Goal: Transaction & Acquisition: Purchase product/service

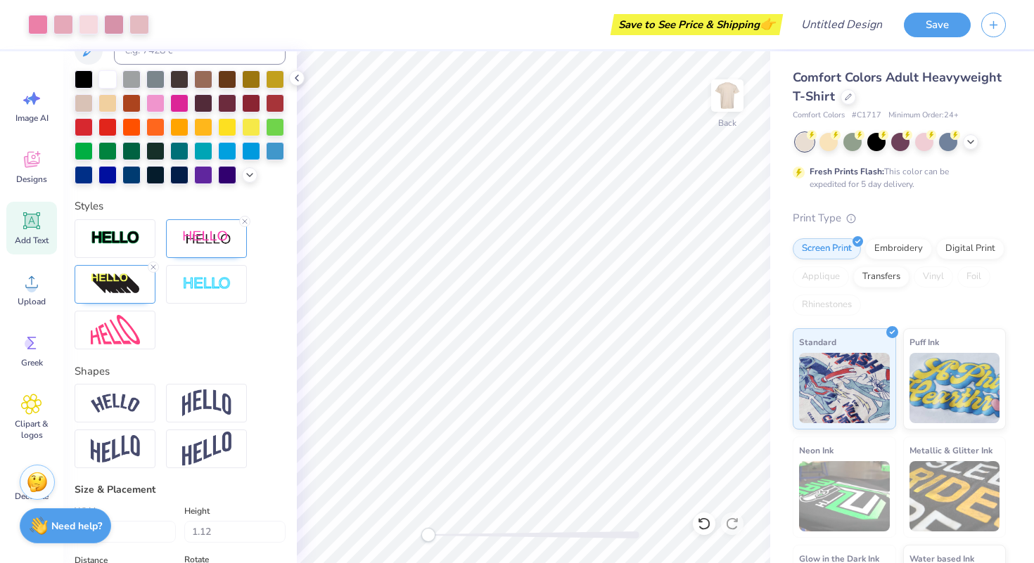
scroll to position [372, 0]
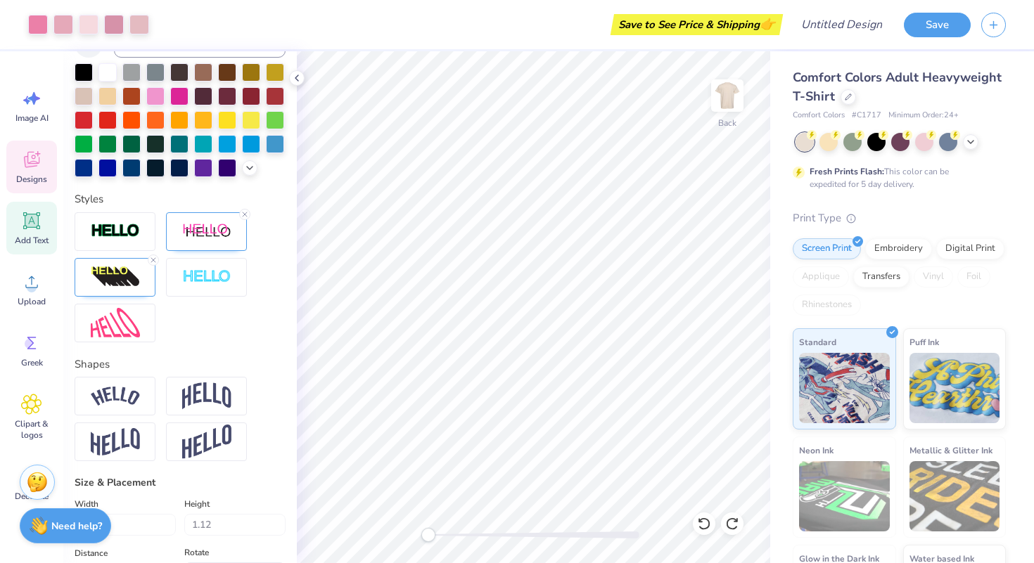
click at [32, 174] on span "Designs" at bounding box center [31, 179] width 31 height 11
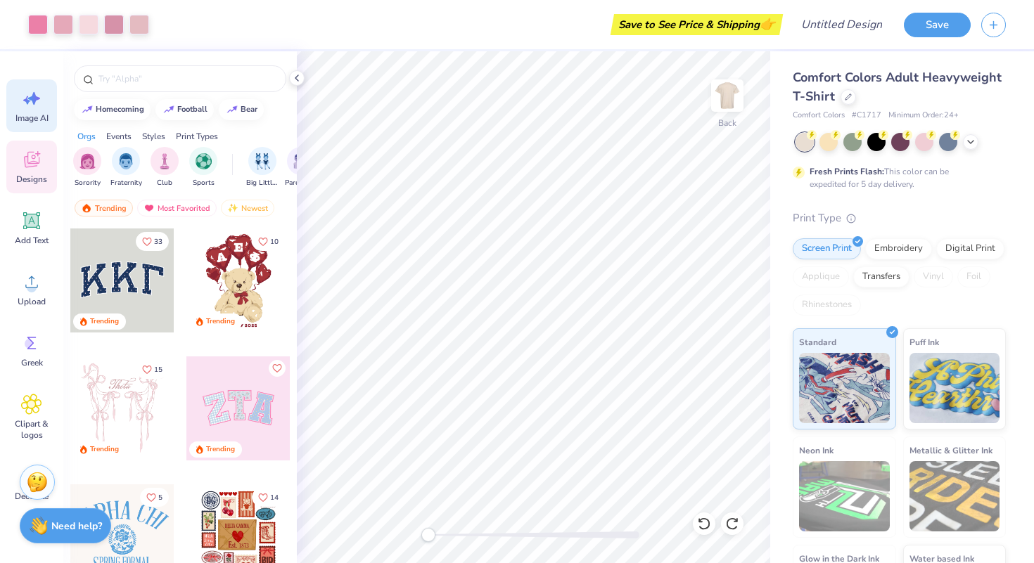
click at [32, 113] on span "Image AI" at bounding box center [31, 118] width 33 height 11
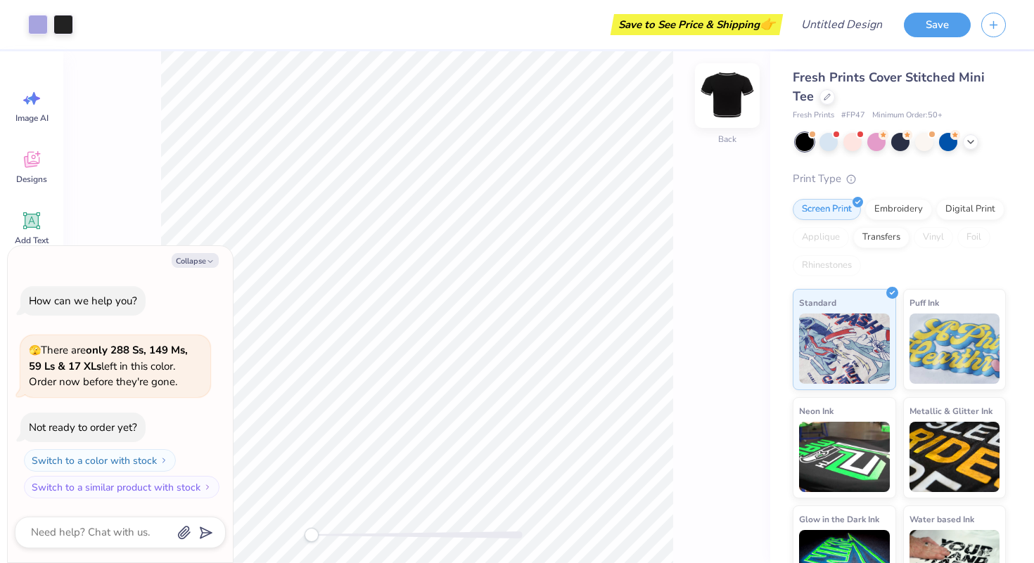
click at [730, 104] on img at bounding box center [727, 96] width 56 height 56
click at [723, 107] on img at bounding box center [727, 96] width 56 height 56
click at [198, 262] on button "Collapse" at bounding box center [195, 260] width 47 height 15
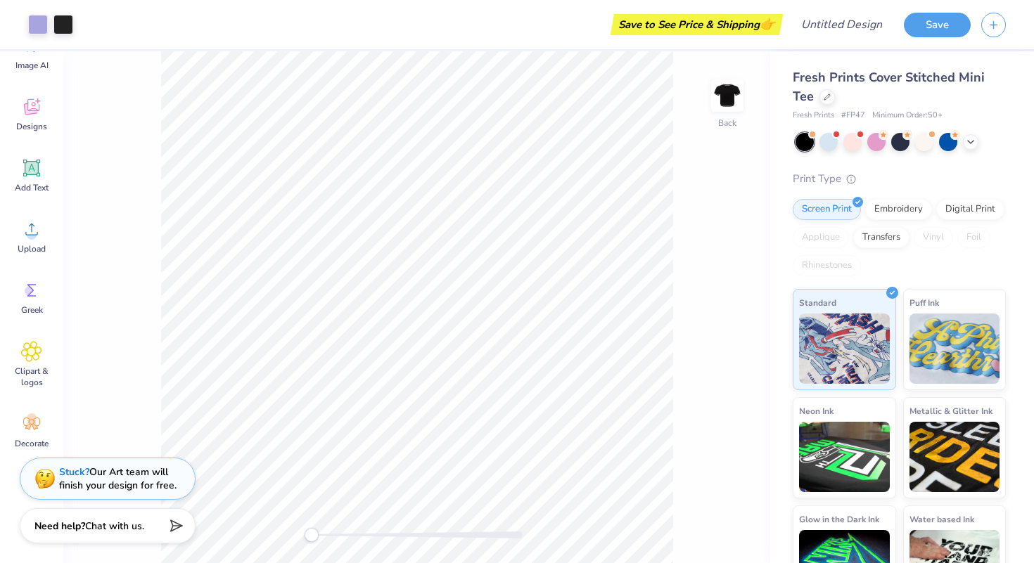
click at [810, 139] on div at bounding box center [804, 142] width 18 height 18
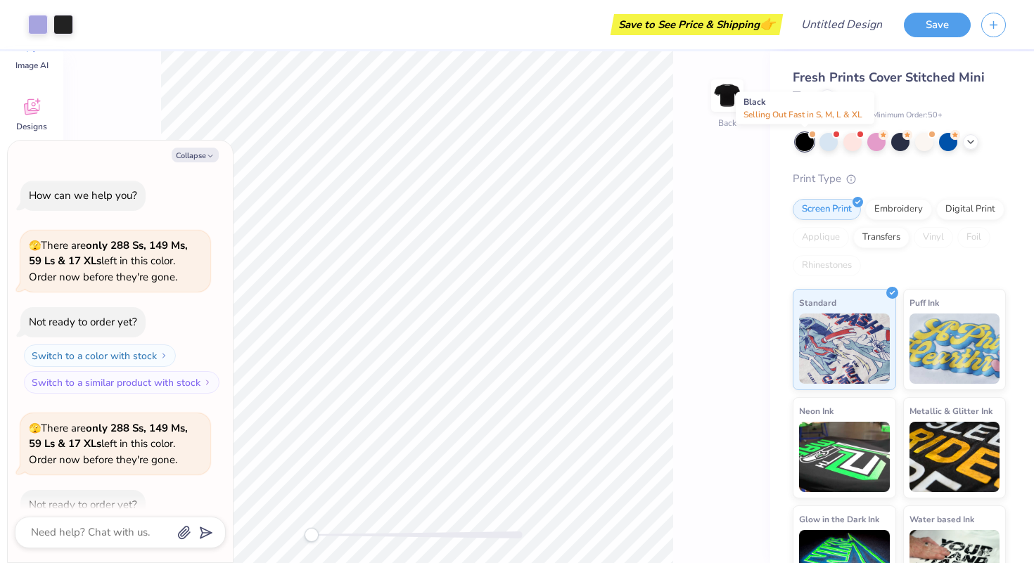
scroll to position [77, 0]
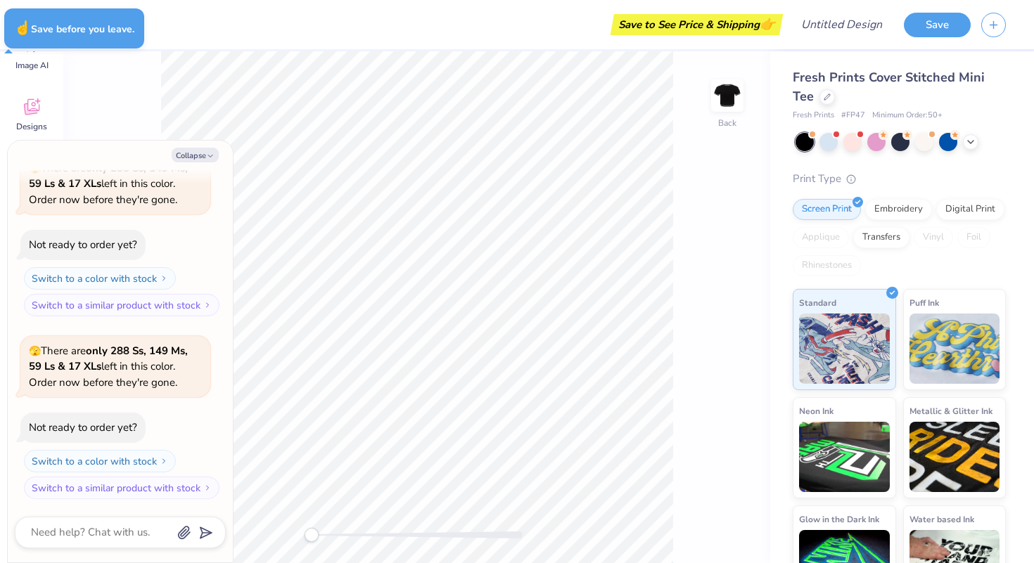
type textarea "x"
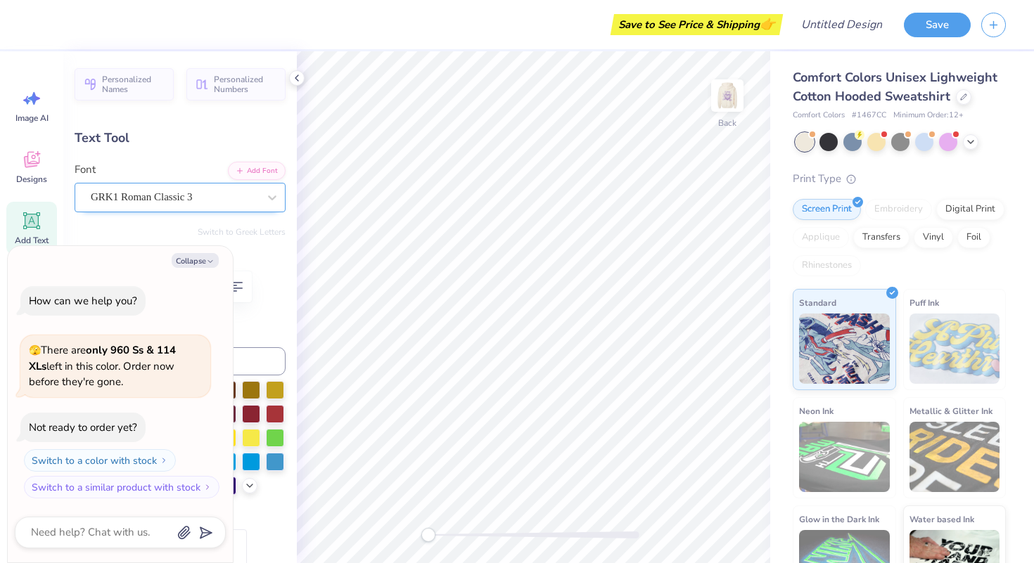
click at [184, 193] on div "GRK1 Roman Classic 3" at bounding box center [174, 197] width 170 height 22
click at [214, 258] on button "Collapse" at bounding box center [195, 260] width 47 height 15
type textarea "x"
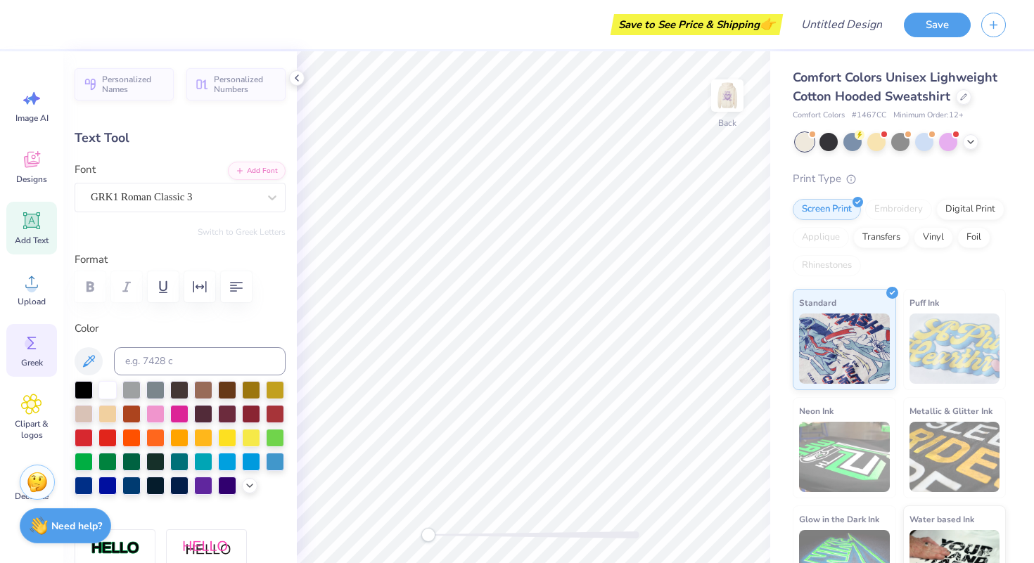
click at [35, 343] on icon at bounding box center [31, 343] width 21 height 21
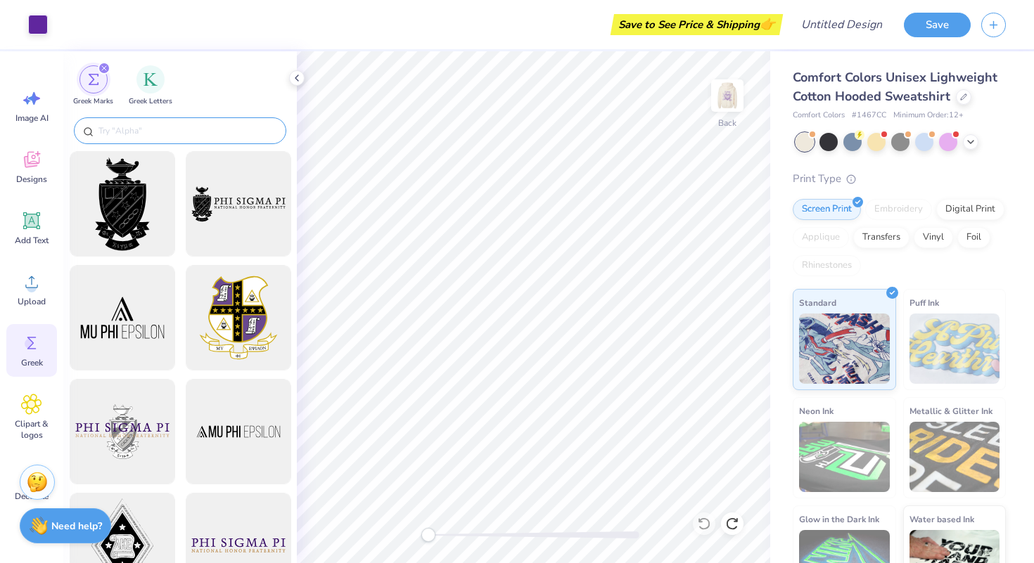
click at [158, 127] on input "text" at bounding box center [187, 131] width 180 height 14
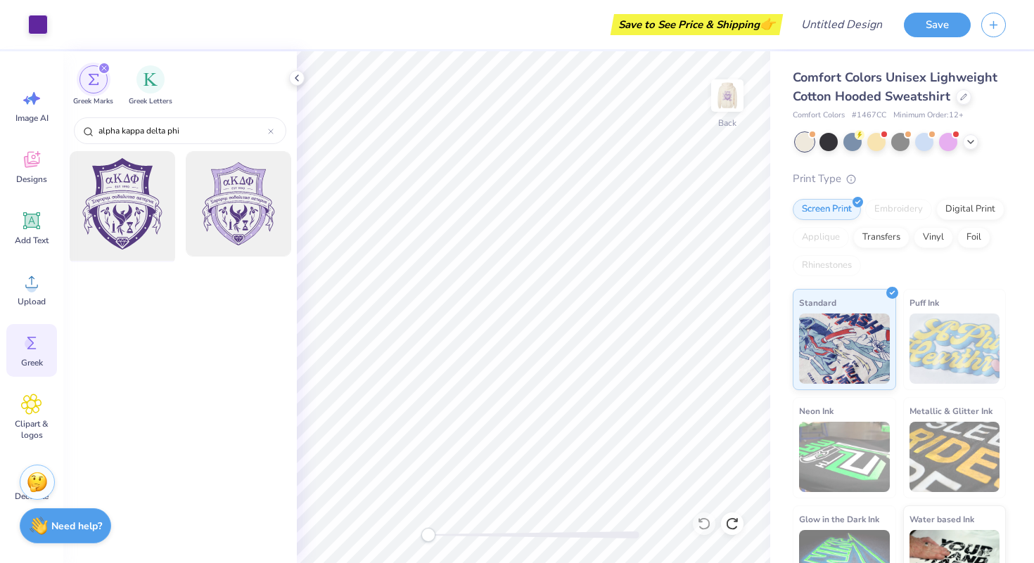
type input "alpha kappa delta phi"
click at [147, 231] on div at bounding box center [122, 204] width 116 height 116
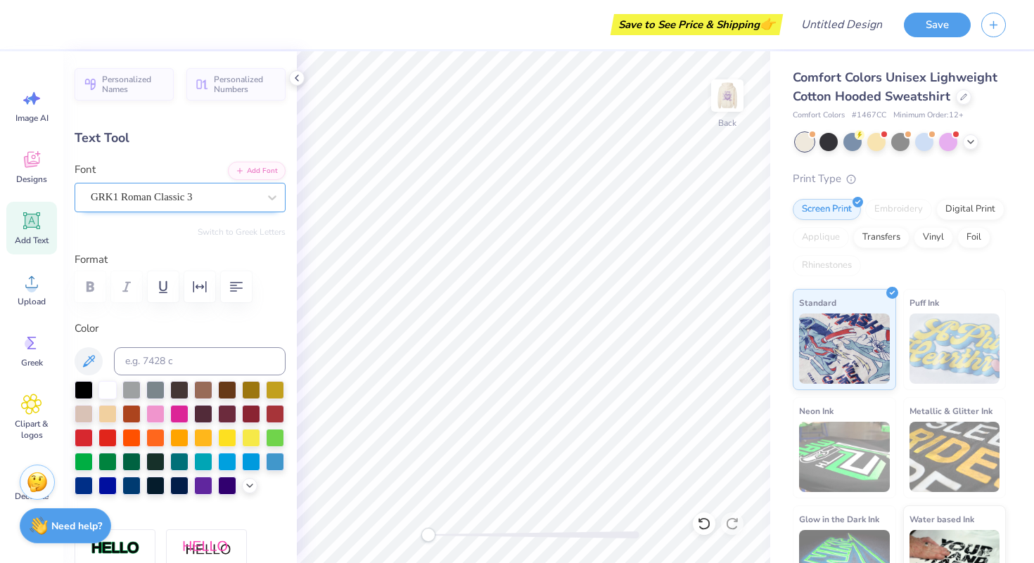
click at [219, 201] on div "GRK1 Roman Classic 3" at bounding box center [174, 197] width 170 height 22
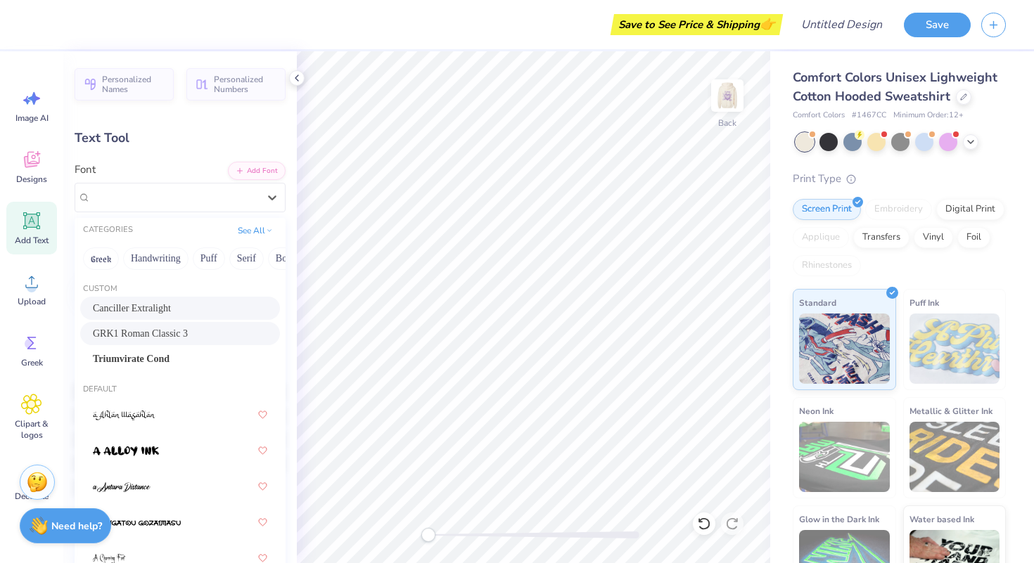
click at [198, 148] on div "Personalized Names Personalized Numbers Text Tool Add Font Font option Cancille…" at bounding box center [179, 307] width 233 height 512
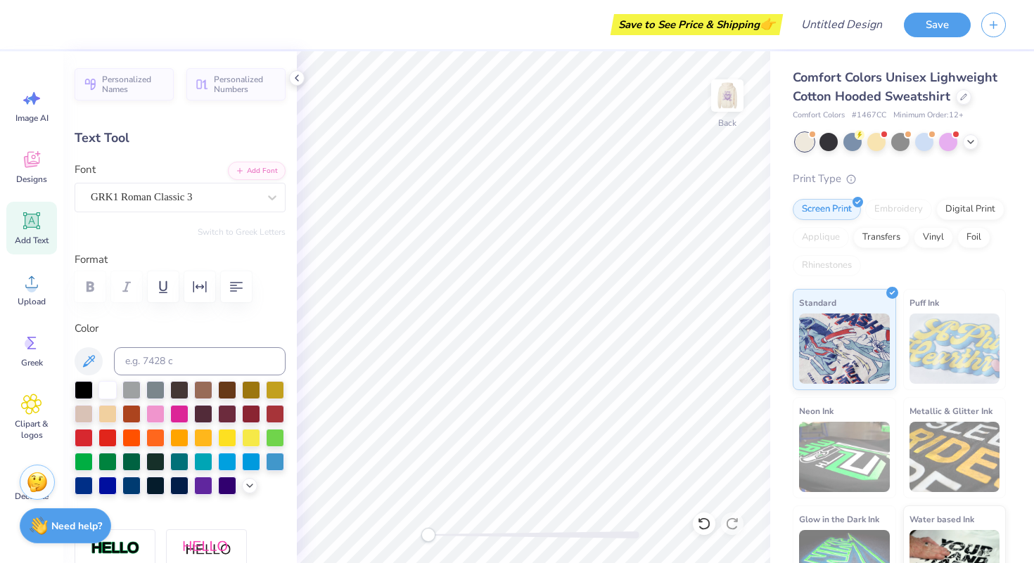
type textarea "a"
click at [243, 203] on div "GRK1 Roman Classic 3" at bounding box center [174, 197] width 170 height 22
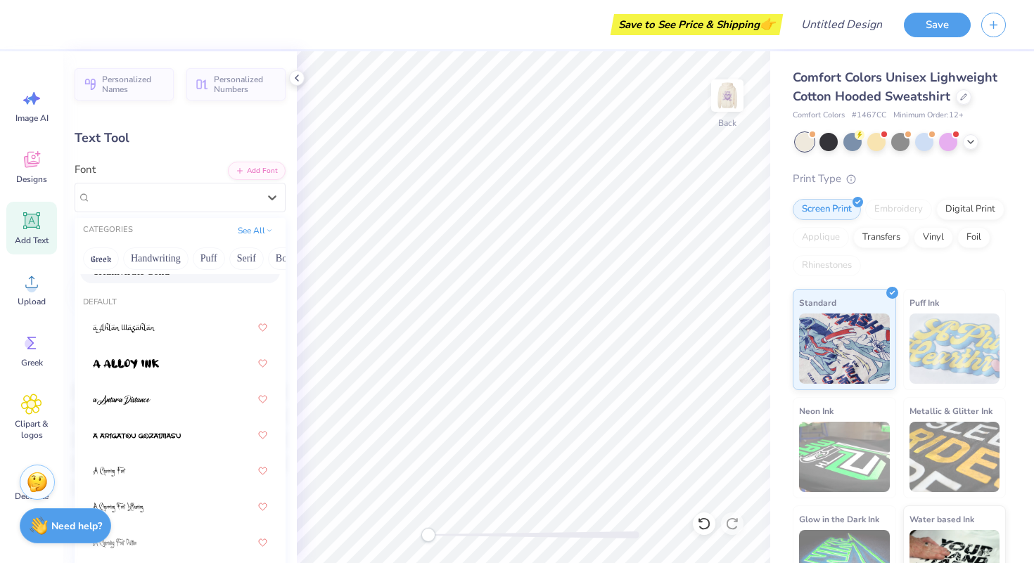
scroll to position [88, 0]
click at [181, 363] on div at bounding box center [180, 362] width 174 height 25
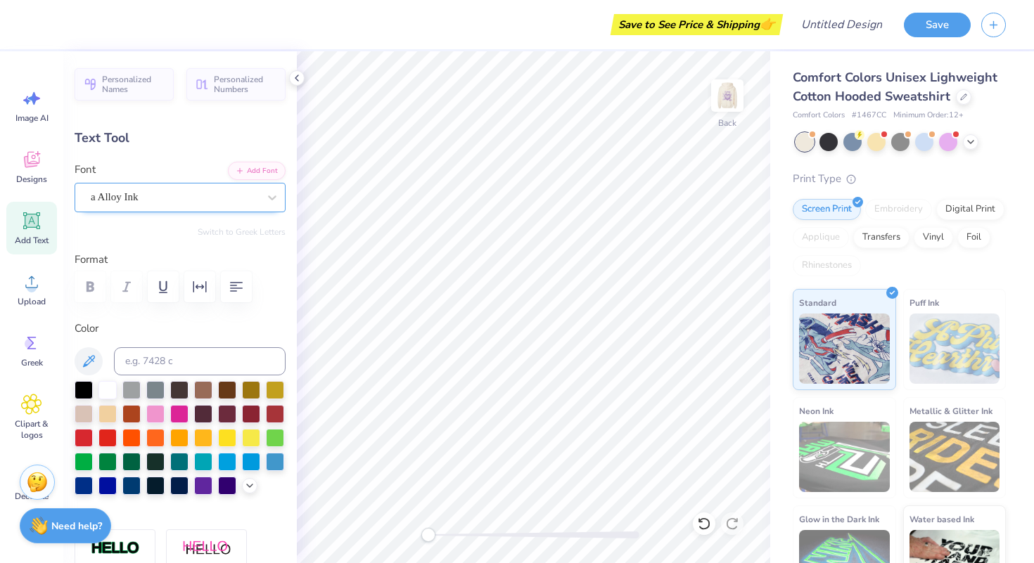
scroll to position [0, 1]
type textarea "aKDPhi"
click at [728, 98] on img at bounding box center [727, 96] width 56 height 56
type textarea "alpha Kappa Delta Phi"
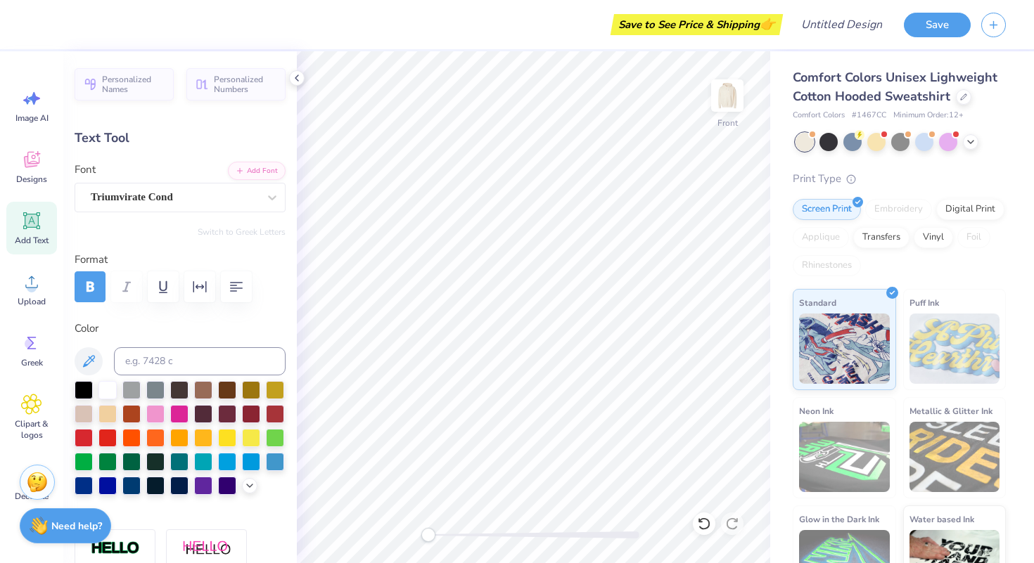
type textarea "Z"
type textarea "N"
type textarea "n"
type textarea "Nu Chapter"
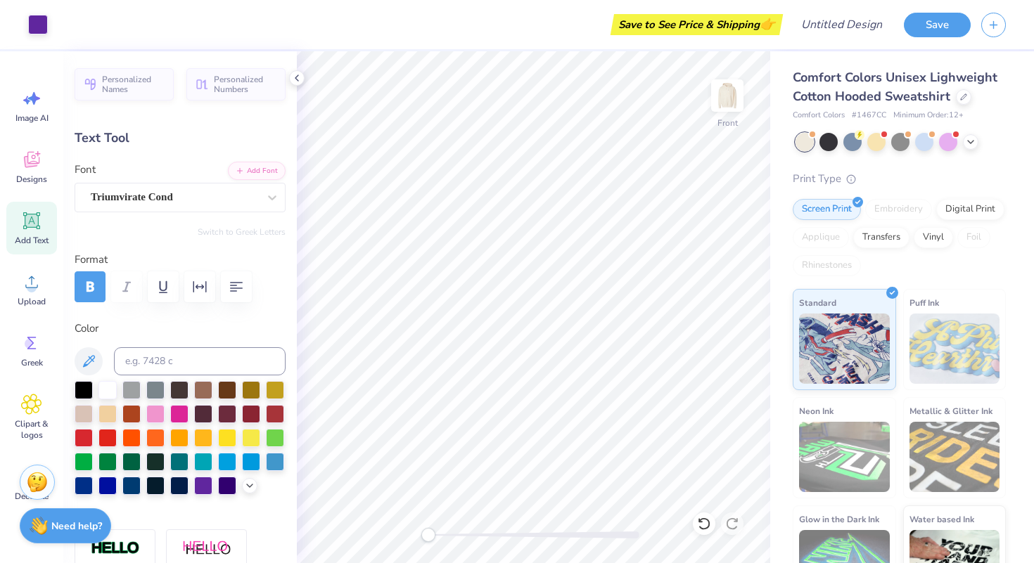
type input "3.19"
type input "0.76"
type input "17.62"
type textarea "Ewing, NJ"
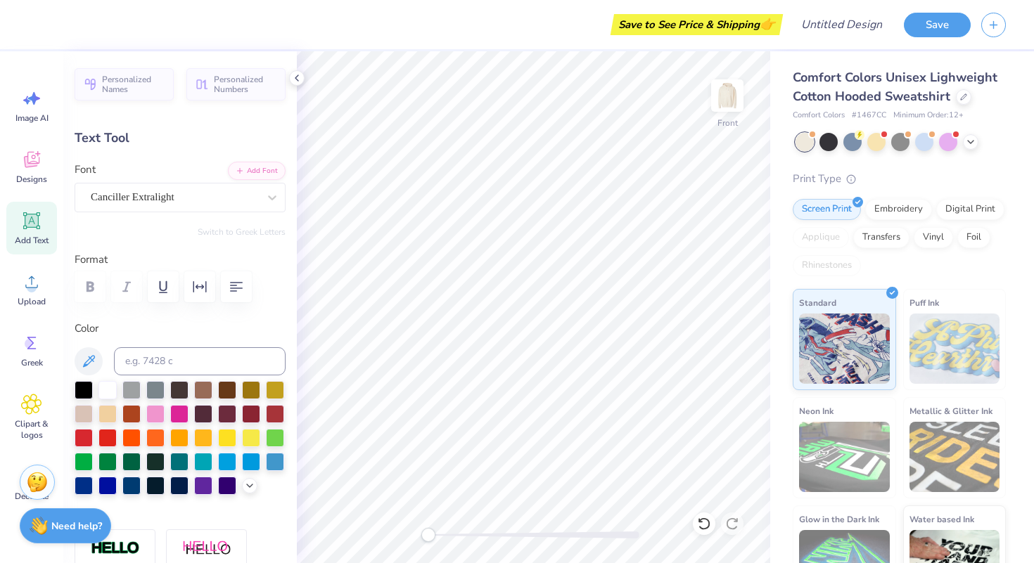
type textarea "Alpha Kappa Delta Phi"
type input "2.53"
type input "0.62"
type input "16.53"
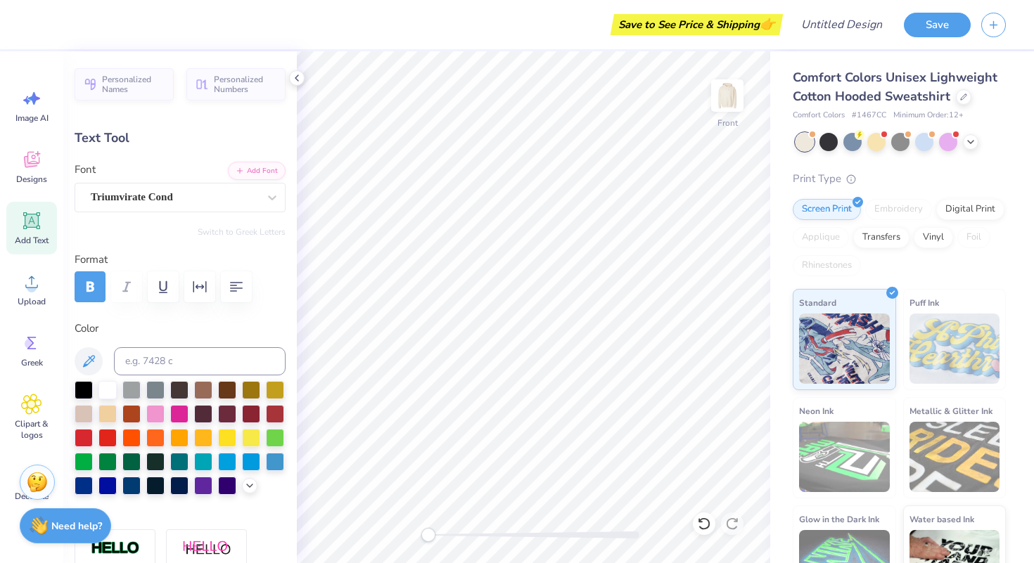
scroll to position [0, 0]
type textarea "Psi"
type textarea "Nu Chapter"
type input "3.19"
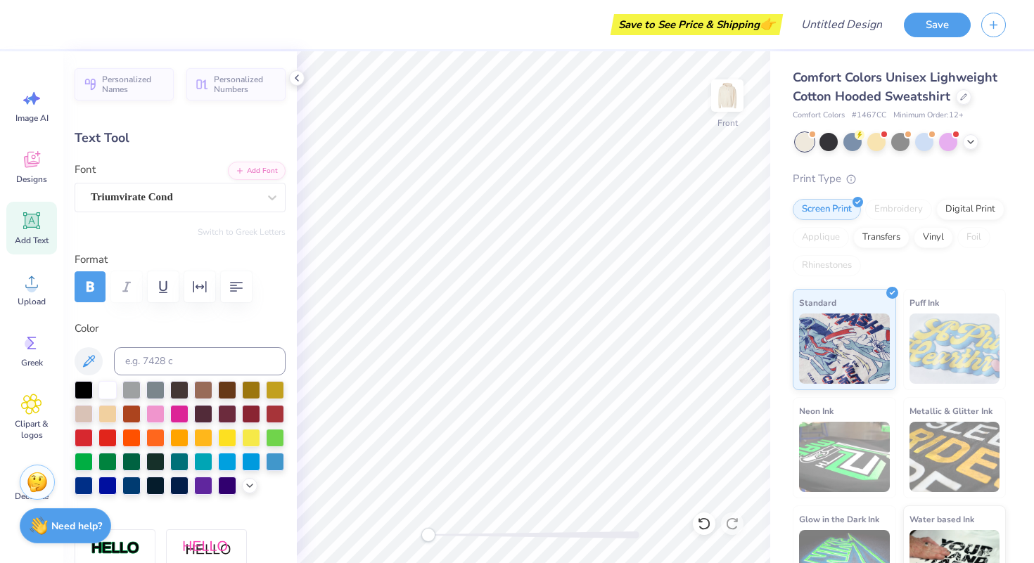
type input "0.76"
type input "17.58"
type textarea "University Park, PA"
type textarea "est. 1994"
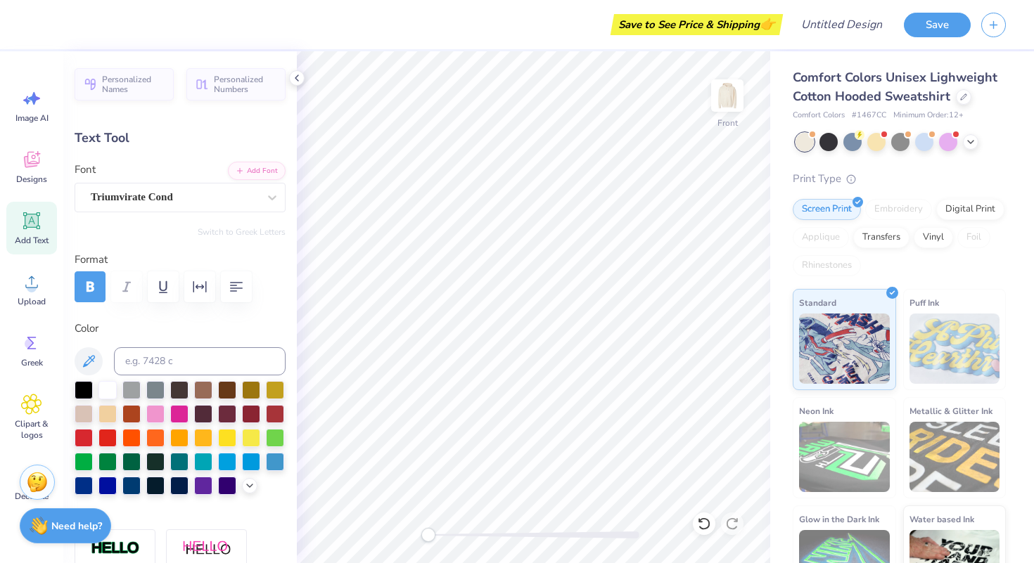
scroll to position [0, 1]
type input "0.0"
type input "2.90"
type input "1.16"
type input "15.78"
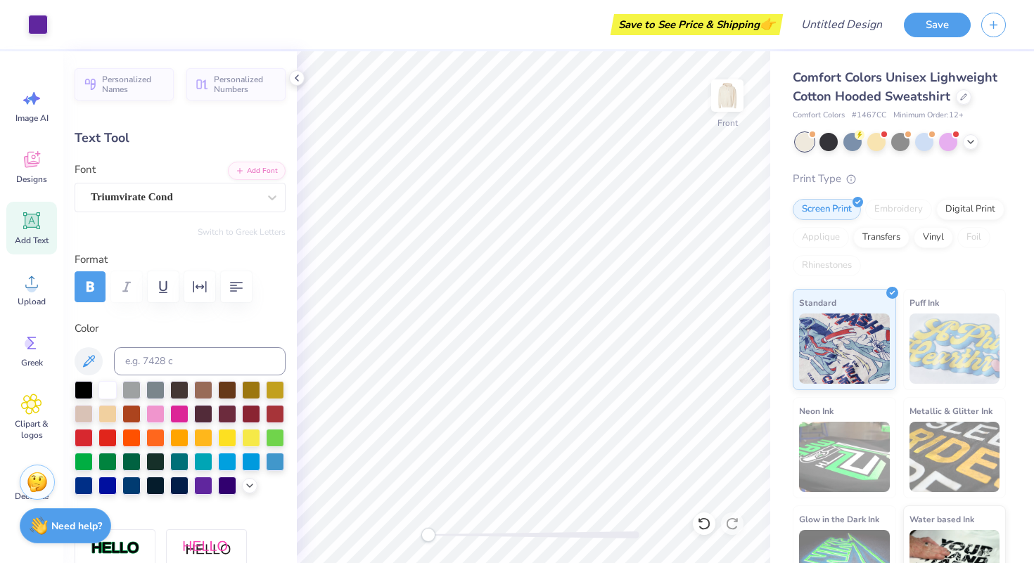
type input "-11.8"
click at [146, 198] on div "Triumvirate Cond" at bounding box center [174, 197] width 170 height 22
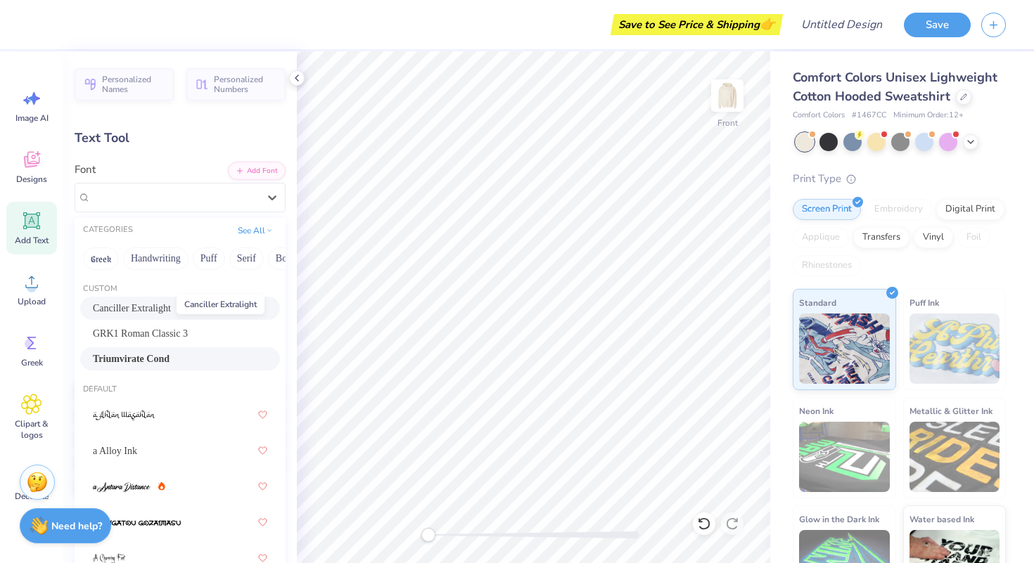
click at [141, 302] on span "Canciller Extralight" at bounding box center [132, 308] width 78 height 15
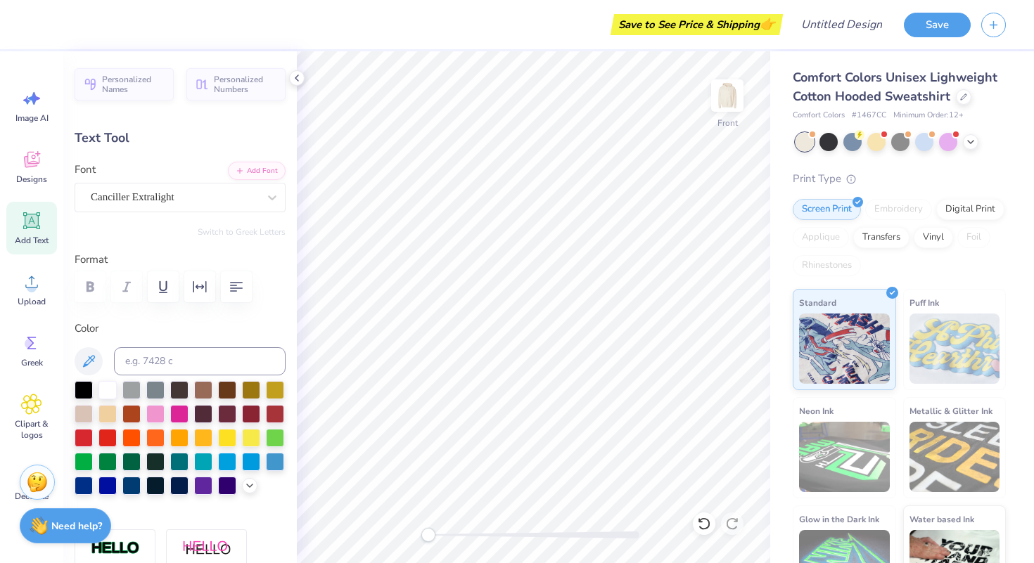
type input "3.55"
type input "0.77"
type input "16.45"
type input "0.0"
click at [150, 191] on div "Triumvirate Cond" at bounding box center [174, 197] width 170 height 22
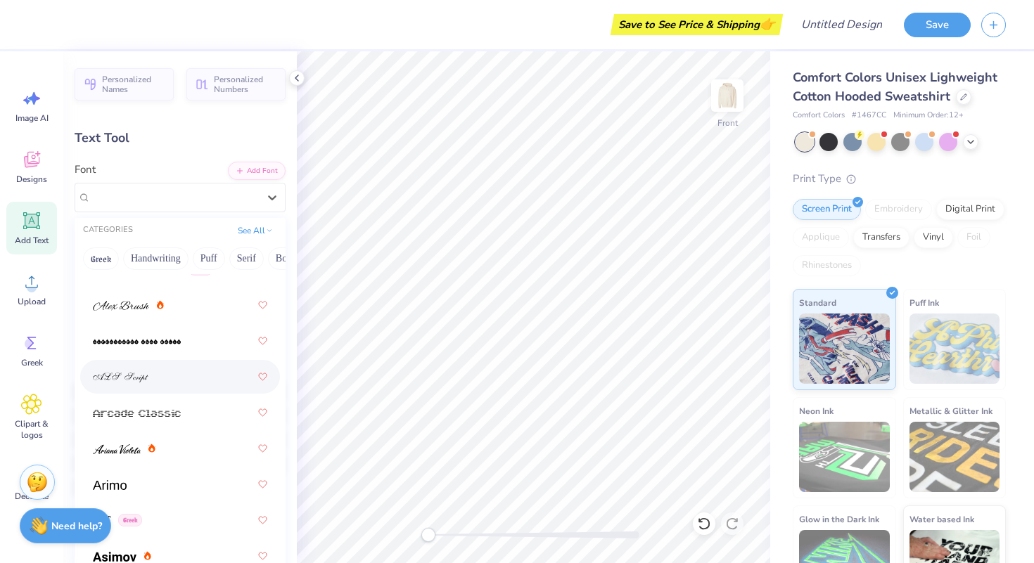
scroll to position [583, 0]
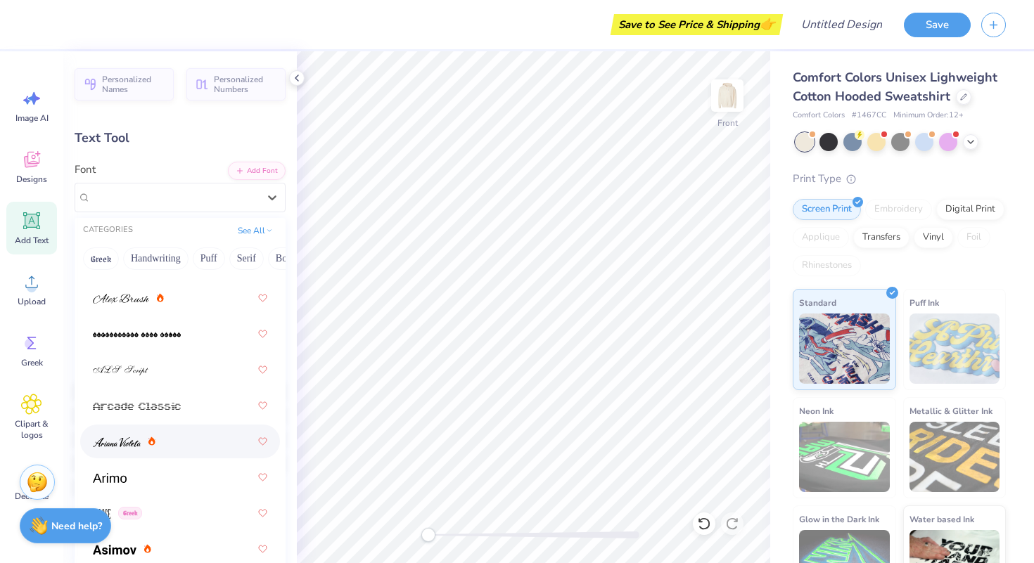
click at [127, 444] on img at bounding box center [117, 442] width 48 height 10
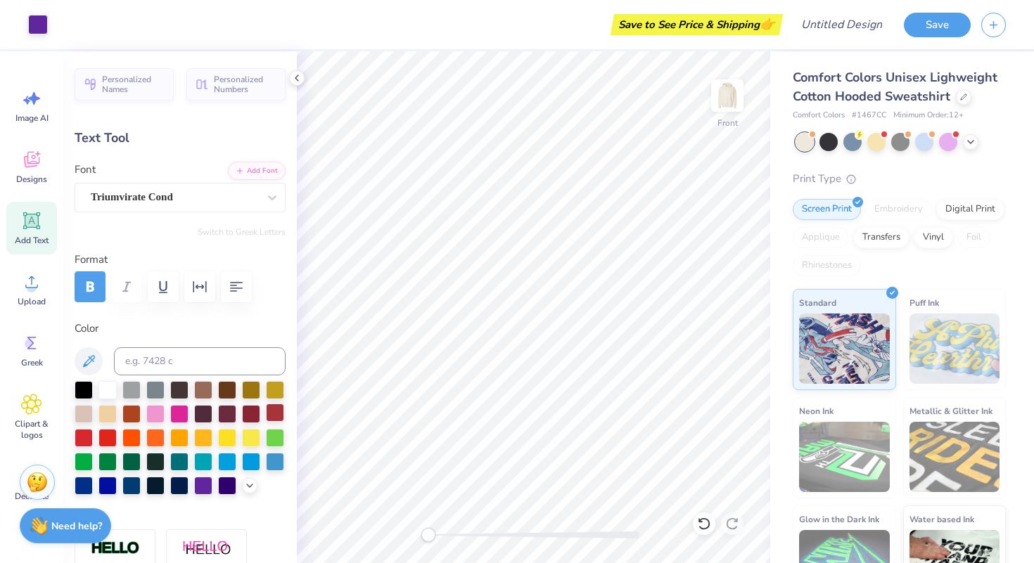
type input "6.11"
type input "0.76"
type input "17.58"
click at [173, 205] on div at bounding box center [174, 197] width 167 height 19
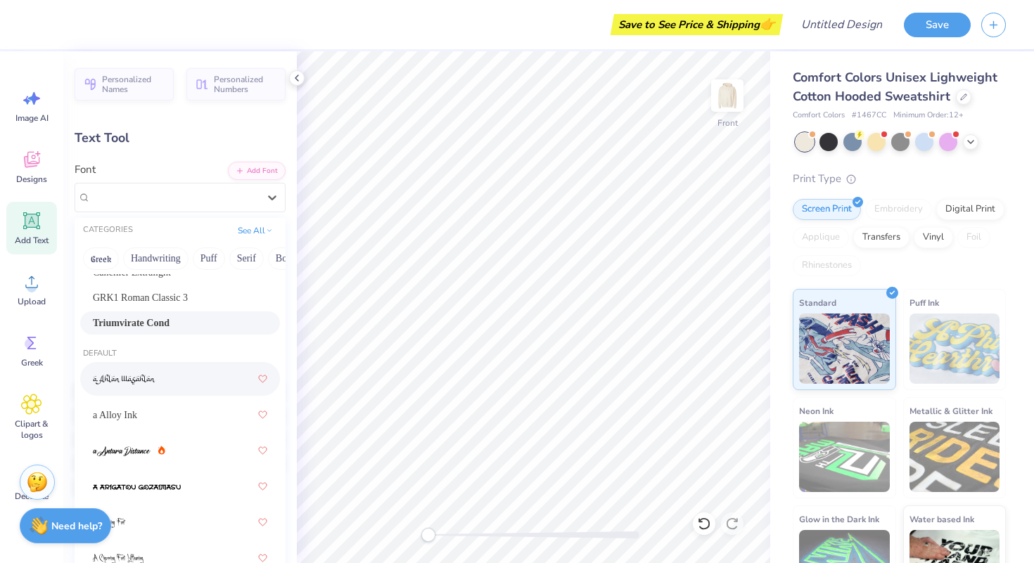
scroll to position [0, 0]
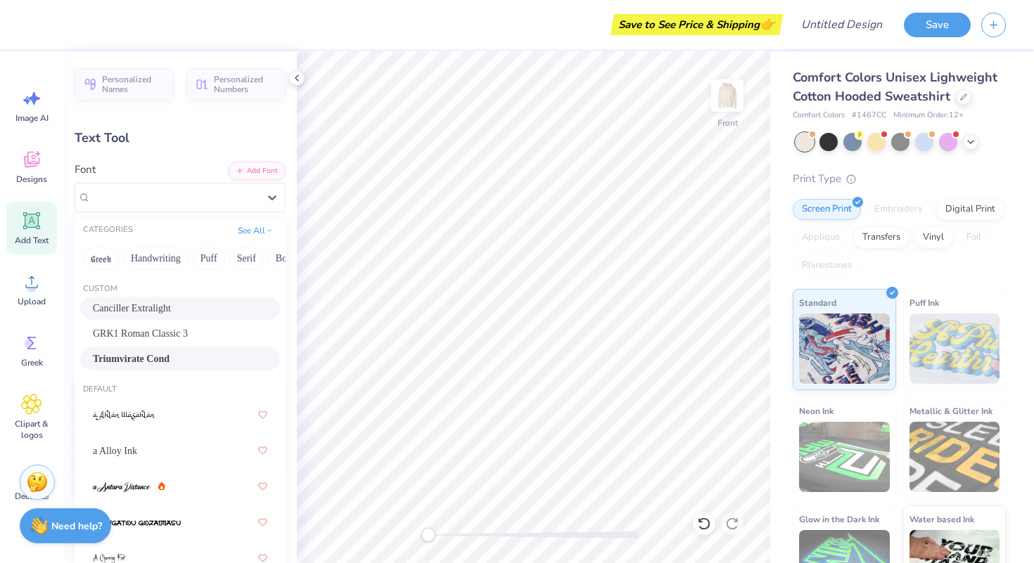
click at [140, 312] on span "Canciller Extralight" at bounding box center [132, 308] width 78 height 15
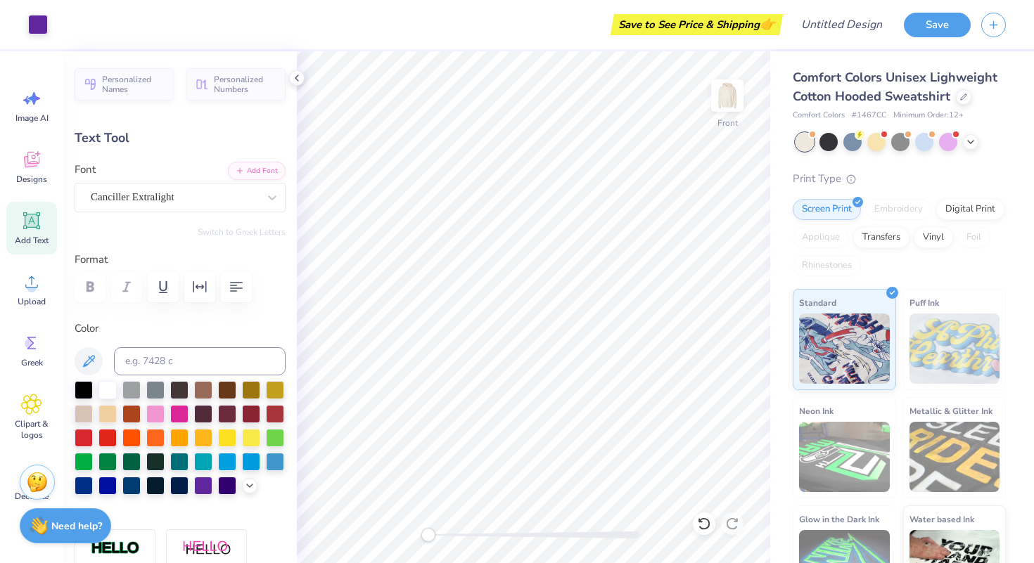
type input "6.54"
type input "0.81"
type input "17.37"
click at [127, 200] on div "Canciller Extralight" at bounding box center [174, 197] width 170 height 22
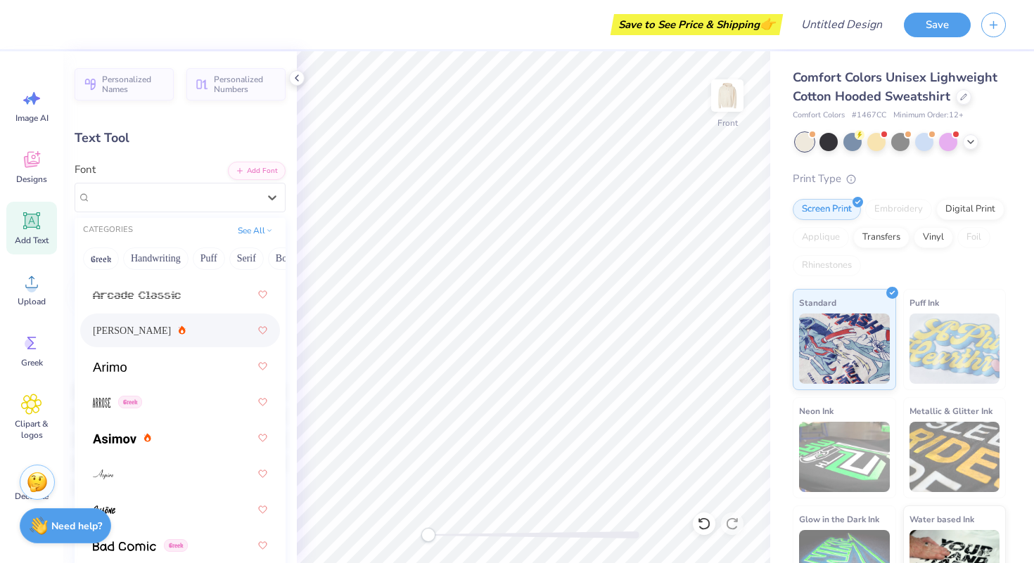
scroll to position [697, 0]
click at [102, 331] on span "Ariana Violeta" at bounding box center [132, 328] width 78 height 15
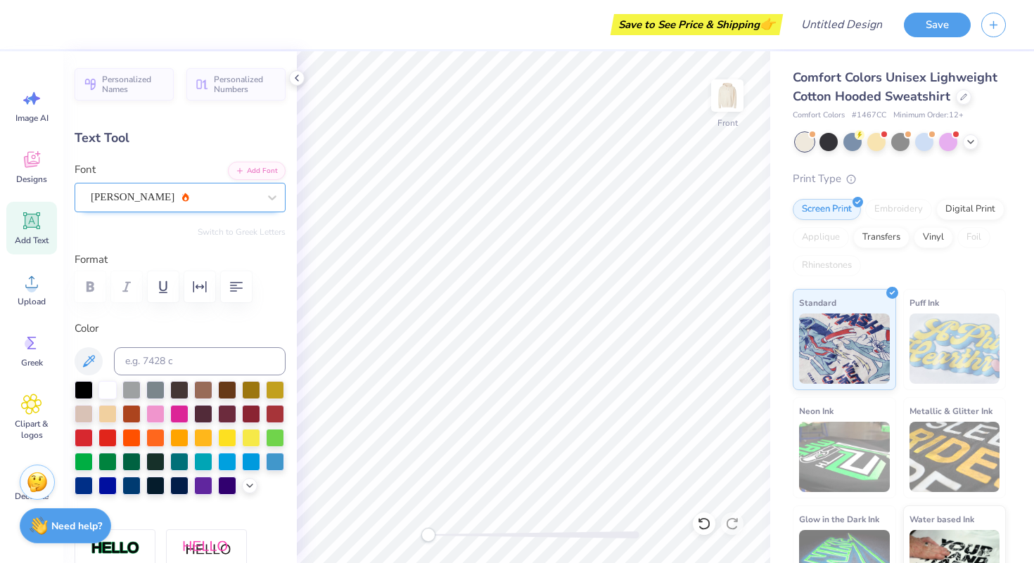
click at [148, 196] on div "Ariana Violeta" at bounding box center [174, 197] width 170 height 22
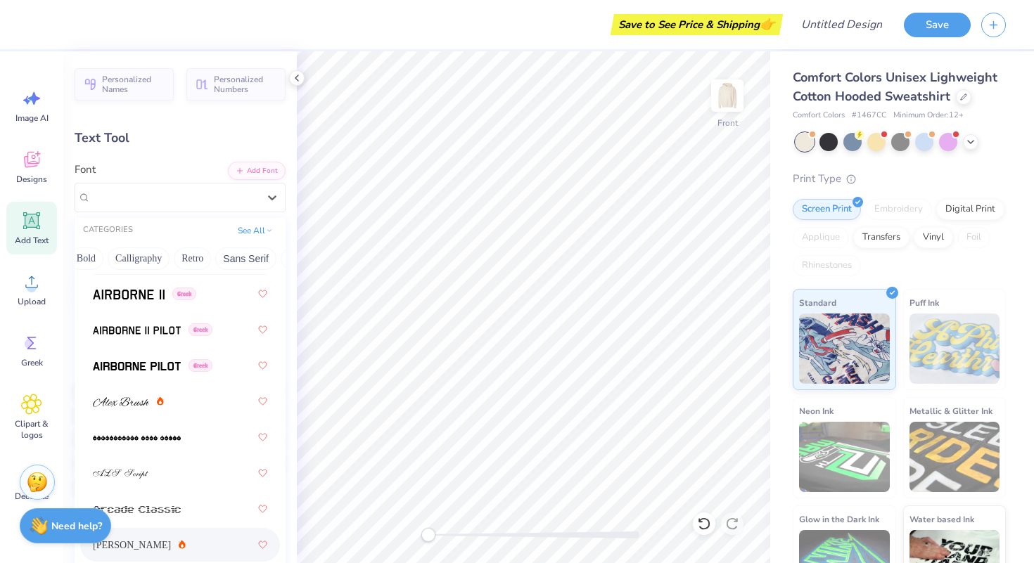
scroll to position [0, 201]
click at [150, 255] on button "Calligraphy" at bounding box center [136, 259] width 62 height 23
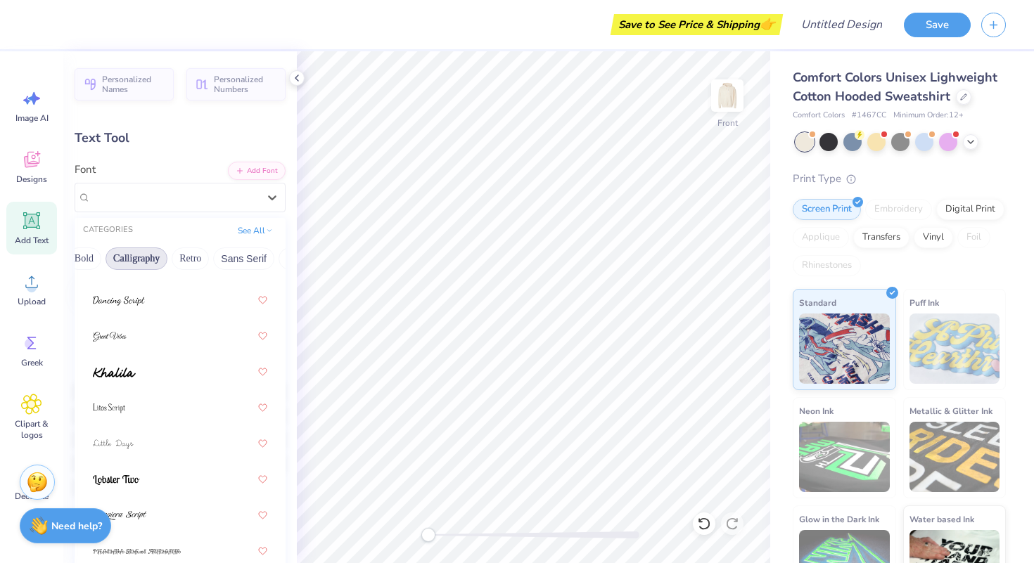
scroll to position [0, 0]
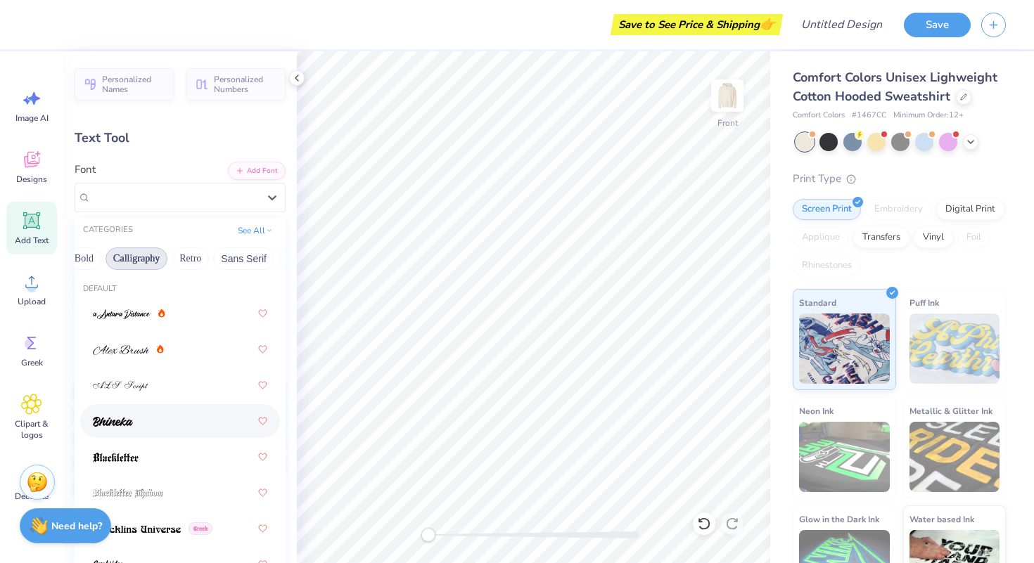
click at [186, 425] on div at bounding box center [180, 421] width 174 height 25
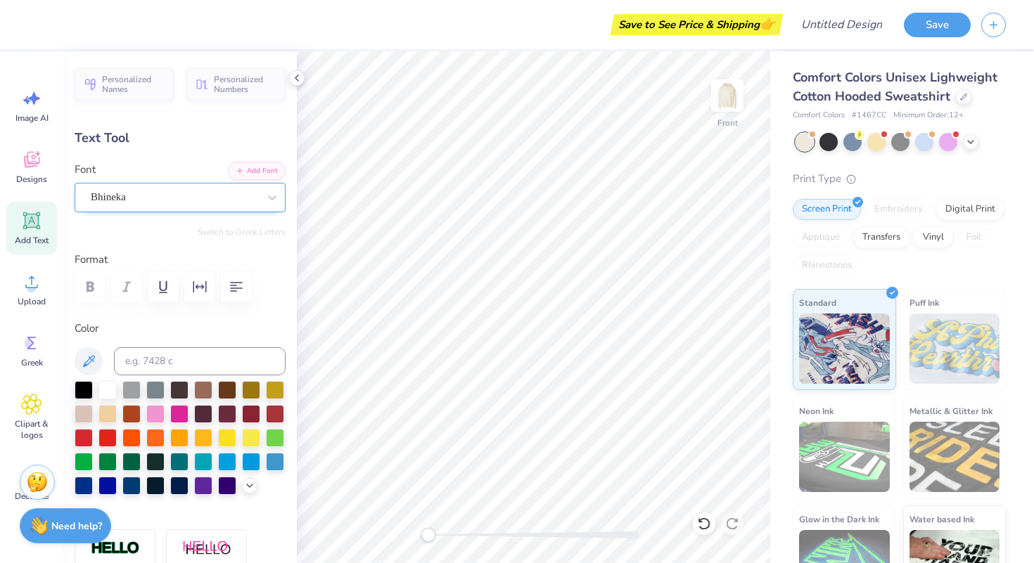
click at [147, 194] on div "Bhineka" at bounding box center [174, 197] width 170 height 22
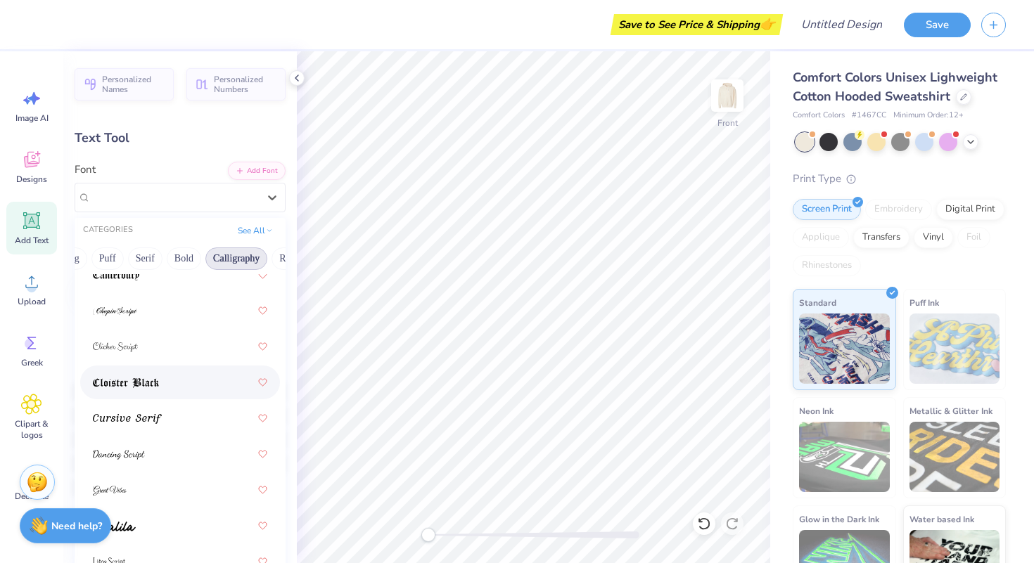
scroll to position [371, 0]
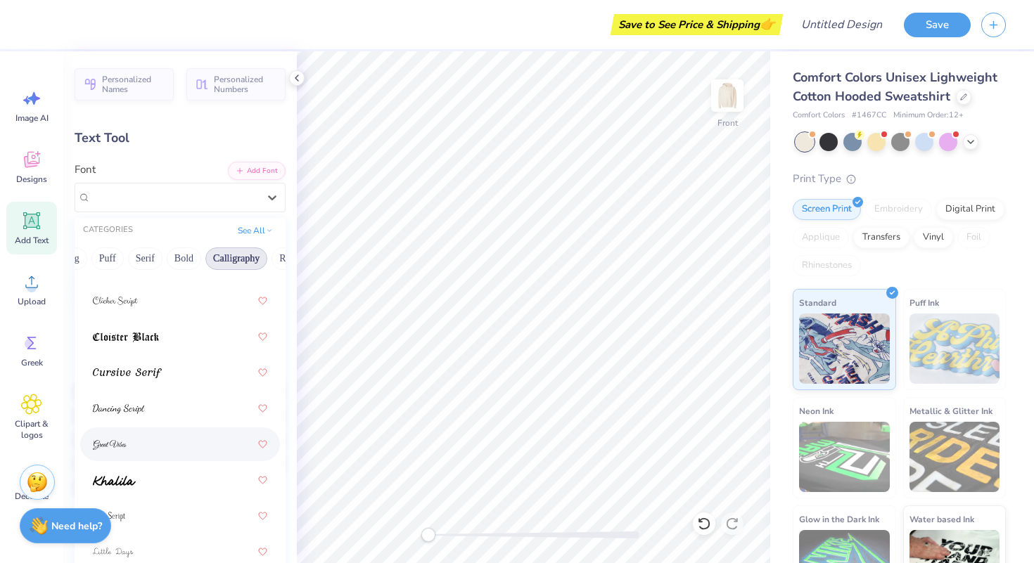
click at [163, 444] on div at bounding box center [180, 444] width 174 height 25
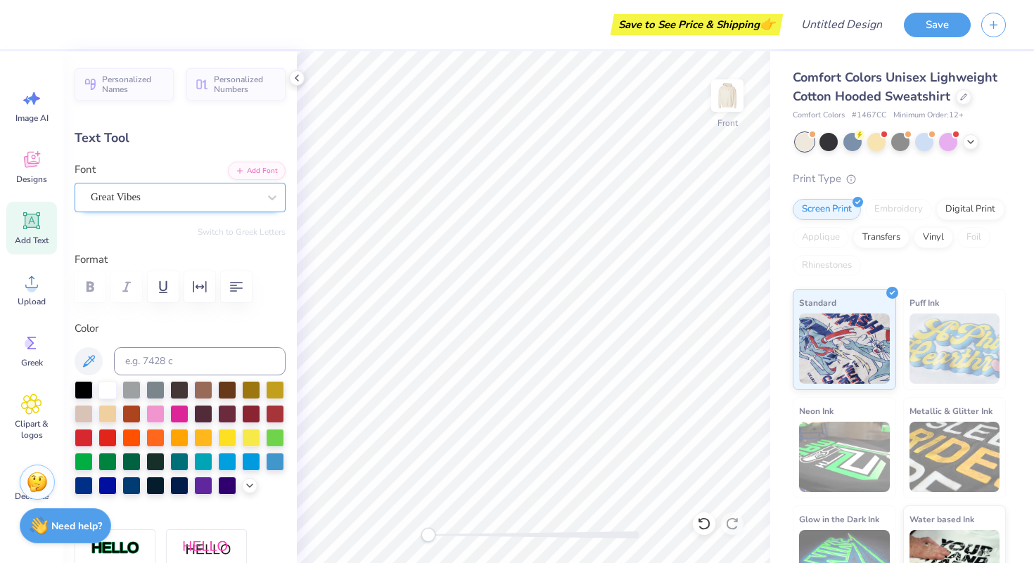
click at [121, 204] on div "Great Vibes" at bounding box center [174, 197] width 170 height 22
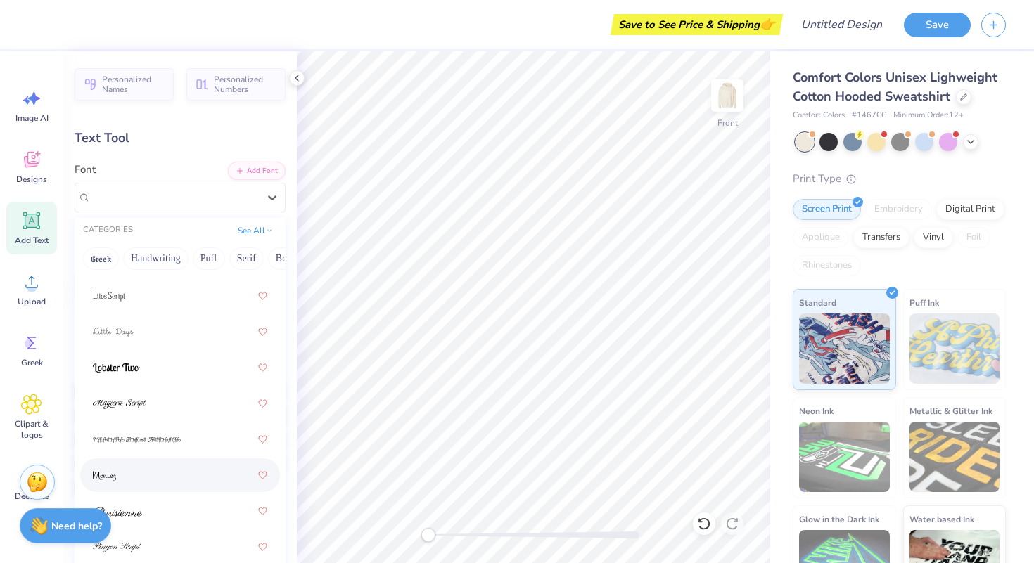
scroll to position [605, 0]
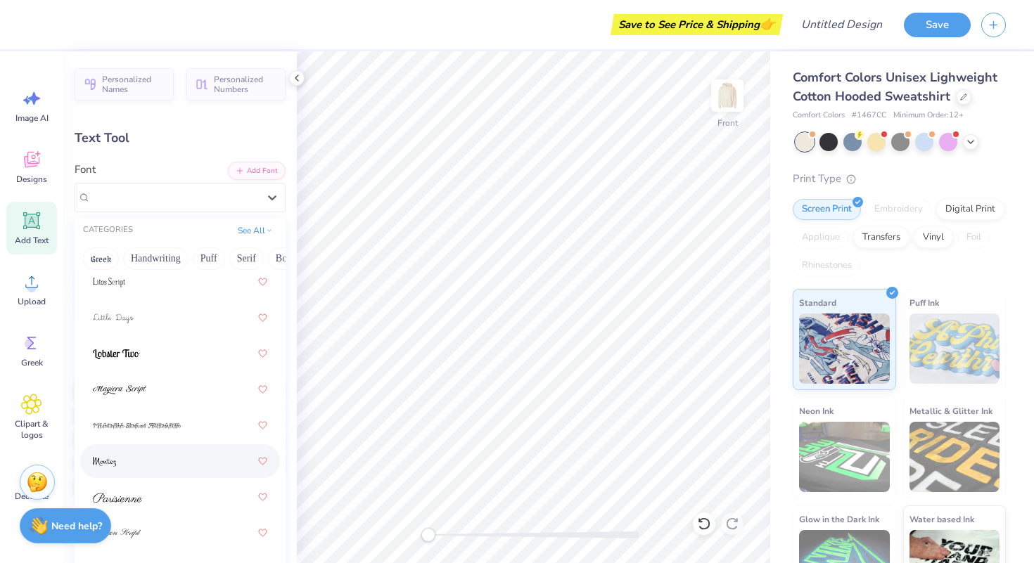
click at [156, 467] on div at bounding box center [180, 461] width 174 height 25
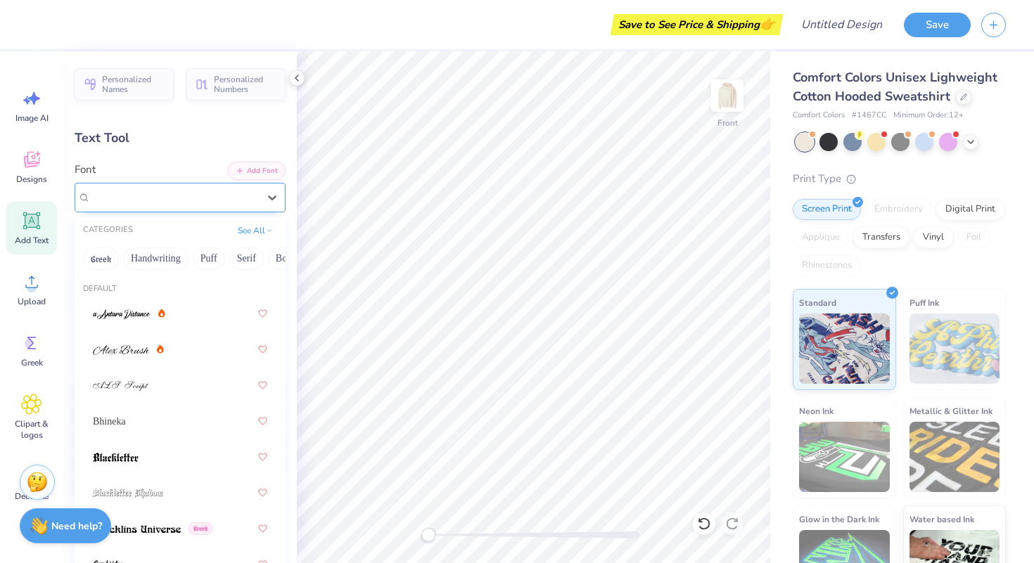
click at [137, 192] on div "Montez" at bounding box center [174, 197] width 170 height 22
click at [141, 255] on button "Handwriting" at bounding box center [155, 259] width 65 height 23
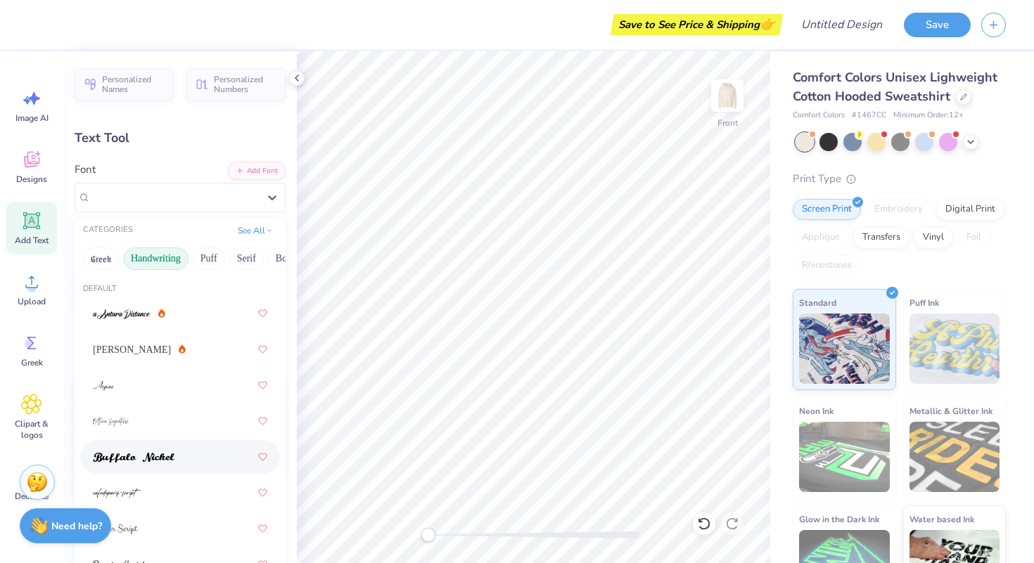
click at [147, 465] on div at bounding box center [180, 456] width 174 height 25
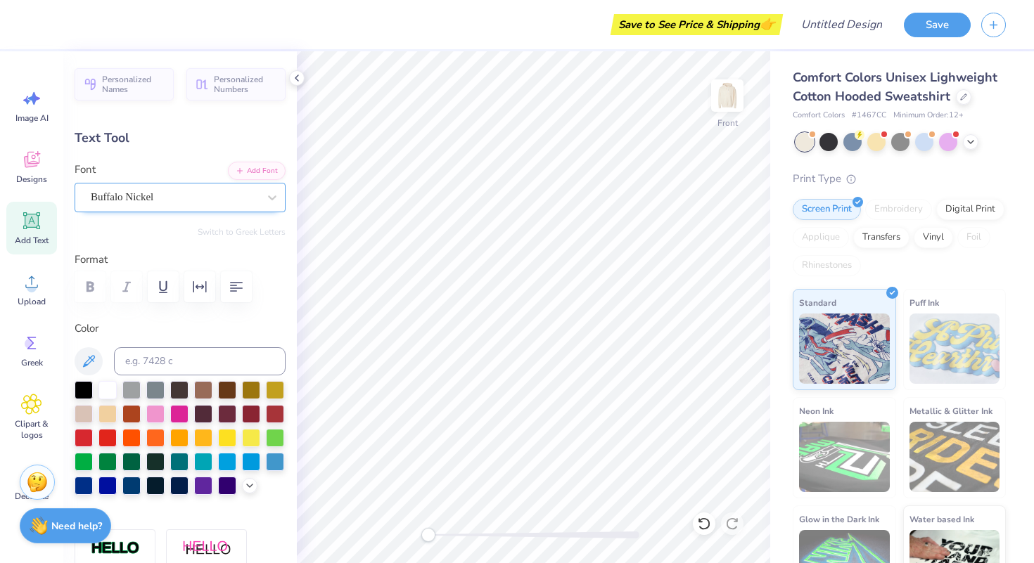
click at [135, 197] on div "Buffalo Nickel" at bounding box center [174, 197] width 170 height 22
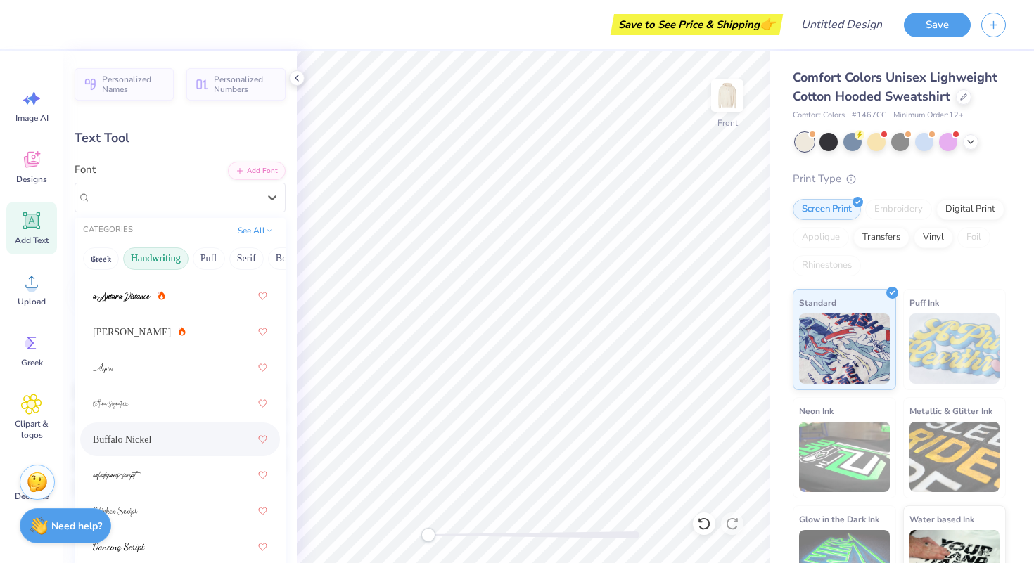
scroll to position [21, 0]
click at [98, 243] on div "Greek Handwriting Puff Serif Bold Calligraphy Retro Sans Serif Minimal Fantasy …" at bounding box center [180, 258] width 211 height 31
click at [98, 251] on button "Greek" at bounding box center [101, 259] width 36 height 23
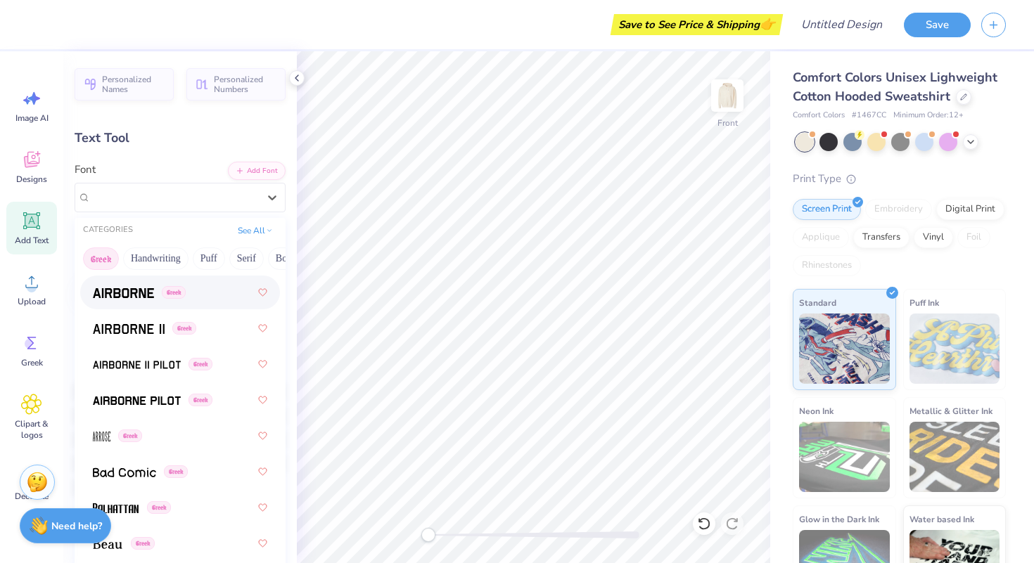
click at [127, 292] on img at bounding box center [123, 293] width 61 height 10
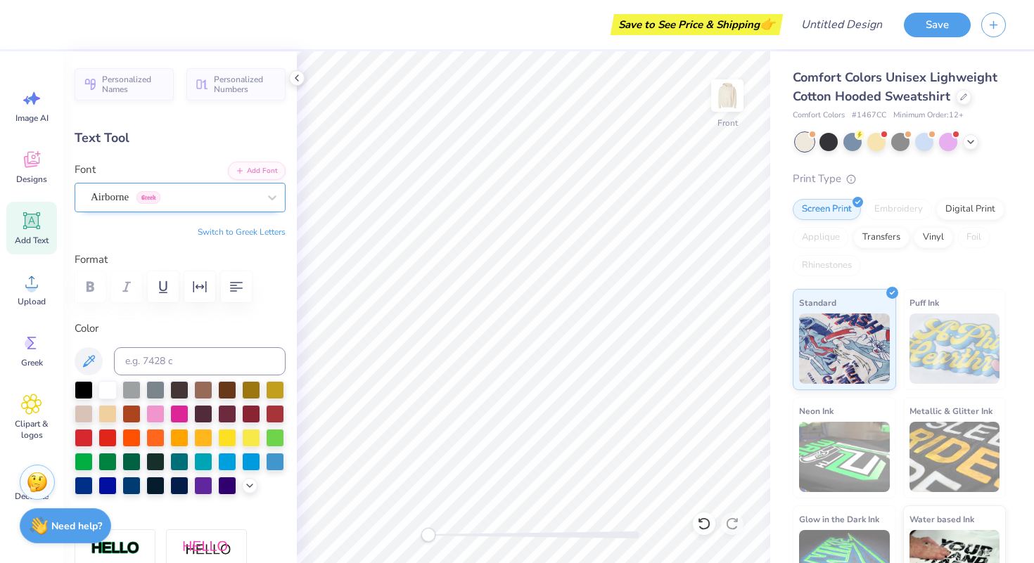
click at [131, 206] on div at bounding box center [174, 197] width 167 height 19
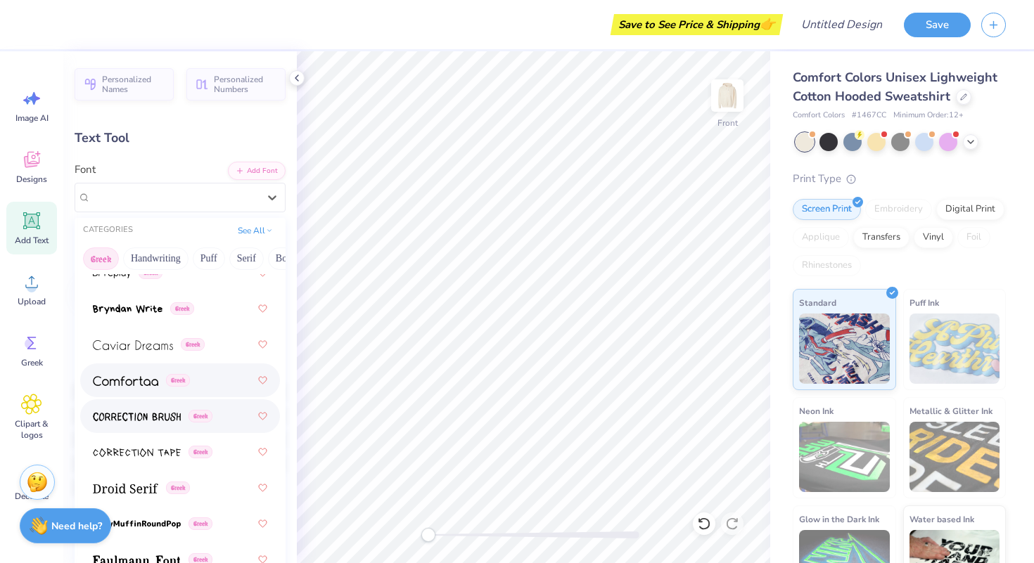
scroll to position [402, 0]
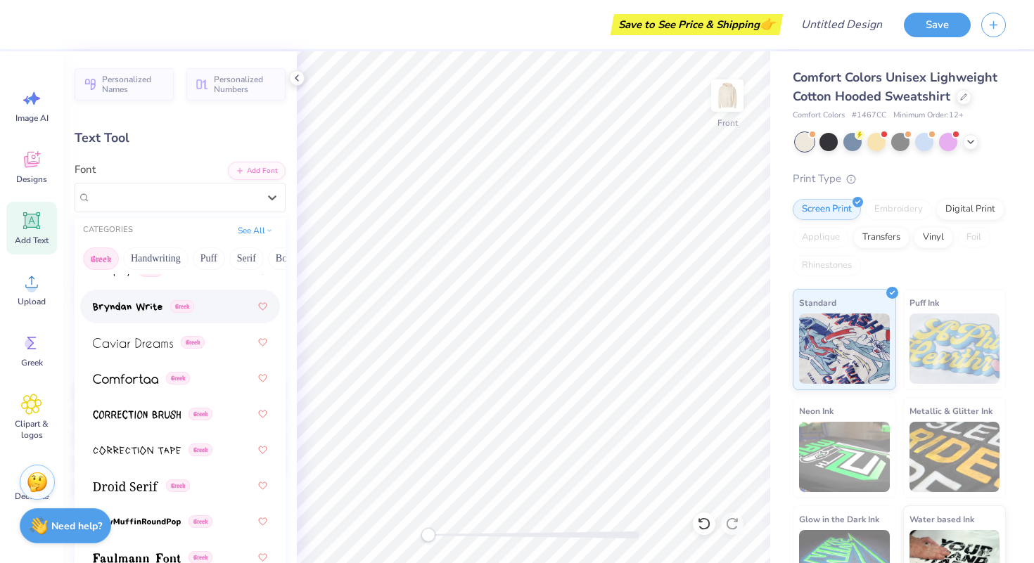
click at [137, 314] on div "Greek" at bounding box center [180, 306] width 174 height 25
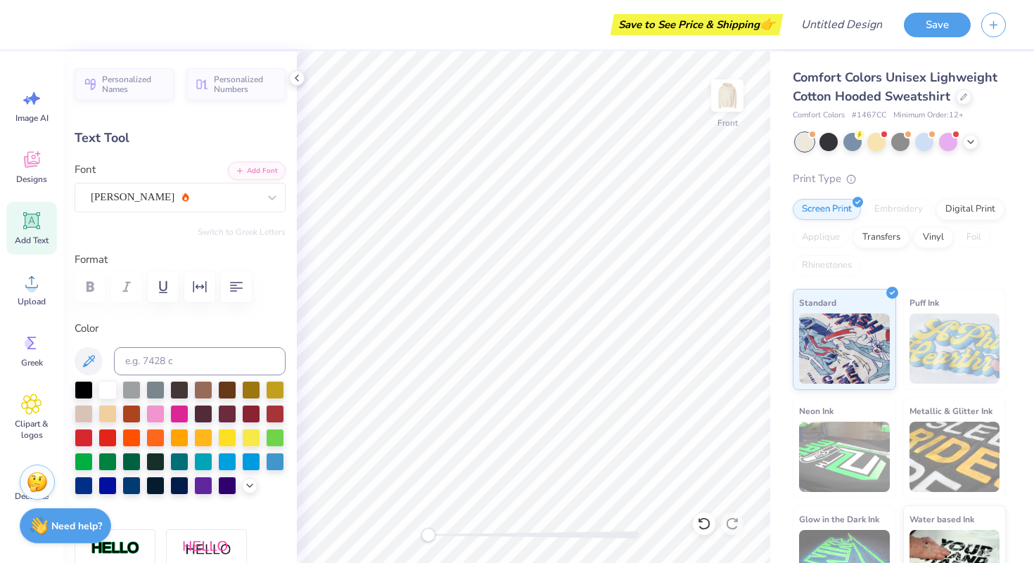
type input "2.48"
type input "0.76"
type input "16.46"
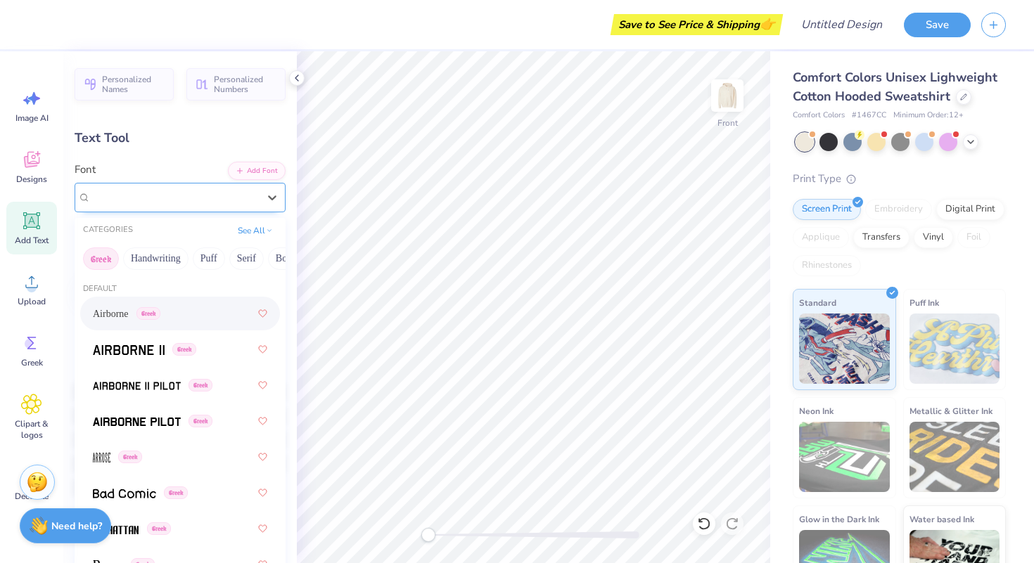
click at [183, 193] on div "Ariana Violeta" at bounding box center [174, 197] width 170 height 22
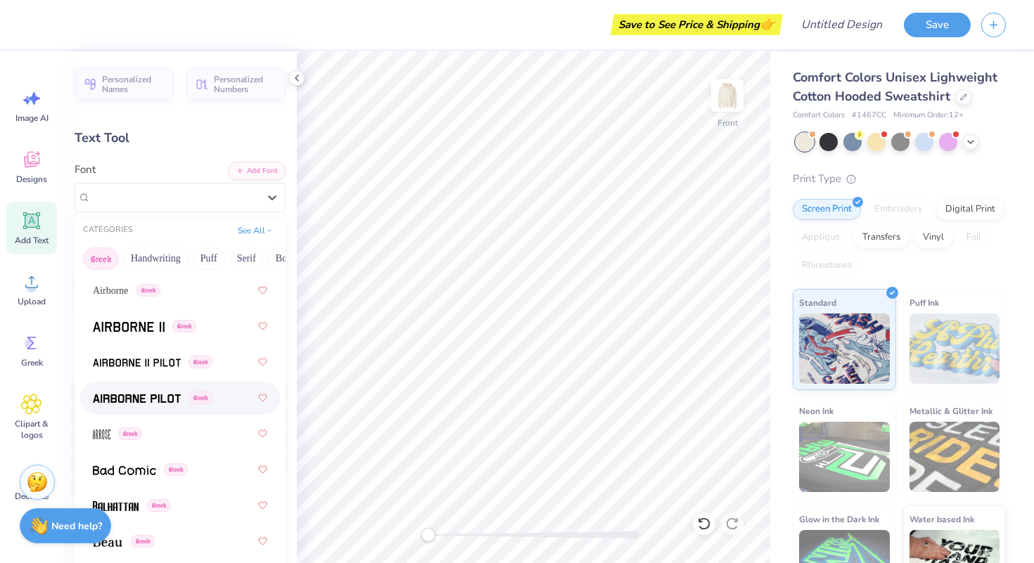
scroll to position [0, 0]
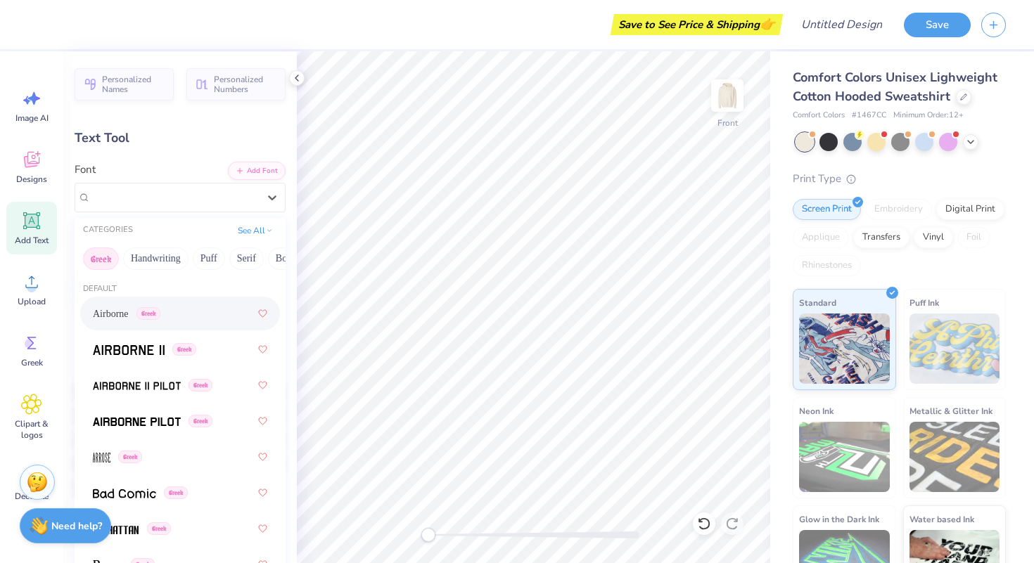
click at [105, 258] on button "Greek" at bounding box center [101, 259] width 36 height 23
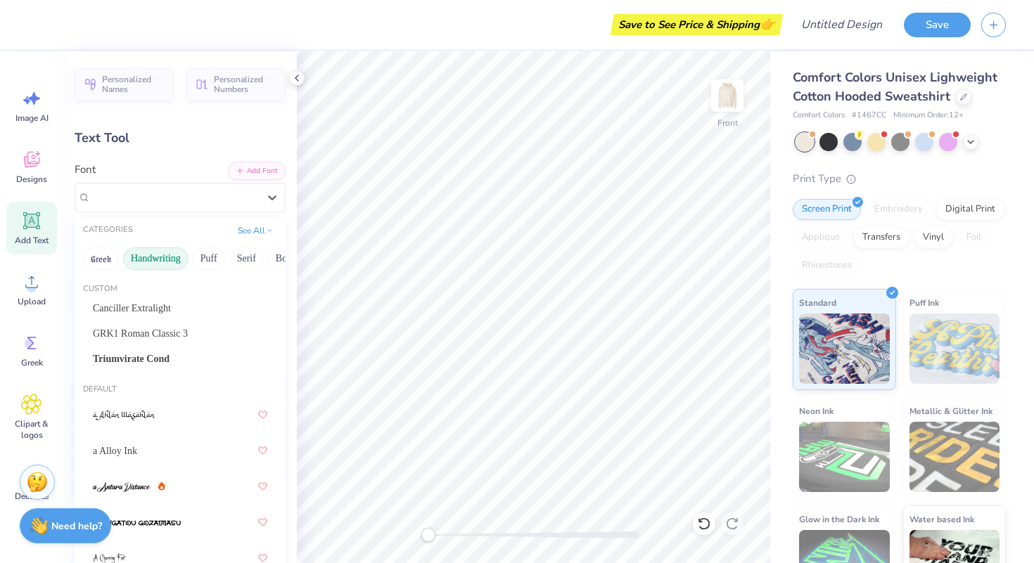
click at [162, 259] on button "Handwriting" at bounding box center [155, 259] width 65 height 23
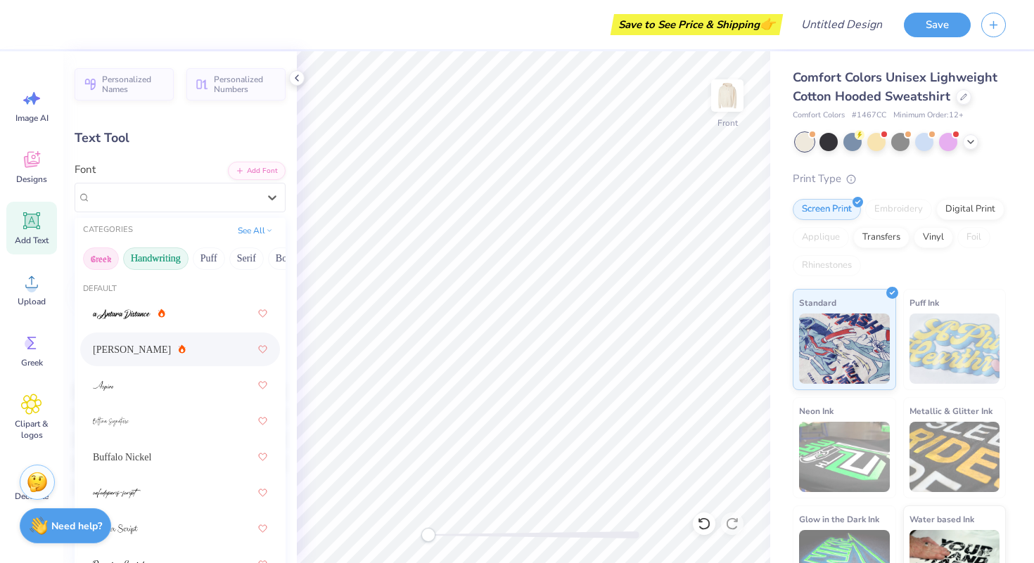
click at [103, 267] on button "Greek" at bounding box center [101, 259] width 36 height 23
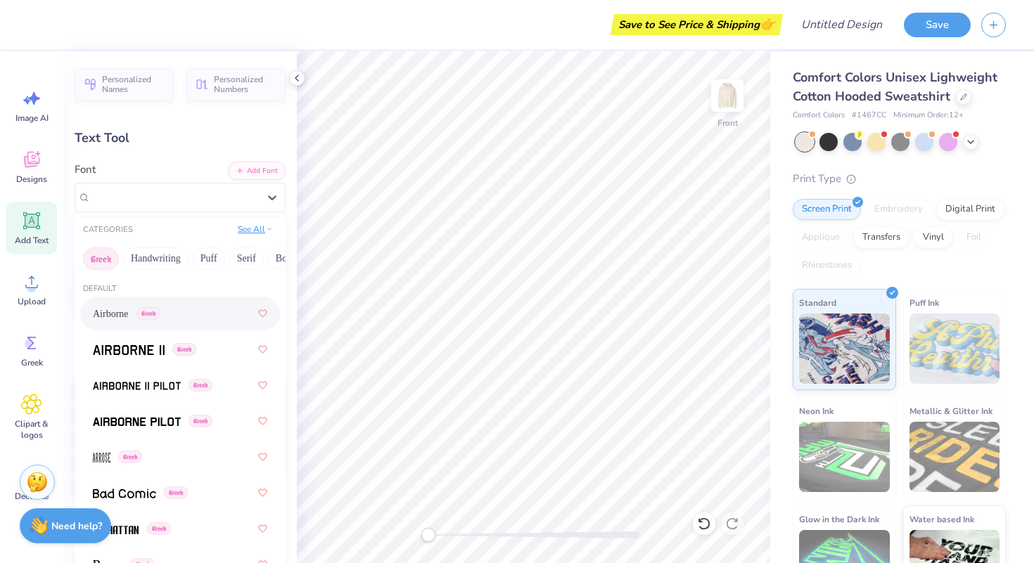
click at [249, 234] on button "See All" at bounding box center [255, 229] width 44 height 14
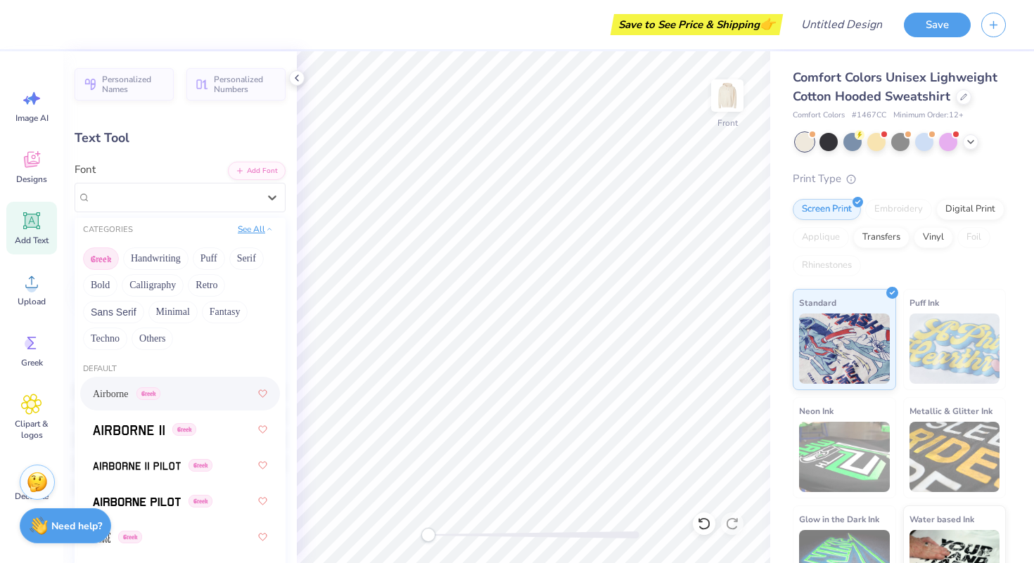
click at [263, 232] on button "See All" at bounding box center [255, 229] width 44 height 14
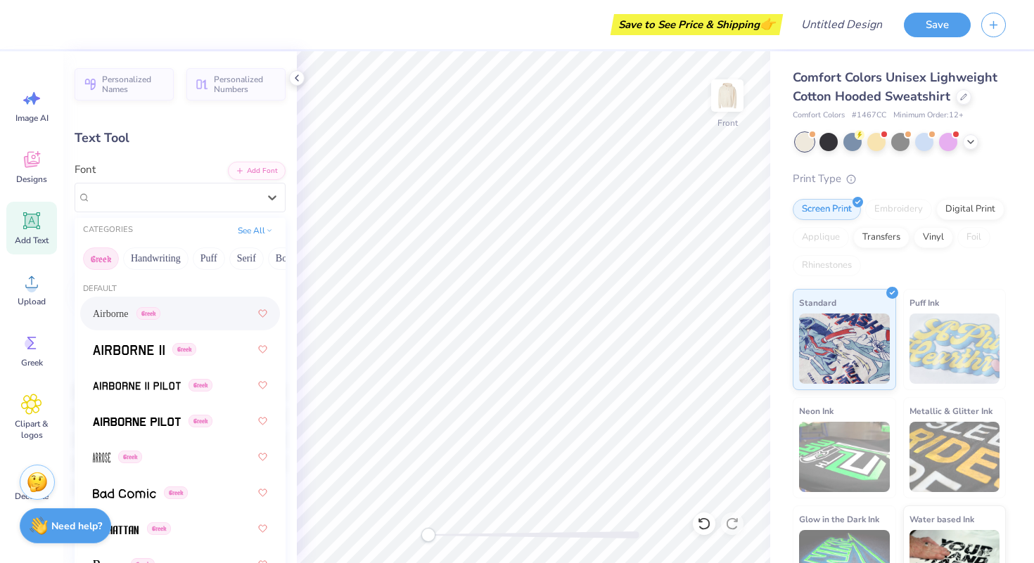
click at [169, 141] on div "Text Tool" at bounding box center [180, 138] width 211 height 19
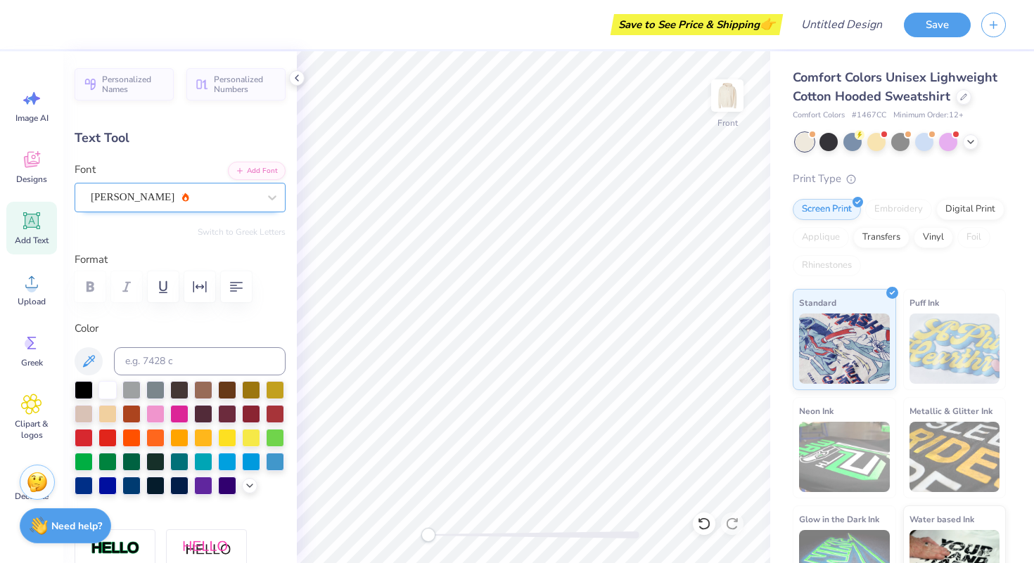
click at [126, 207] on div "Ariana Violeta" at bounding box center [174, 197] width 170 height 22
type input "6.72"
type input "0.73"
type input "17.88"
type input "2.48"
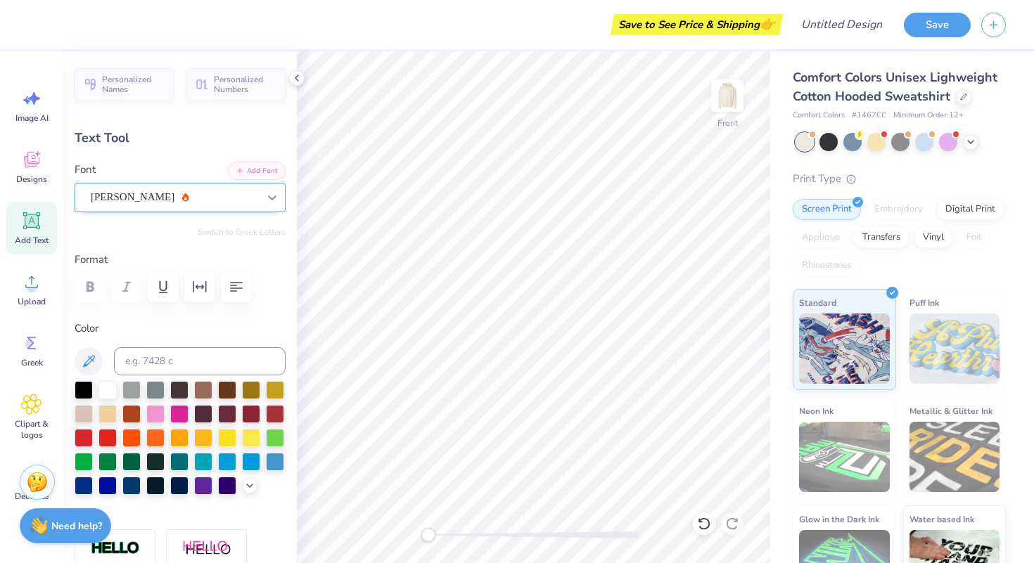
type input "0.76"
type input "16.46"
click at [139, 210] on div "Ariana Violeta" at bounding box center [180, 198] width 211 height 30
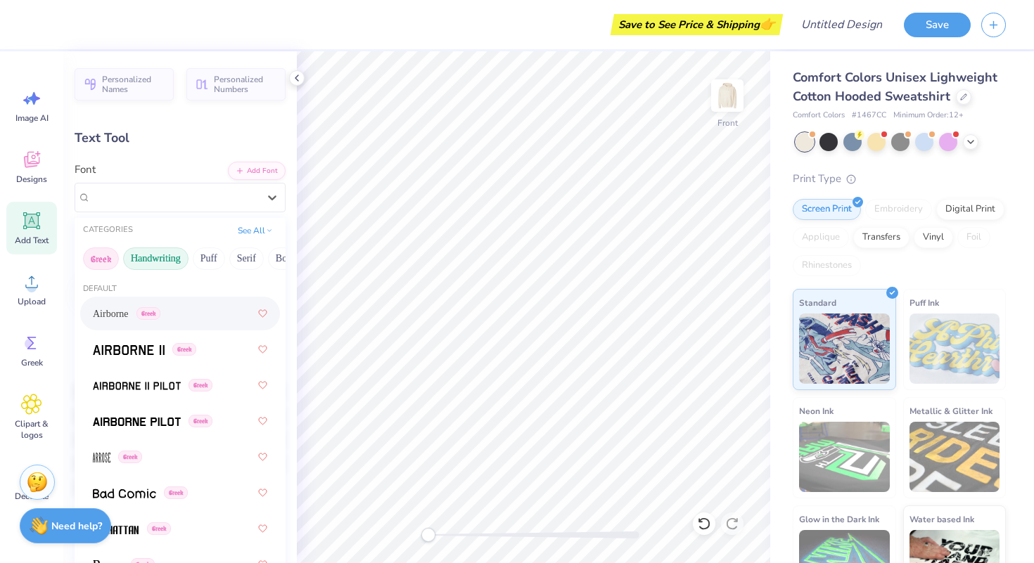
click at [182, 252] on button "Handwriting" at bounding box center [155, 259] width 65 height 23
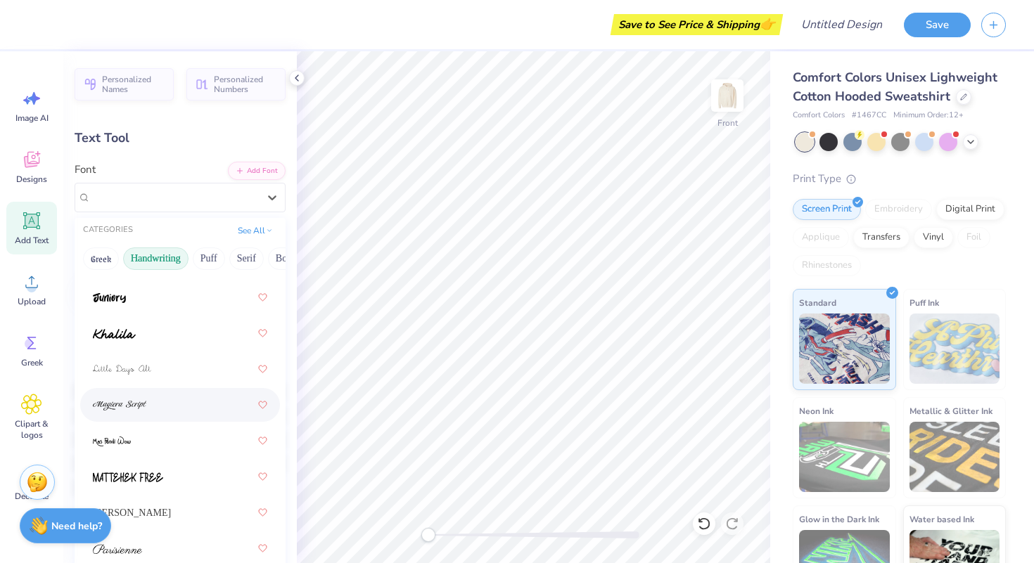
scroll to position [252, 0]
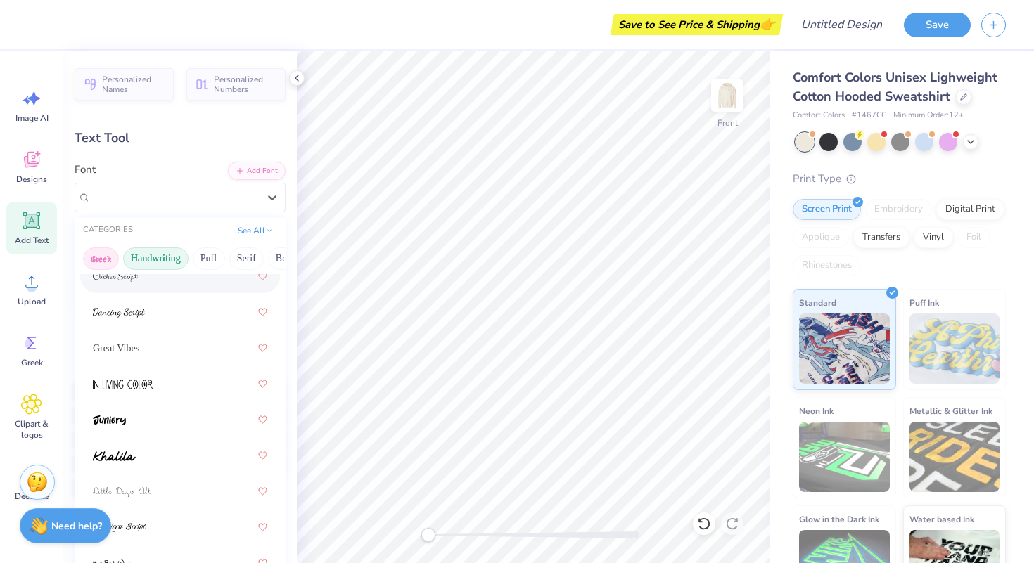
click at [93, 251] on button "Greek" at bounding box center [101, 259] width 36 height 23
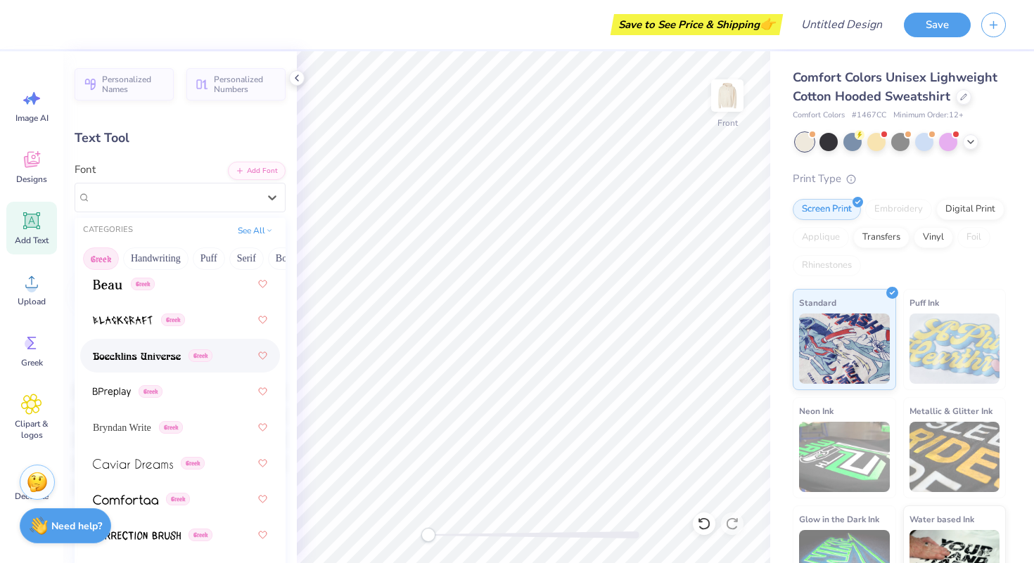
scroll to position [288, 0]
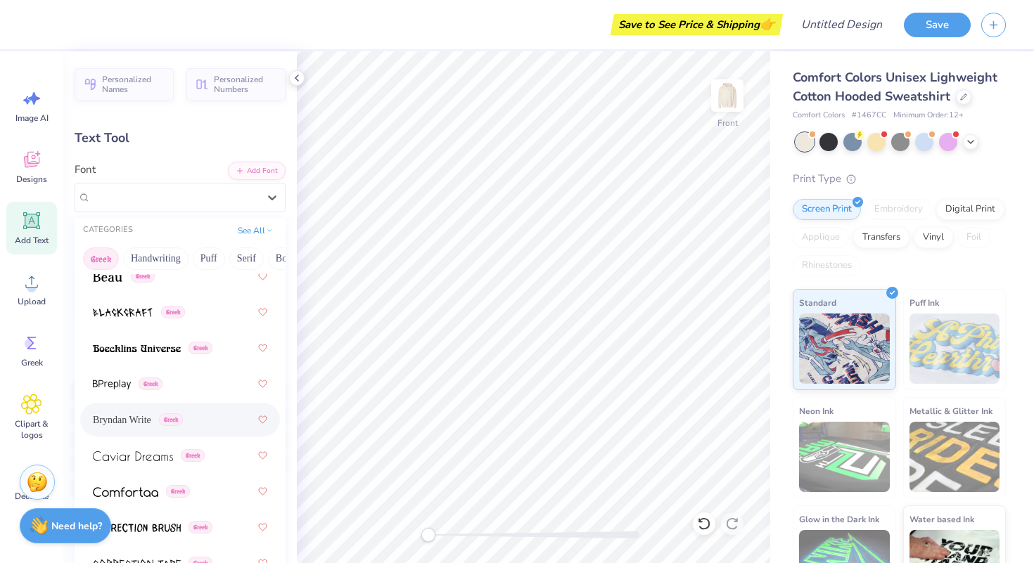
click at [134, 422] on span "Bryndan Write" at bounding box center [122, 420] width 58 height 15
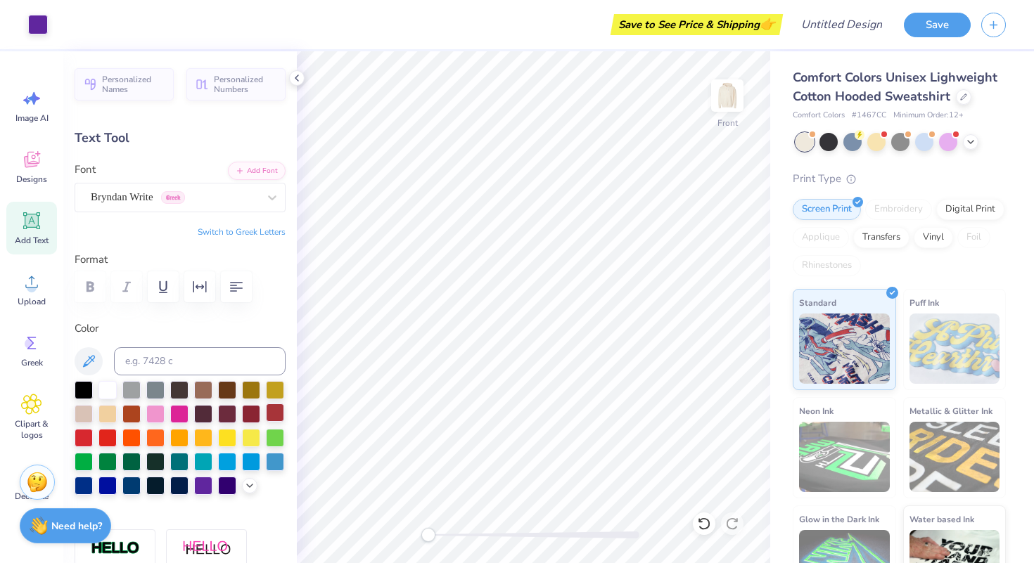
type input "6.72"
type input "0.73"
type input "17.88"
type input "2.71"
type input "1.08"
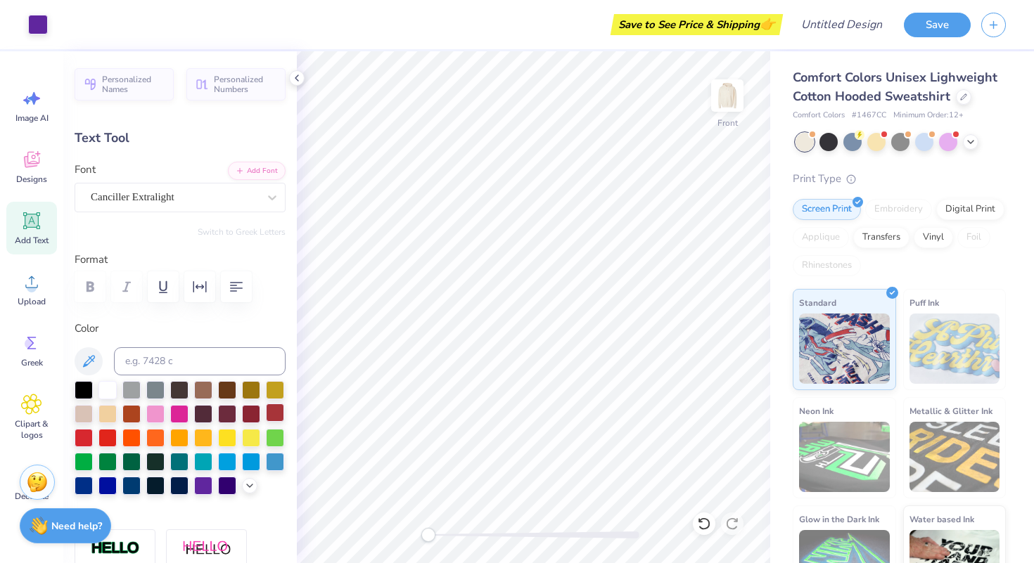
type input "15.79"
click at [174, 194] on div "Canciller Extralight" at bounding box center [174, 197] width 170 height 22
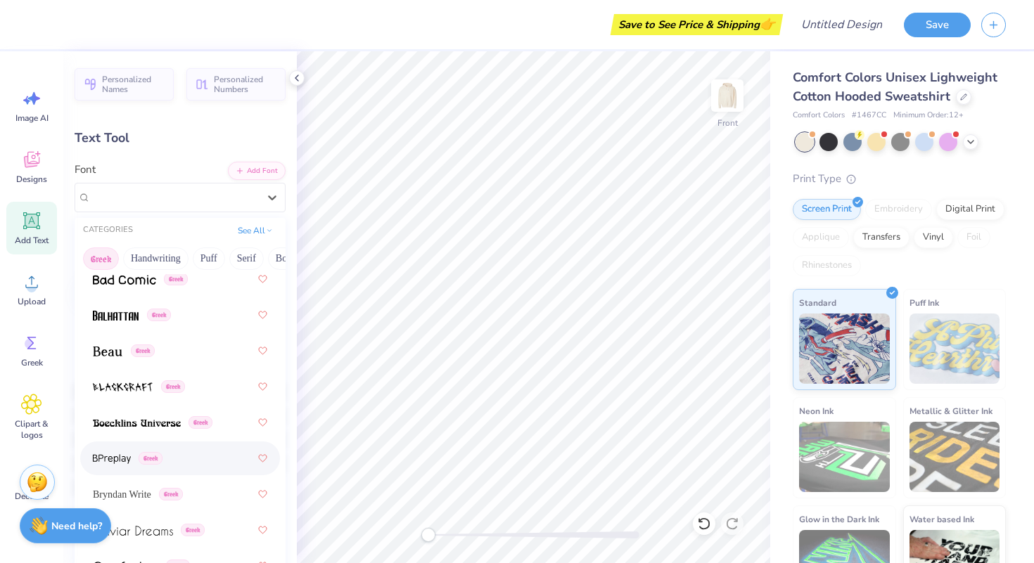
scroll to position [241, 0]
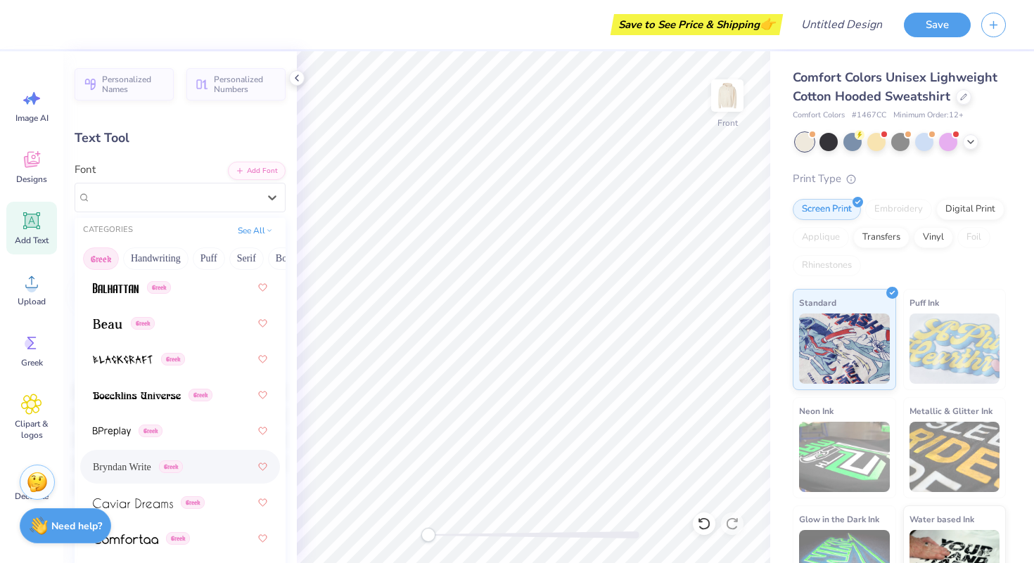
click at [136, 463] on span "Bryndan Write" at bounding box center [122, 467] width 58 height 15
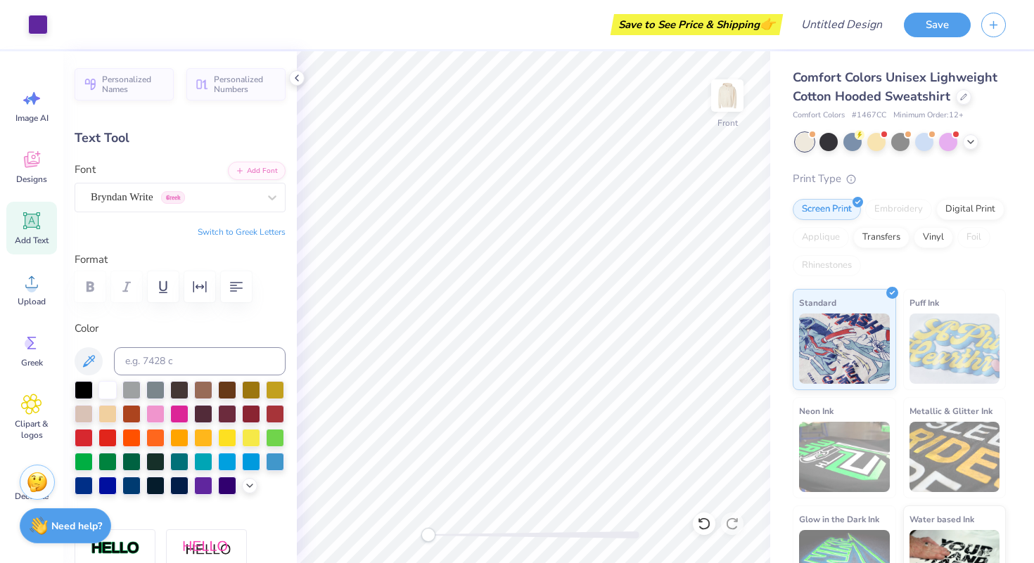
type input "0.0"
type input "14.00"
type input "1.52"
type input "6.67"
click at [139, 190] on div "Canciller Extralight" at bounding box center [174, 197] width 170 height 22
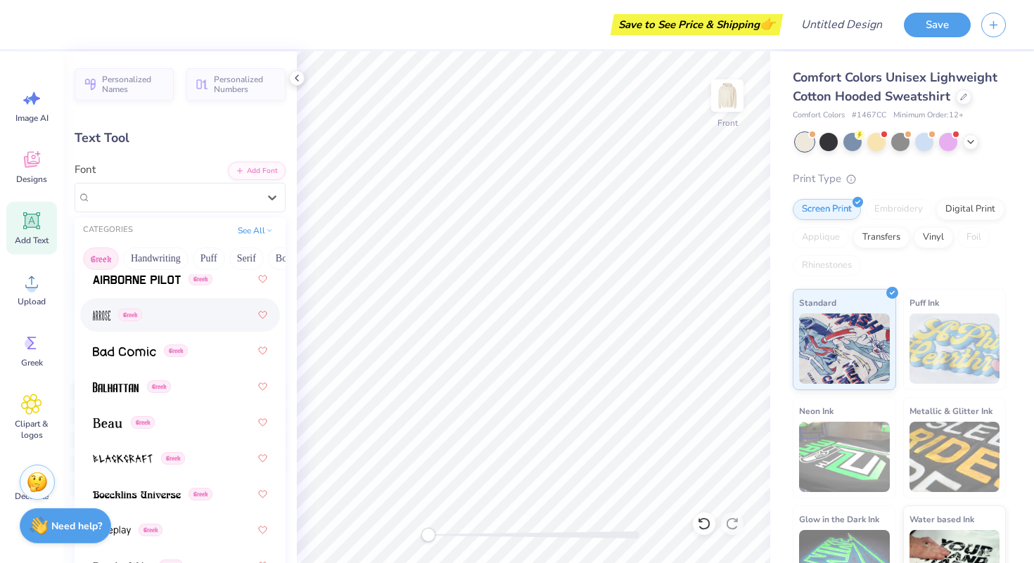
scroll to position [153, 0]
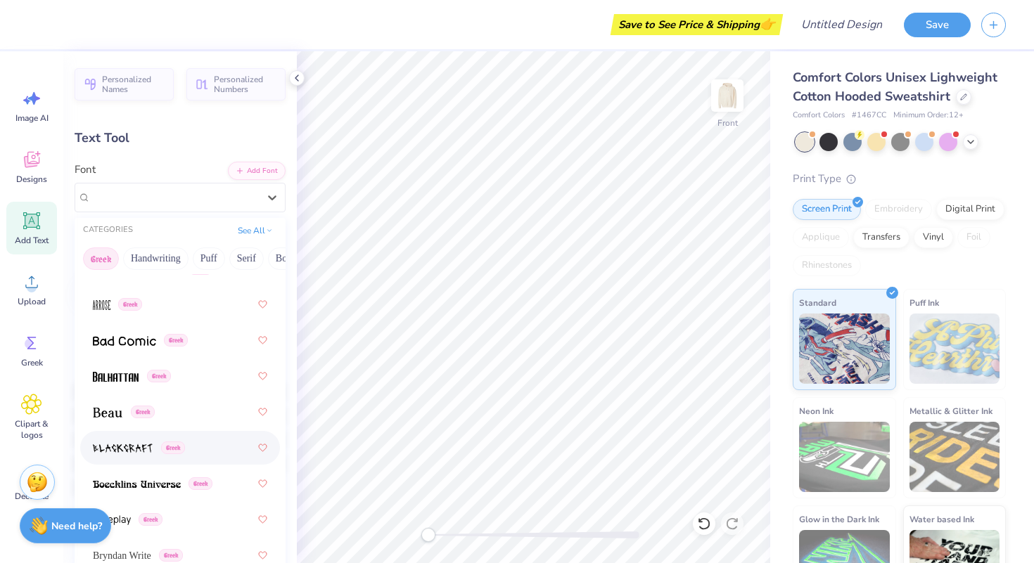
click at [130, 456] on div "Greek" at bounding box center [180, 447] width 174 height 25
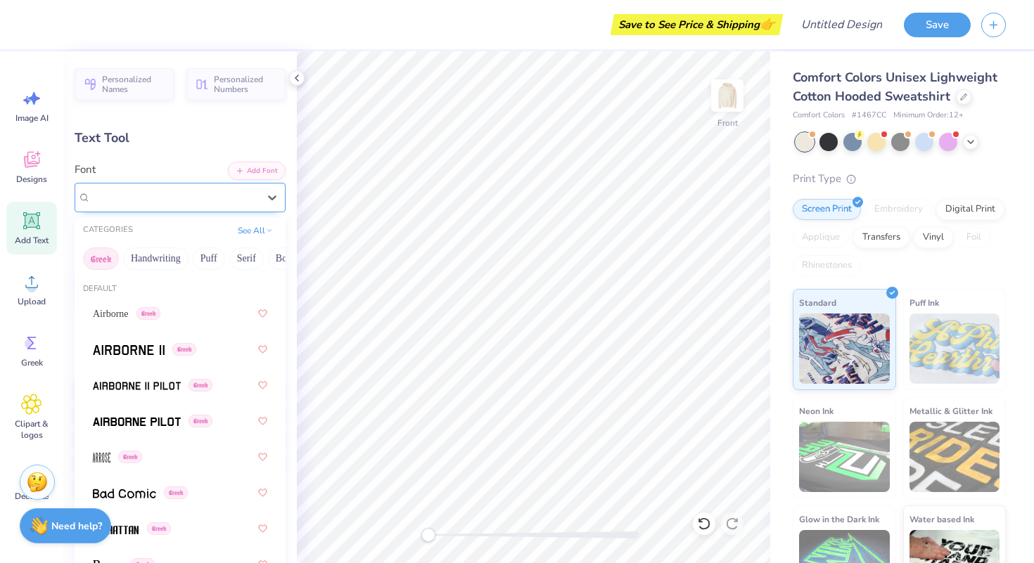
click at [124, 188] on div at bounding box center [174, 197] width 167 height 19
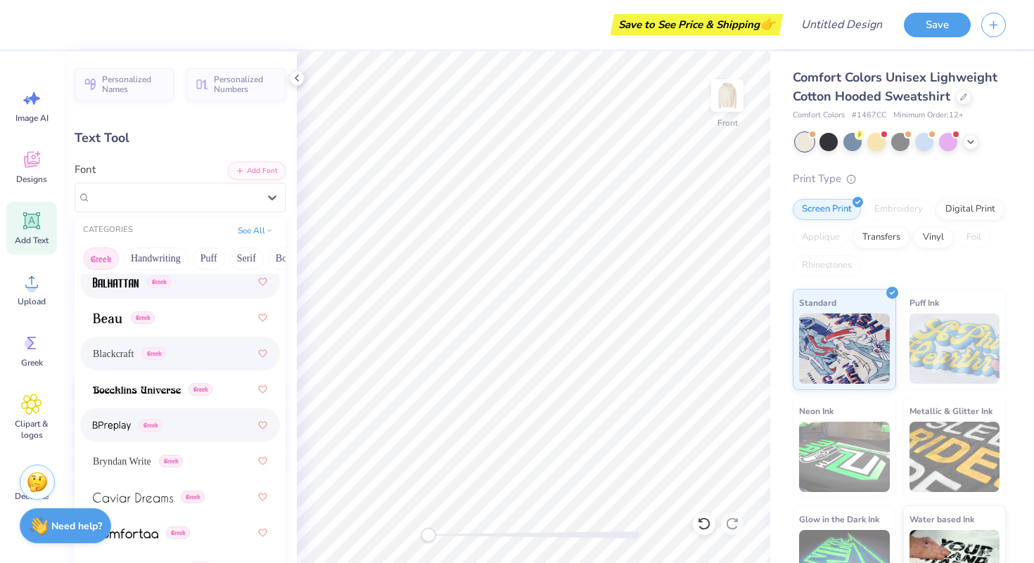
scroll to position [252, 0]
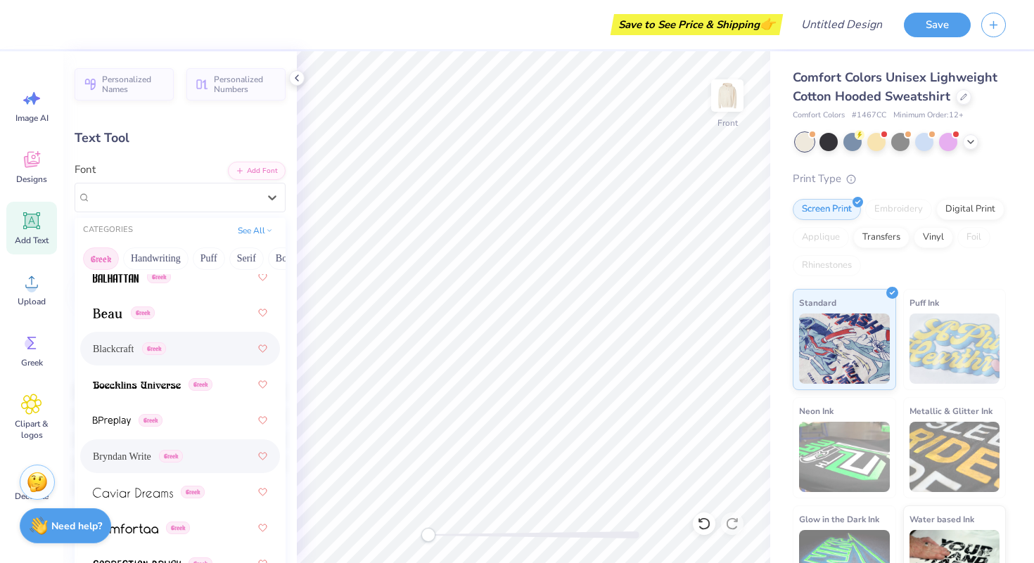
click at [123, 454] on span "Bryndan Write" at bounding box center [122, 456] width 58 height 15
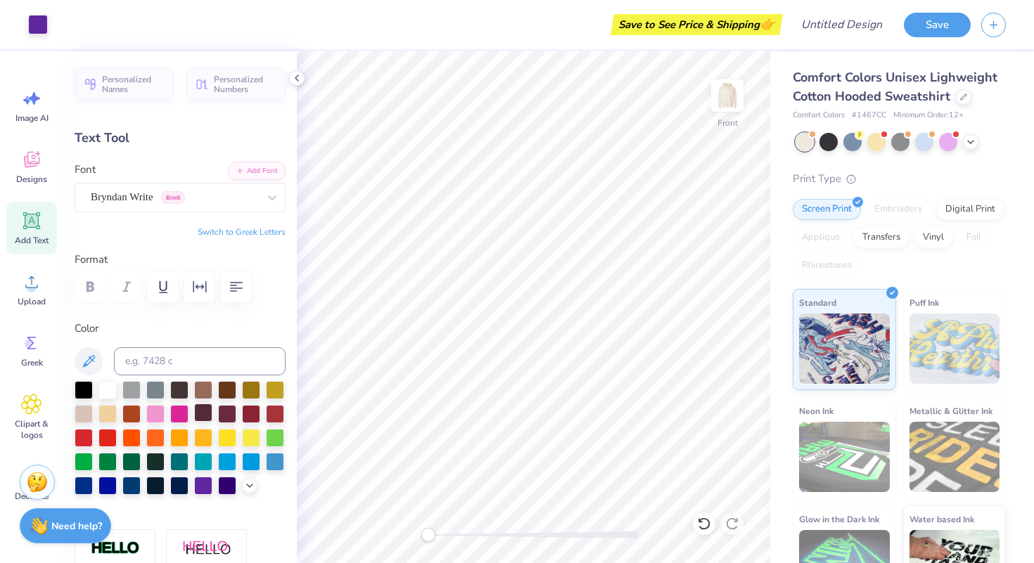
type input "1.28"
type input "7.61"
click at [778, 299] on div "Comfort Colors Unisex Lighweight Cotton Hooded Sweatshirt Comfort Colors # 1467…" at bounding box center [902, 329] width 264 height 556
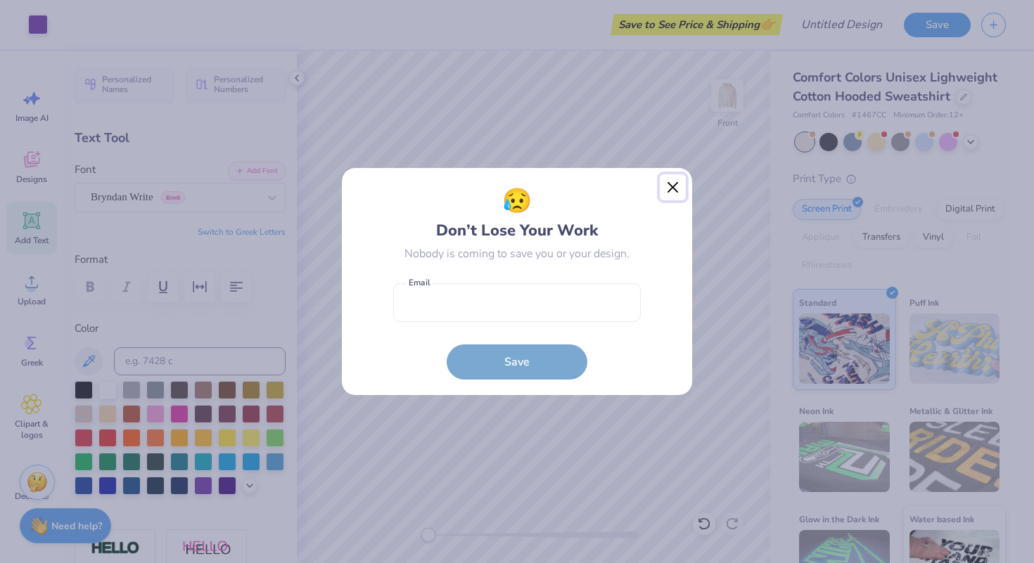
click at [667, 191] on button "Close" at bounding box center [673, 187] width 27 height 27
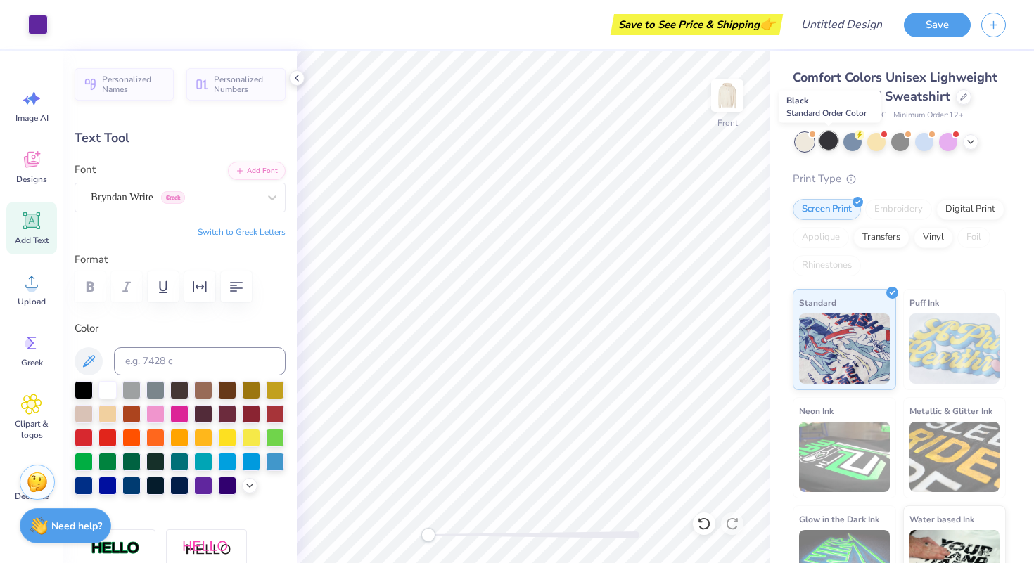
click at [824, 142] on div at bounding box center [828, 141] width 18 height 18
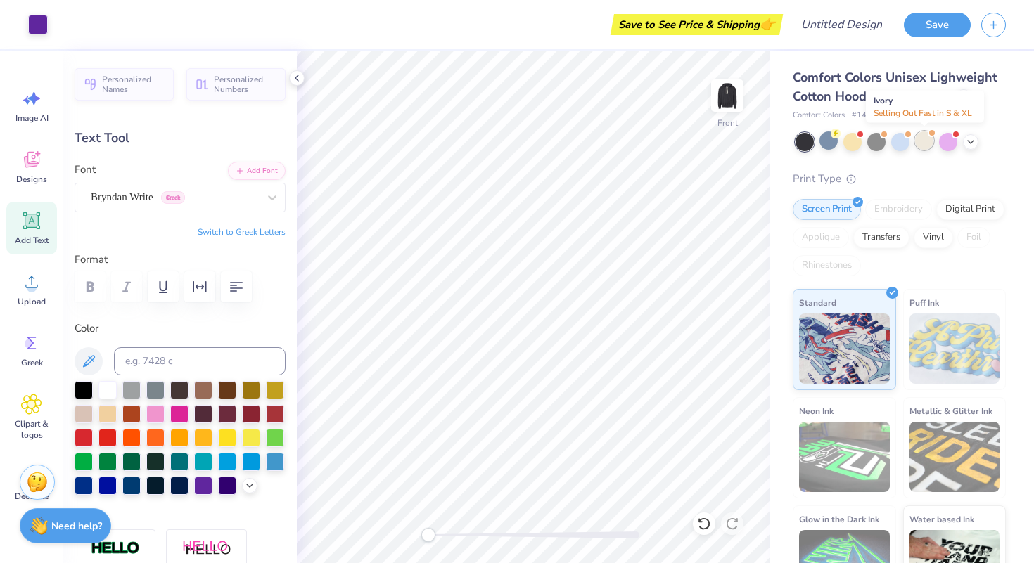
click at [923, 148] on div at bounding box center [924, 141] width 18 height 18
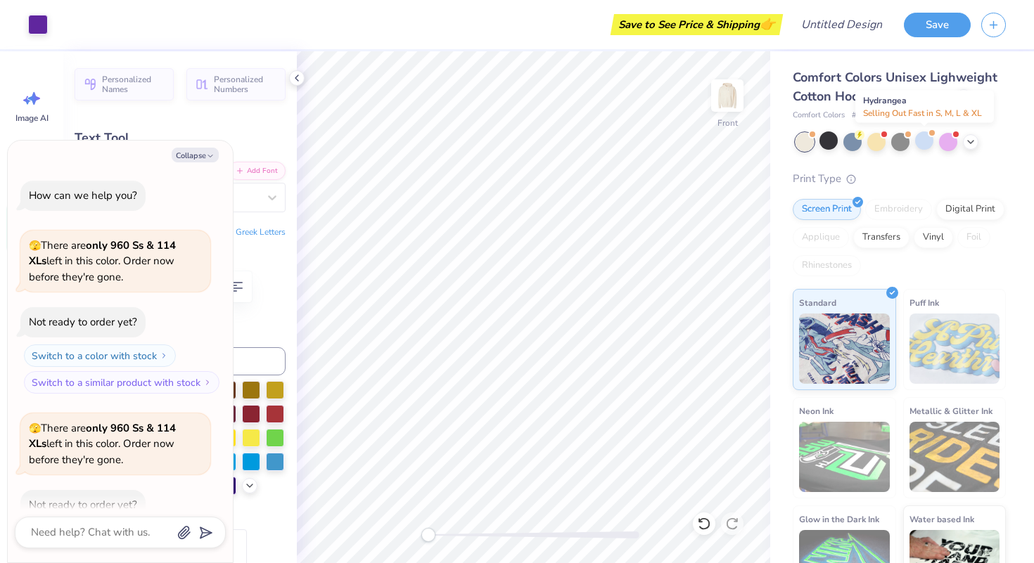
scroll to position [77, 0]
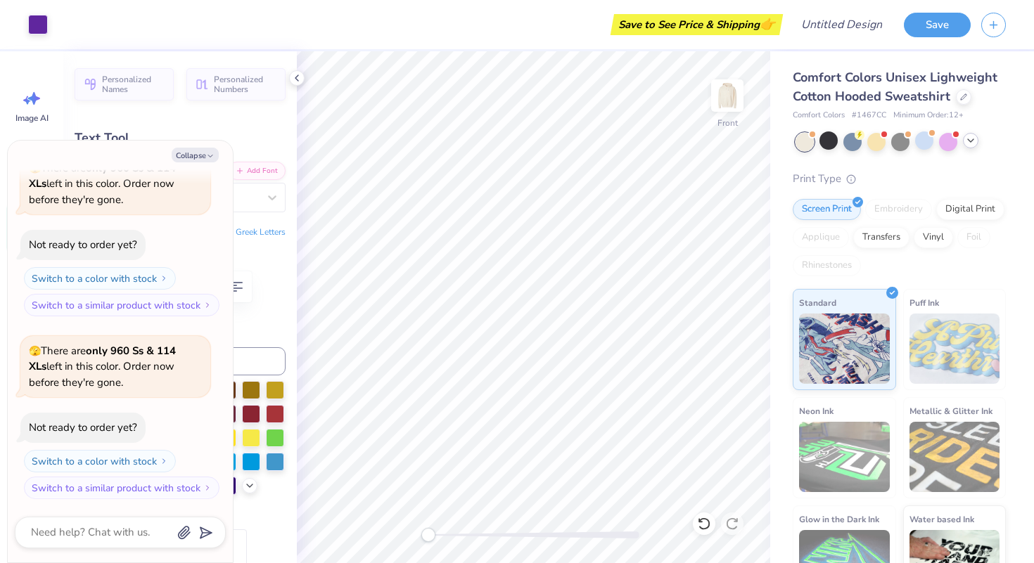
click at [970, 141] on polyline at bounding box center [971, 140] width 6 height 3
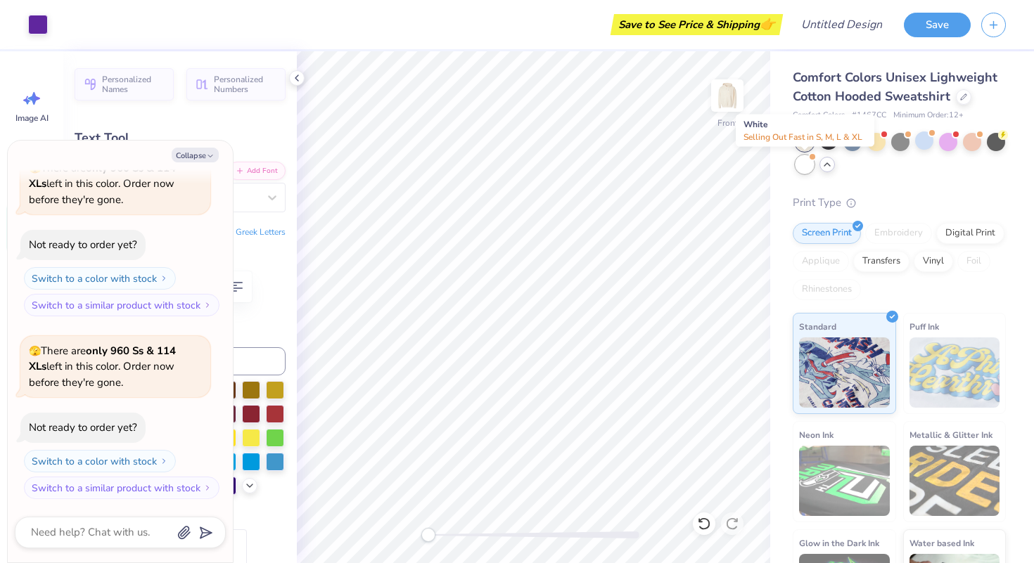
click at [811, 165] on div at bounding box center [804, 164] width 18 height 18
click at [850, 136] on div at bounding box center [852, 141] width 18 height 18
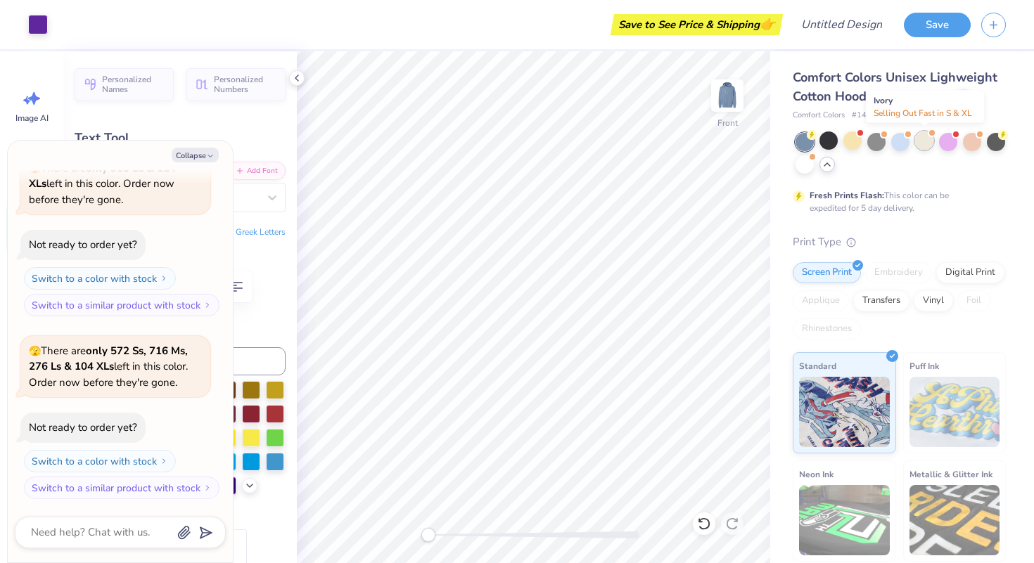
click at [923, 146] on div at bounding box center [924, 141] width 18 height 18
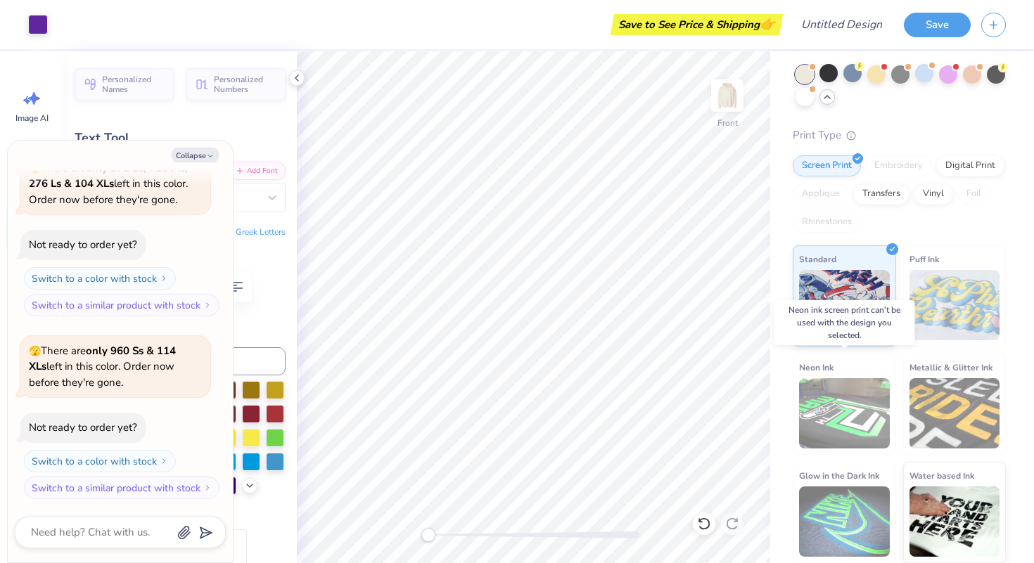
scroll to position [0, 0]
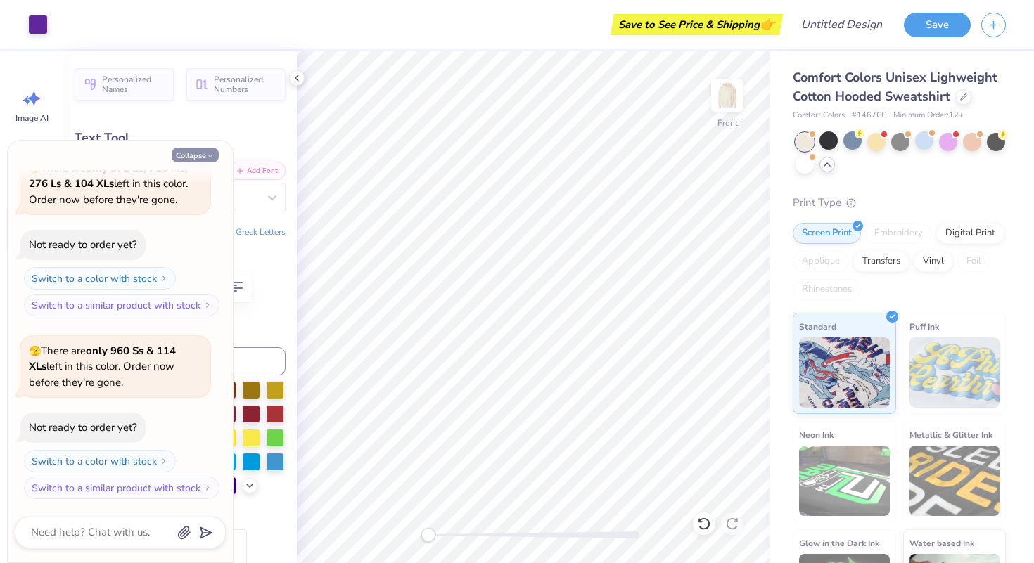
click at [194, 157] on button "Collapse" at bounding box center [195, 155] width 47 height 15
type textarea "x"
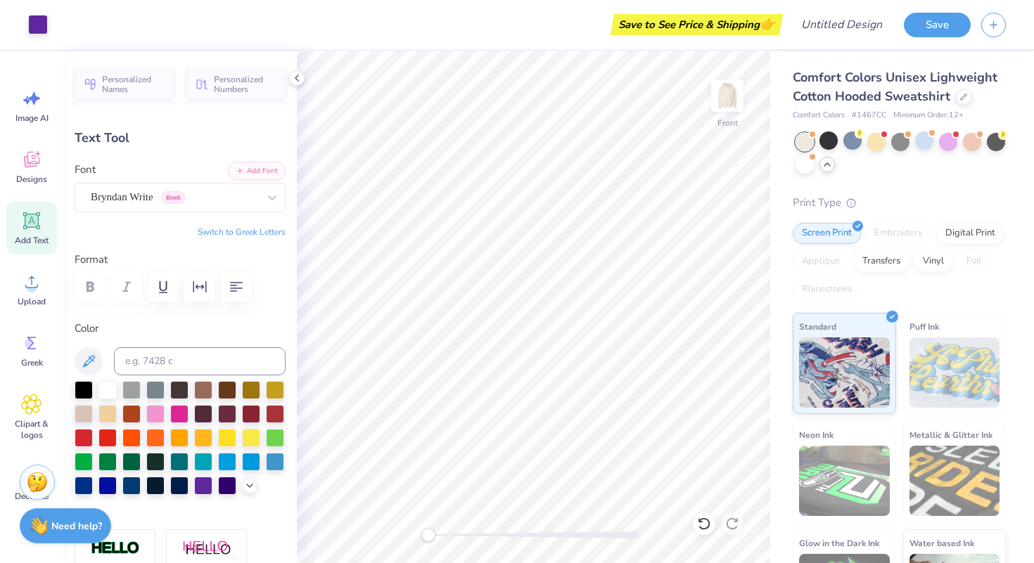
type input "3.00"
type input "1.05"
type input "15.80"
type input "0.0"
click at [717, 108] on img at bounding box center [727, 96] width 56 height 56
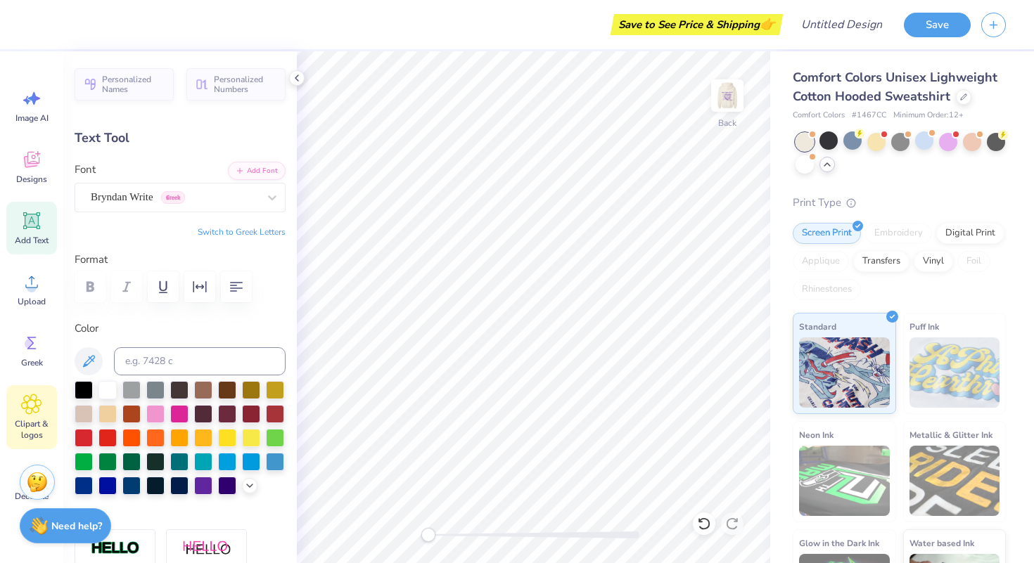
click at [32, 400] on icon at bounding box center [31, 404] width 8 height 8
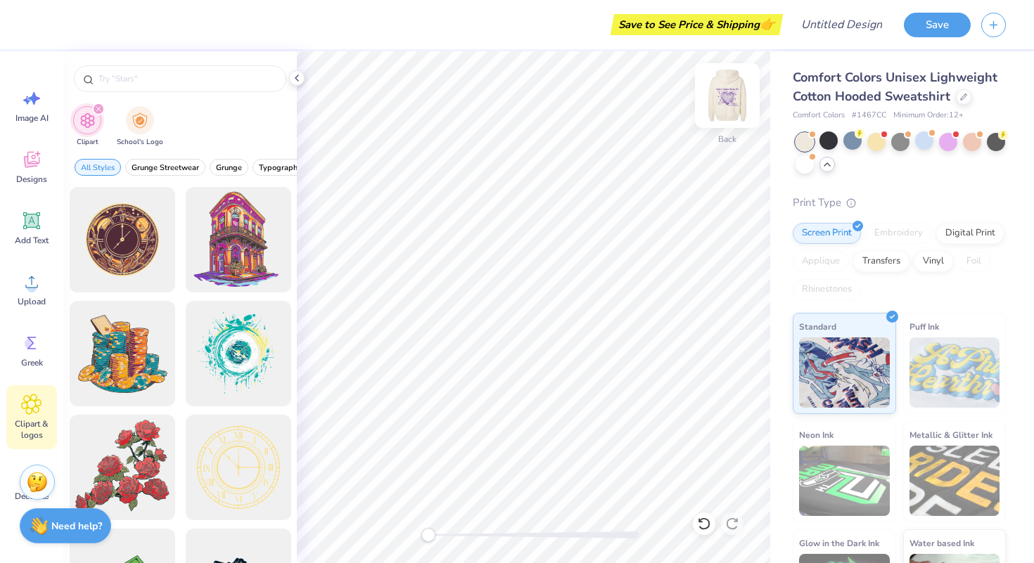
click at [717, 101] on img at bounding box center [727, 96] width 56 height 56
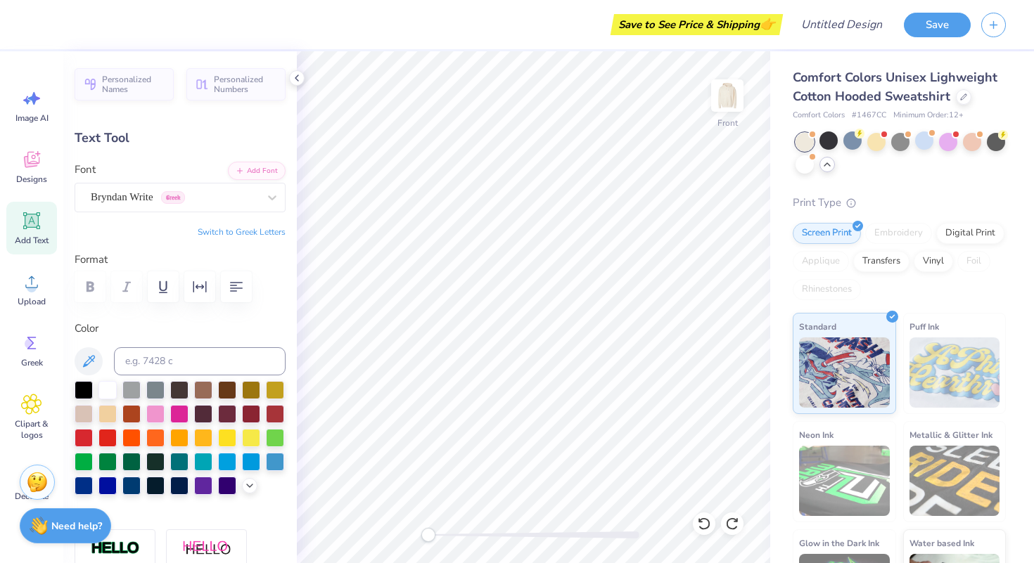
type input "17.58"
type textarea "University Park, PA"
type input "6.88"
click at [771, 390] on div "Comfort Colors Unisex Lighweight Cotton Hooded Sweatshirt Comfort Colors # 1467…" at bounding box center [902, 340] width 264 height 579
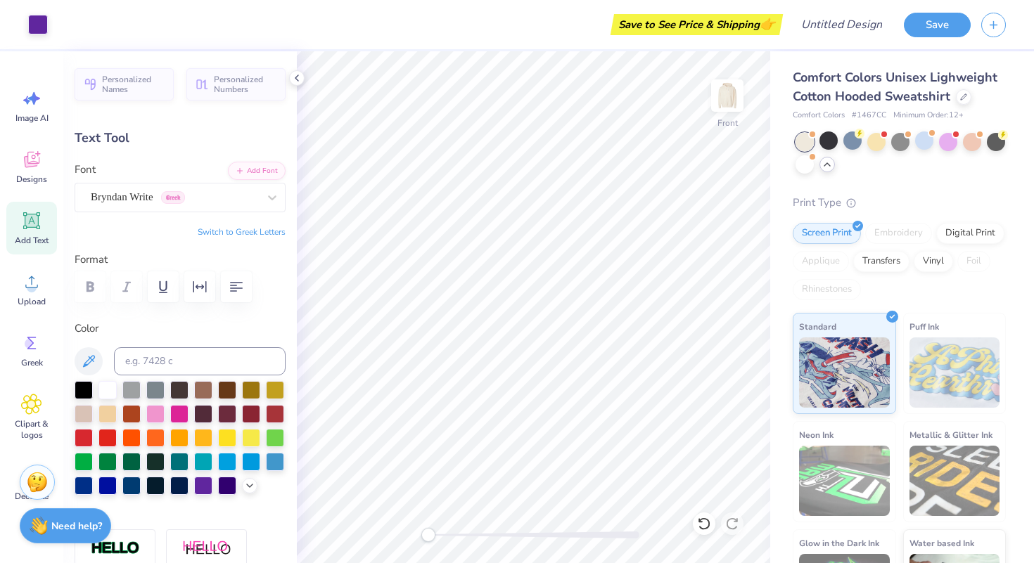
type input "17.58"
type input "17.04"
type textarea "Nu"
type input "0.81"
type input "0.46"
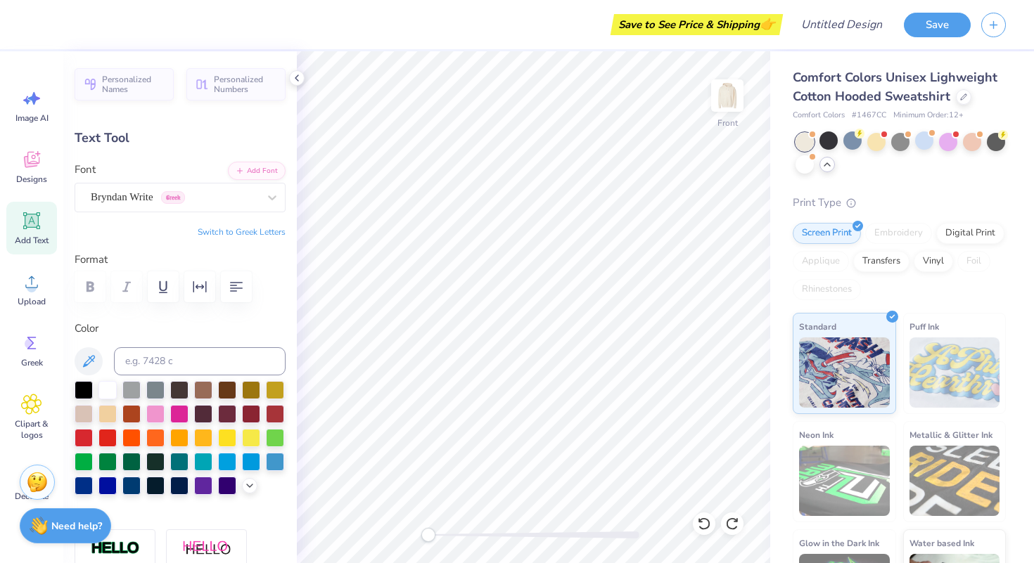
type input "16.98"
click at [703, 518] on icon at bounding box center [704, 524] width 12 height 13
click at [703, 518] on icon at bounding box center [704, 524] width 14 height 14
click at [729, 523] on icon at bounding box center [732, 524] width 14 height 14
type input "14.00"
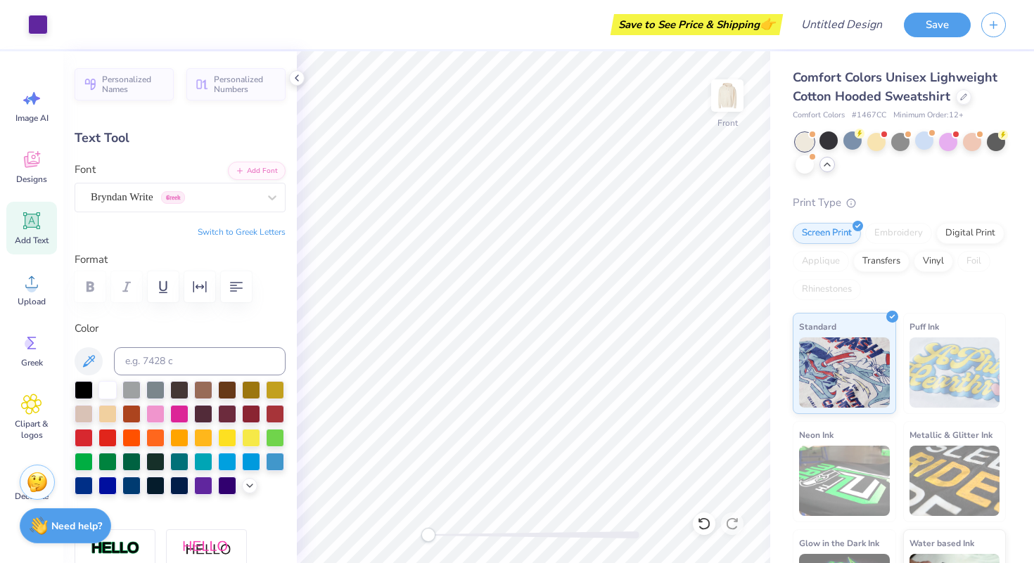
type input "1.28"
type input "7.24"
click at [172, 191] on div "Bryndan Write Greek" at bounding box center [174, 197] width 170 height 22
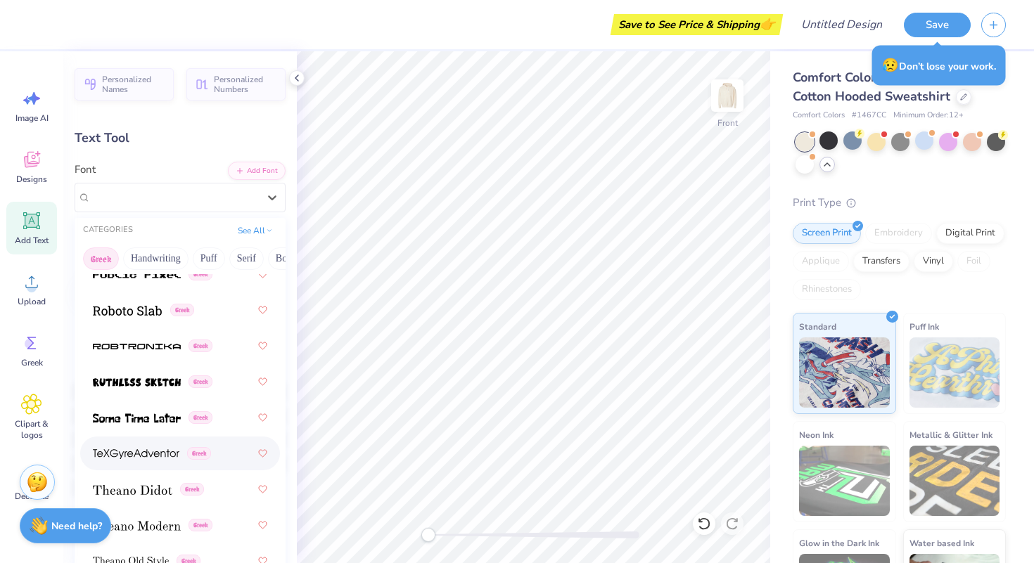
scroll to position [1368, 0]
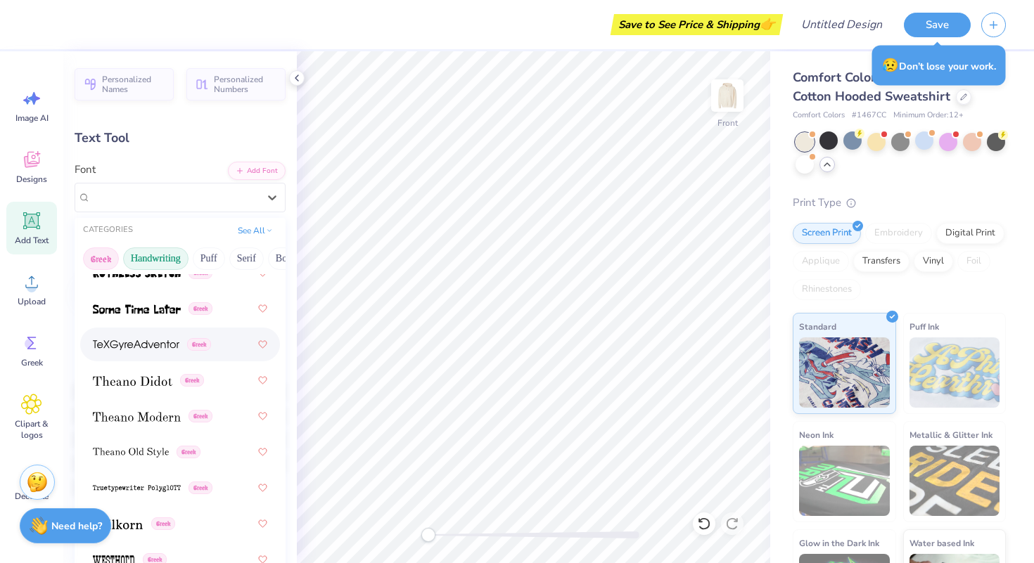
click at [160, 254] on button "Handwriting" at bounding box center [155, 259] width 65 height 23
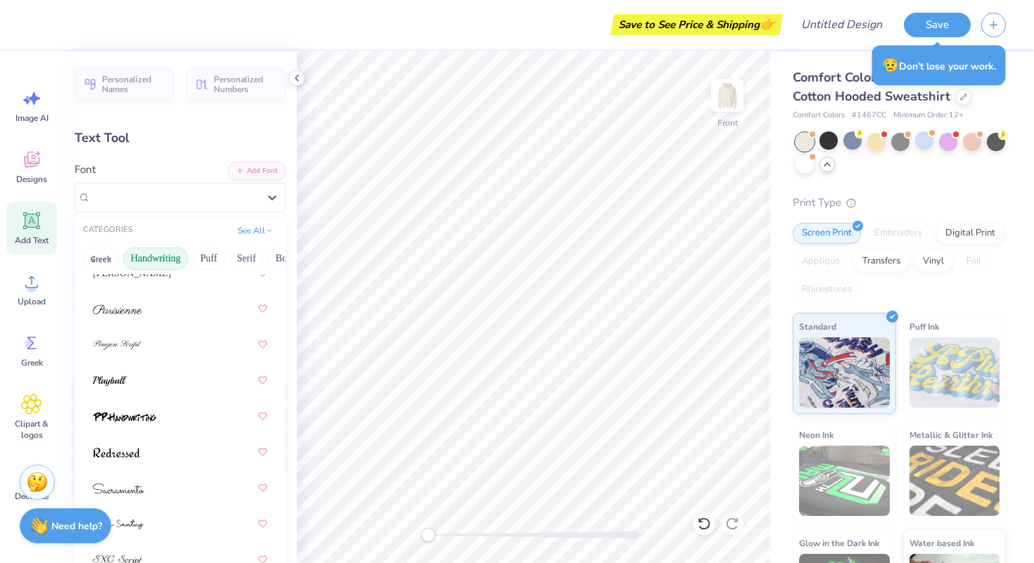
scroll to position [615, 0]
click at [177, 378] on div at bounding box center [180, 380] width 174 height 25
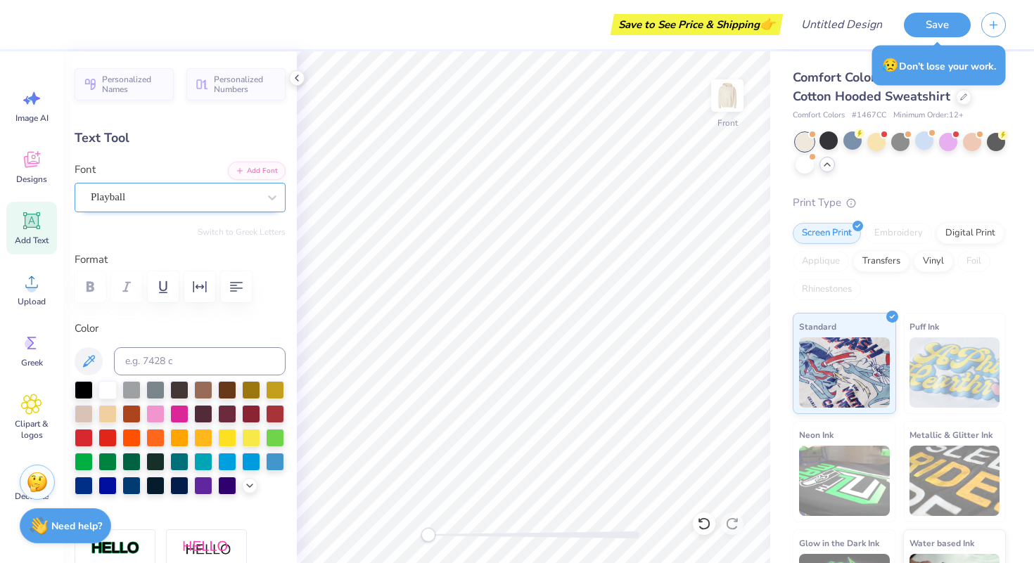
click at [189, 194] on div "Playball" at bounding box center [174, 197] width 170 height 22
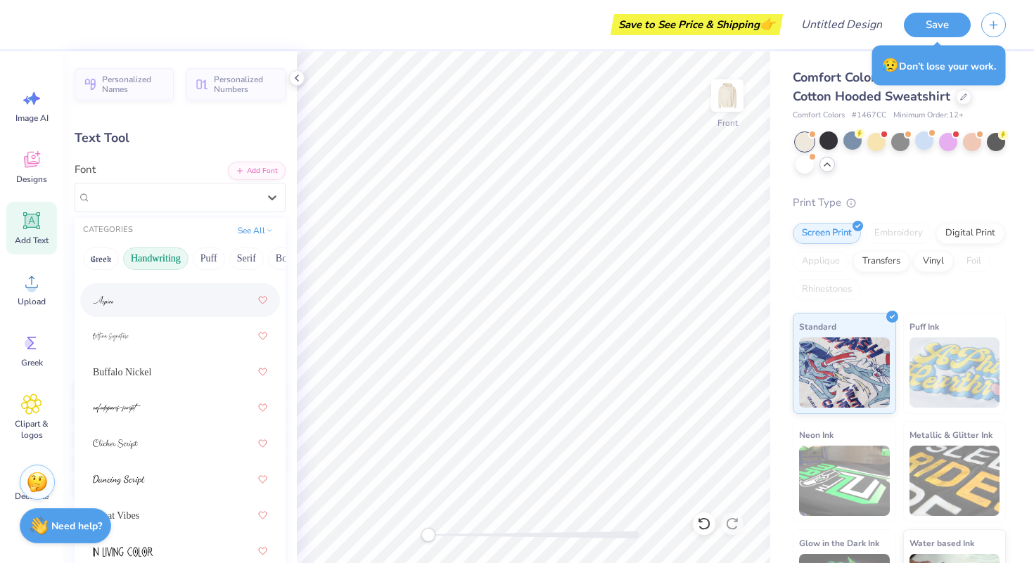
scroll to position [115, 0]
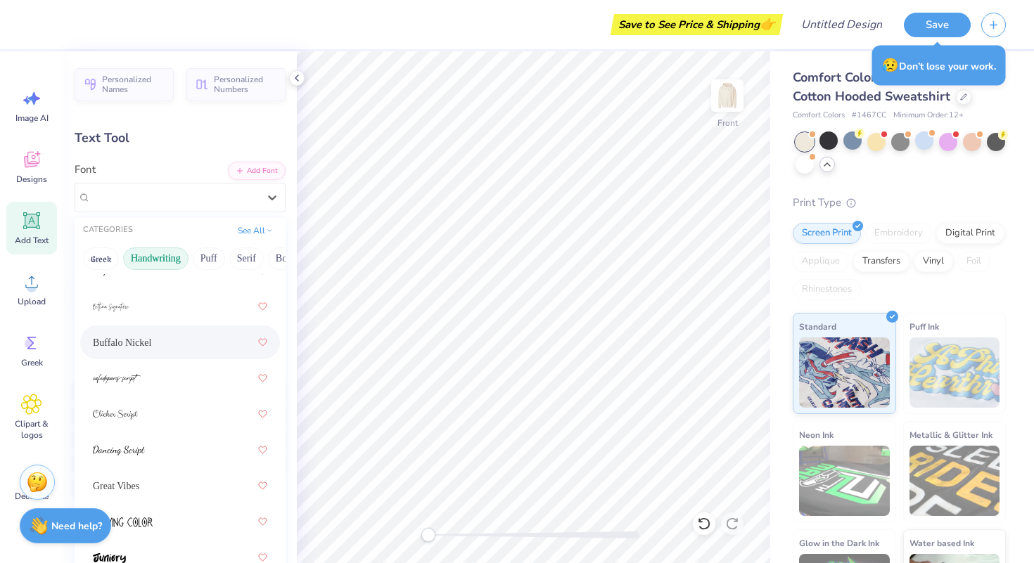
click at [162, 342] on div "Buffalo Nickel" at bounding box center [180, 342] width 174 height 25
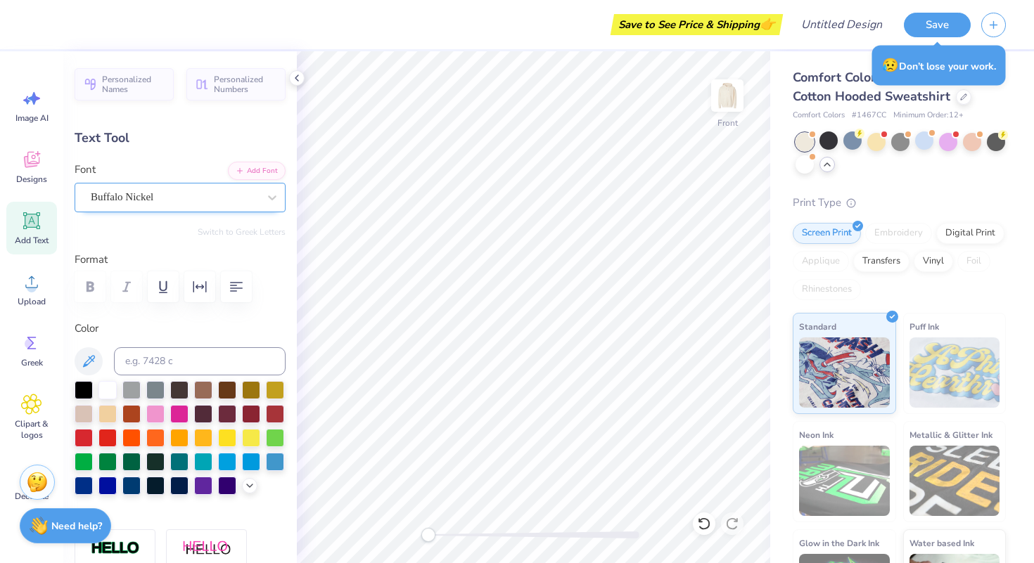
click at [161, 187] on div "Buffalo Nickel" at bounding box center [174, 197] width 170 height 22
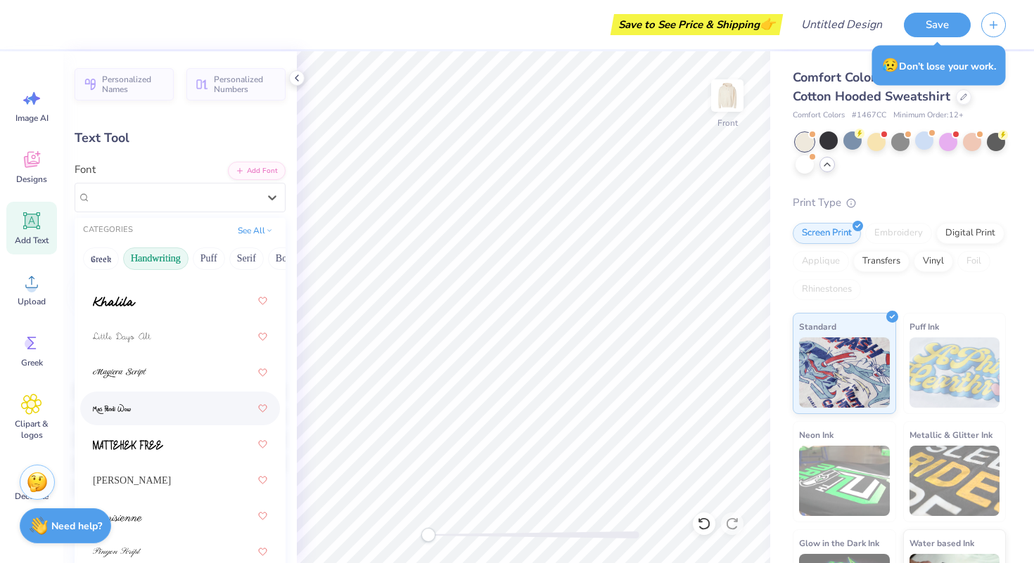
scroll to position [440, 0]
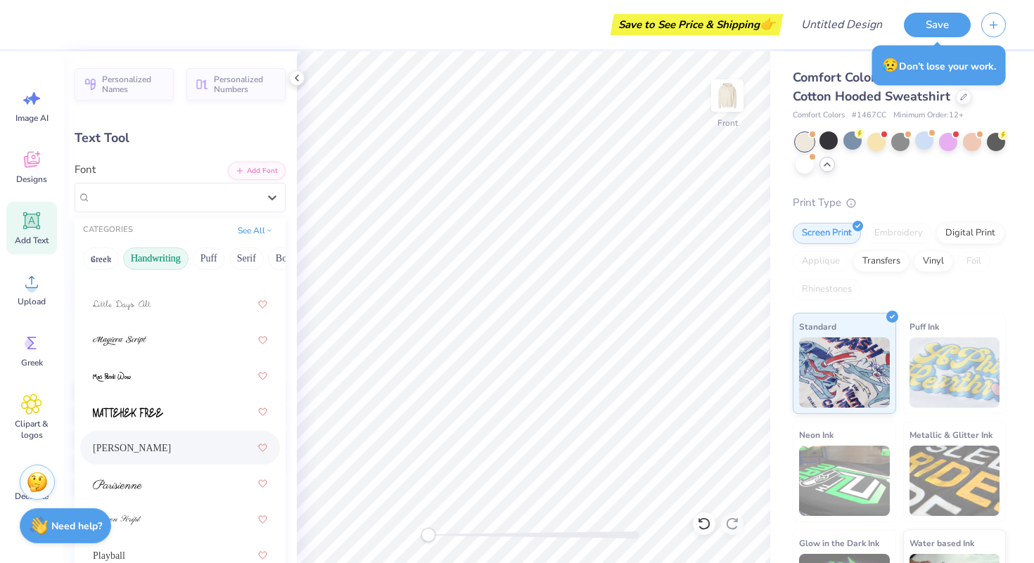
click at [155, 446] on div "Montez" at bounding box center [180, 447] width 174 height 25
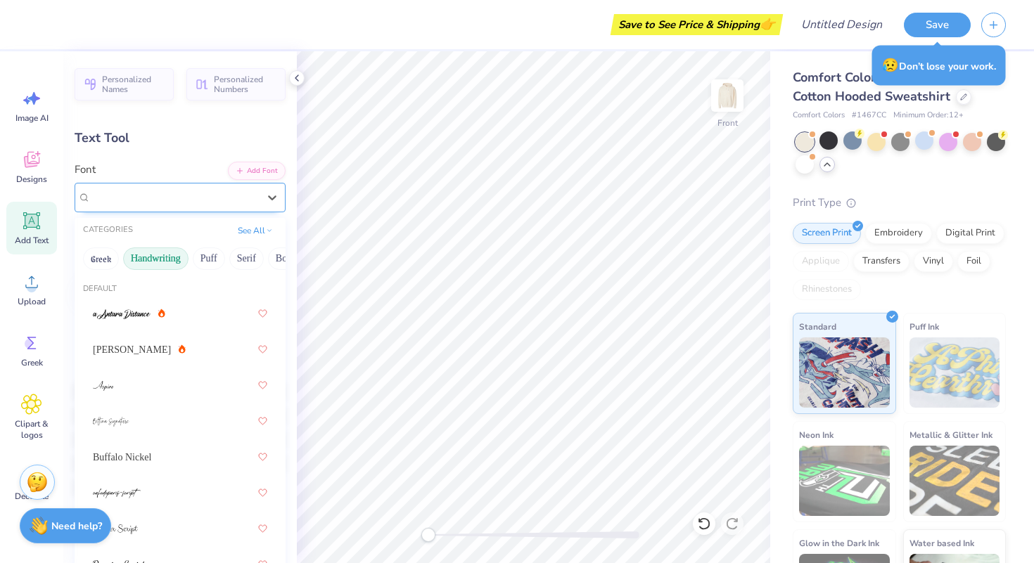
click at [166, 193] on div "Montez" at bounding box center [174, 197] width 170 height 22
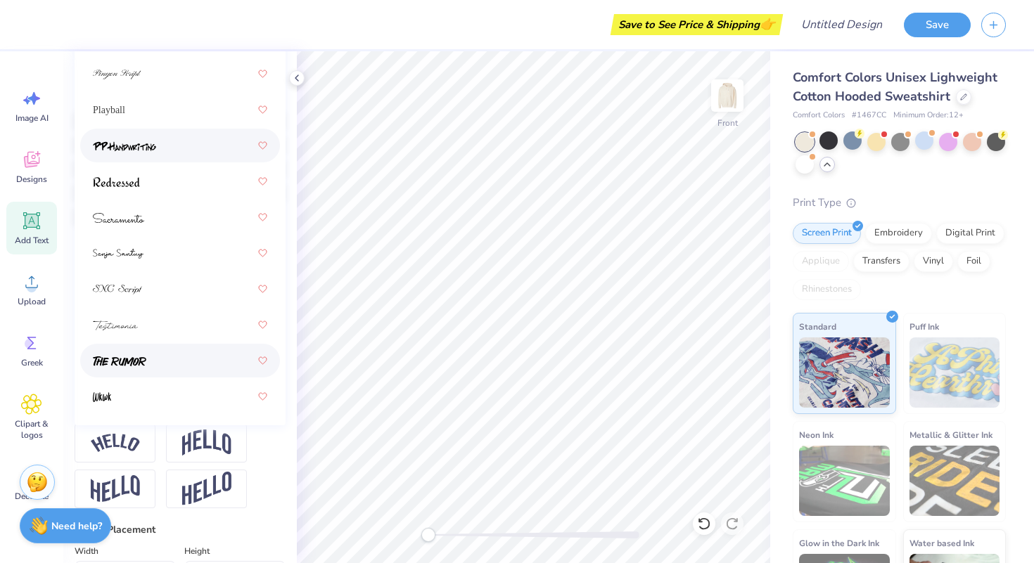
scroll to position [273, 0]
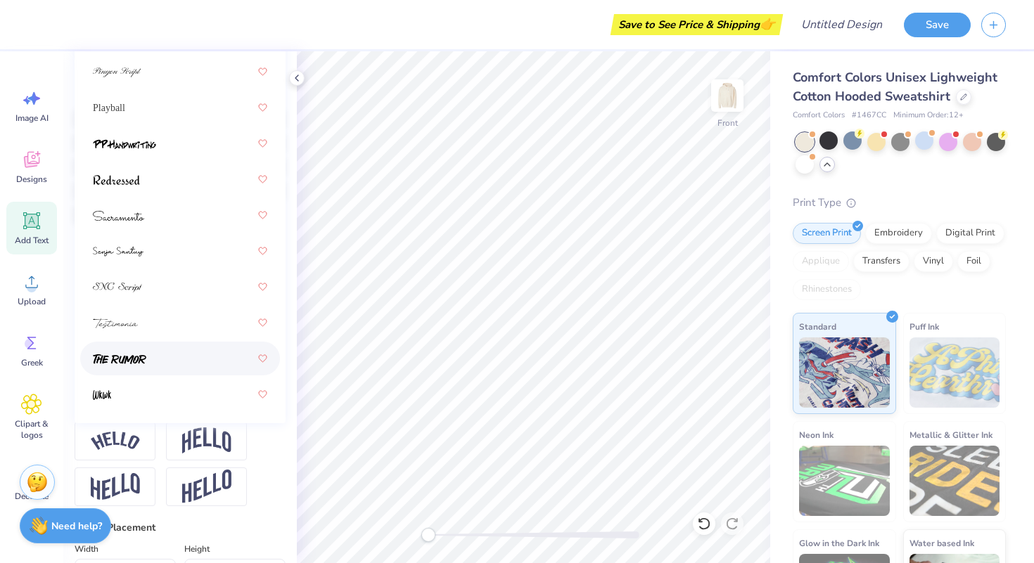
click at [171, 364] on div at bounding box center [180, 358] width 174 height 25
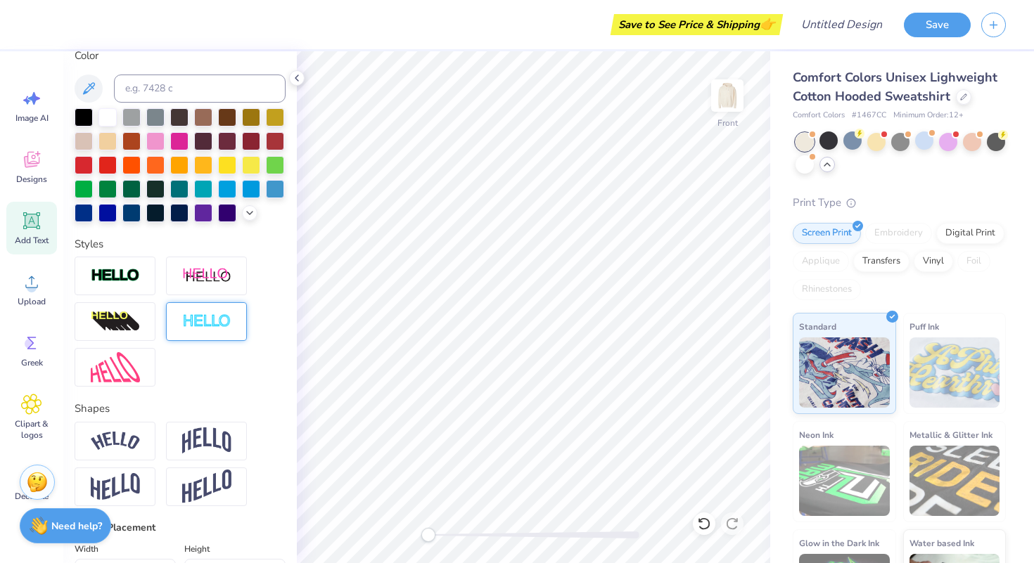
scroll to position [0, 0]
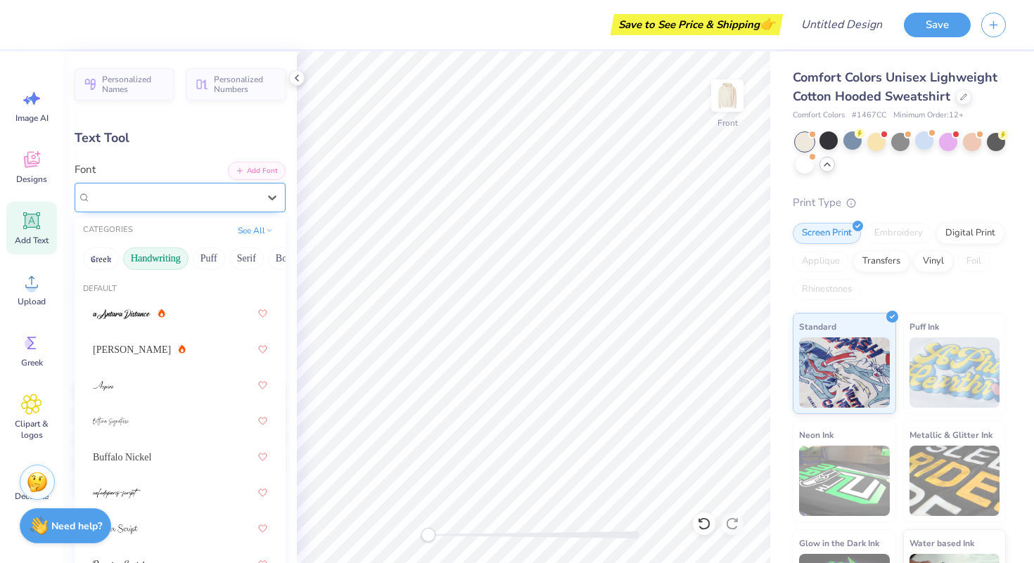
click at [173, 184] on div "The Rumor" at bounding box center [180, 198] width 211 height 30
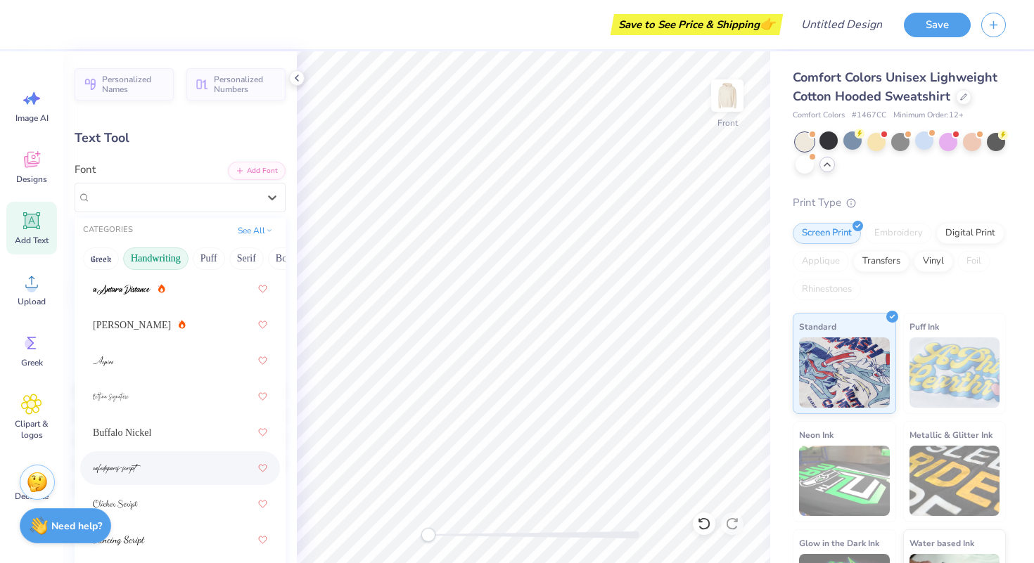
click at [152, 463] on div at bounding box center [180, 468] width 174 height 25
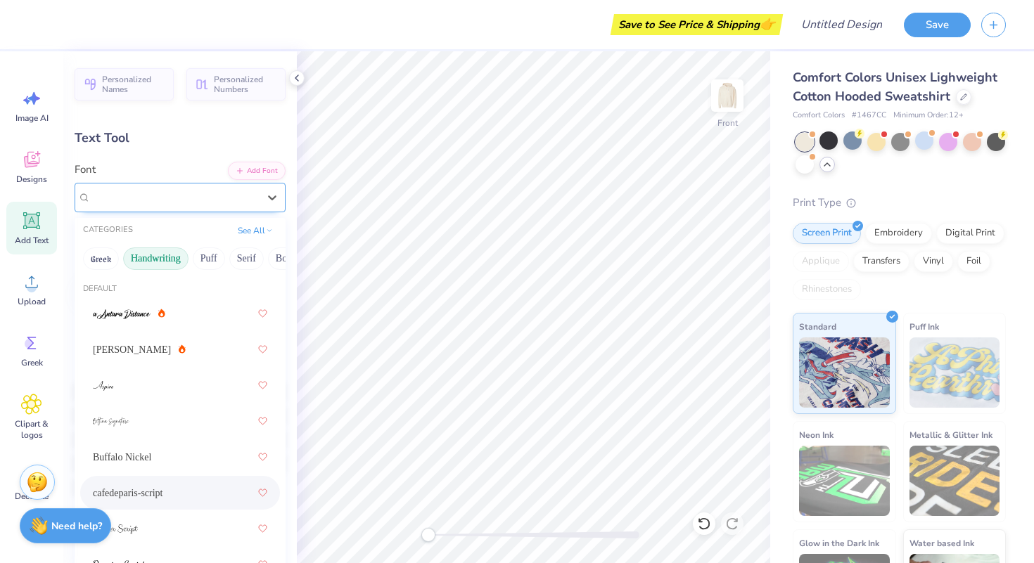
click at [166, 196] on div "cafedeparis-script" at bounding box center [174, 197] width 170 height 22
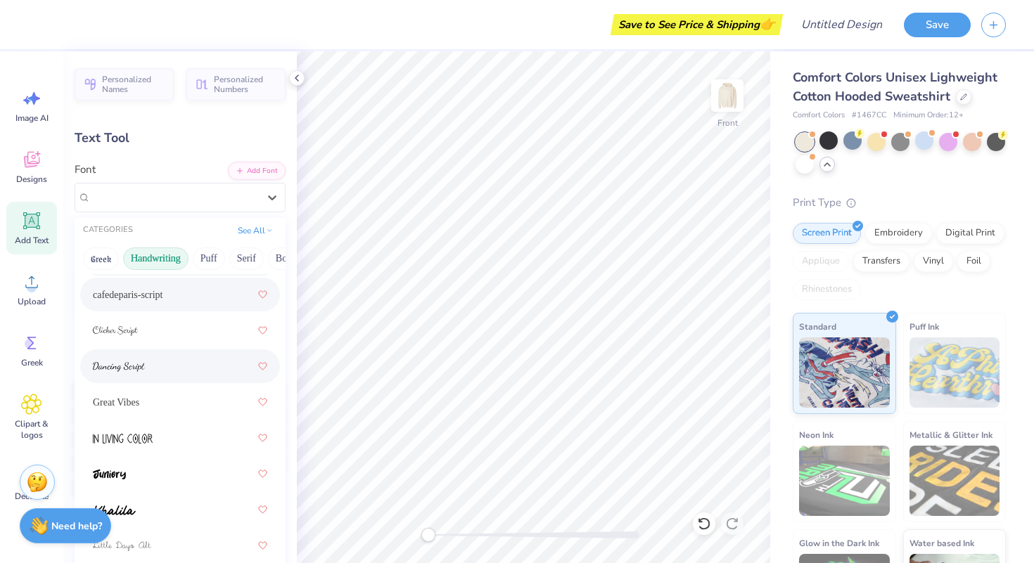
scroll to position [204, 0]
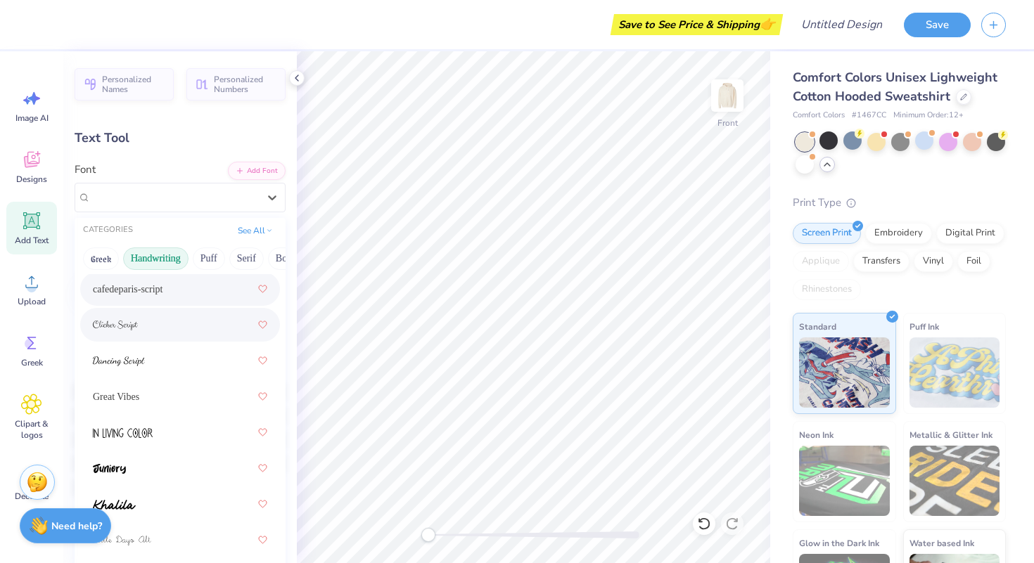
click at [154, 338] on div at bounding box center [180, 324] width 174 height 25
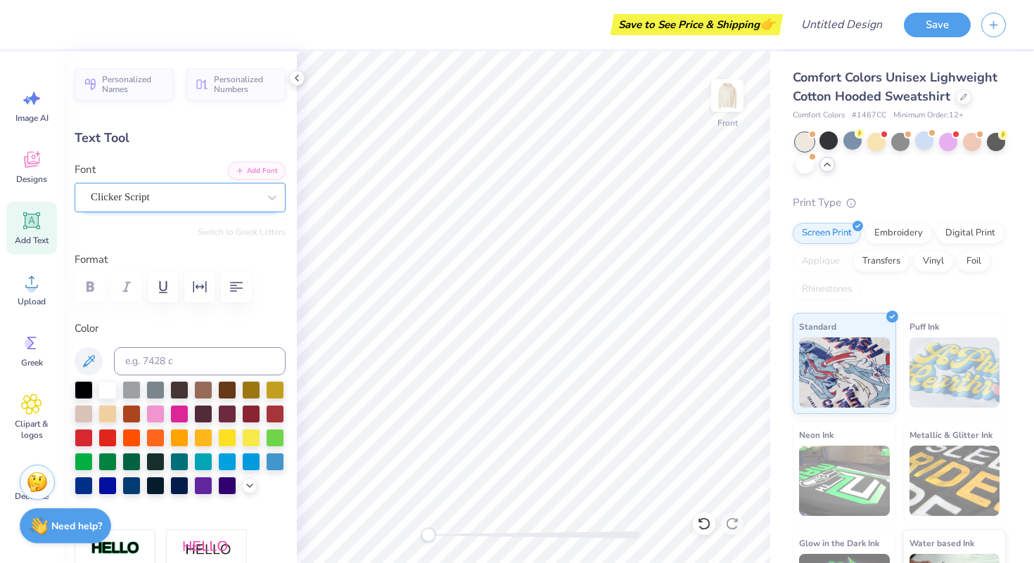
click at [240, 202] on div "Clicker Script" at bounding box center [174, 197] width 170 height 22
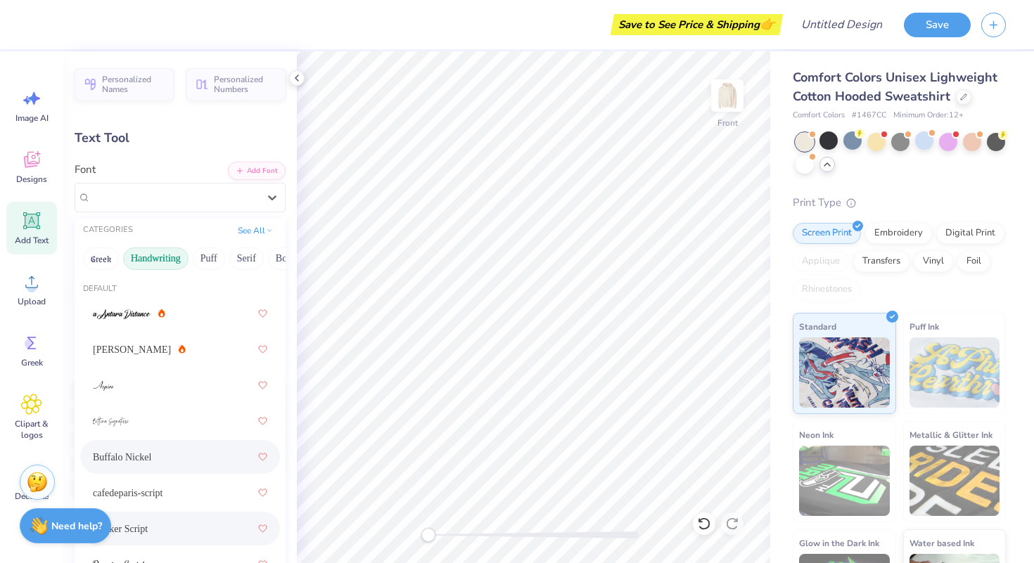
click at [216, 455] on div "Buffalo Nickel" at bounding box center [180, 456] width 174 height 25
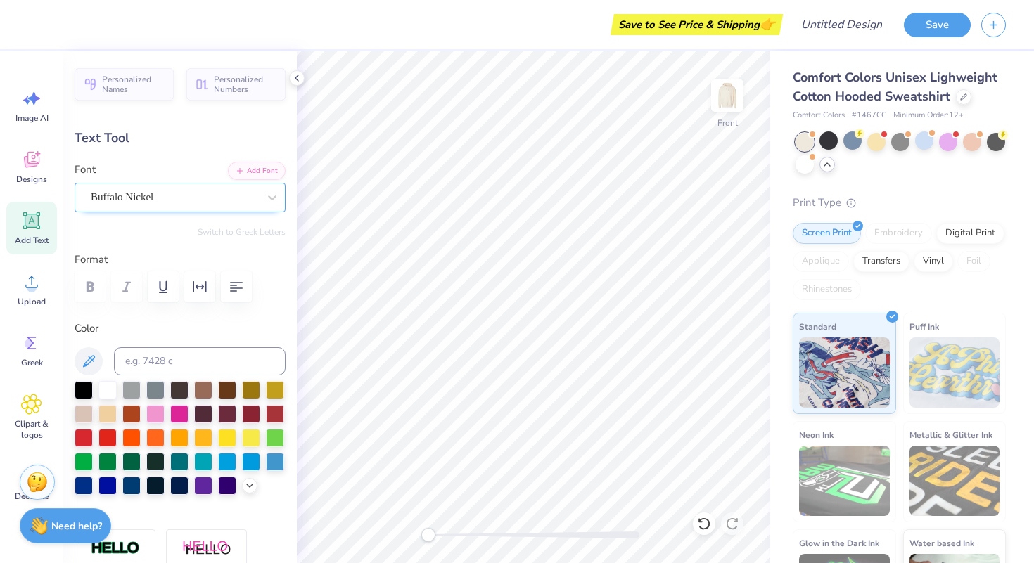
click at [174, 199] on div "Buffalo Nickel" at bounding box center [174, 197] width 170 height 22
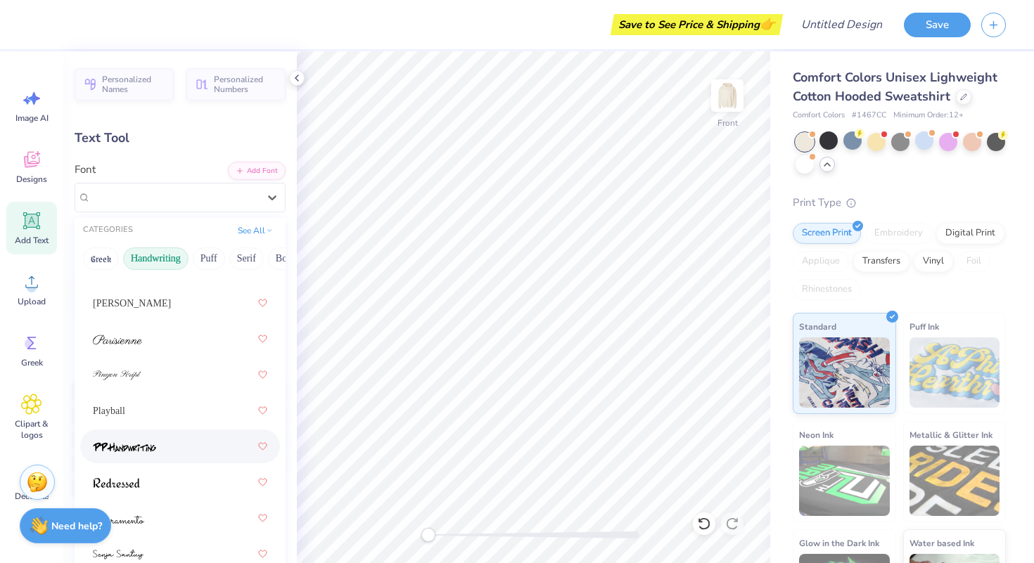
scroll to position [572, 0]
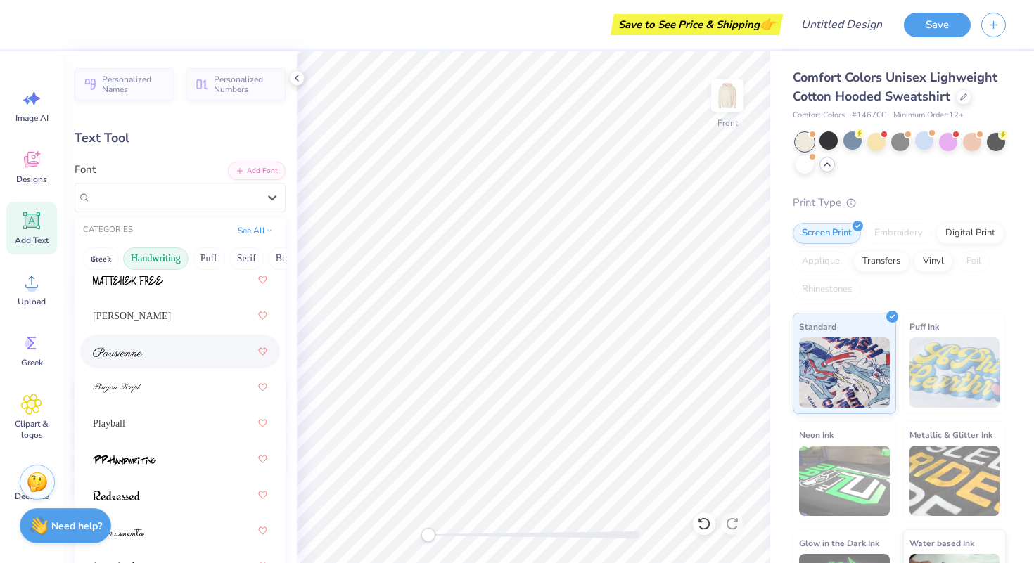
click at [157, 350] on div at bounding box center [180, 351] width 174 height 25
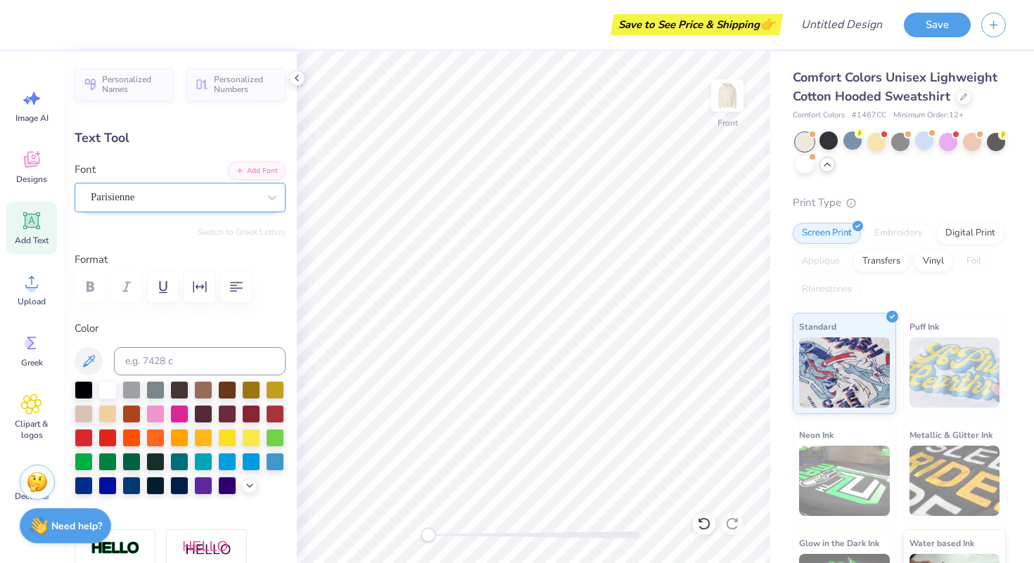
click at [129, 196] on div "Parisienne" at bounding box center [174, 197] width 170 height 22
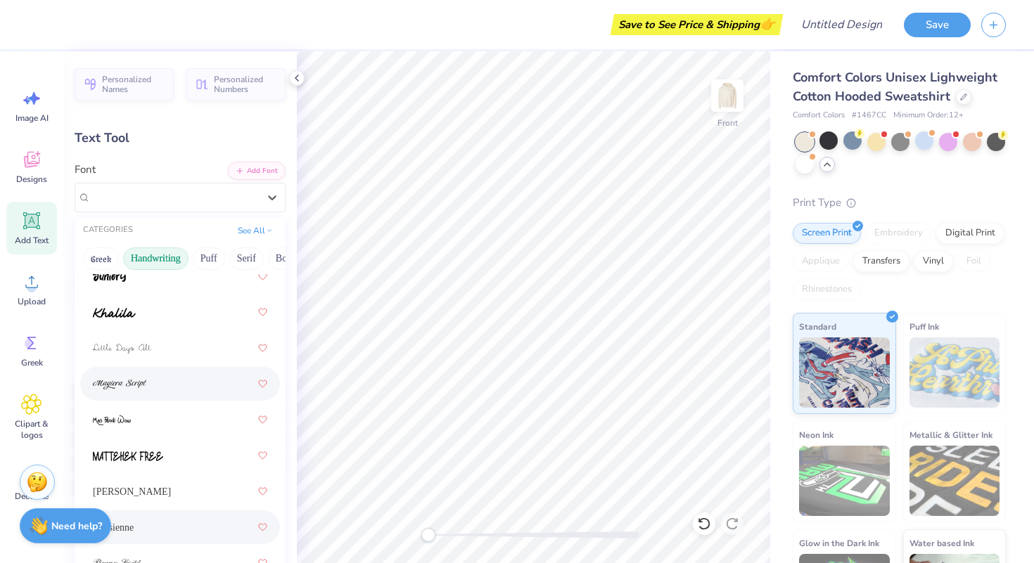
scroll to position [399, 0]
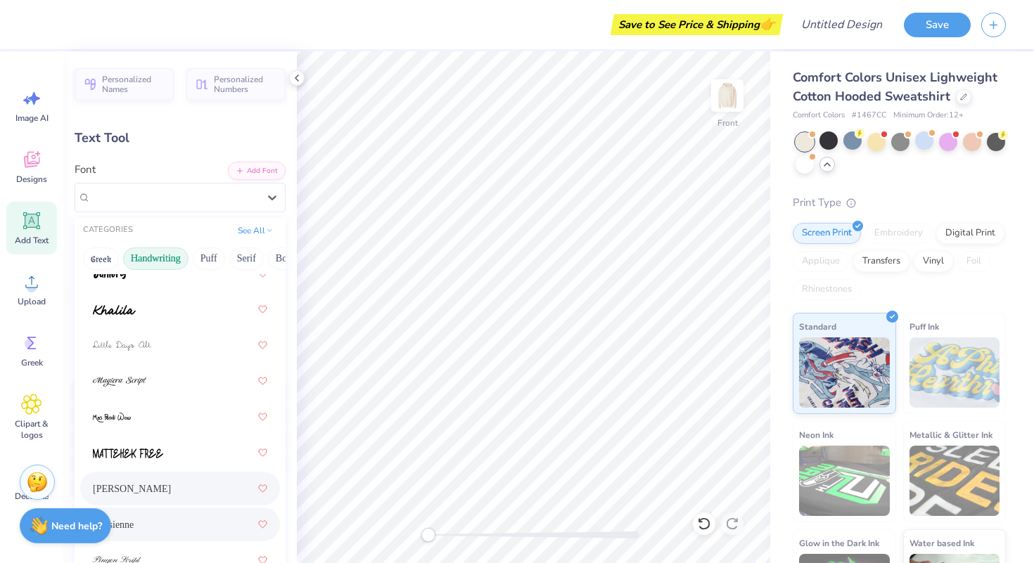
click at [148, 488] on div "Montez" at bounding box center [180, 488] width 174 height 25
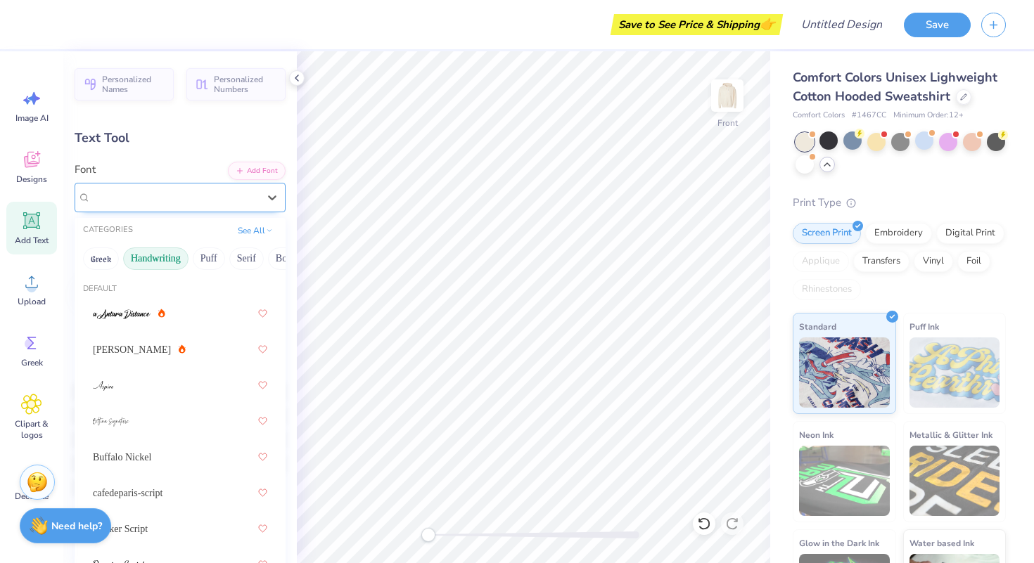
click at [137, 191] on div "Montez" at bounding box center [174, 197] width 170 height 22
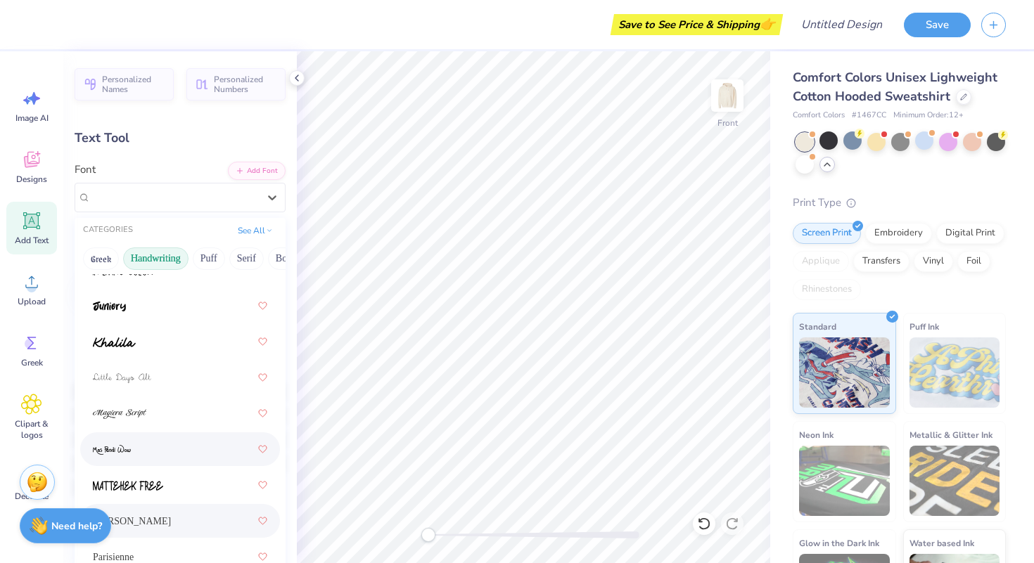
scroll to position [380, 0]
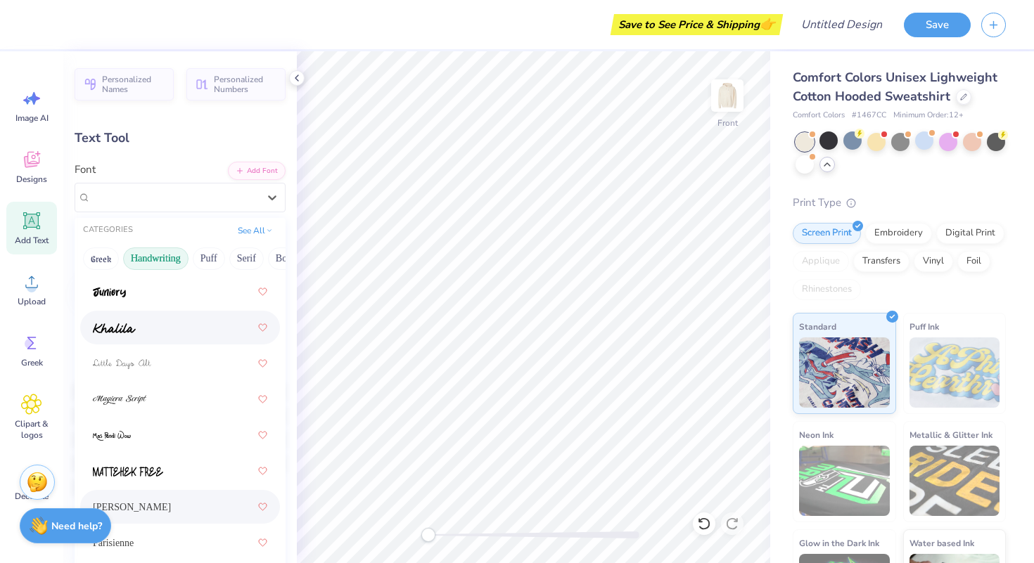
click at [136, 330] on div at bounding box center [180, 327] width 174 height 25
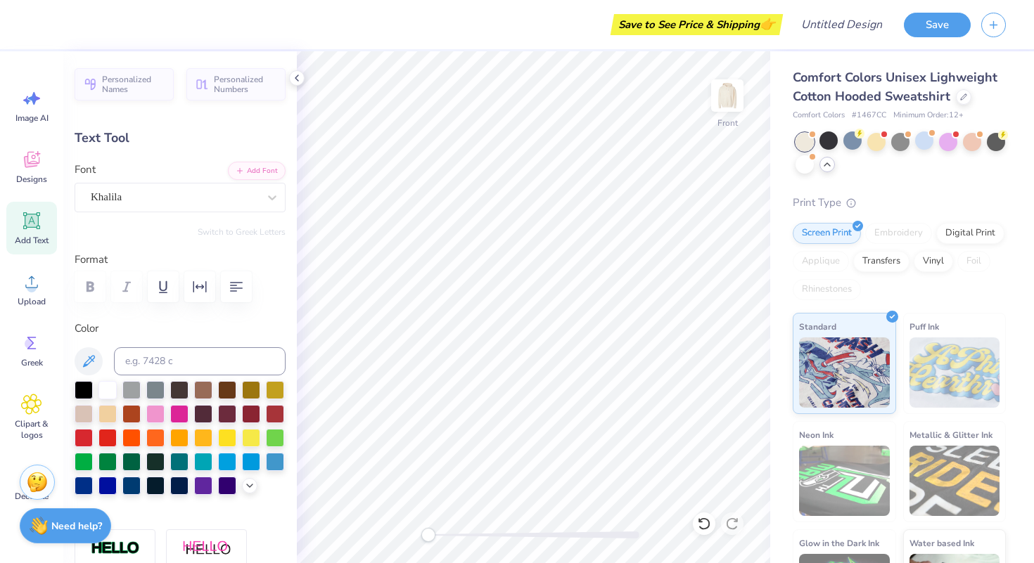
type input "3.00"
type input "1.05"
type input "15.80"
type input "-11.8"
type input "13.50"
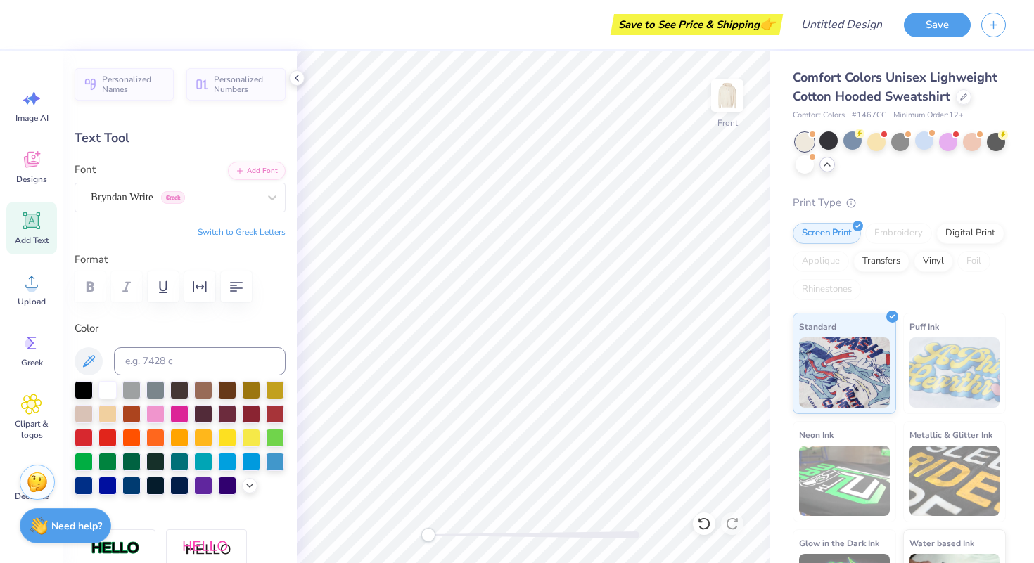
type input "1.33"
type input "7.22"
type input "0.0"
type input "3.00"
type input "1.05"
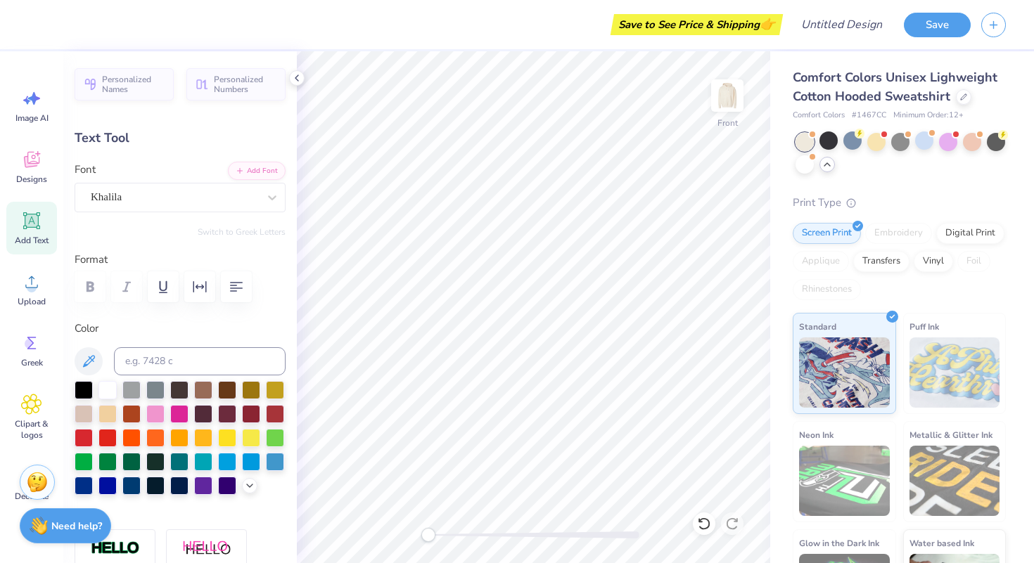
type input "15.80"
type input "-11.8"
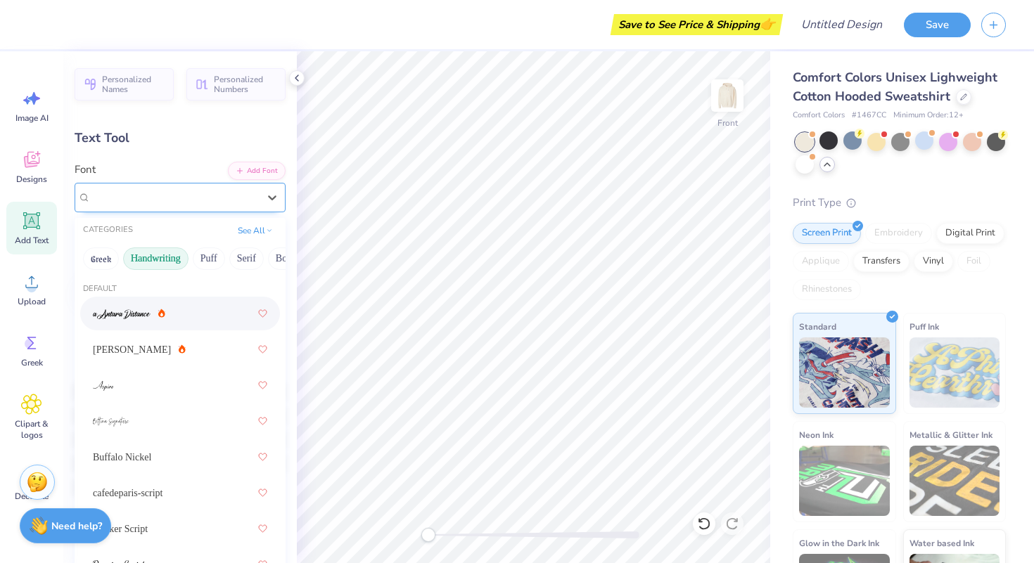
click at [230, 205] on div "Bryndan Write Greek" at bounding box center [174, 197] width 170 height 22
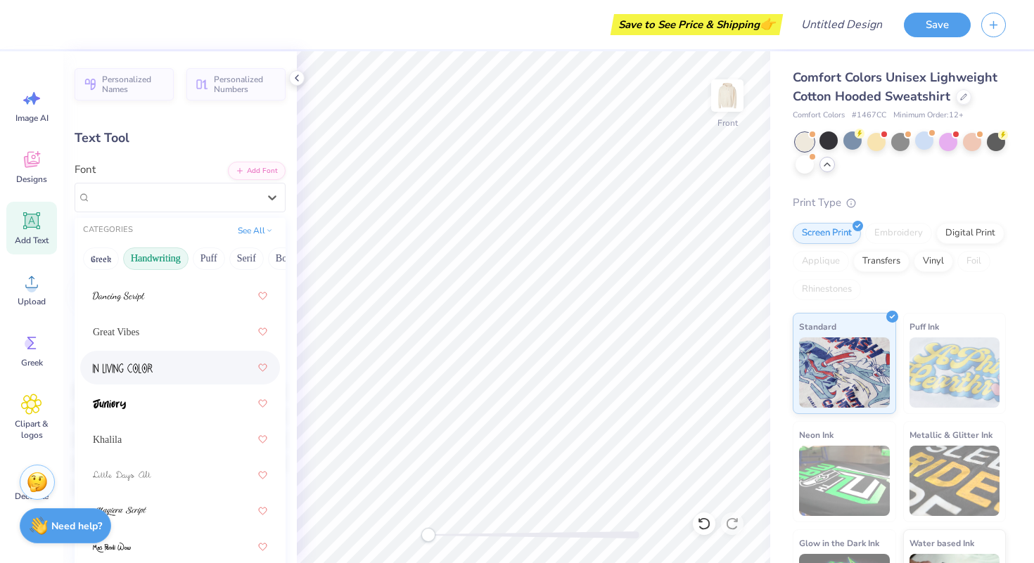
scroll to position [278, 0]
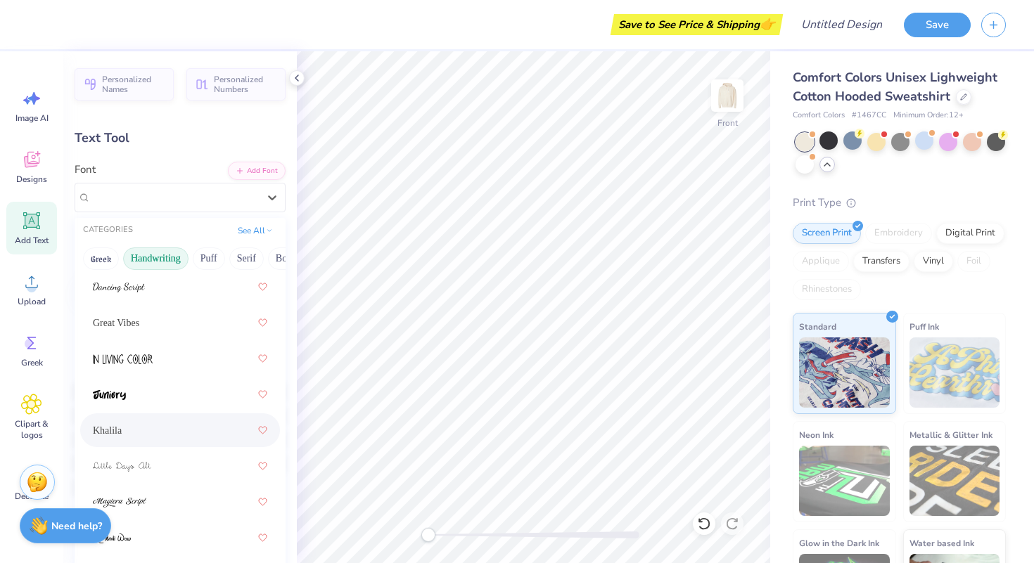
click at [168, 426] on div "Khalila" at bounding box center [180, 430] width 174 height 25
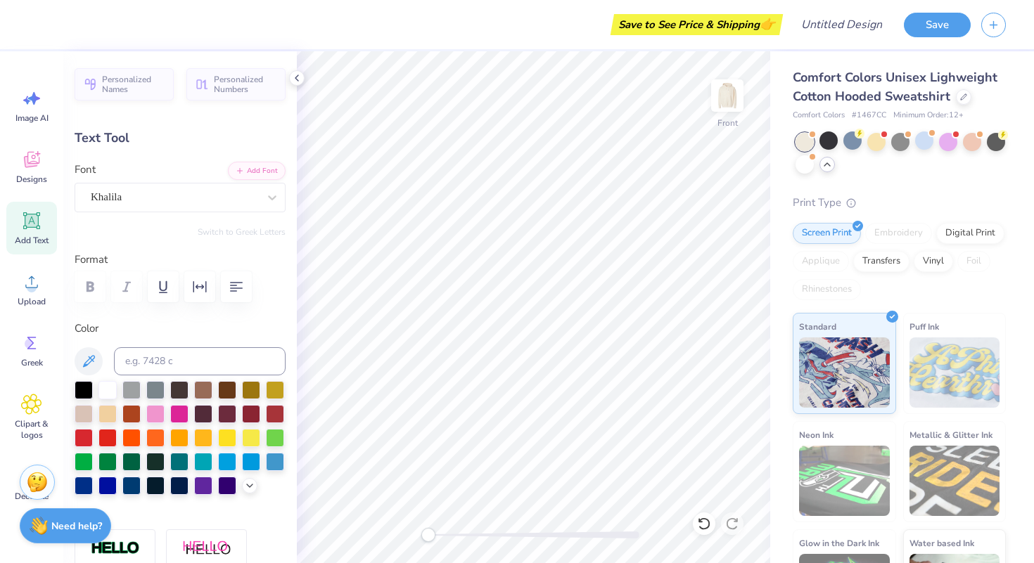
type input "3.97"
type input "0.71"
type input "16.85"
type input "0.0"
click at [168, 203] on div "Bryndan Write Greek" at bounding box center [174, 197] width 170 height 22
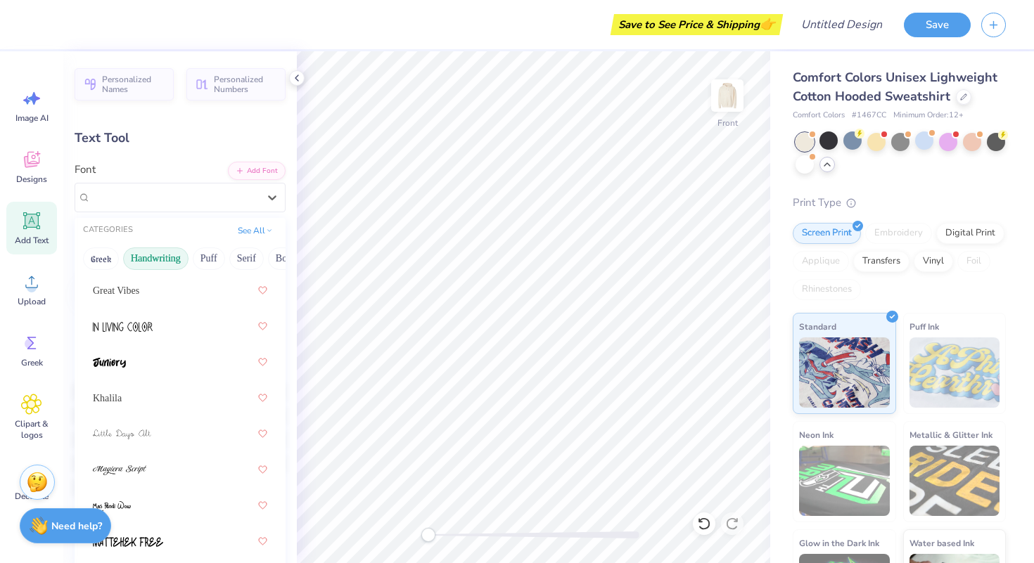
scroll to position [312, 0]
click at [143, 404] on div "Khalila" at bounding box center [180, 395] width 174 height 25
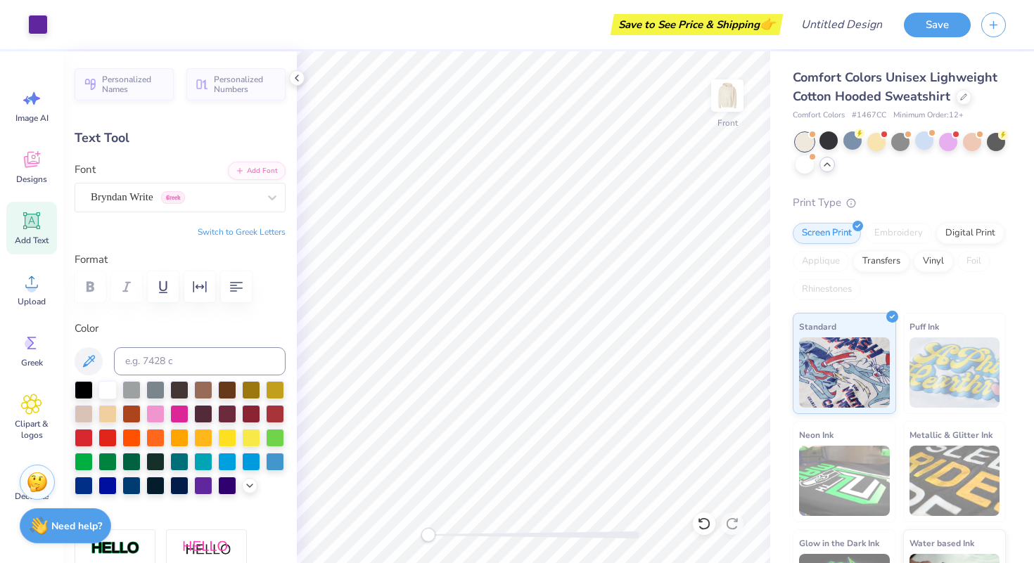
type input "6.88"
type input "0.73"
type input "18.22"
click at [150, 191] on div "Bryndan Write Greek" at bounding box center [174, 197] width 170 height 22
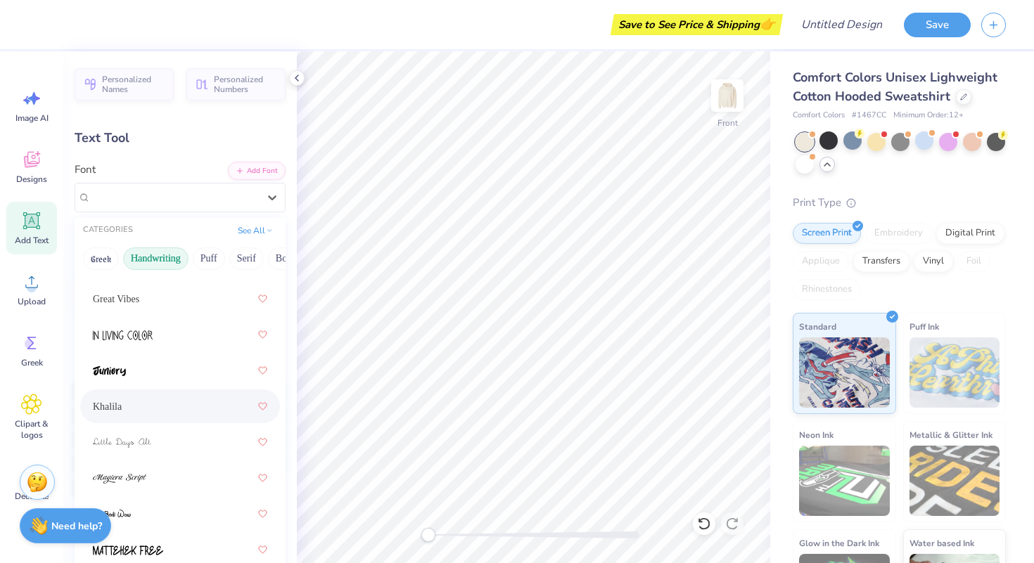
scroll to position [301, 0]
click at [150, 405] on div "Khalila" at bounding box center [180, 407] width 174 height 25
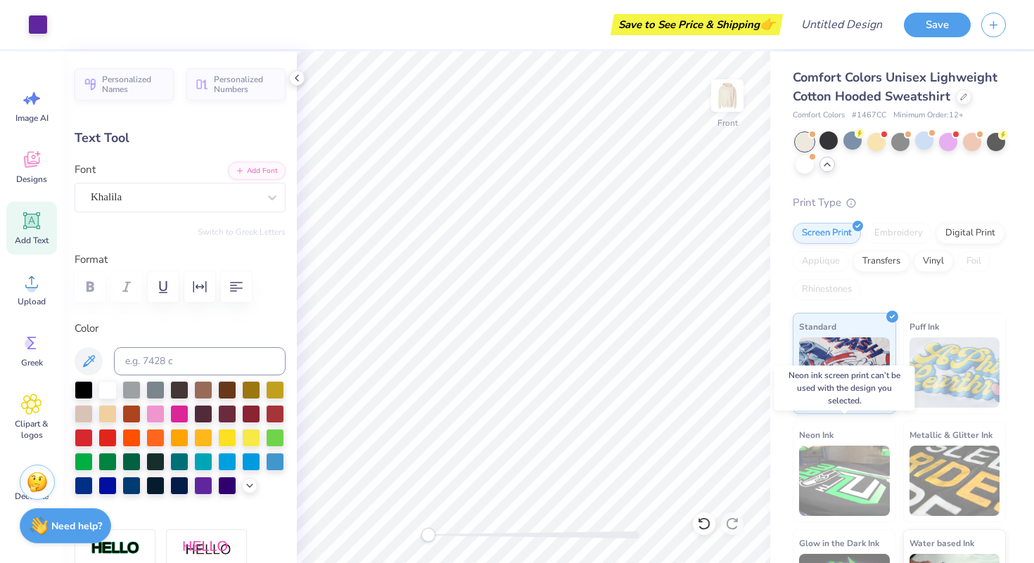
scroll to position [5, 0]
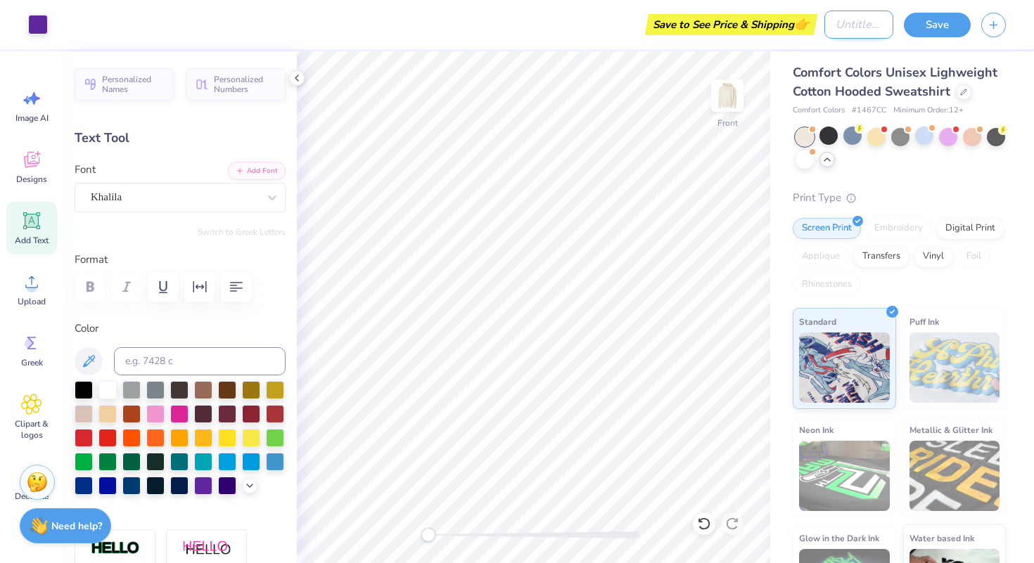
click at [852, 24] on input "Design Title" at bounding box center [858, 25] width 69 height 28
type input "aKDPhi"
click at [596, 13] on div "Save to See Price & Shipping 👉" at bounding box center [435, 24] width 755 height 49
click at [932, 11] on button "Save" at bounding box center [937, 23] width 67 height 25
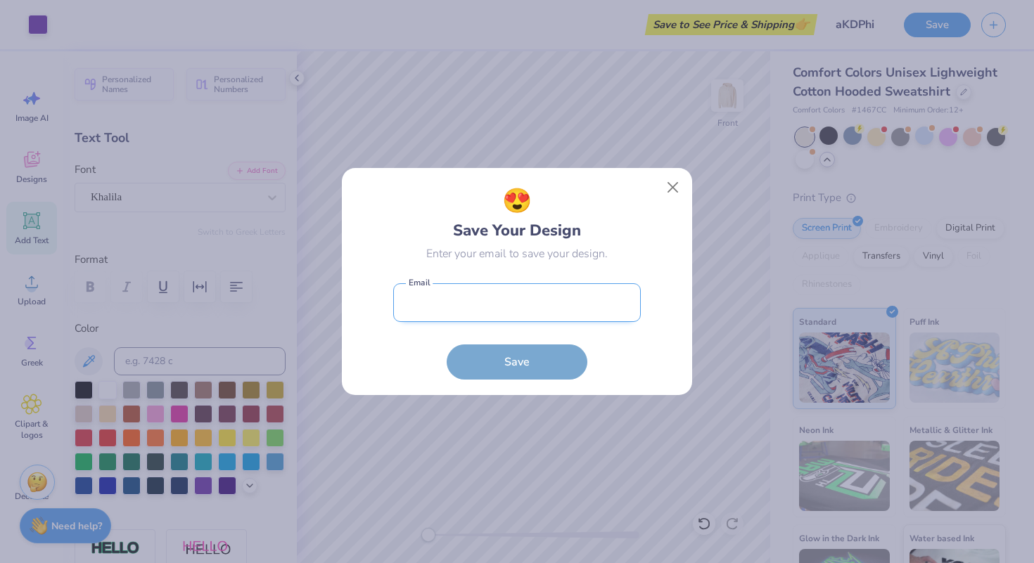
click at [533, 295] on input "email" at bounding box center [517, 302] width 248 height 39
type input "hburgess0727@gmail.com"
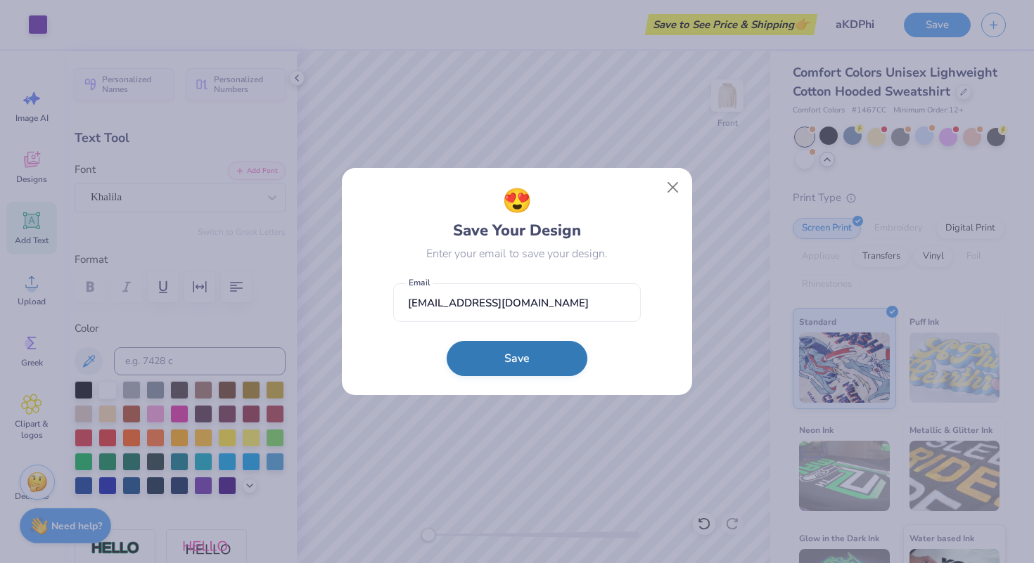
click at [528, 360] on button "Save" at bounding box center [517, 358] width 141 height 35
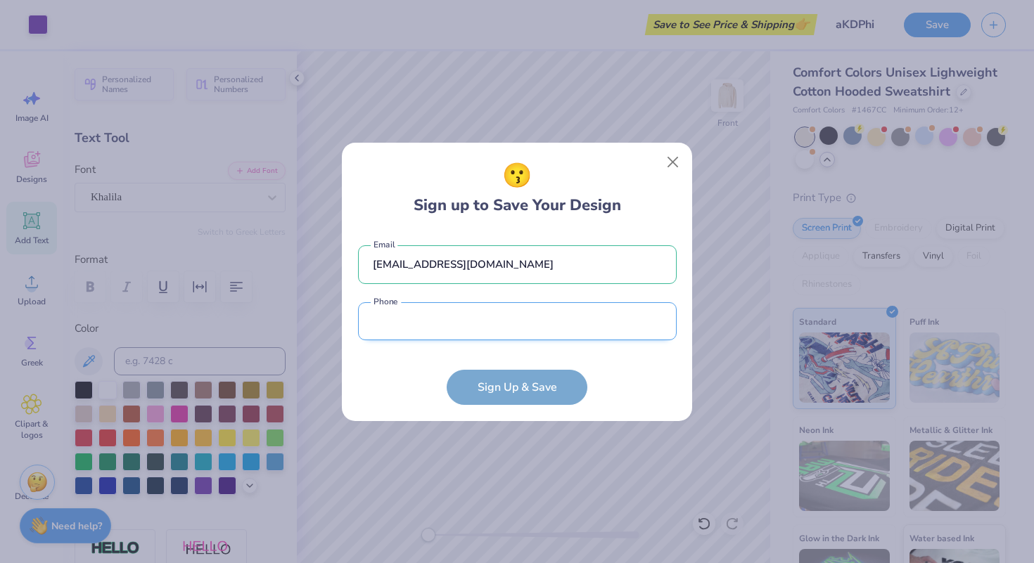
click at [499, 328] on input "tel" at bounding box center [517, 321] width 319 height 39
type input "(717) 303-6934"
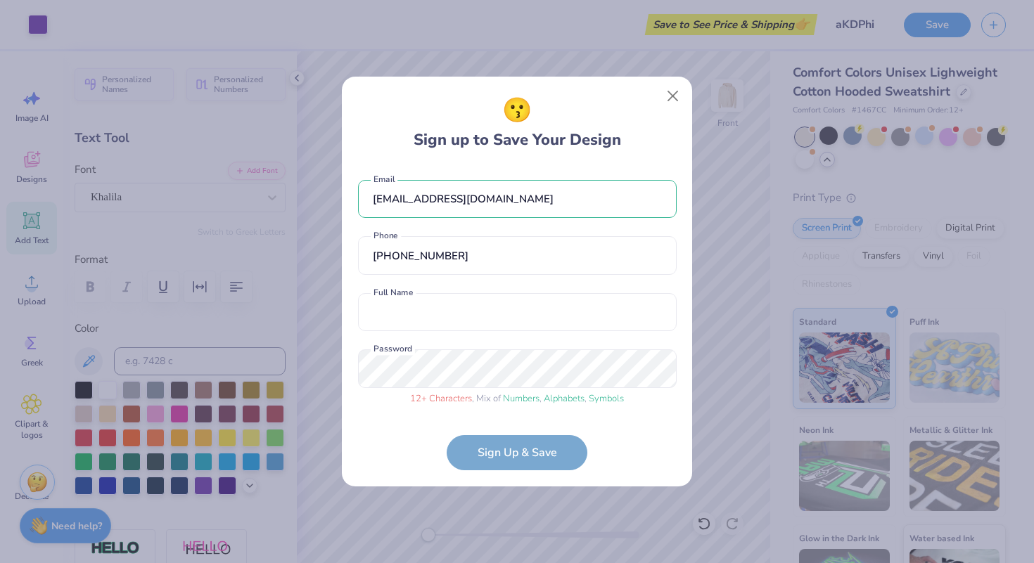
click at [613, 440] on form "hburgess0727@gmail.com Email (717) 303-6934 Phone Full Name is a required field…" at bounding box center [517, 318] width 319 height 305
click at [188, 369] on div "😗 Sign up to Save Your Design hburgess0727@gmail.com Email (717) 303-6934 Phone…" at bounding box center [517, 281] width 1034 height 563
click at [507, 440] on form "hburgess0727@gmail.com Email (717) 303-6934 Phone Full Name is a required field…" at bounding box center [517, 318] width 319 height 305
click at [507, 456] on form "hburgess0727@gmail.com Email (717) 303-6934 Phone Full Name is a required field…" at bounding box center [517, 318] width 319 height 305
click at [319, 376] on div "😗 Sign up to Save Your Design hburgess0727@gmail.com Email (717) 303-6934 Phone…" at bounding box center [517, 281] width 1034 height 563
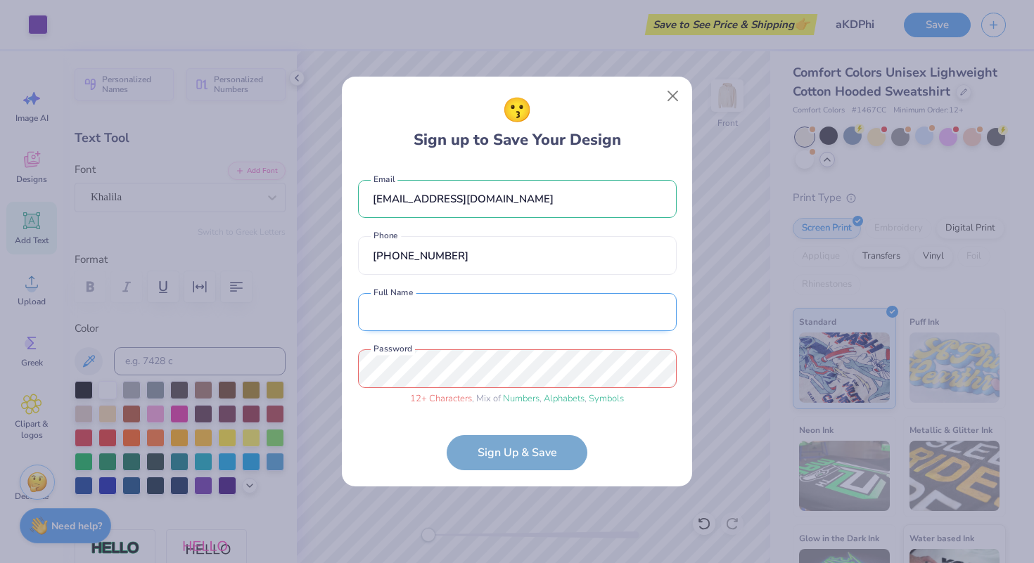
click at [445, 318] on input "text" at bounding box center [517, 312] width 319 height 39
type input "Hennessy Burgess"
click at [335, 366] on div "😗 Sign up to Save Your Design hburgess0727@gmail.com Email (717) 303-6934 Phone…" at bounding box center [517, 281] width 1034 height 563
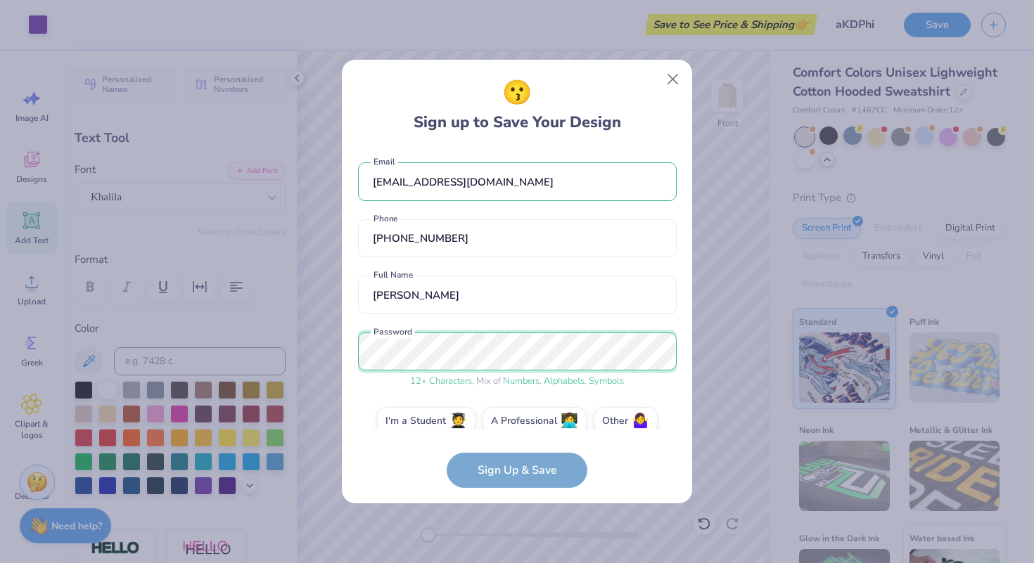
scroll to position [19, 0]
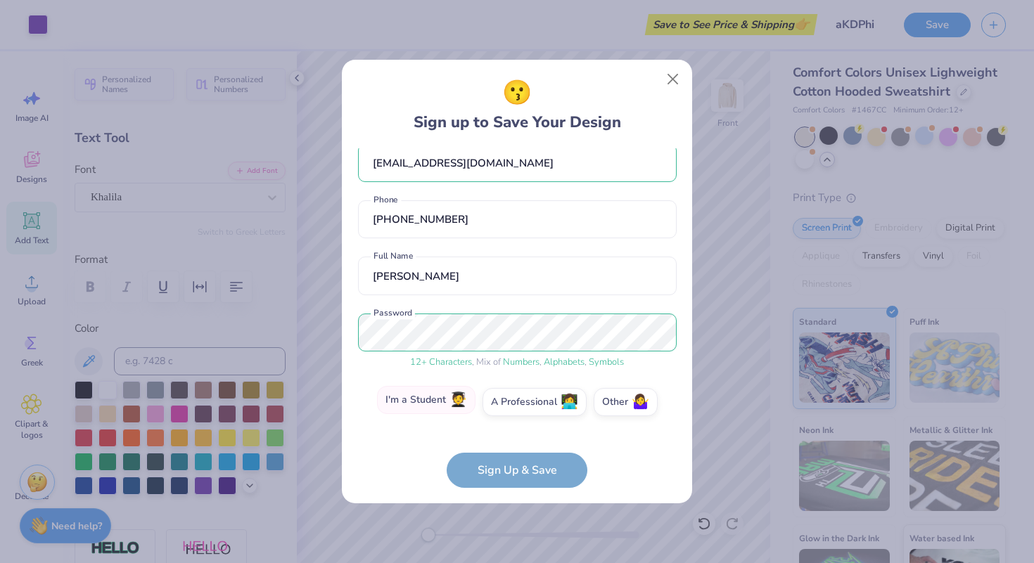
click at [440, 398] on label "I'm a Student 🧑‍🎓" at bounding box center [426, 400] width 98 height 28
click at [513, 420] on input "I'm a Student 🧑‍🎓" at bounding box center [517, 424] width 9 height 9
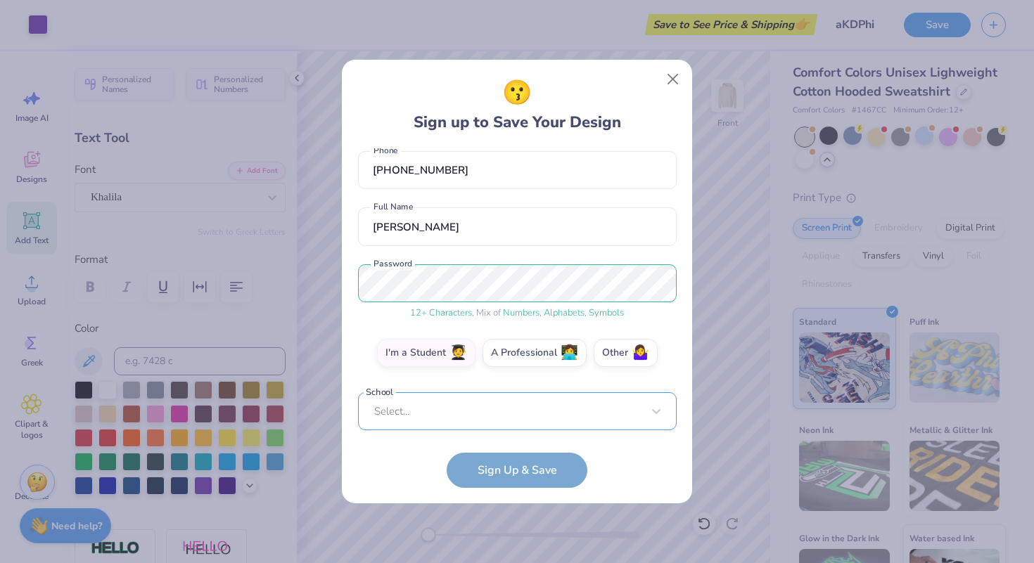
click at [487, 425] on div "Select..." at bounding box center [517, 411] width 319 height 39
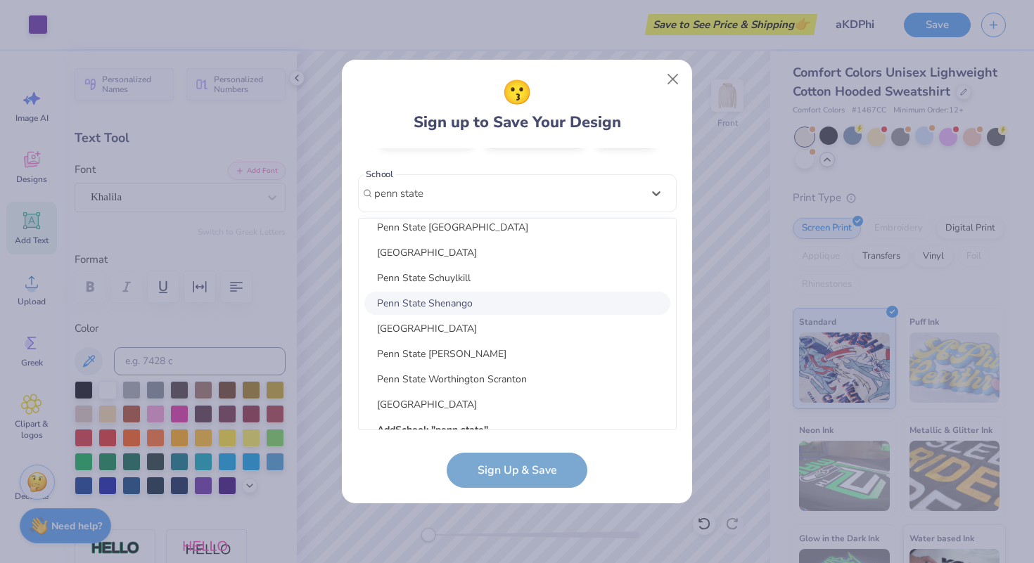
scroll to position [355, 0]
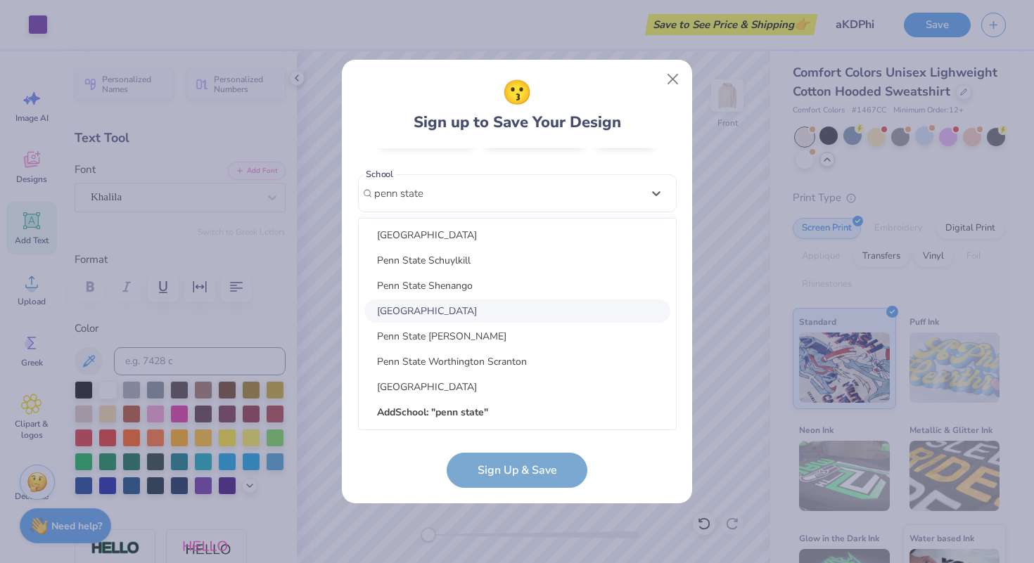
click at [520, 318] on div "Penn State University Park" at bounding box center [517, 311] width 306 height 23
type input "penn state"
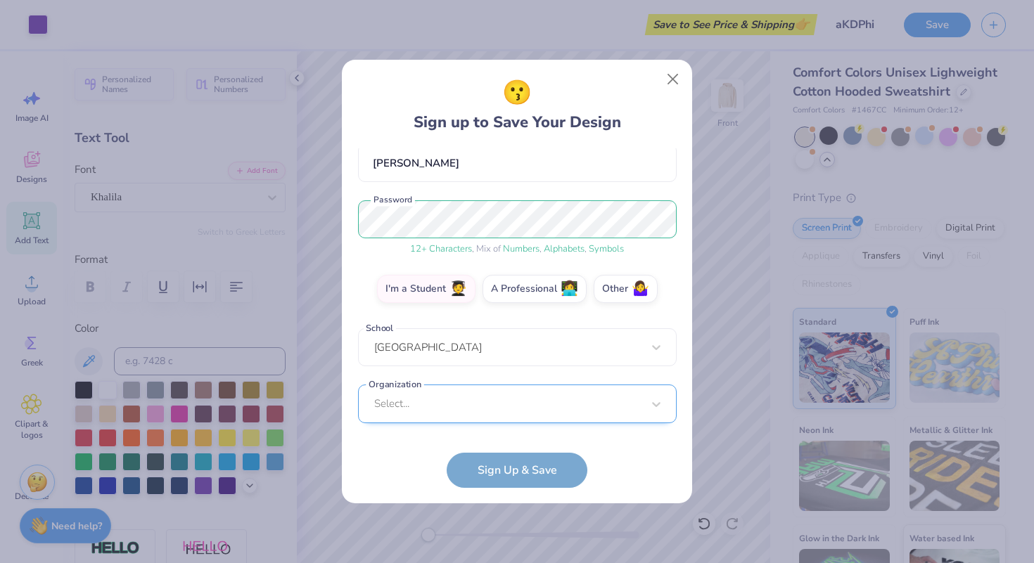
click at [520, 402] on div "Select..." at bounding box center [517, 404] width 319 height 39
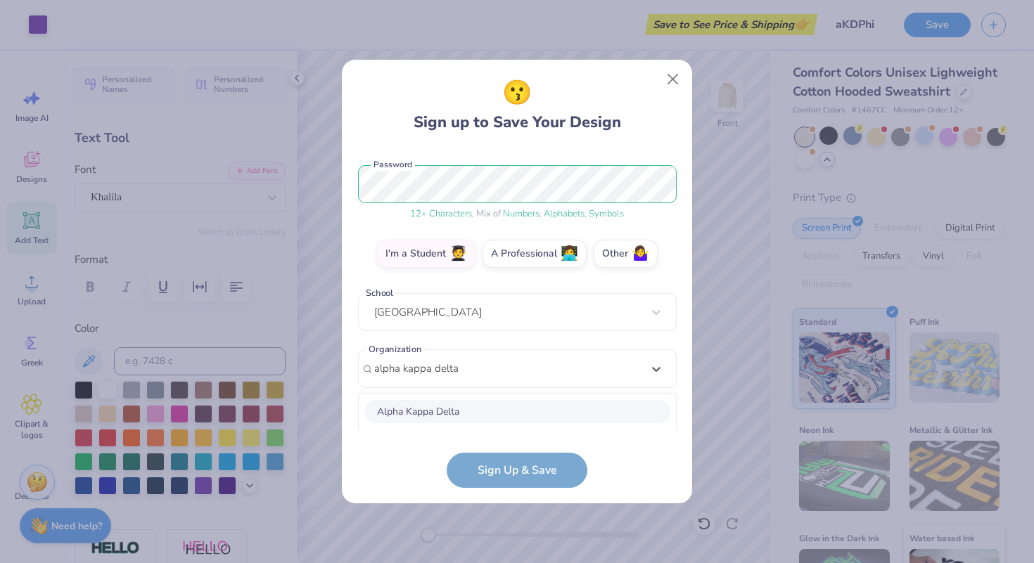
scroll to position [343, 0]
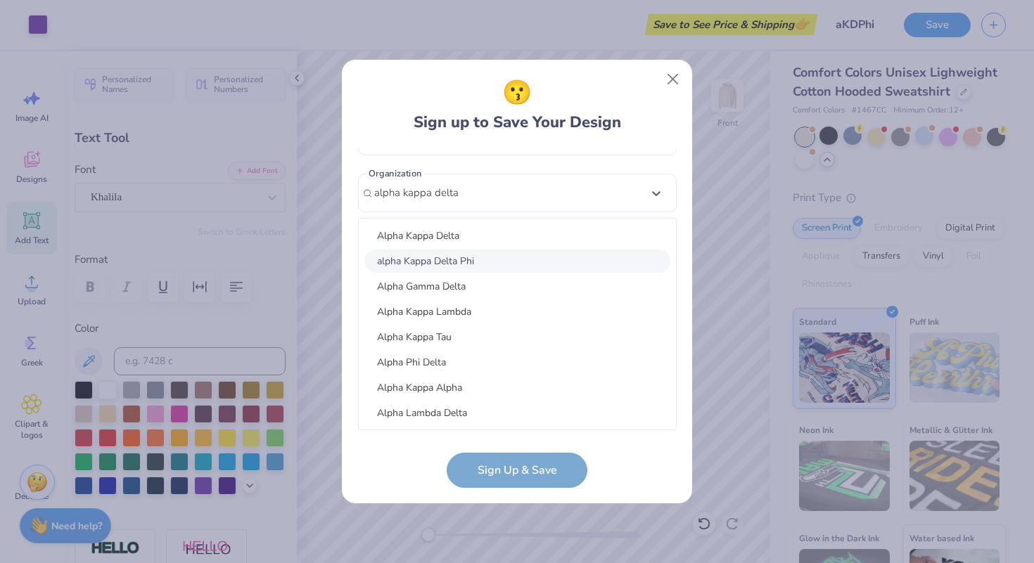
click at [476, 258] on div "alpha Kappa Delta Phi" at bounding box center [517, 261] width 306 height 23
type input "alpha kappa delta"
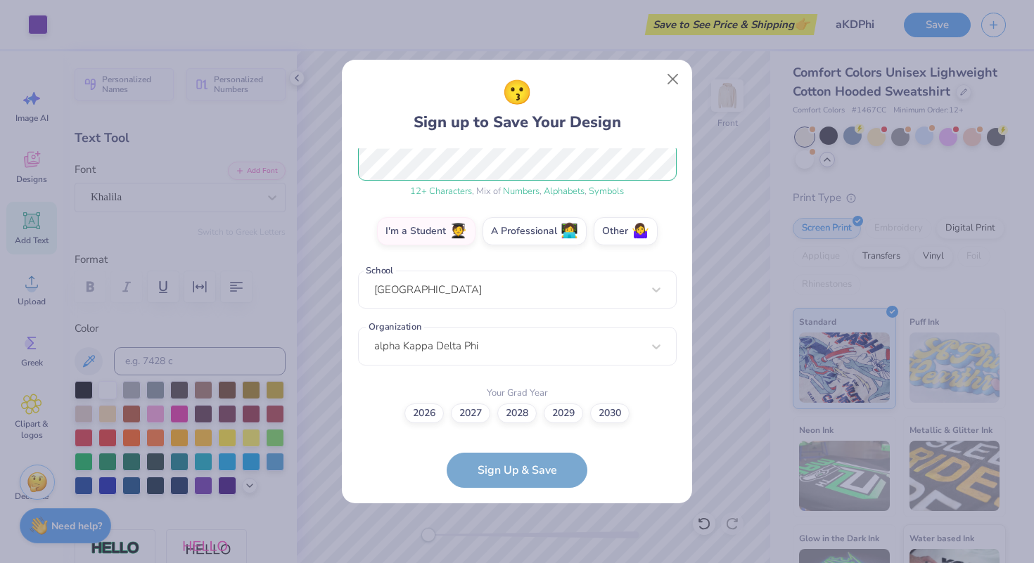
scroll to position [189, 0]
click at [527, 418] on label "2028" at bounding box center [516, 412] width 39 height 20
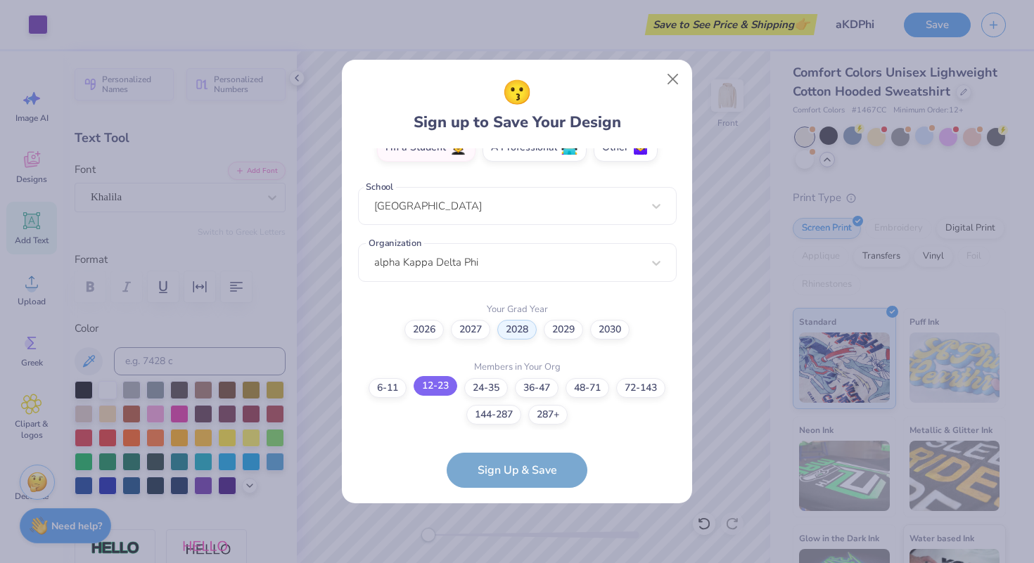
click at [438, 387] on label "12-23" at bounding box center [436, 386] width 44 height 20
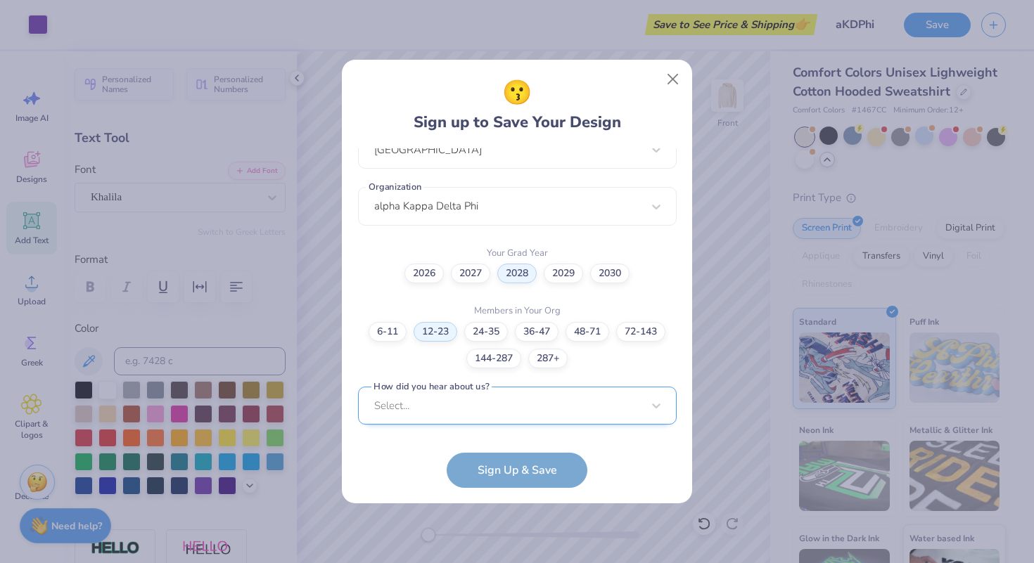
click at [473, 414] on div "Select..." at bounding box center [517, 406] width 319 height 39
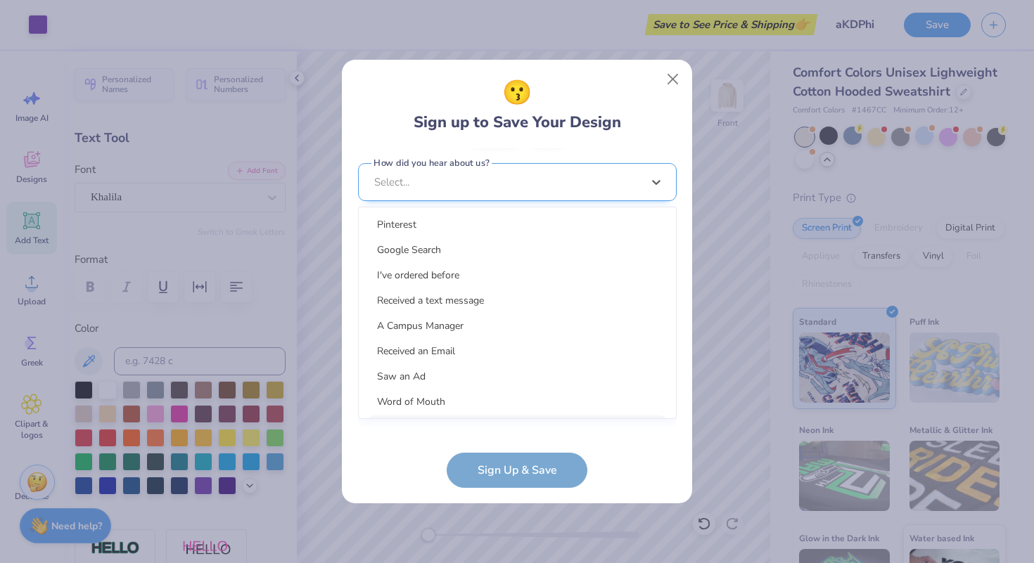
scroll to position [541, 0]
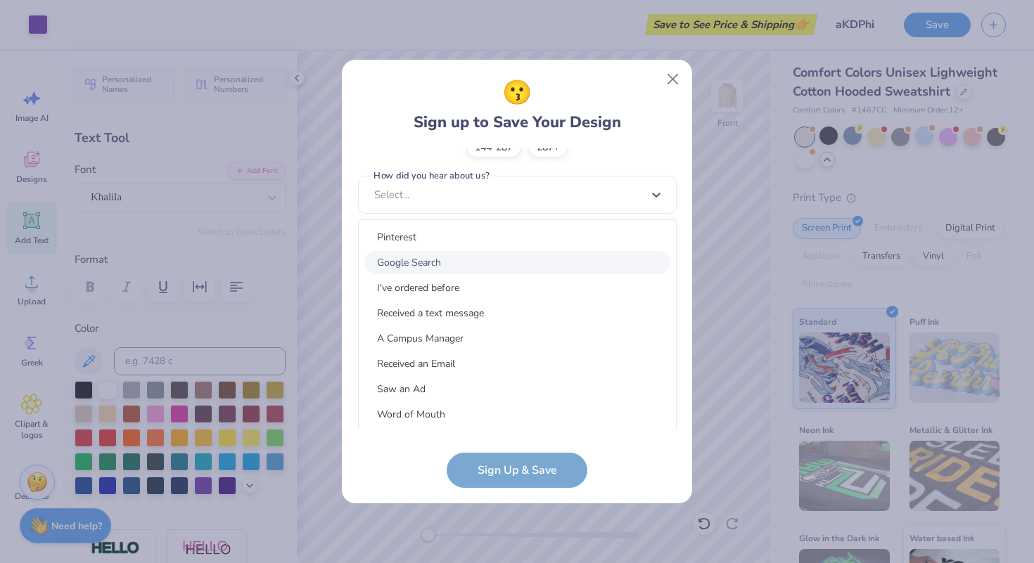
click at [461, 251] on div "Google Search" at bounding box center [517, 262] width 306 height 23
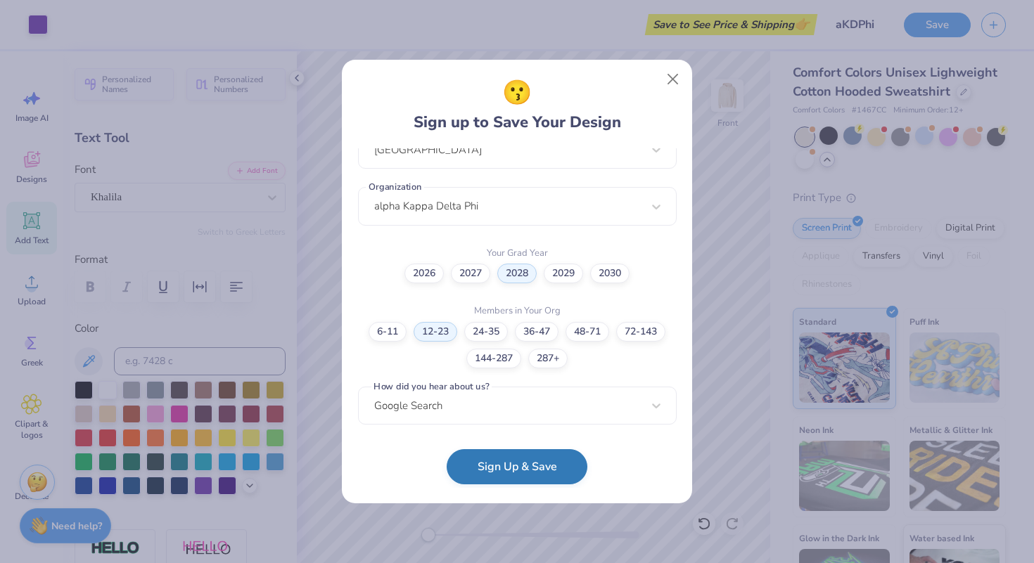
click at [497, 463] on button "Sign Up & Save" at bounding box center [517, 466] width 141 height 35
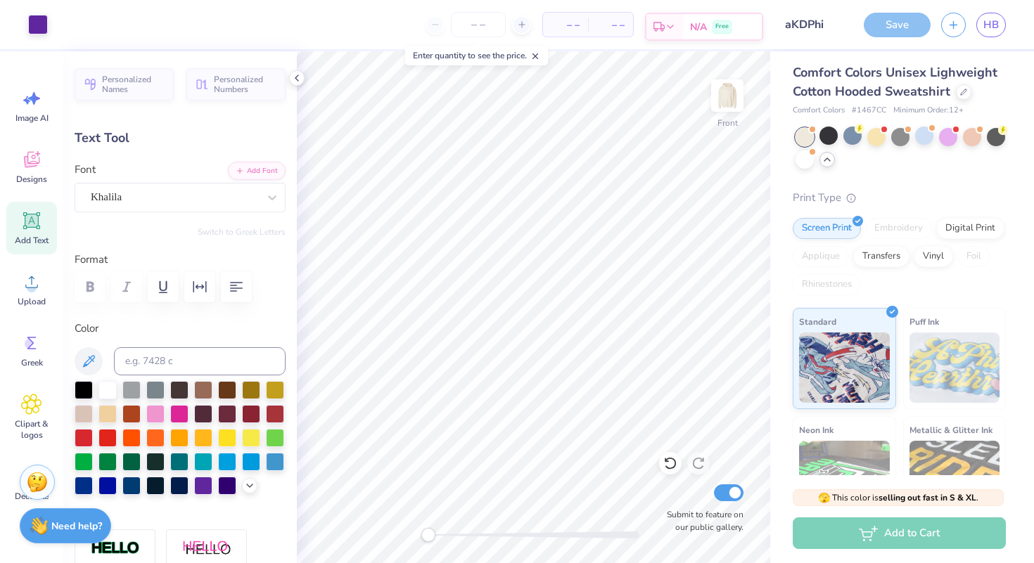
click at [703, 22] on span "N/A" at bounding box center [698, 27] width 17 height 15
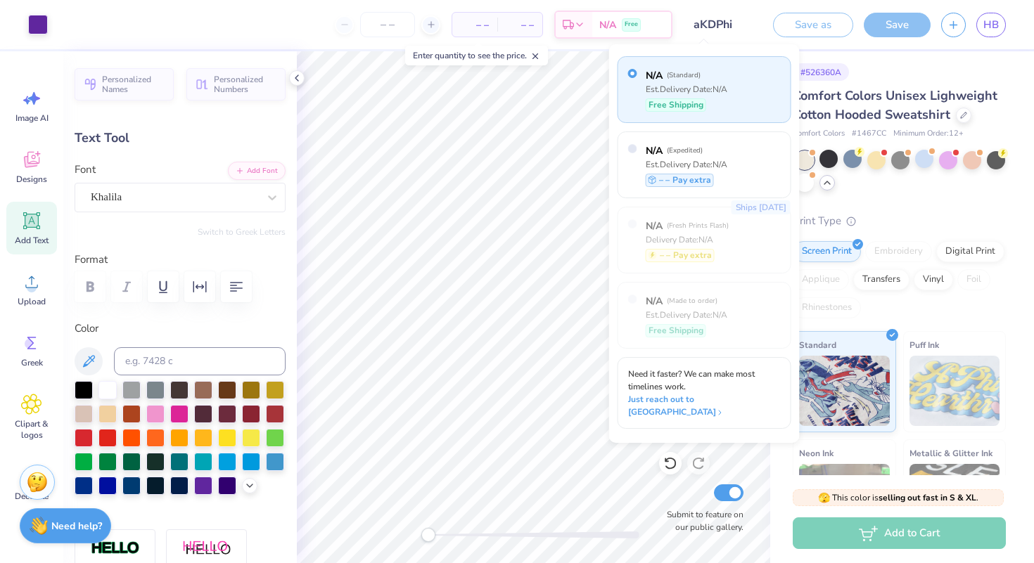
scroll to position [28, 0]
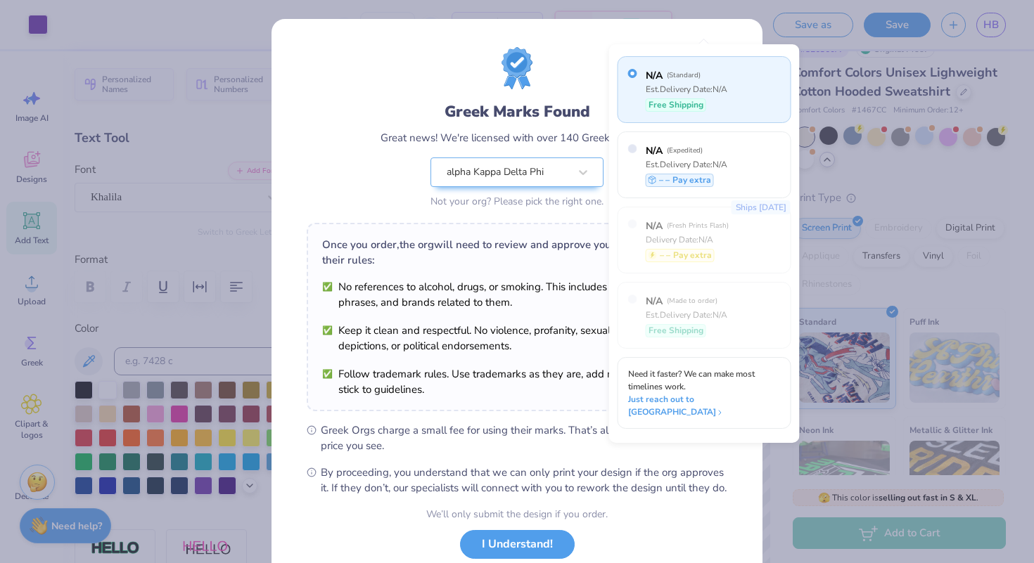
click at [584, 36] on div "Greek Marks Found Great news! We're licensed with over 140 Greek Orgs. 🥳 alpha …" at bounding box center [516, 321] width 491 height 605
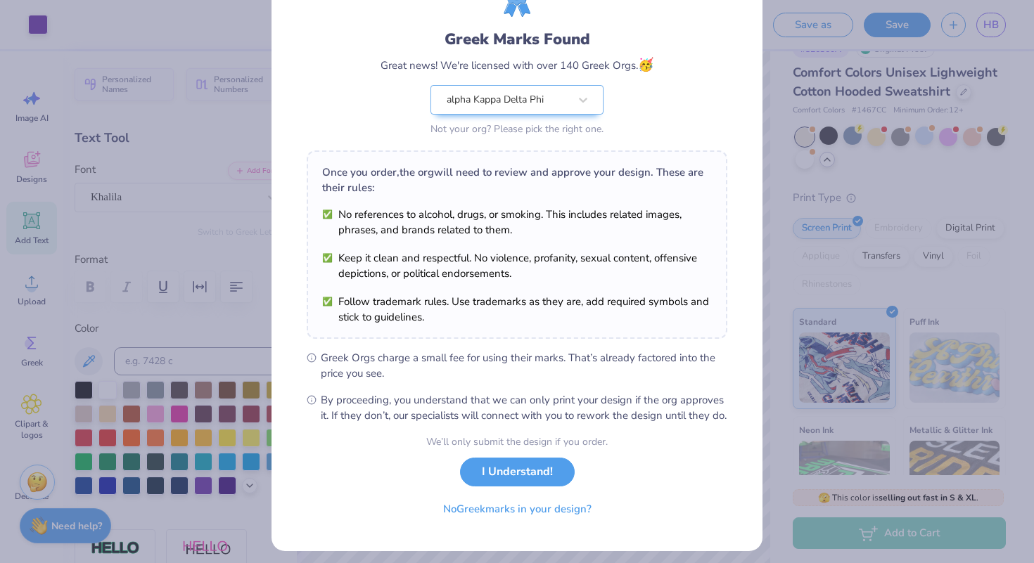
scroll to position [75, 0]
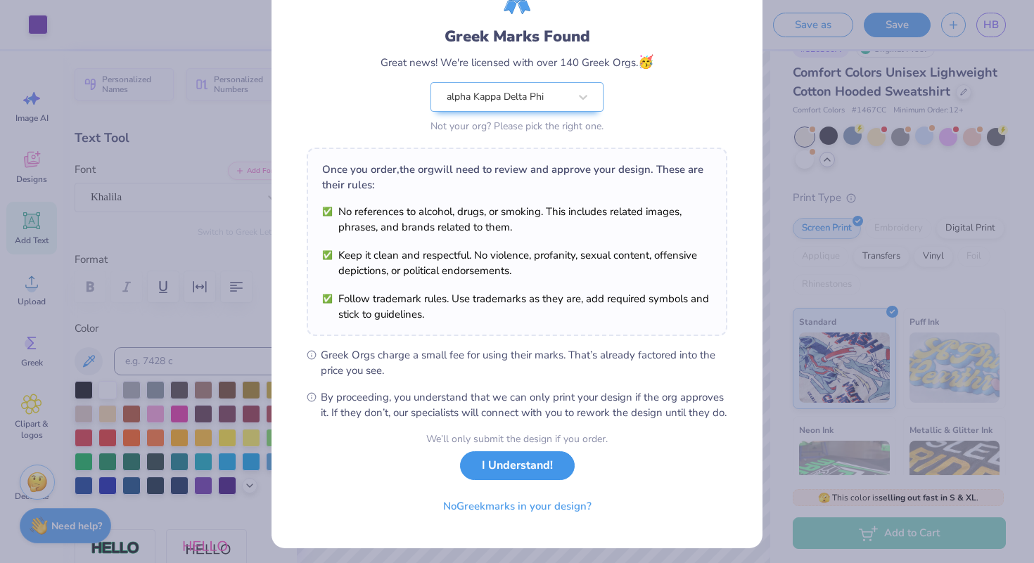
click at [530, 478] on button "I Understand!" at bounding box center [517, 465] width 115 height 29
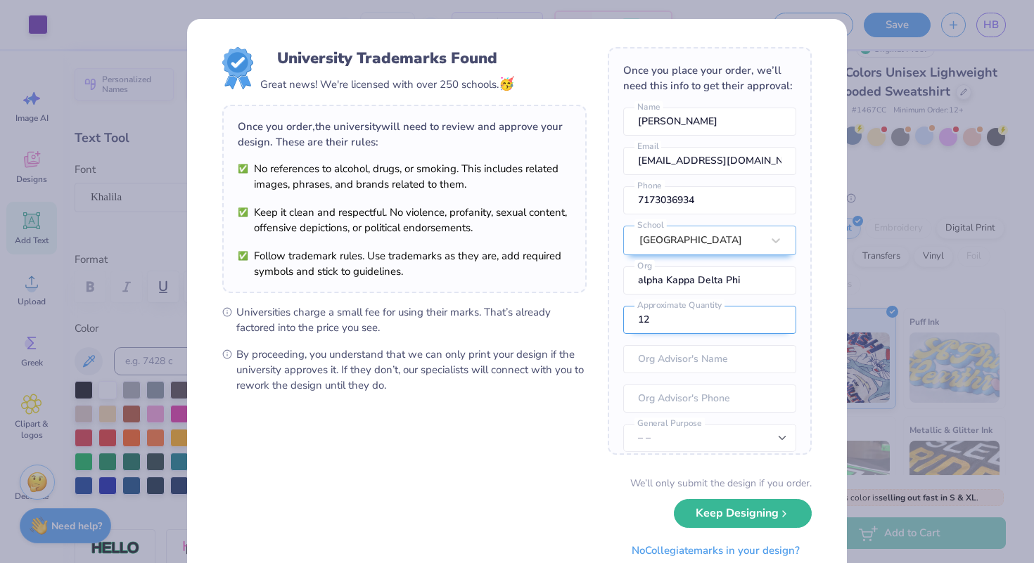
click at [709, 329] on input "12" at bounding box center [709, 320] width 173 height 28
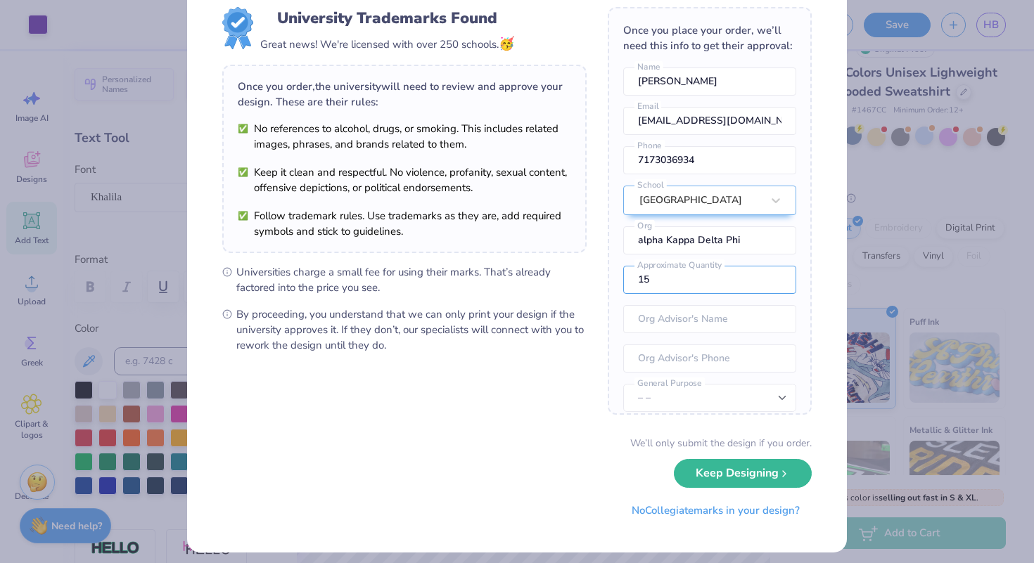
scroll to position [49, 0]
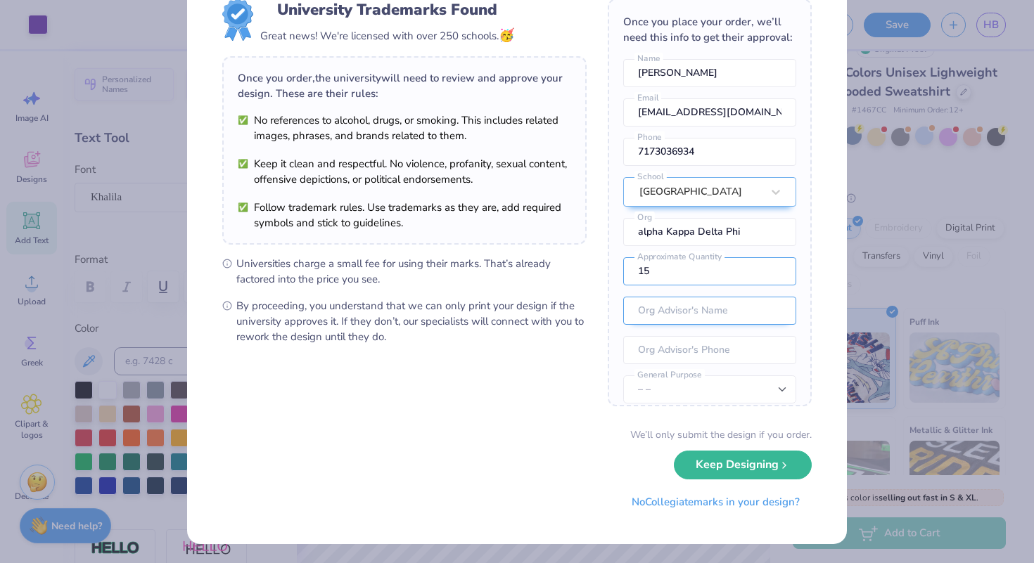
type input "15"
click at [679, 314] on input "text" at bounding box center [709, 311] width 173 height 28
click at [699, 356] on input "tel" at bounding box center [709, 350] width 173 height 28
click at [676, 321] on input "text" at bounding box center [709, 311] width 173 height 28
click at [703, 354] on input "tel" at bounding box center [709, 350] width 173 height 28
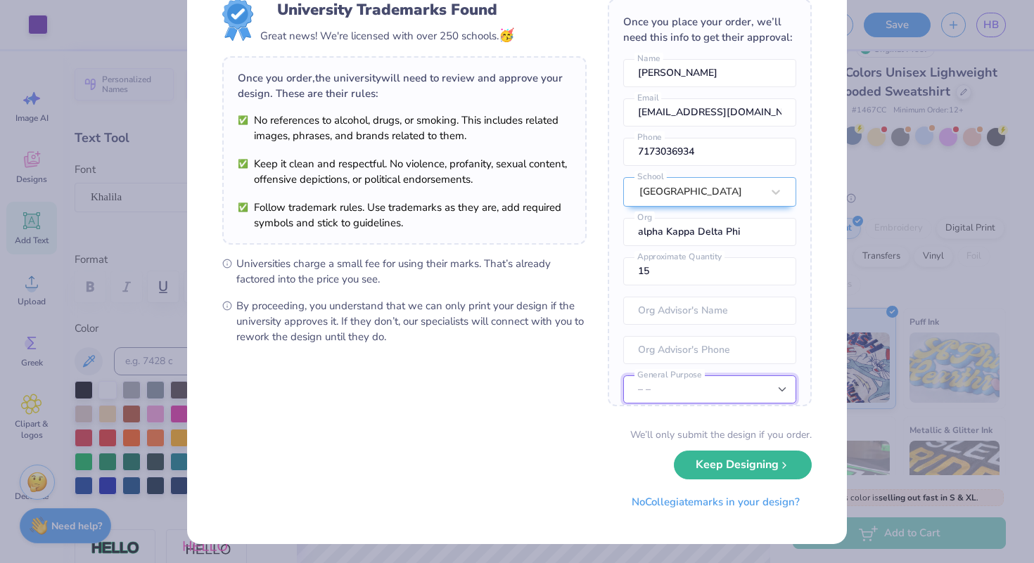
click at [667, 385] on select "– – Member apparel for registered Student Organization / Department / School Fu…" at bounding box center [709, 390] width 173 height 28
click at [623, 376] on select "– – Member apparel for registered Student Organization / Department / School Fu…" at bounding box center [709, 390] width 173 height 28
click at [663, 395] on select "– – Member apparel for registered Student Organization / Department / School Fu…" at bounding box center [709, 390] width 173 height 28
select select "Fundraising / Philanthropy event"
click at [623, 376] on select "– – Member apparel for registered Student Organization / Department / School Fu…" at bounding box center [709, 390] width 173 height 28
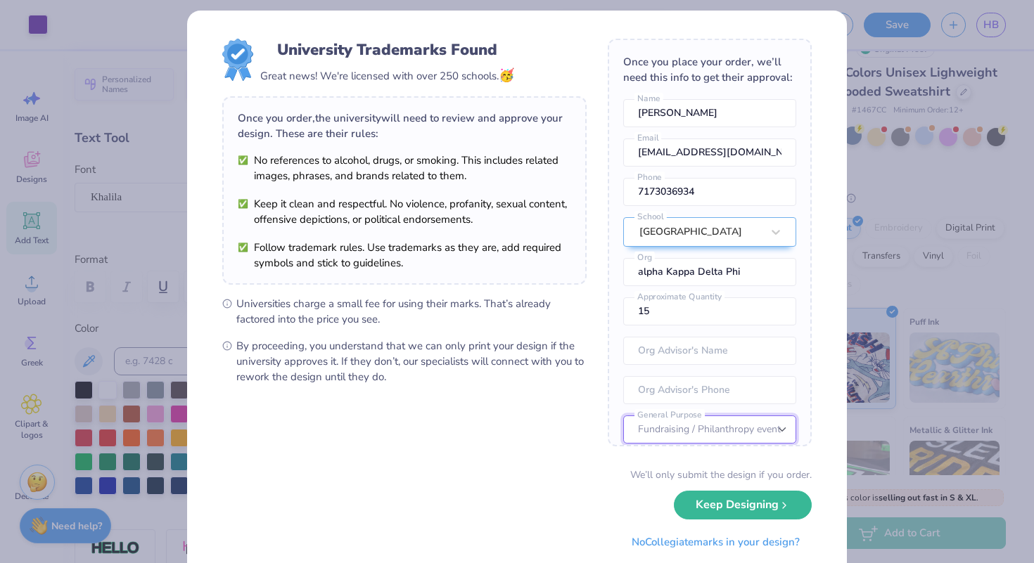
scroll to position [9, 0]
click at [507, 365] on span "By proceeding, you understand that we can only print your design if the univers…" at bounding box center [411, 361] width 350 height 46
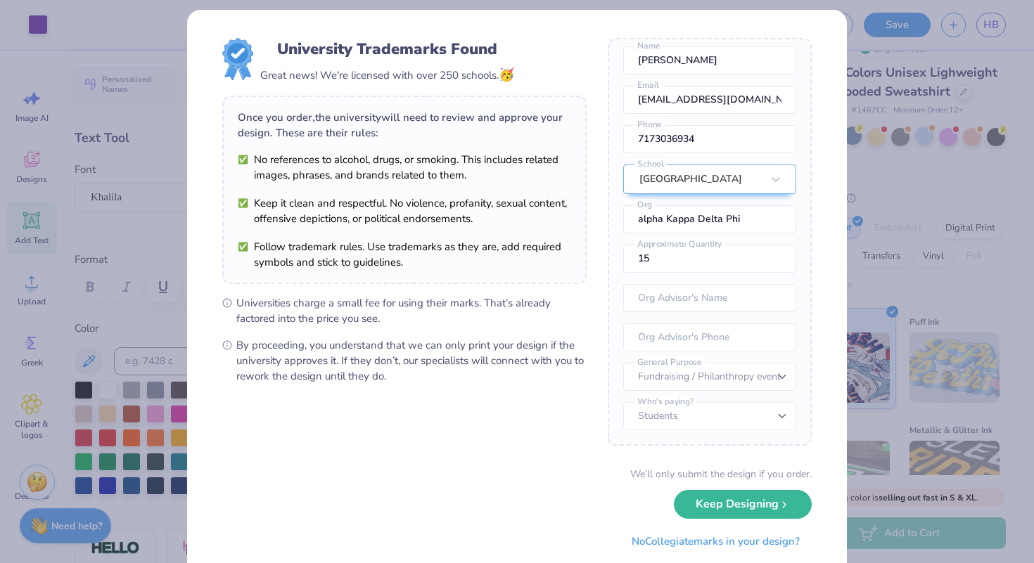
scroll to position [49, 0]
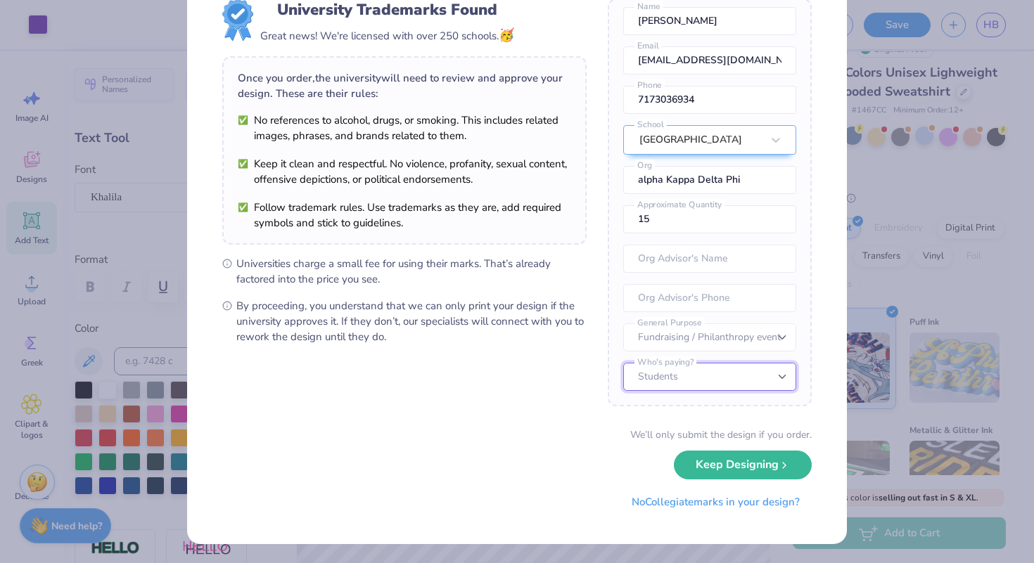
click at [704, 380] on select "Students University" at bounding box center [709, 377] width 173 height 28
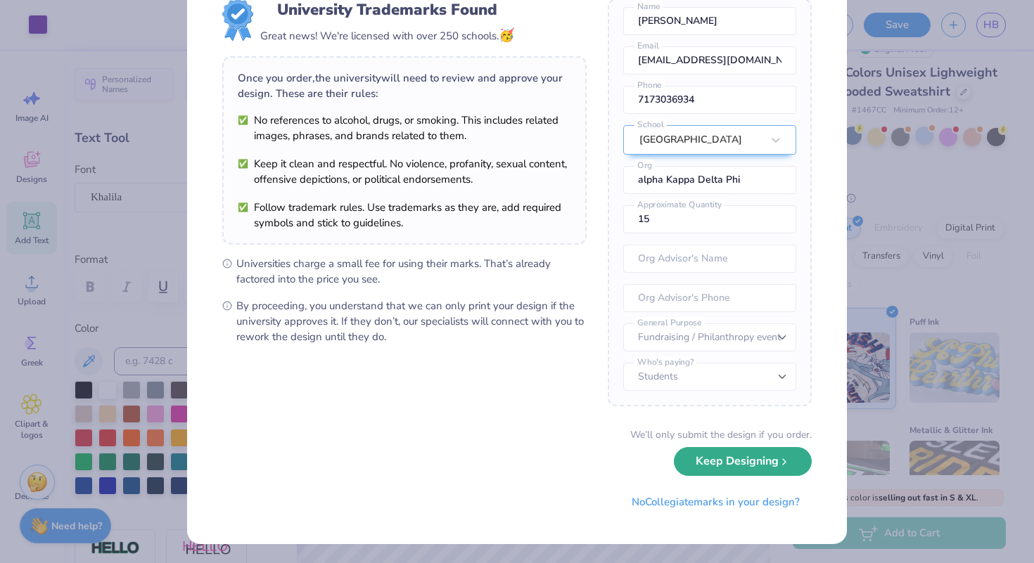
click at [714, 456] on button "Keep Designing" at bounding box center [743, 461] width 138 height 29
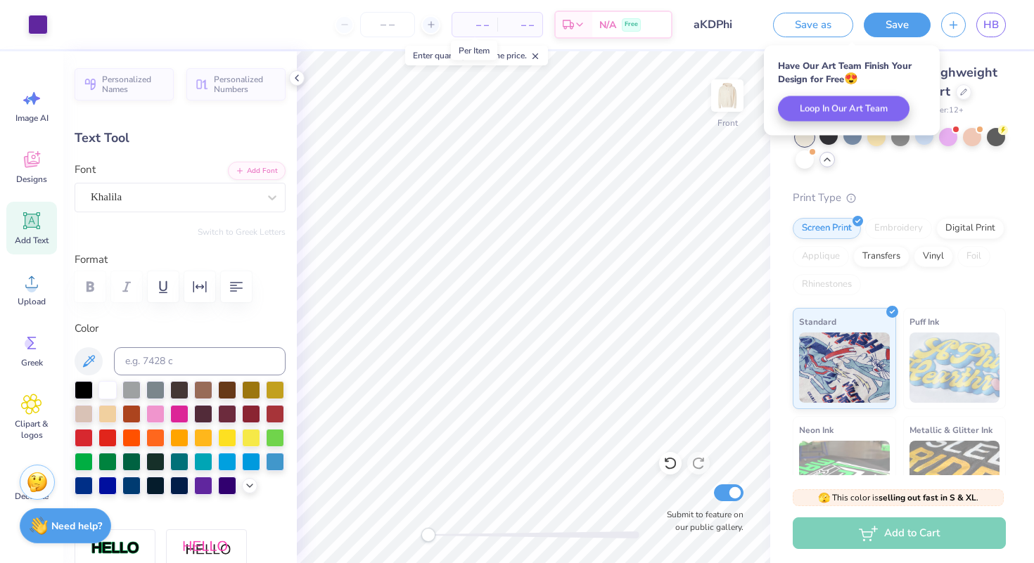
click at [480, 20] on span "– –" at bounding box center [475, 25] width 28 height 15
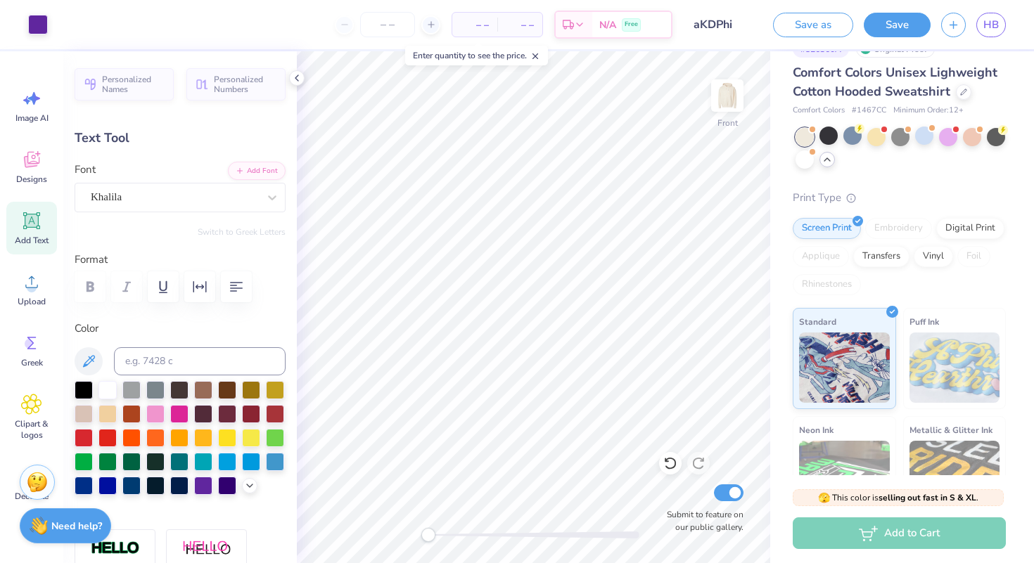
click at [492, 28] on div "– – Per Item" at bounding box center [474, 25] width 45 height 24
click at [386, 24] on input "number" at bounding box center [387, 24] width 55 height 25
click at [636, 25] on span "Free" at bounding box center [630, 27] width 13 height 10
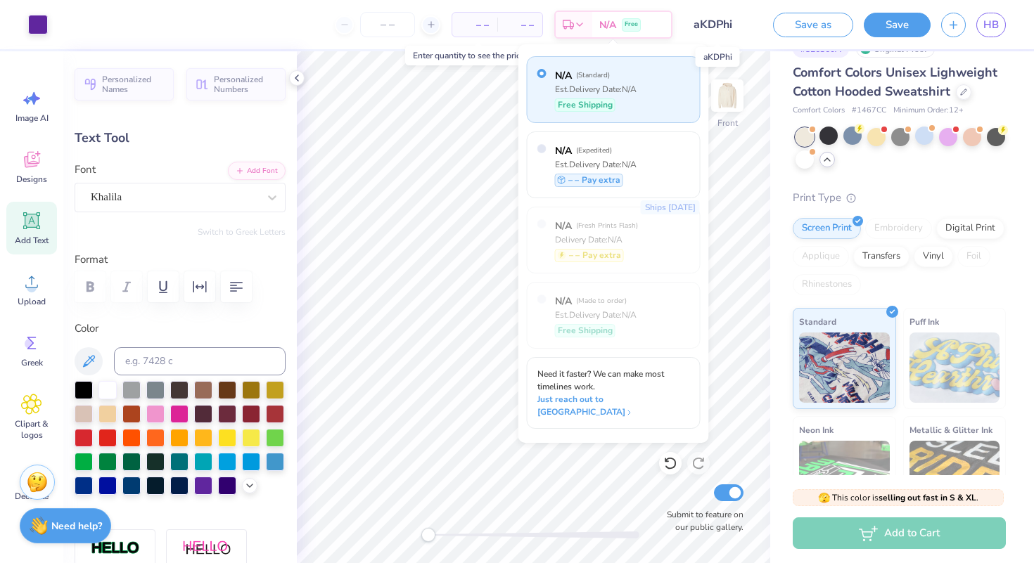
click at [731, 17] on input "aKDPhi" at bounding box center [717, 25] width 69 height 28
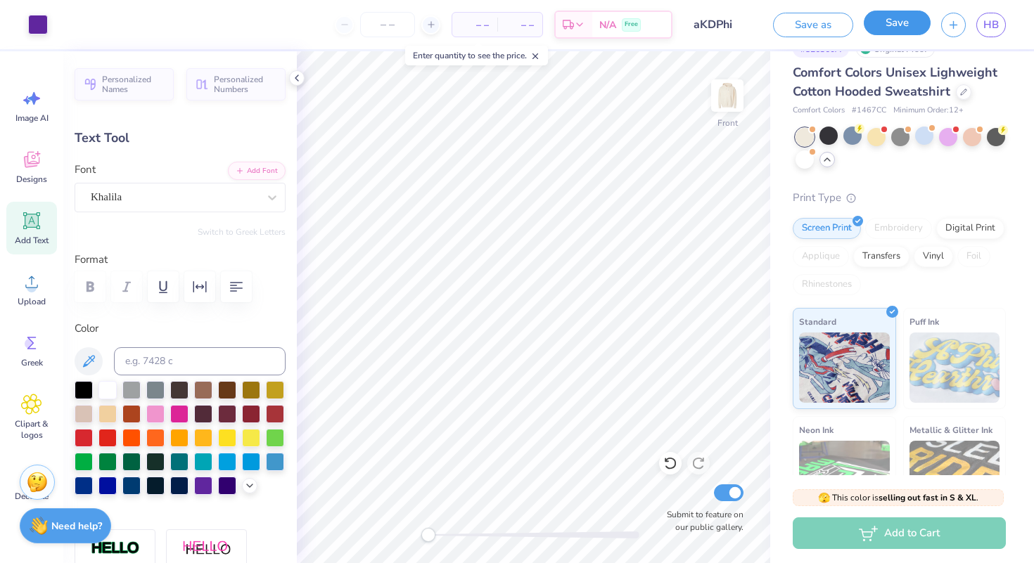
click at [896, 22] on button "Save" at bounding box center [897, 23] width 67 height 25
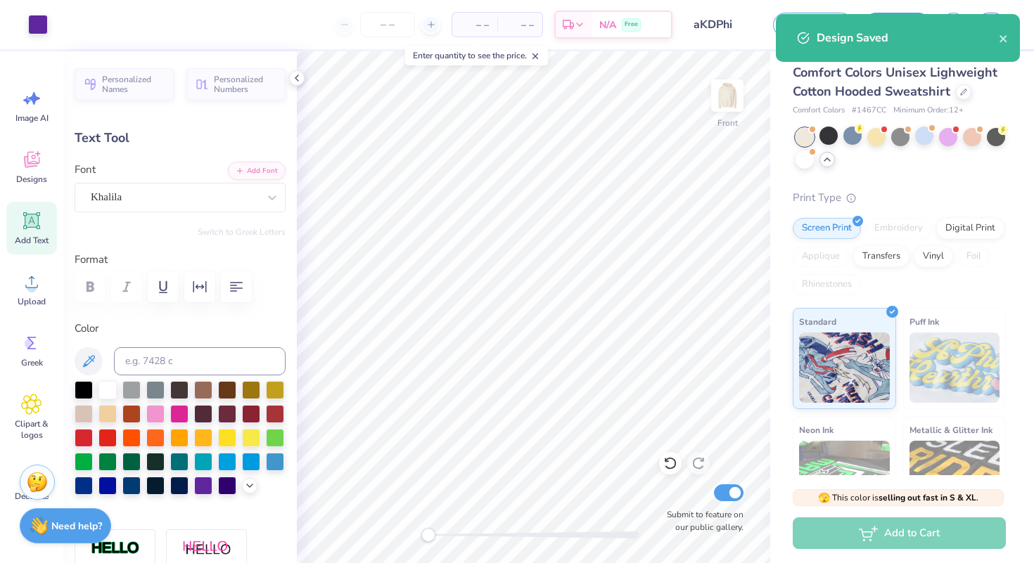
click at [480, 34] on div "– – Per Item" at bounding box center [474, 25] width 45 height 24
click at [444, 30] on div "– – Per Item – – Total Est. Delivery N/A Free" at bounding box center [365, 24] width 614 height 49
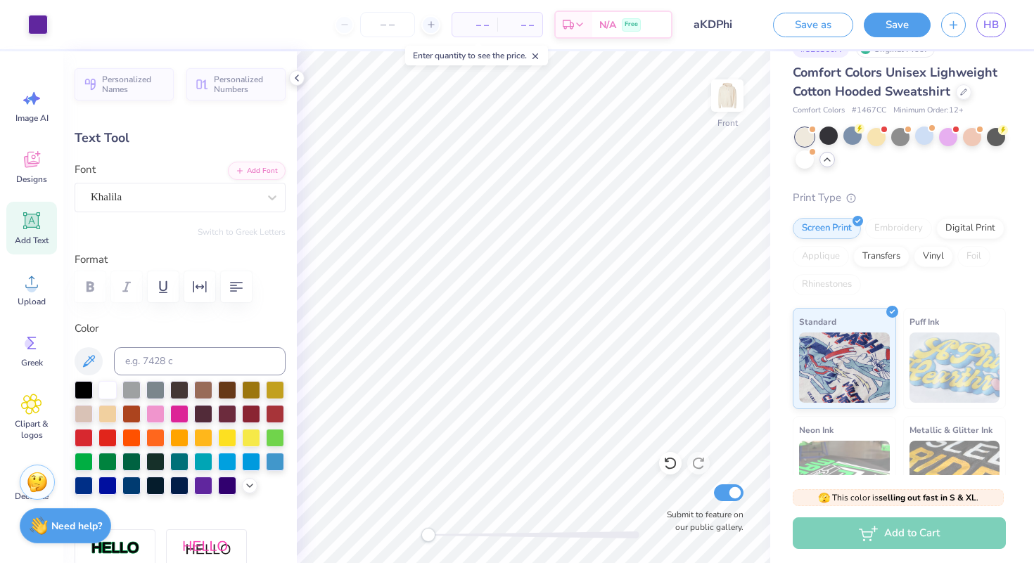
click at [474, 24] on span "– –" at bounding box center [475, 25] width 28 height 15
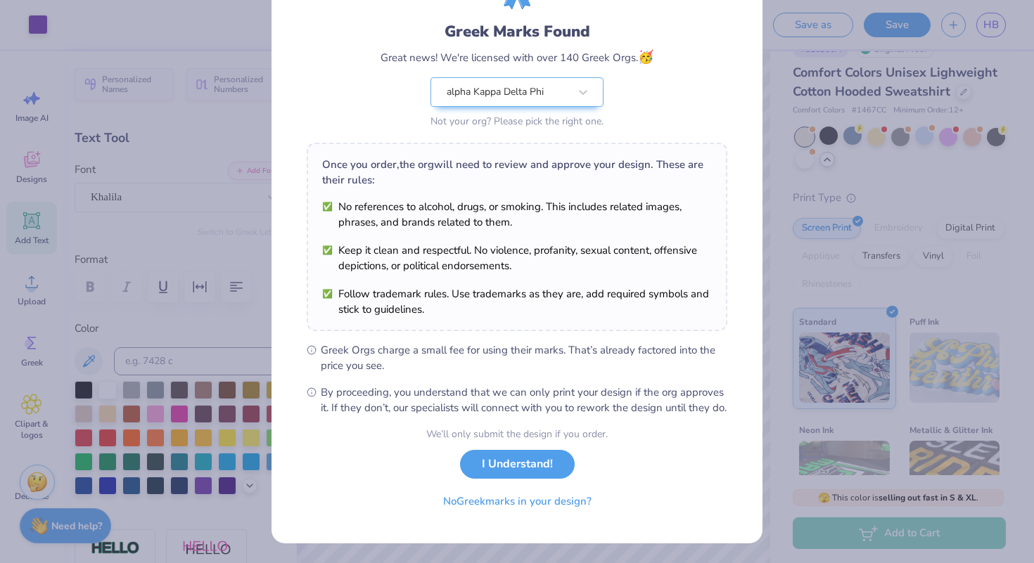
scroll to position [95, 0]
click at [520, 466] on button "I Understand!" at bounding box center [517, 461] width 115 height 29
select select "Fundraising / Philanthropy event"
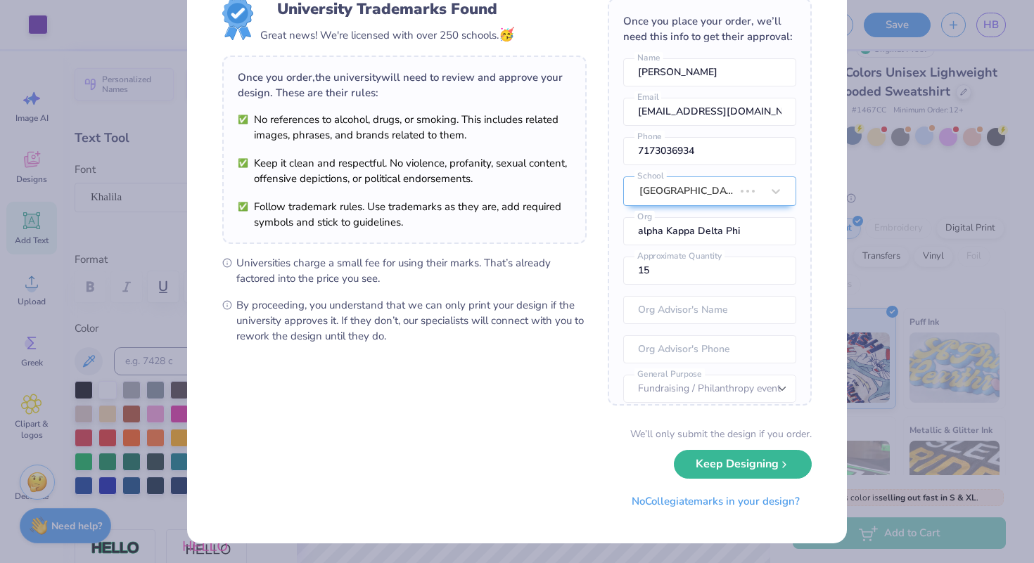
scroll to position [0, 0]
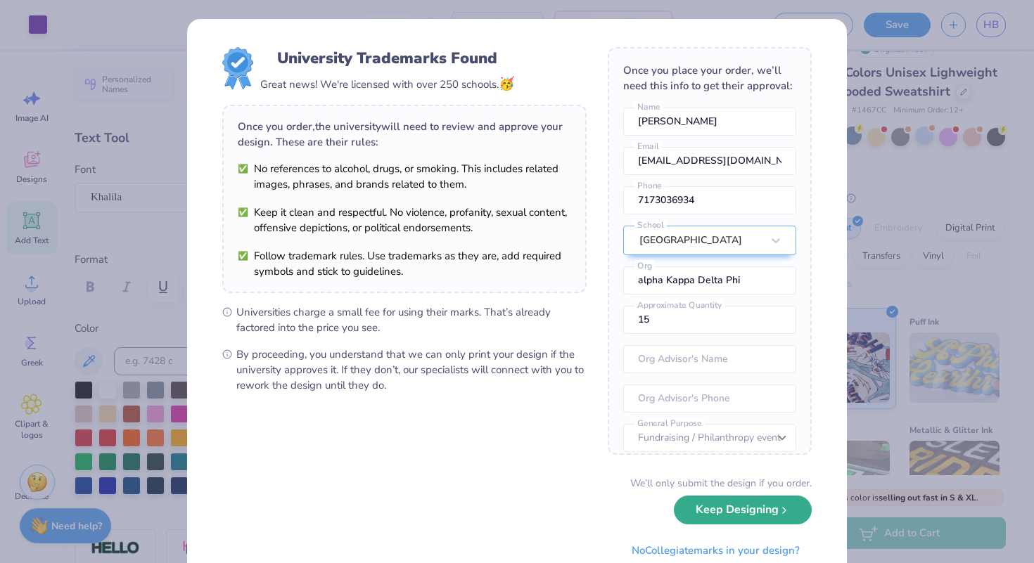
click at [725, 513] on button "Keep Designing" at bounding box center [743, 510] width 138 height 29
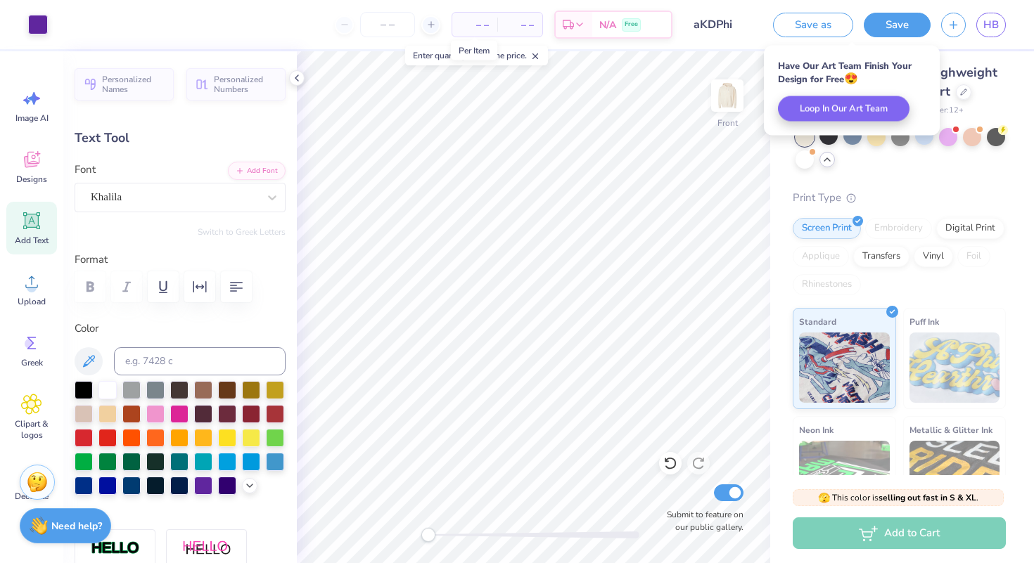
click at [483, 24] on span "– –" at bounding box center [475, 25] width 28 height 15
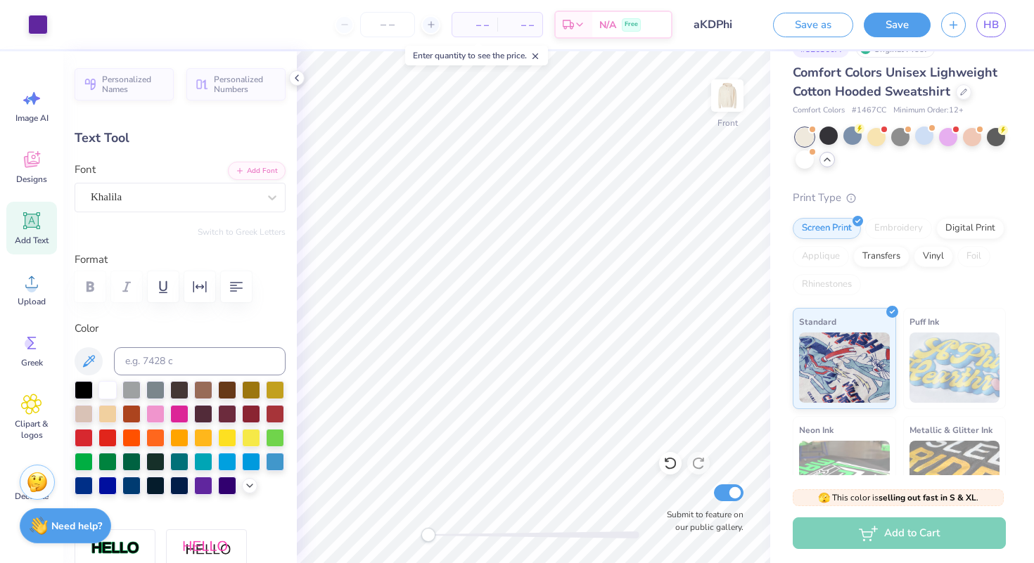
click at [511, 30] on span "– –" at bounding box center [520, 25] width 28 height 15
click at [442, 25] on div "– – Per Item – – Total Est. Delivery N/A Free" at bounding box center [365, 24] width 614 height 49
click at [409, 25] on input "number" at bounding box center [387, 24] width 55 height 25
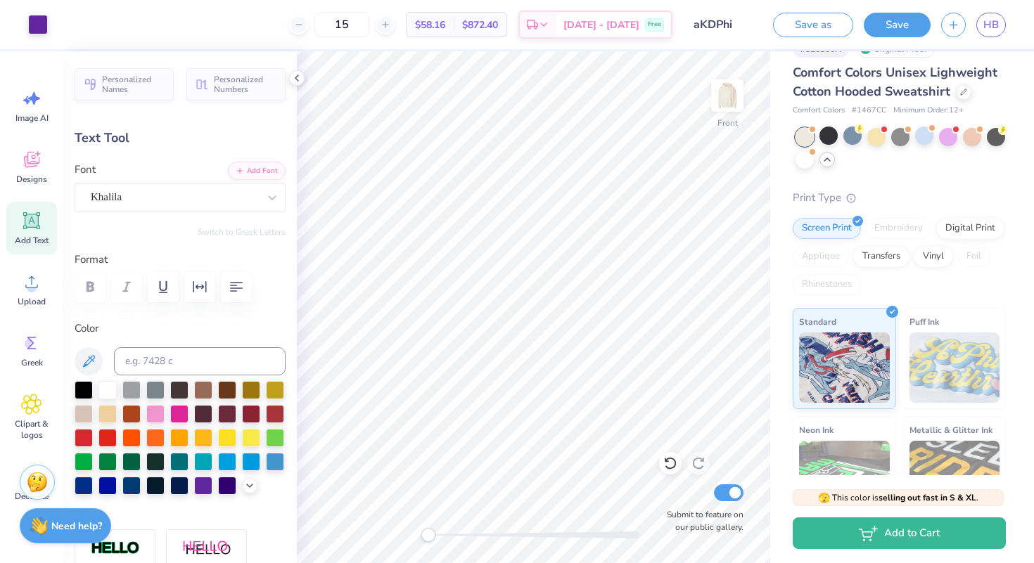
type input "15"
click at [494, 30] on span "$872.40" at bounding box center [480, 25] width 36 height 15
type input "3.96"
type input "0.80"
type input "16.80"
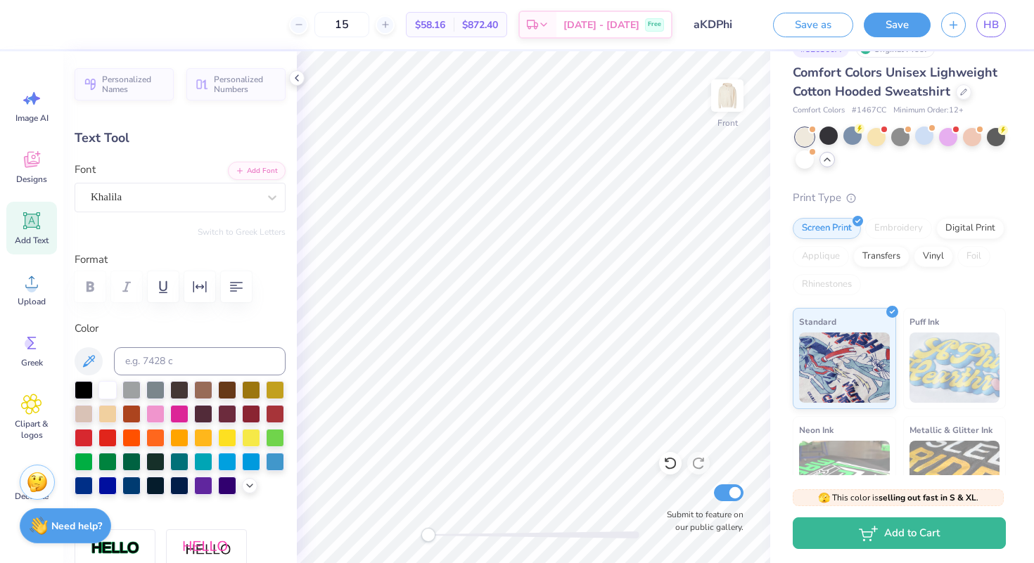
click at [787, 298] on div "# 526360A Original Proof Comfort Colors Unisex Lighweight Cotton Hooded Sweatsh…" at bounding box center [902, 324] width 264 height 603
click at [721, 101] on img at bounding box center [727, 96] width 56 height 56
click at [729, 98] on img at bounding box center [727, 96] width 28 height 28
click at [387, 22] on input "15" at bounding box center [387, 24] width 55 height 25
type input "1"
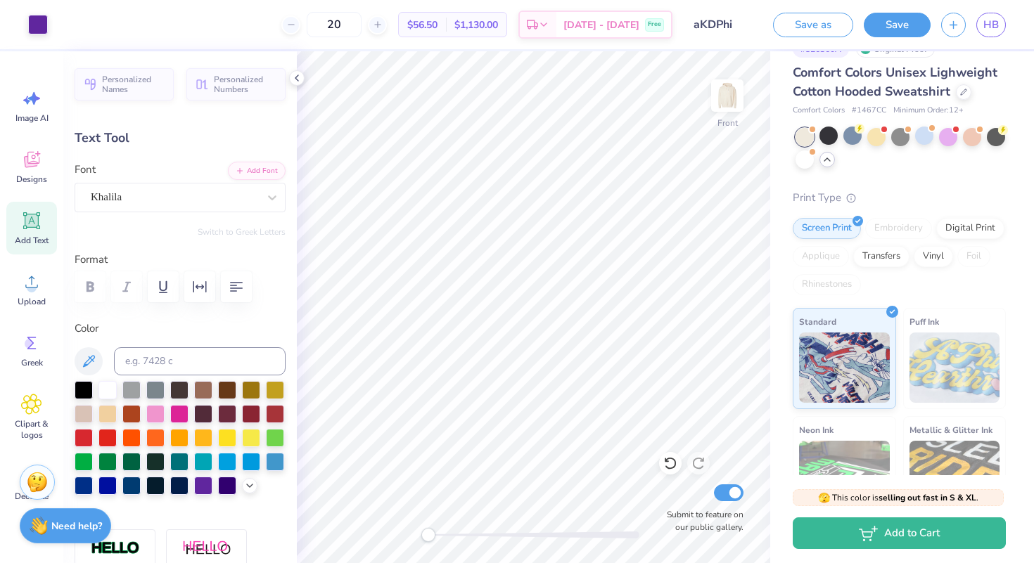
type input "2"
type input "30"
click at [718, 96] on img at bounding box center [727, 96] width 56 height 56
click at [34, 347] on icon at bounding box center [31, 343] width 21 height 21
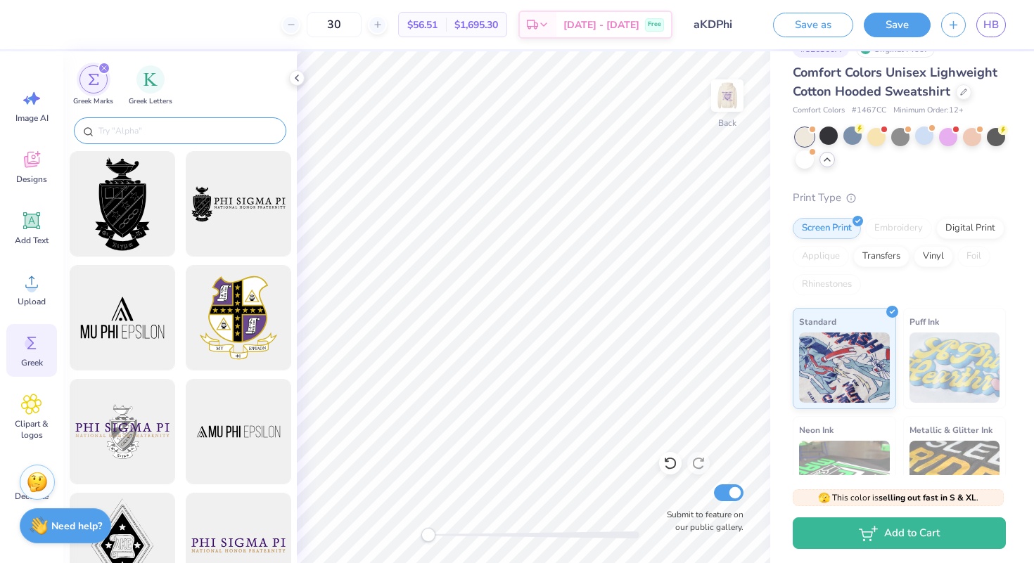
click at [219, 120] on div at bounding box center [180, 130] width 212 height 27
click at [188, 137] on input "text" at bounding box center [187, 131] width 180 height 14
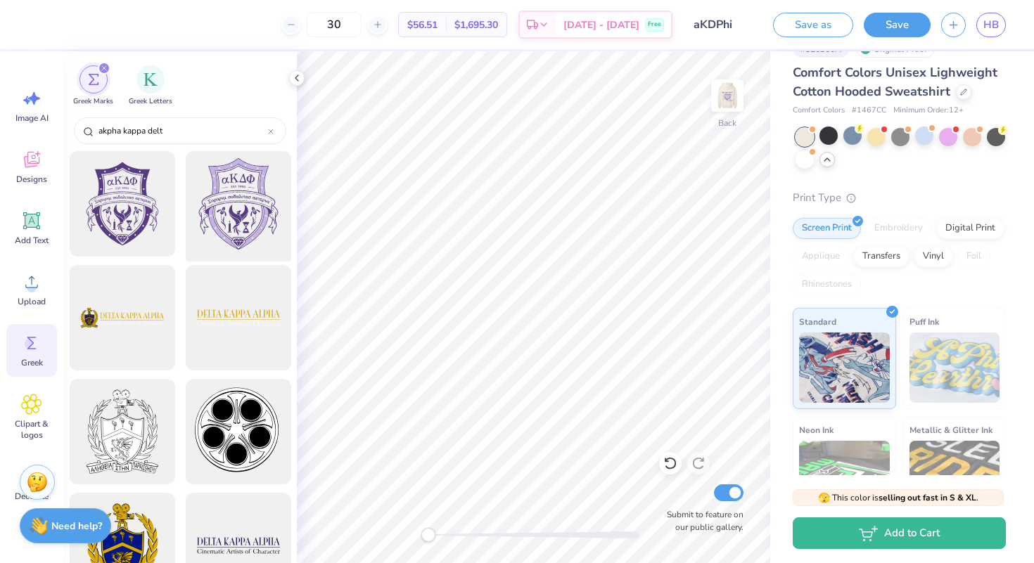
type input "akpha kappa delt"
click at [224, 210] on div at bounding box center [238, 204] width 116 height 116
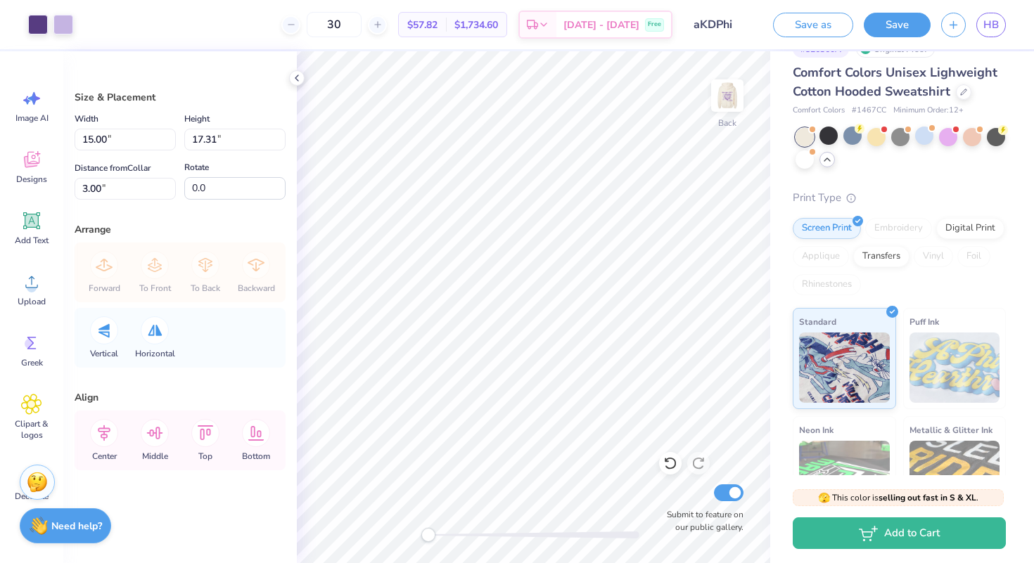
type input "3.15"
type input "3.64"
type input "16.67"
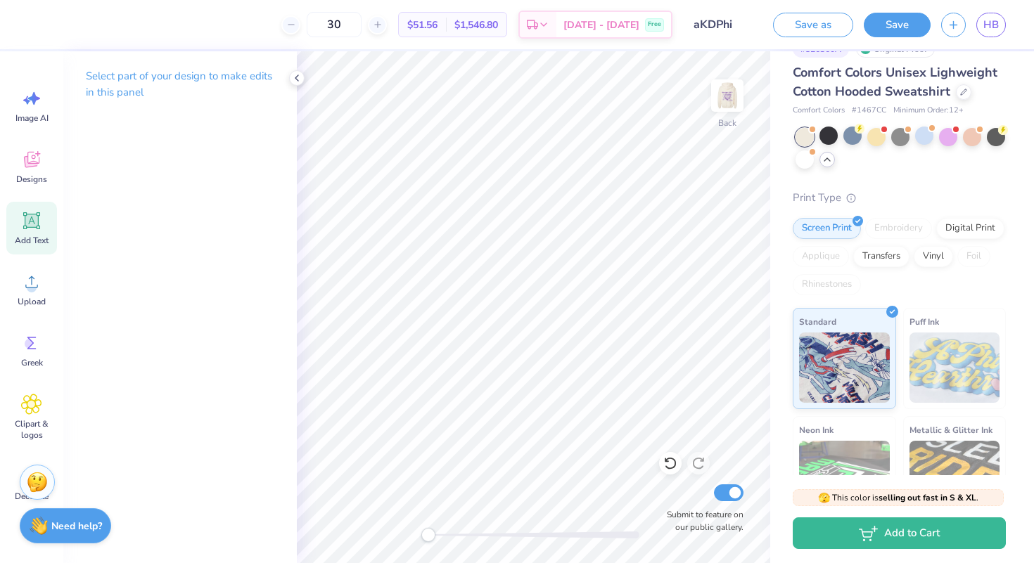
click at [43, 230] on div "Add Text" at bounding box center [31, 228] width 51 height 53
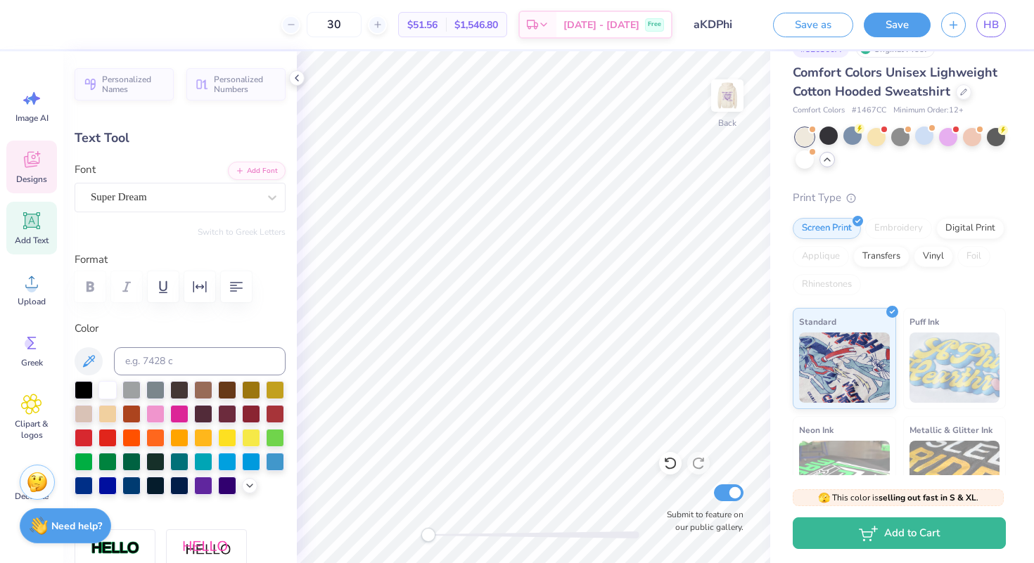
click at [34, 179] on span "Designs" at bounding box center [31, 179] width 31 height 11
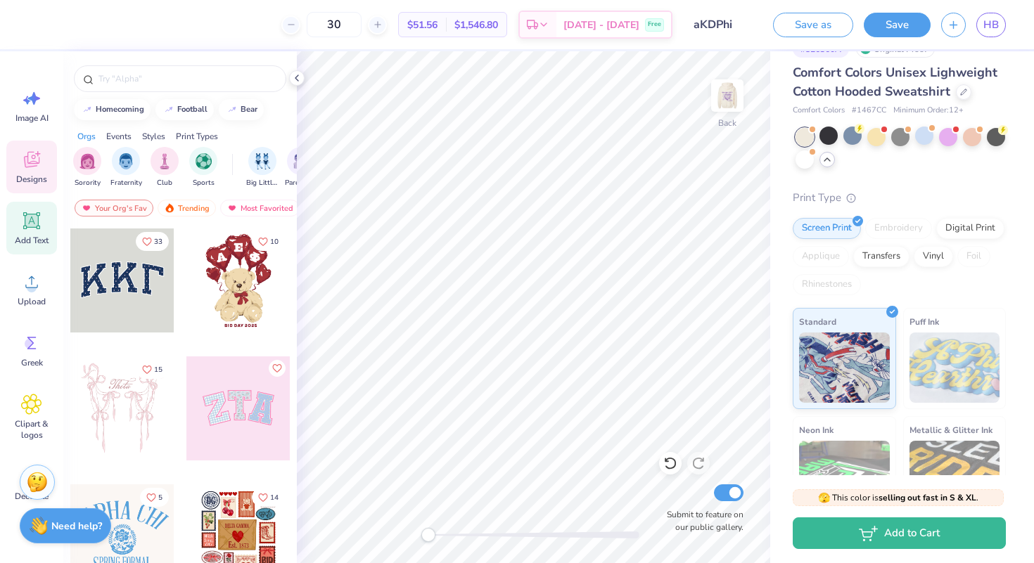
click at [35, 217] on icon at bounding box center [31, 220] width 13 height 13
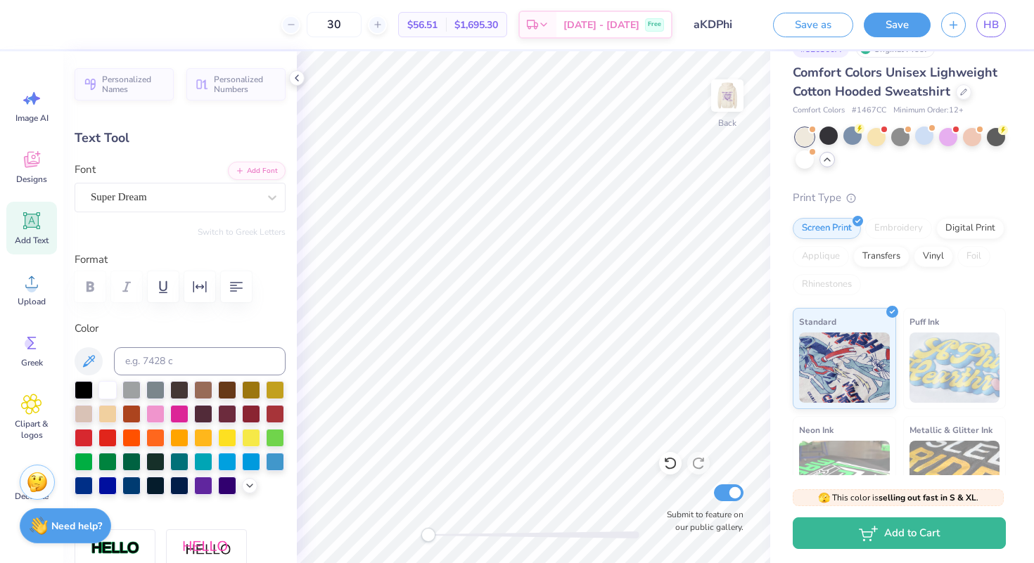
paste textarea
type textarea "alpha Kappa Delta Phi"
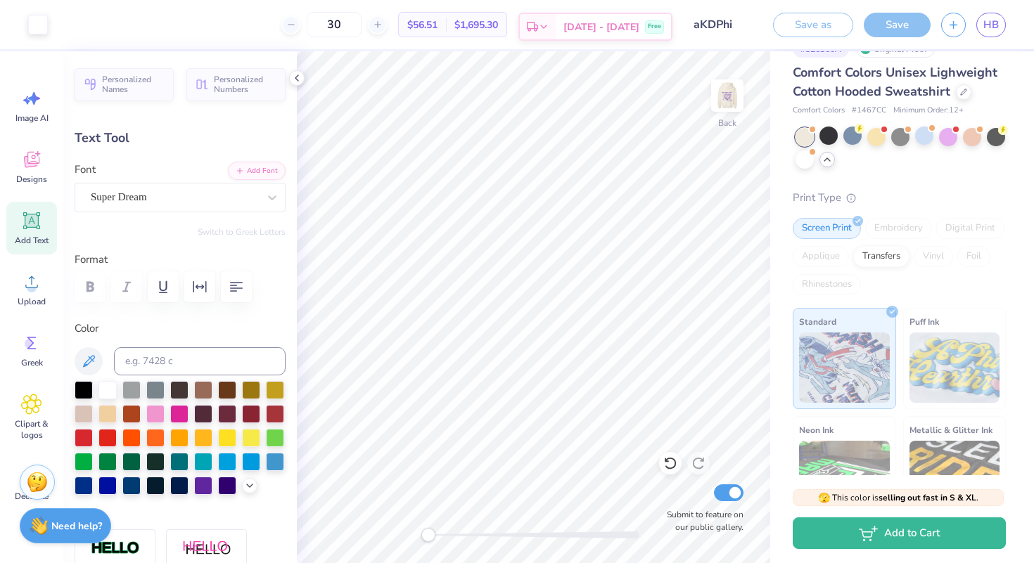
type input "15.54"
type input "1.47"
type input "11.51"
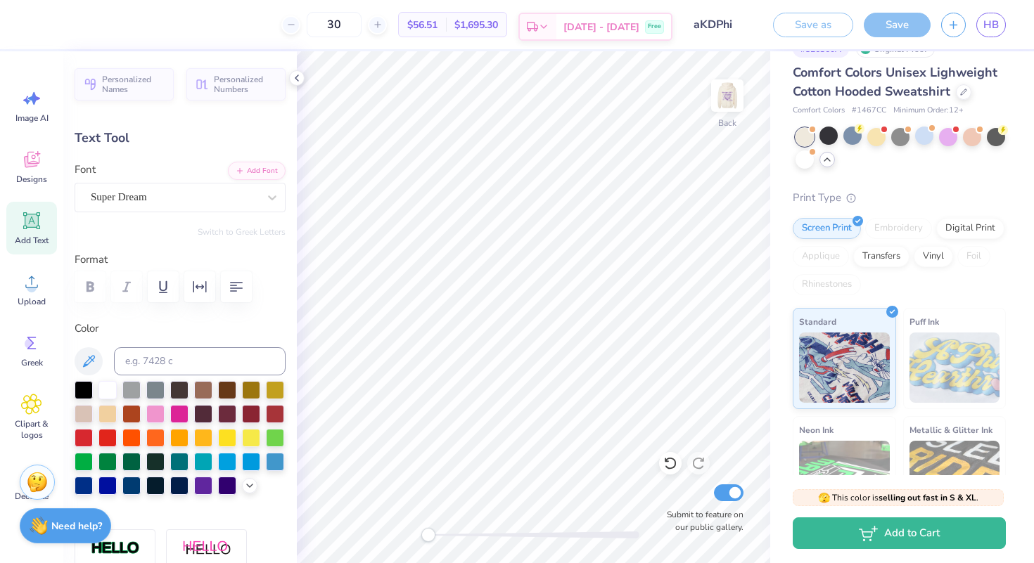
type input "8.35"
type input "0.79"
type input "12.20"
click at [361, 25] on input "30" at bounding box center [334, 24] width 55 height 25
click at [361, 36] on input "30" at bounding box center [334, 24] width 55 height 25
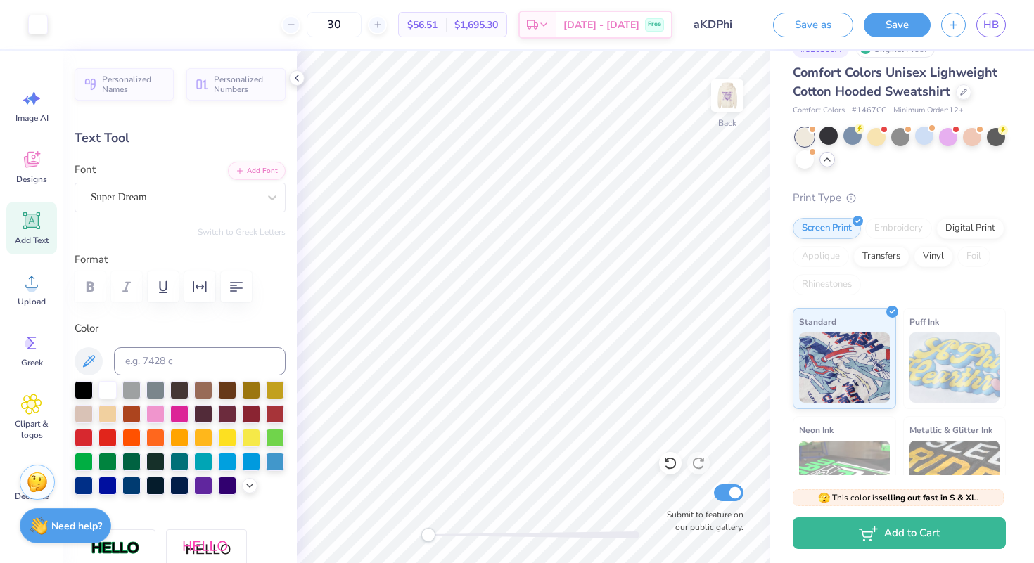
type input "3"
type input "15"
type input "3.38"
click at [34, 350] on icon at bounding box center [31, 343] width 21 height 21
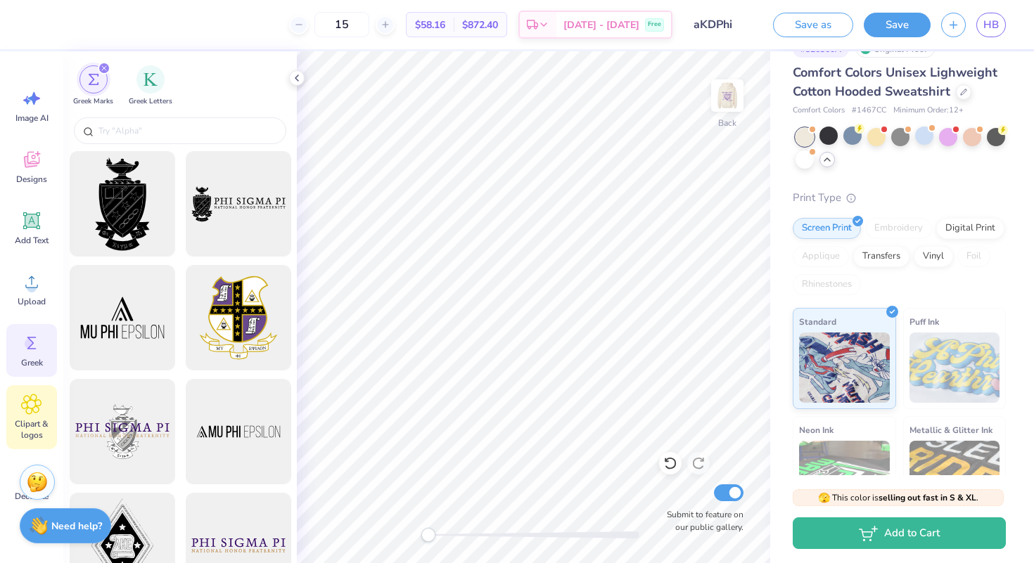
click at [39, 410] on icon at bounding box center [32, 405] width 20 height 20
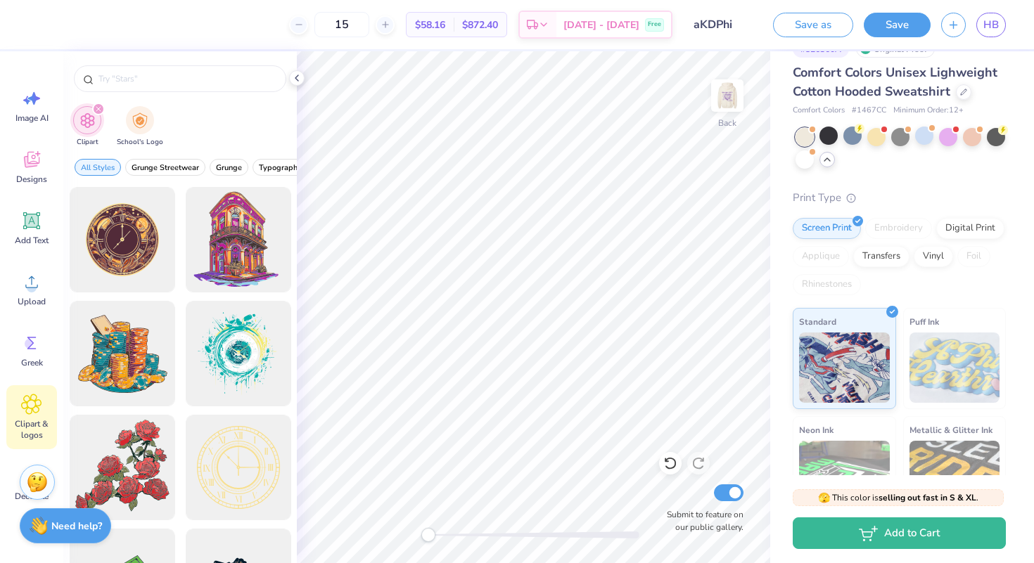
scroll to position [53, 0]
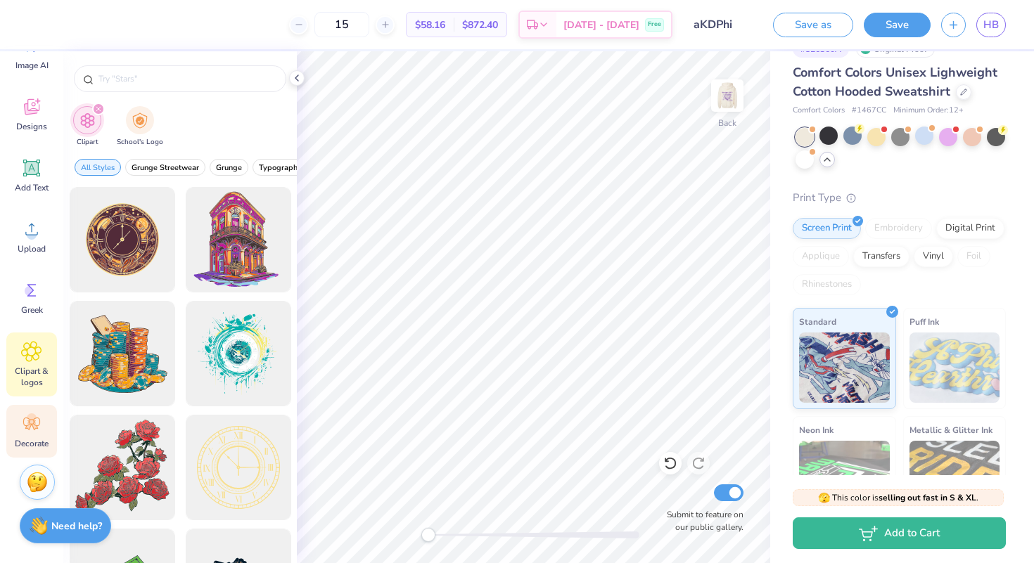
click at [31, 430] on icon at bounding box center [31, 424] width 21 height 21
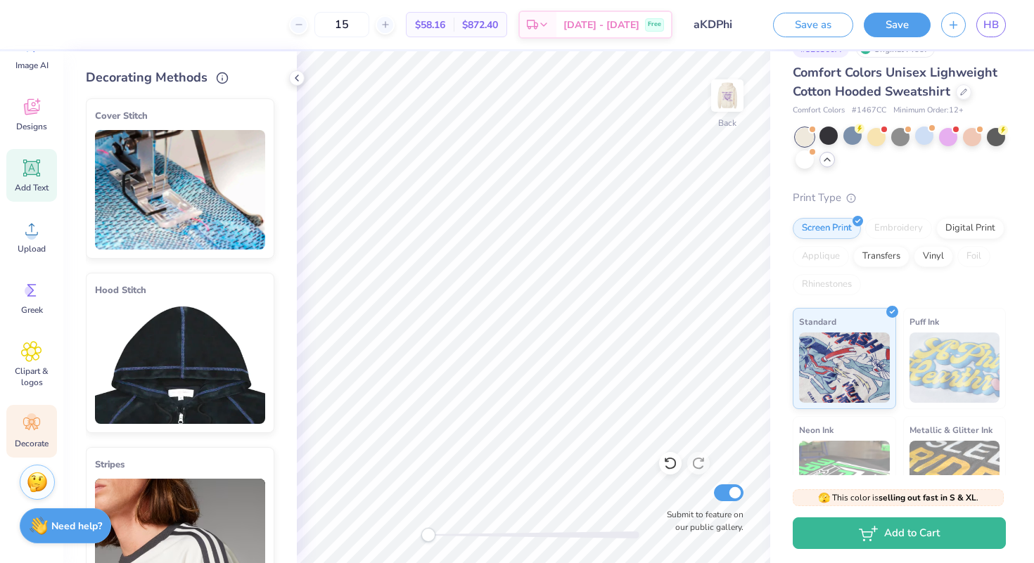
scroll to position [0, 0]
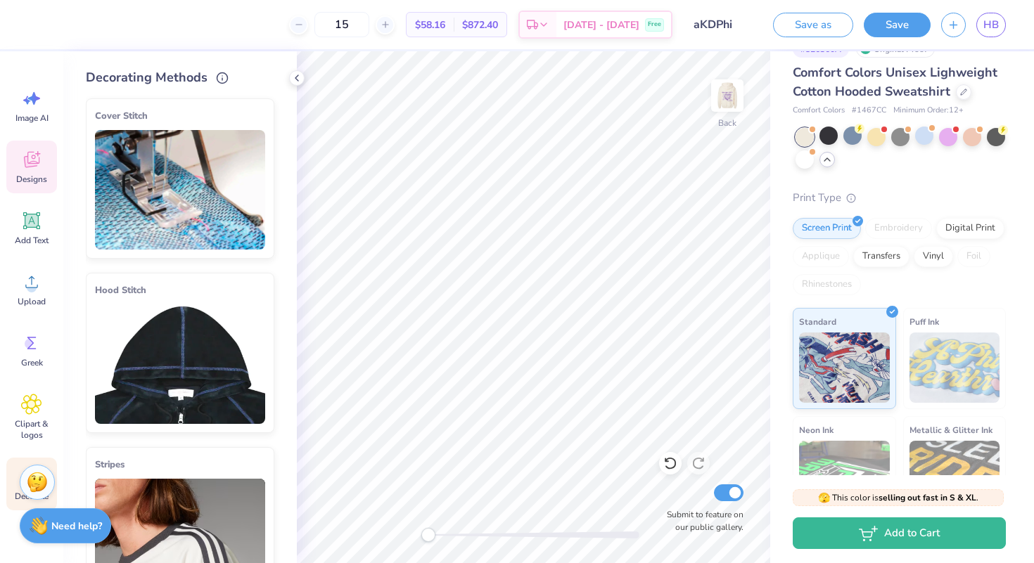
click at [24, 172] on div "Designs" at bounding box center [31, 167] width 51 height 53
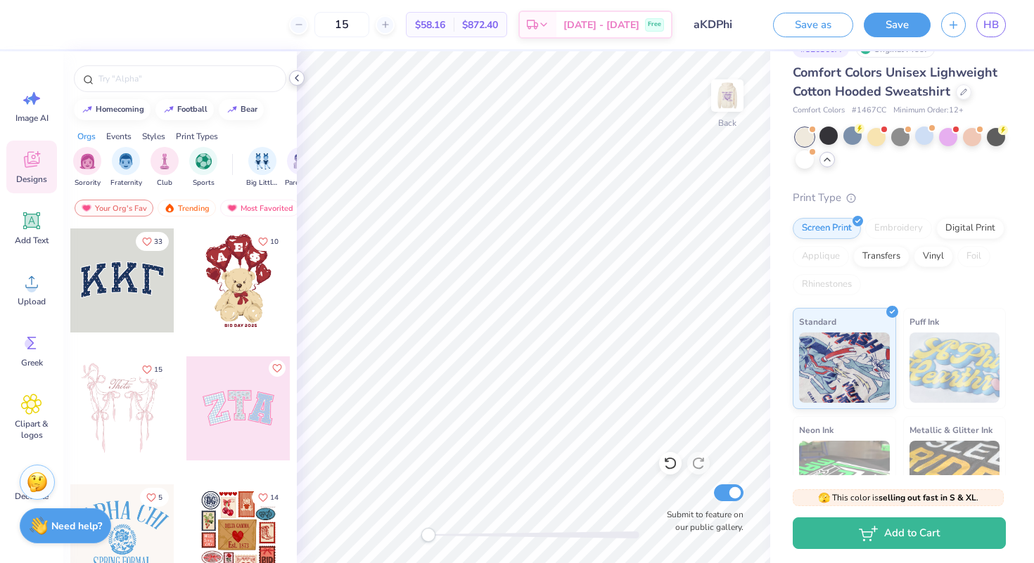
click at [299, 81] on icon at bounding box center [296, 77] width 11 height 11
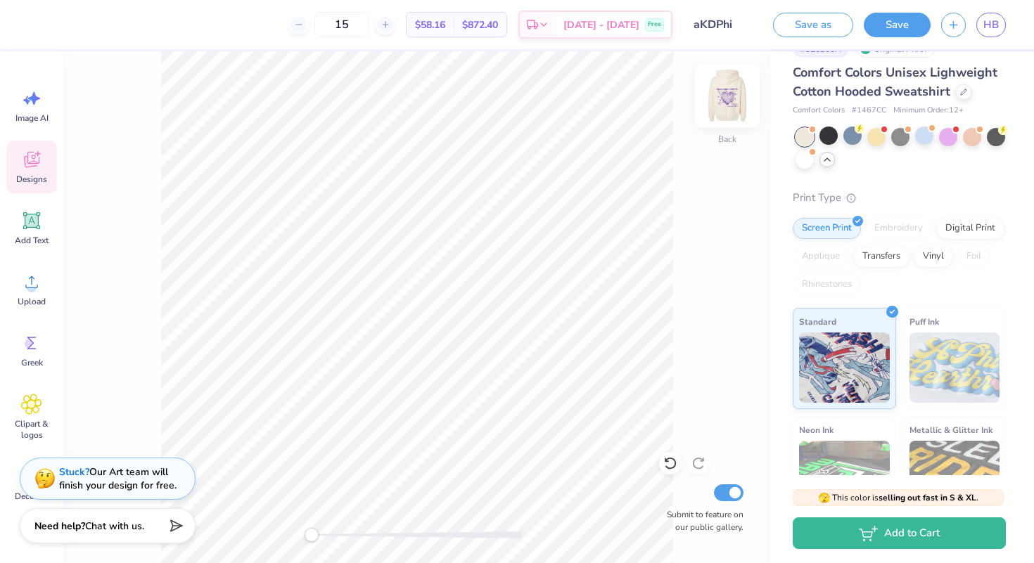
click at [734, 103] on img at bounding box center [727, 96] width 56 height 56
click at [994, 25] on span "HB" at bounding box center [990, 25] width 15 height 16
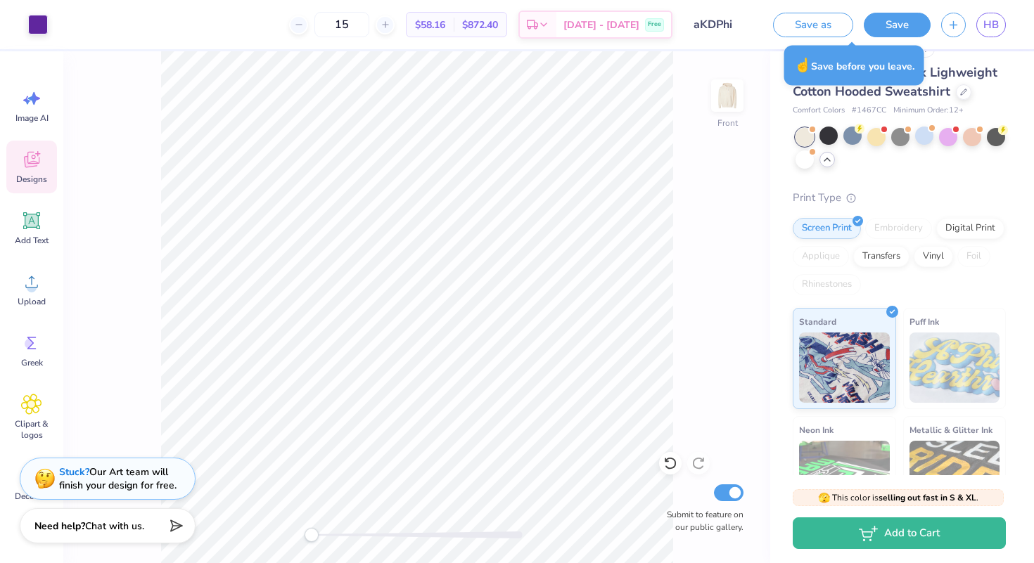
click at [959, 35] on div "HB" at bounding box center [973, 25] width 65 height 25
click at [956, 26] on icon "button" at bounding box center [953, 23] width 12 height 12
click at [954, 34] on button "button" at bounding box center [953, 23] width 25 height 25
click at [998, 25] on span "HB" at bounding box center [990, 25] width 15 height 16
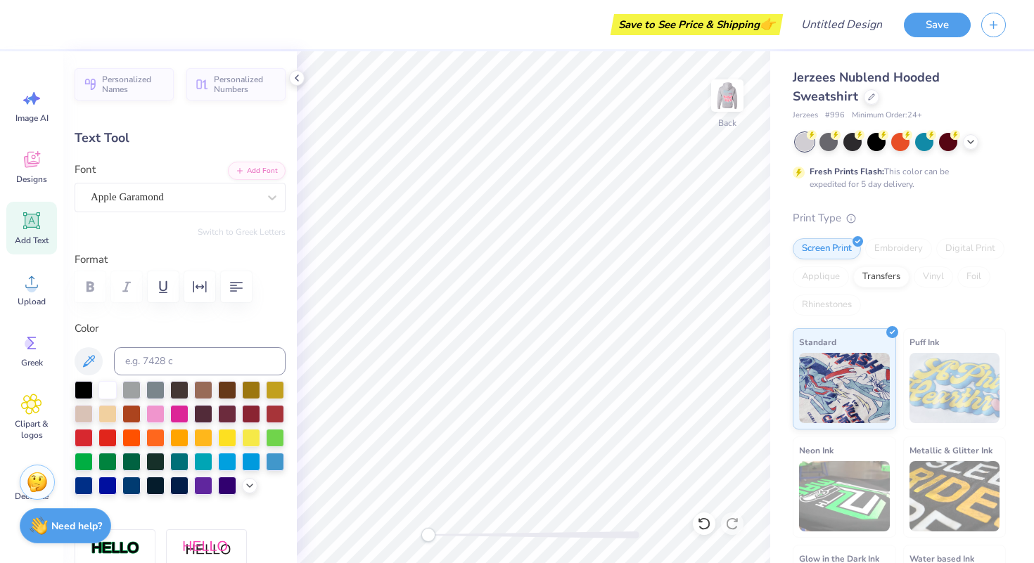
scroll to position [0, 6]
type textarea "Alpha Kappa Delta Phi"
type input "1.95"
type input "0.46"
type input "4.67"
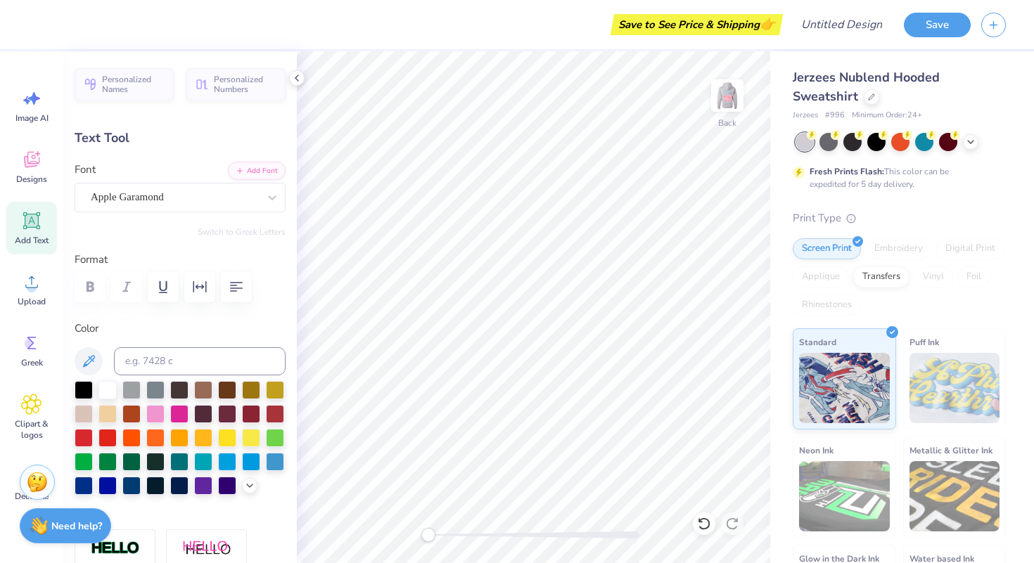
scroll to position [0, 0]
type textarea "est. 1994"
click at [859, 139] on div at bounding box center [852, 141] width 18 height 18
type input "1.97"
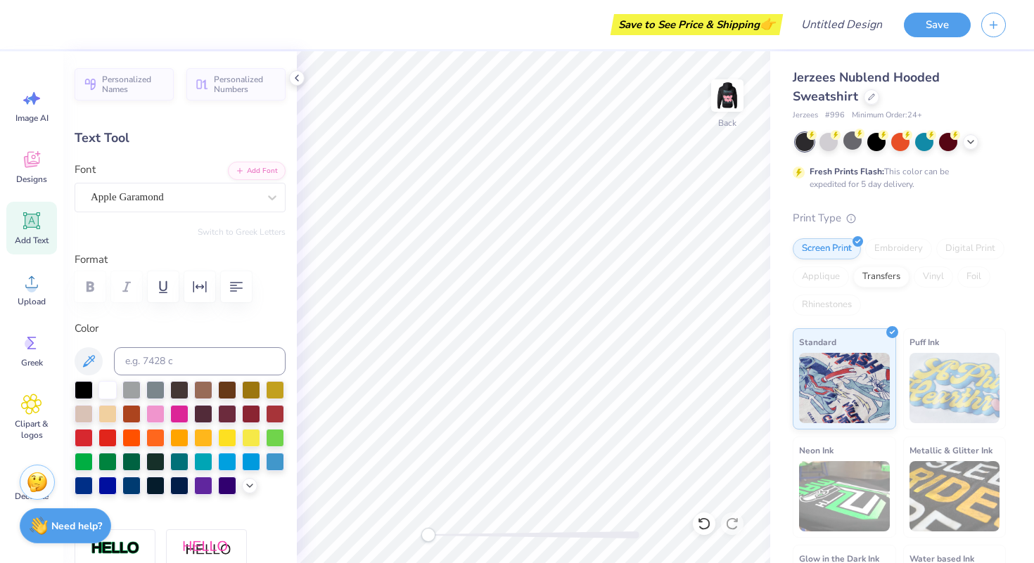
type input "0.50"
type input "4.63"
type input "9.56"
type input "1.10"
type input "3.37"
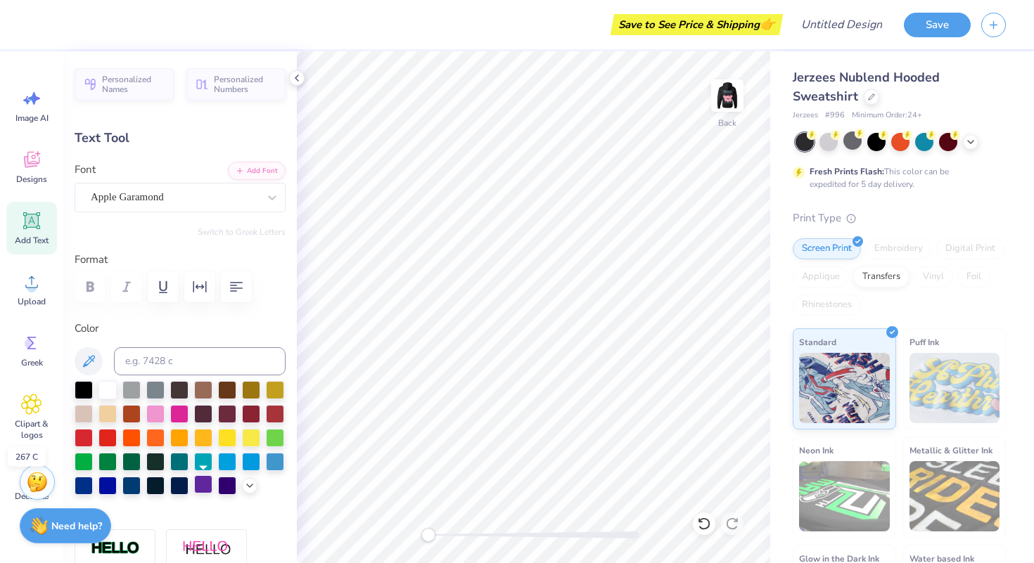
click at [203, 486] on div at bounding box center [203, 484] width 18 height 18
type input "1.97"
type input "0.50"
type input "4.63"
click at [207, 487] on div at bounding box center [203, 484] width 18 height 18
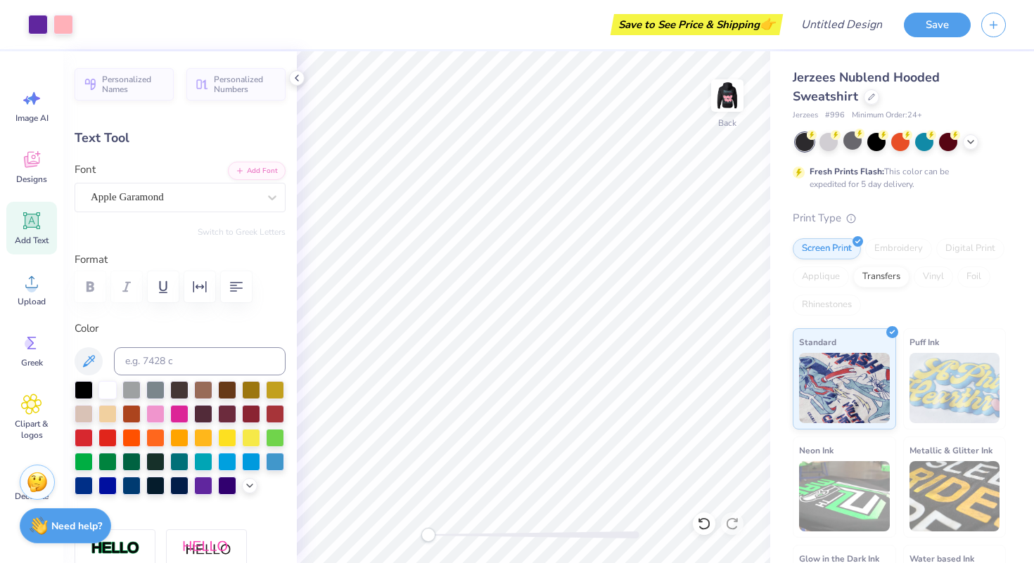
type input "1.97"
type input "0.50"
type input "4.71"
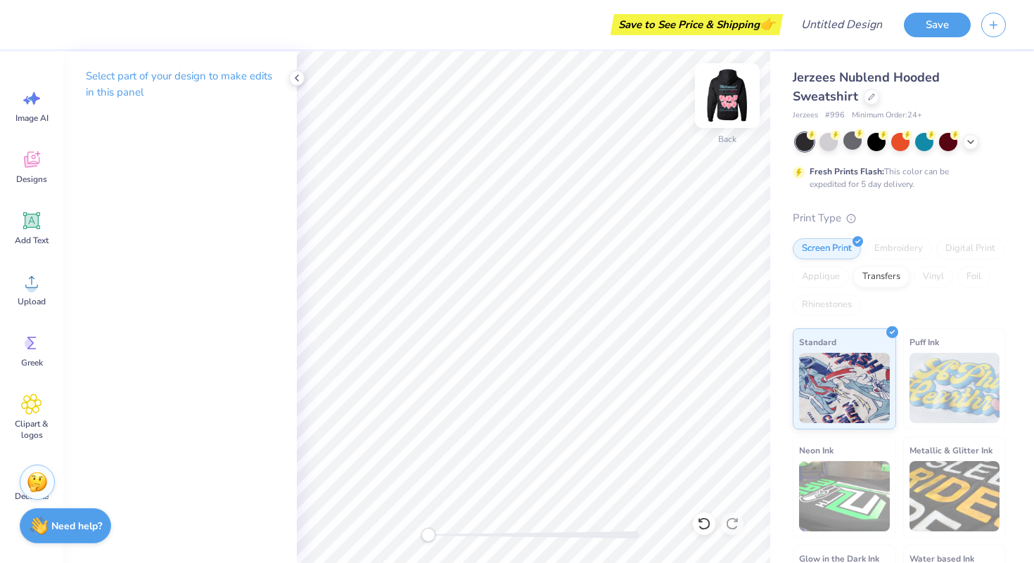
click at [739, 95] on img at bounding box center [727, 96] width 56 height 56
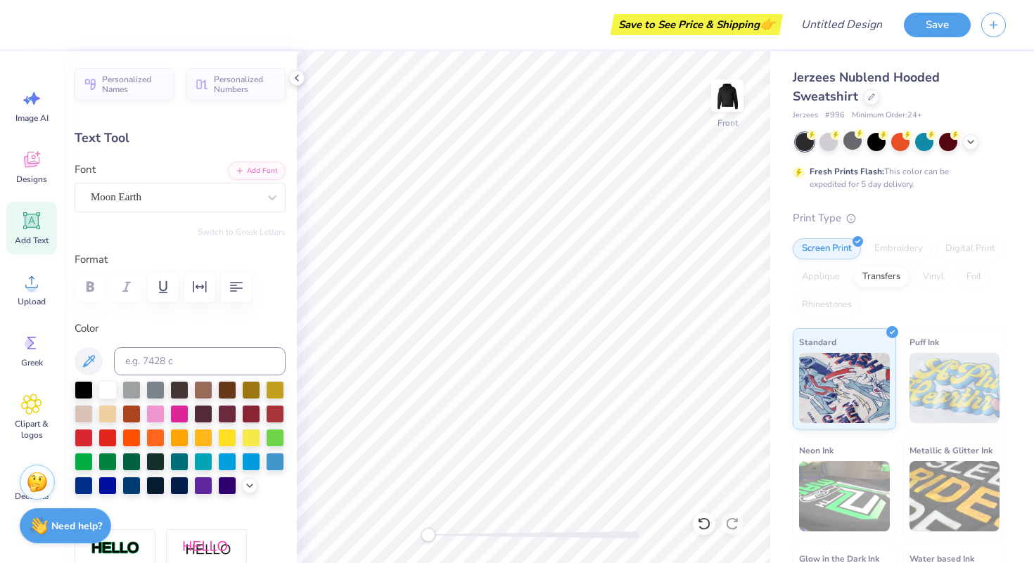
click at [802, 274] on div "Applique" at bounding box center [821, 277] width 56 height 21
type input "0.0"
type input "0.85"
type input "1.86"
type input "14.42"
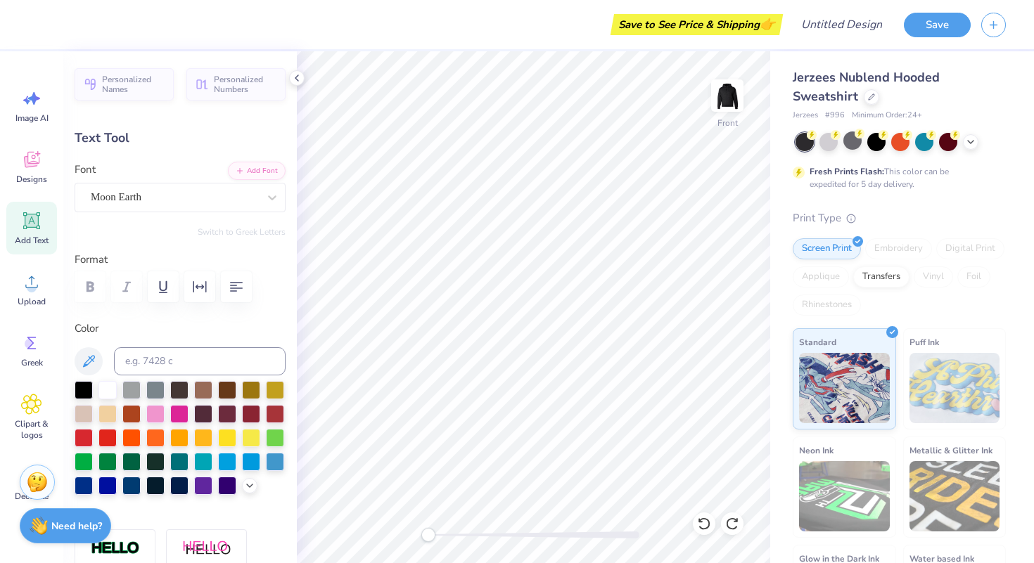
type textarea "K"
type input "1.15"
type input "2.11"
type input "13.59"
type textarea "D"
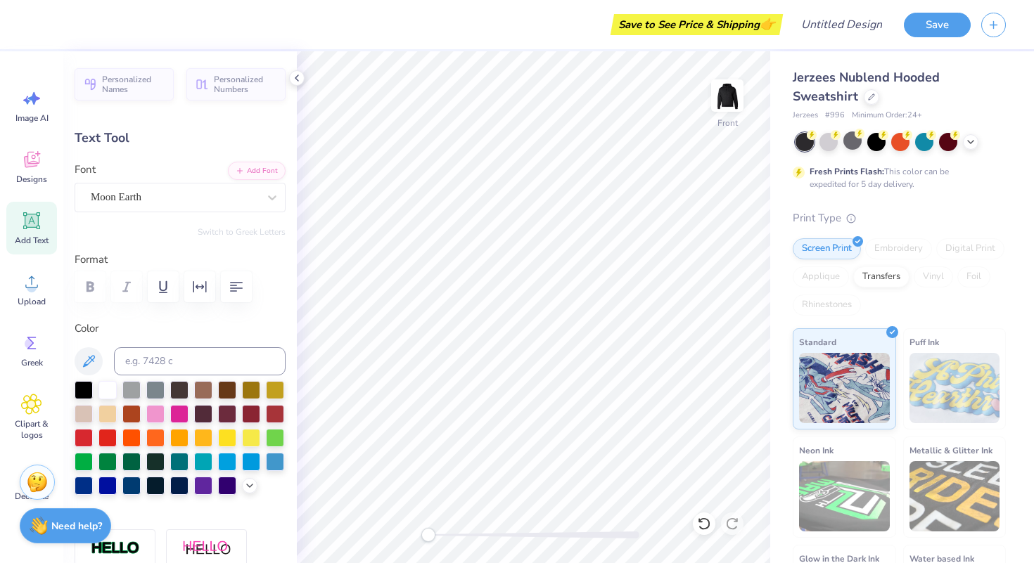
type input "1.40"
type input "2.06"
type input "14.44"
type input "1.30"
type input "13.61"
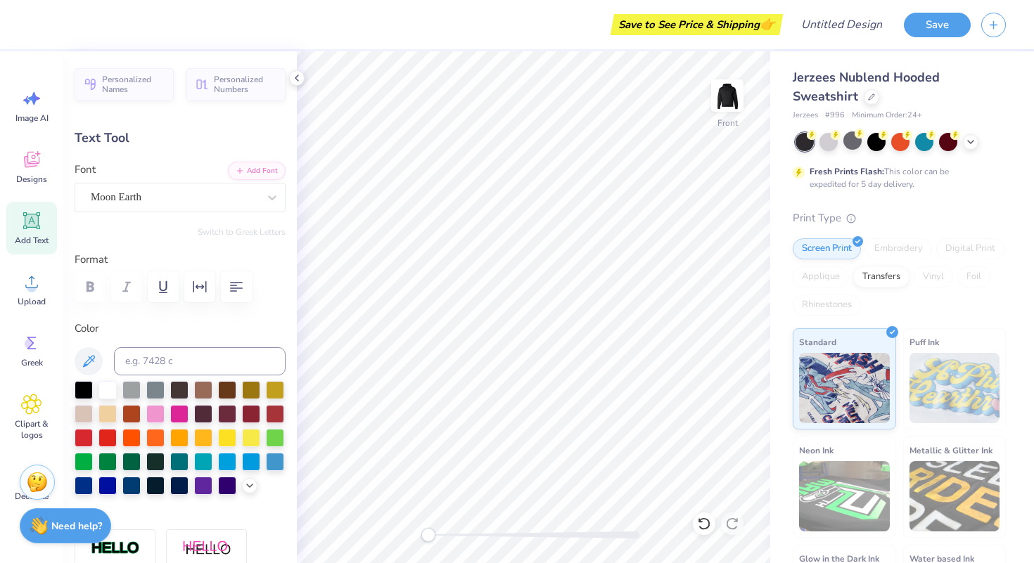
type input "1.02"
type input "1.68"
type input "13.13"
type input "-6.6"
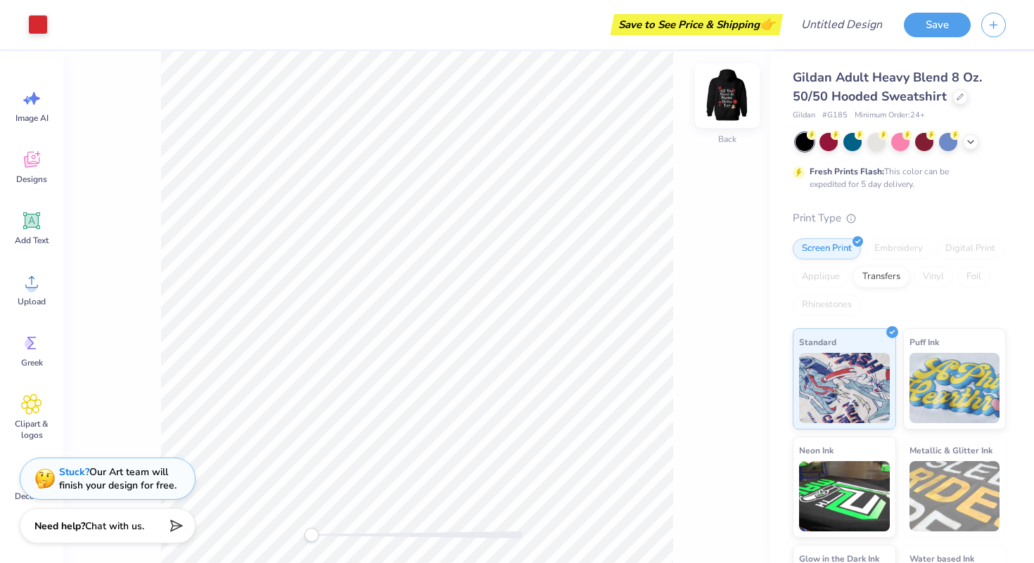
click at [735, 81] on img at bounding box center [727, 96] width 56 height 56
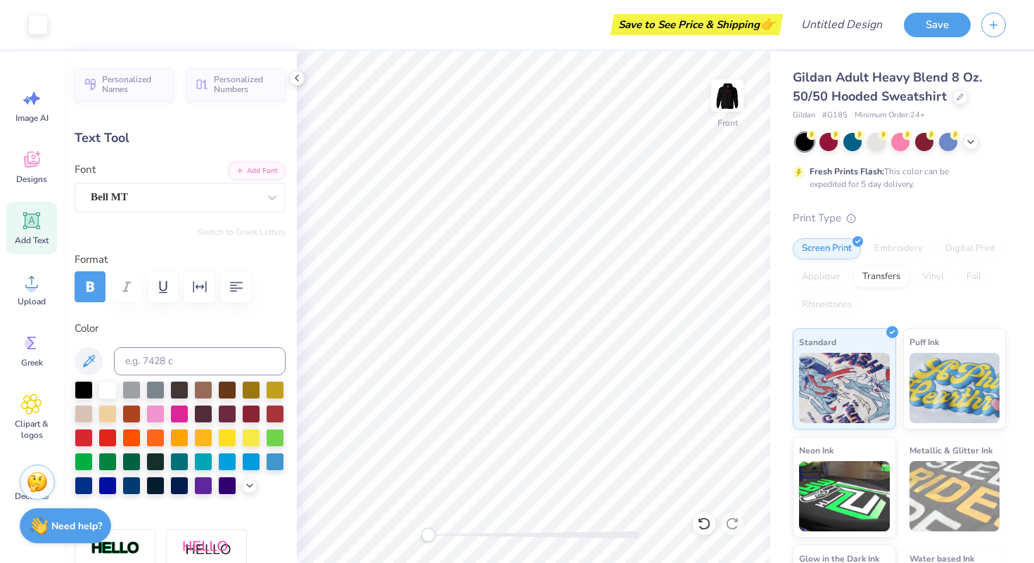
type input "6.78"
type input "2.37"
type input "12.02"
type textarea "A"
type textarea "alpha"
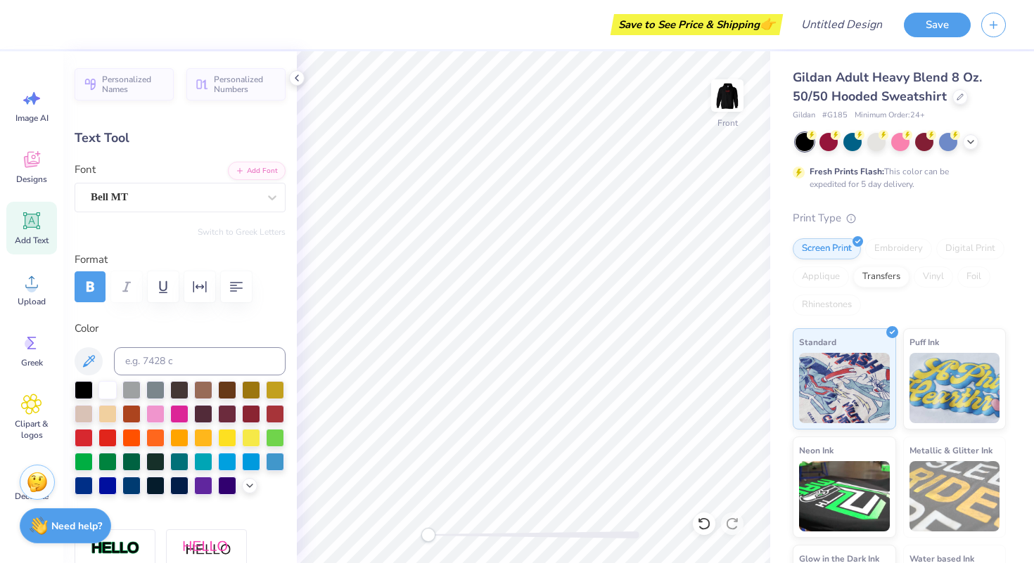
type input "6.16"
type input "1.73"
type input "14.62"
type textarea "Kappa"
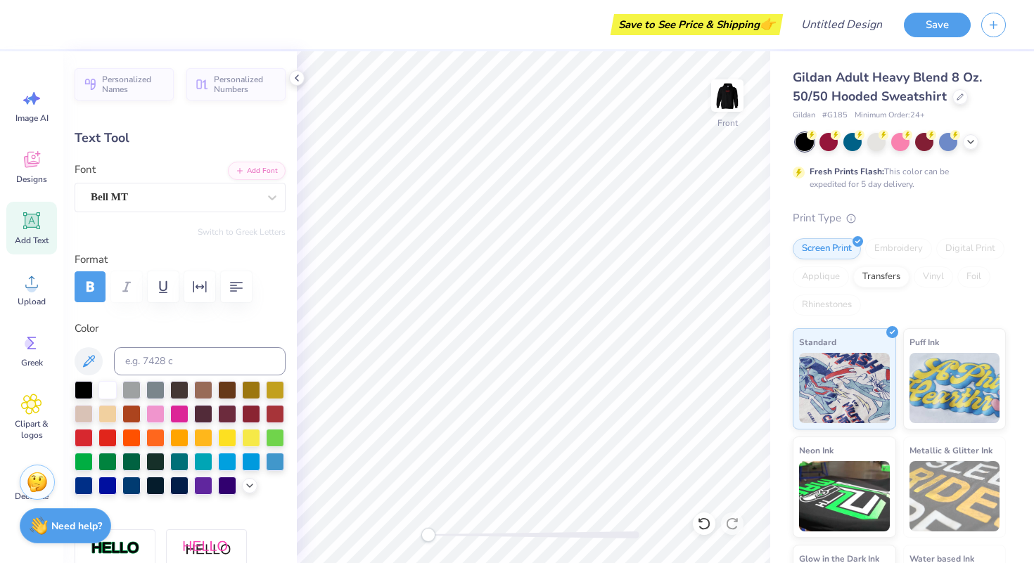
type input "4.31"
type input "1.69"
type input "16.94"
type textarea "Delta"
type input "4.17"
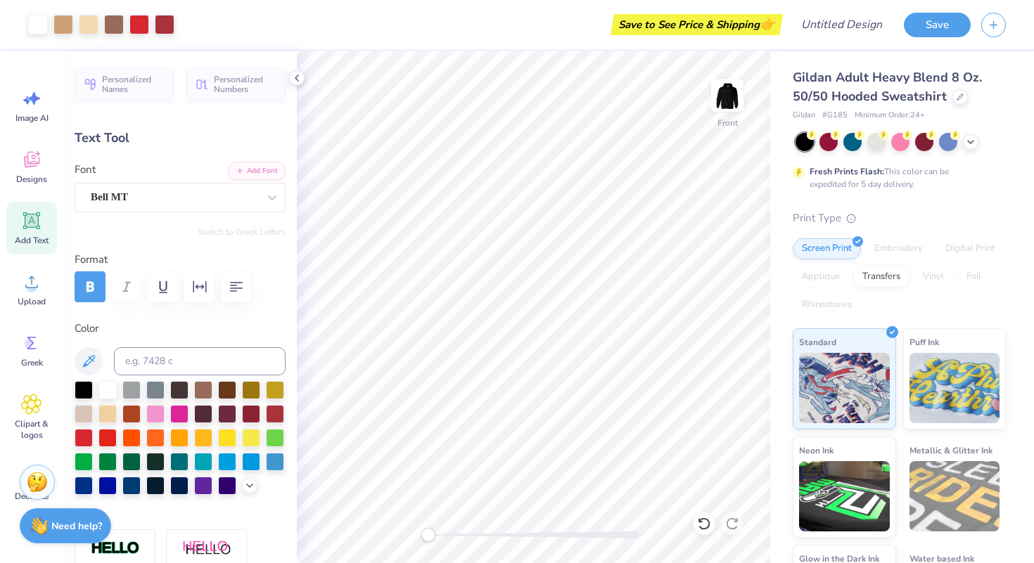
type input "0.39"
type input "19.12"
click at [561, 404] on div "Hold “Option ⌥” to see the space between elements." at bounding box center [550, 419] width 141 height 32
type input "6.16"
type input "1.73"
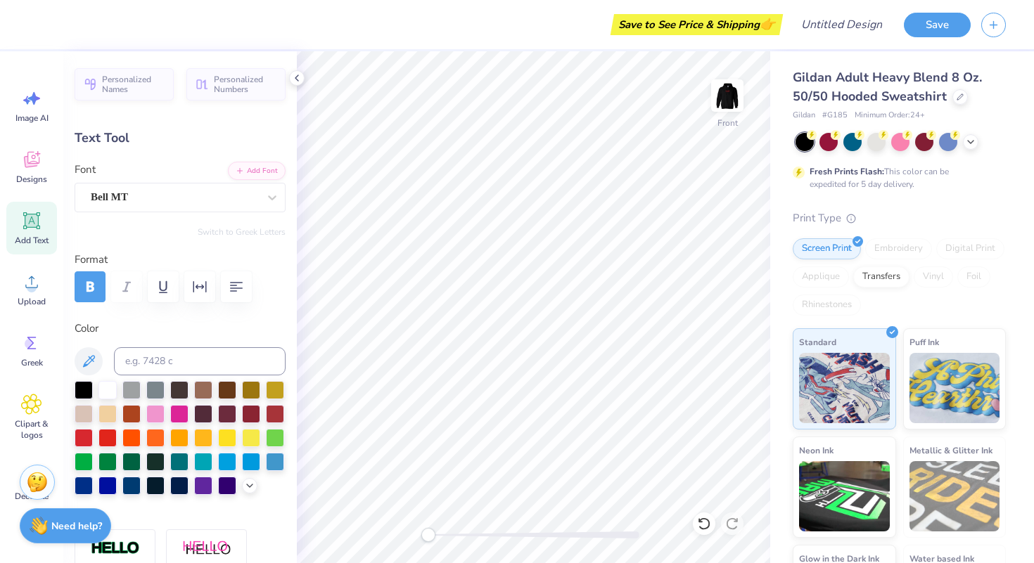
type input "16.92"
type textarea "Phi"
type input "5.86"
type input "2.37"
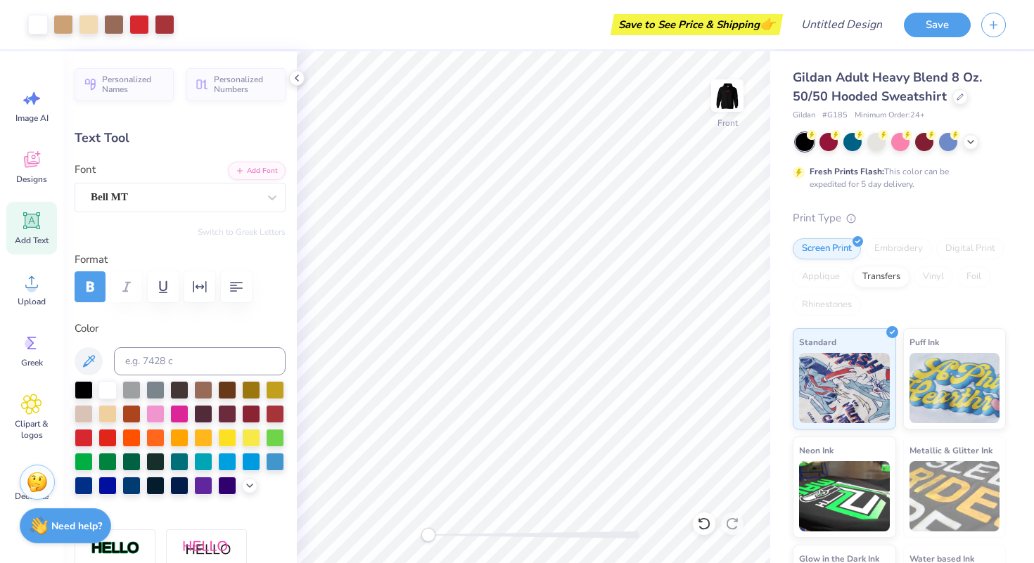
type input "12.02"
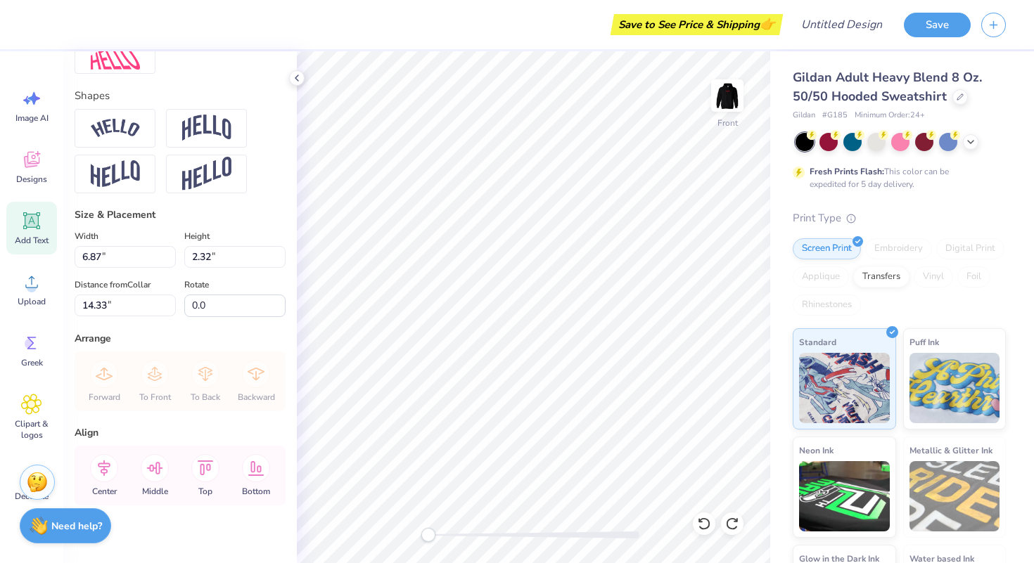
scroll to position [587, 0]
click at [172, 262] on input "6.86" at bounding box center [125, 256] width 101 height 22
click at [171, 260] on input "6.85" at bounding box center [125, 256] width 101 height 22
click at [171, 260] on input "6.84" at bounding box center [125, 256] width 101 height 22
click at [171, 260] on input "6.83" at bounding box center [125, 256] width 101 height 22
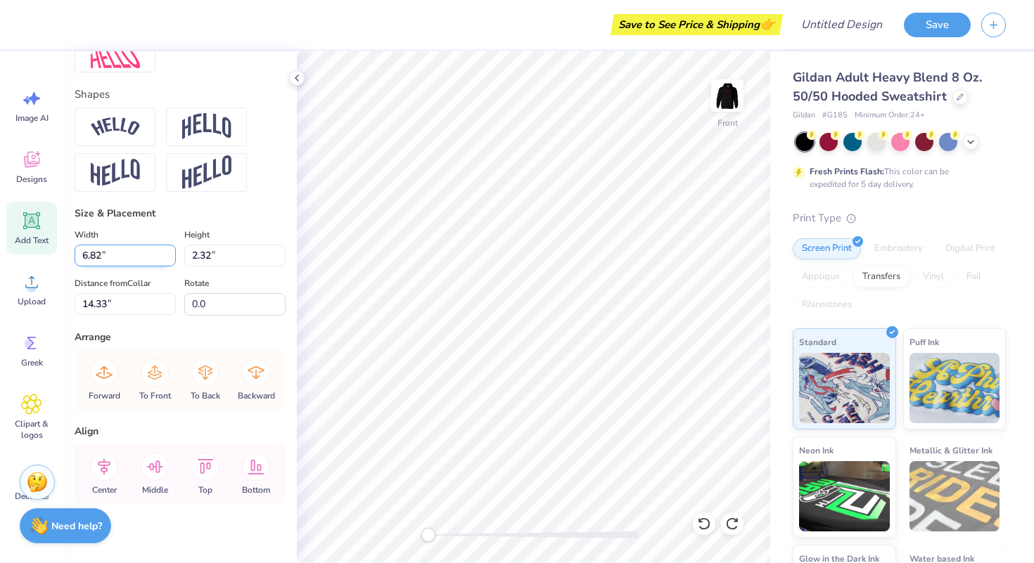
click at [171, 260] on input "6.82" at bounding box center [125, 256] width 101 height 22
click at [171, 260] on input "6.81" at bounding box center [125, 256] width 101 height 22
click at [171, 260] on input "6.8" at bounding box center [125, 256] width 101 height 22
click at [293, 217] on div "Personalized Names Personalized Numbers Text Tool Add Font Font Bell MT Switch …" at bounding box center [179, 307] width 233 height 512
type input "6.80"
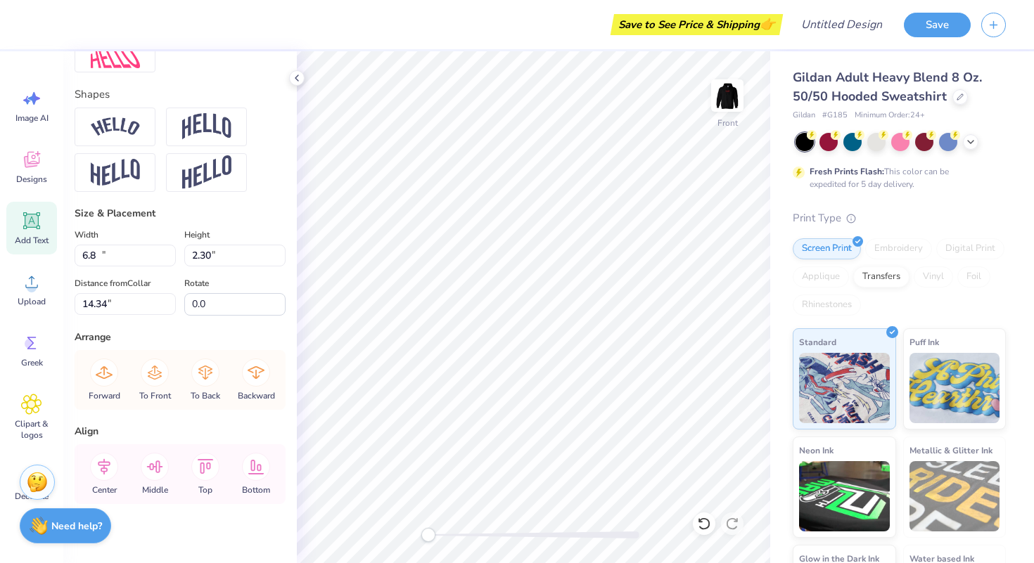
type input "2.30"
type input "14.34"
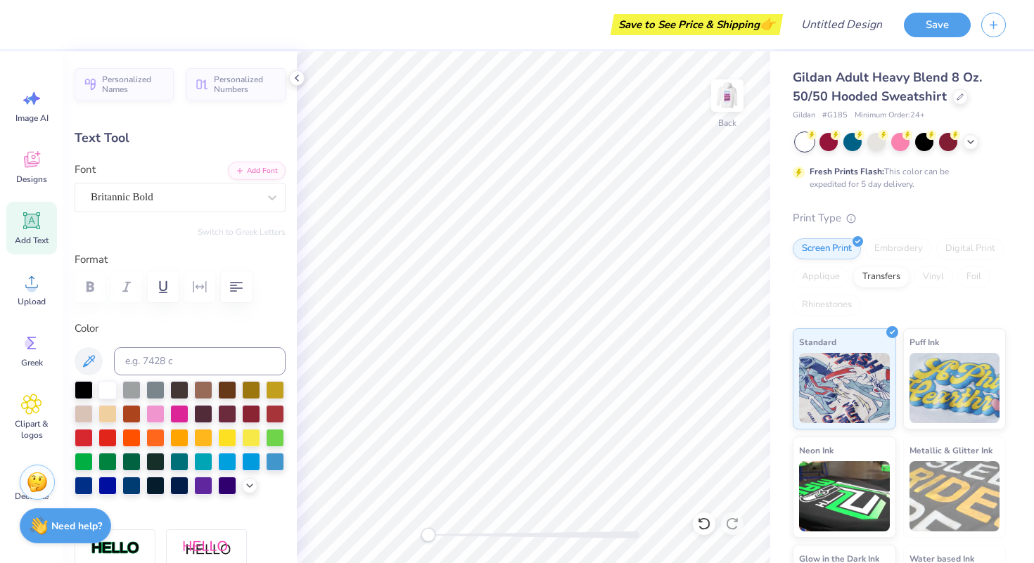
type textarea "aKDPhi"
type input "3.46"
type input "0.72"
type input "4.85"
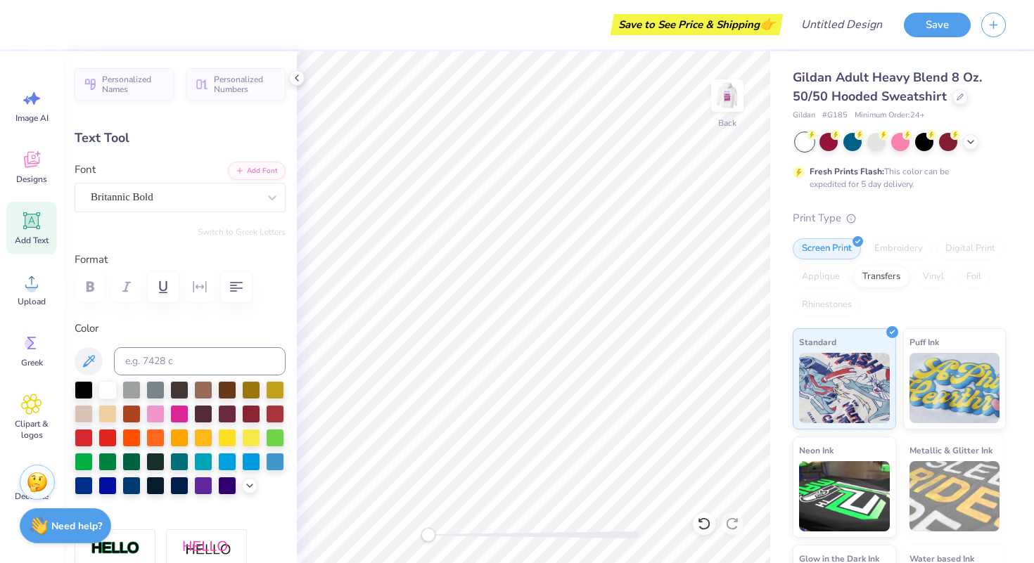
type textarea "EST. 1994"
click at [719, 102] on img at bounding box center [727, 96] width 56 height 56
type input "0.0"
type input "14.34"
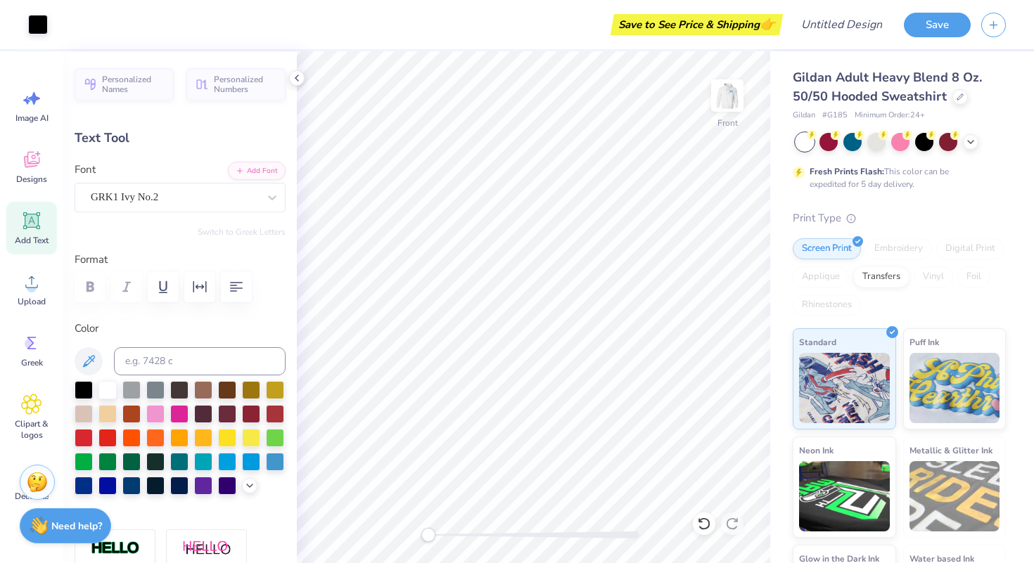
type input "-8.5"
type textarea "A"
type textarea "ADP"
type textarea "A"
type textarea "a"
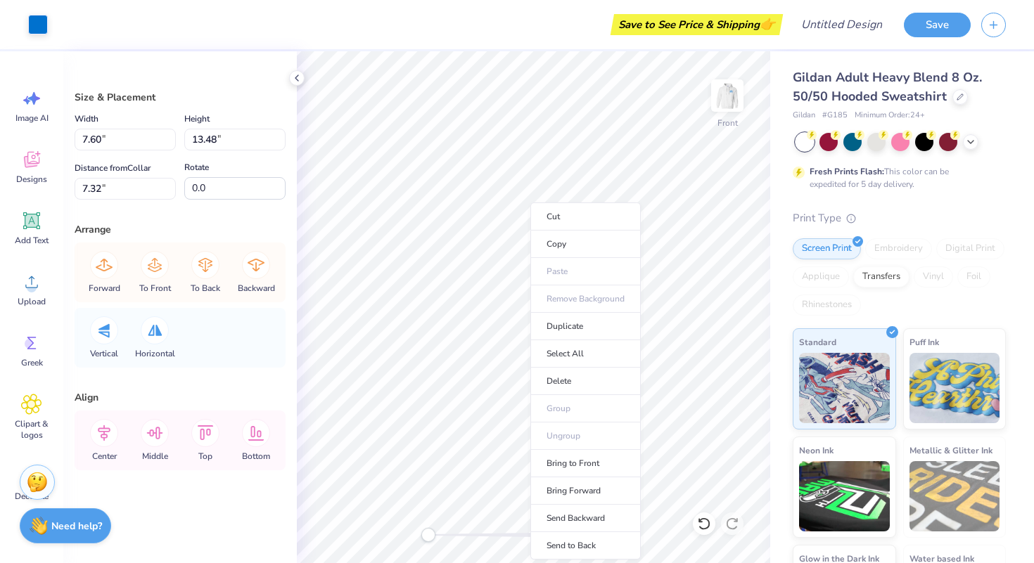
click at [532, 357] on li "Select All" at bounding box center [585, 353] width 110 height 27
type input "9.08"
type input "14.80"
type input "6.00"
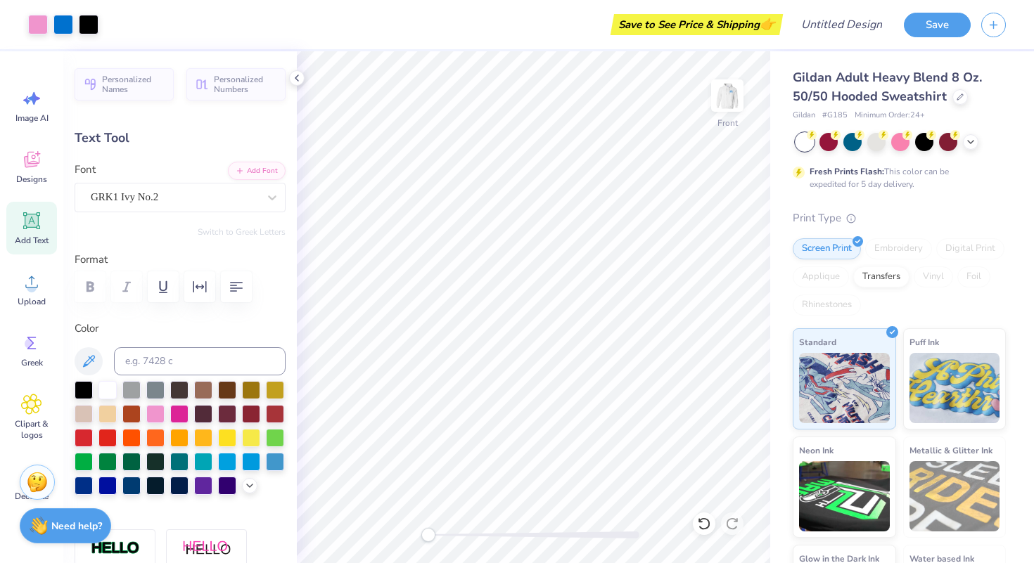
type input "0.0"
type textarea "A"
click at [155, 191] on div "GRK1 Ivy No.2" at bounding box center [174, 197] width 170 height 22
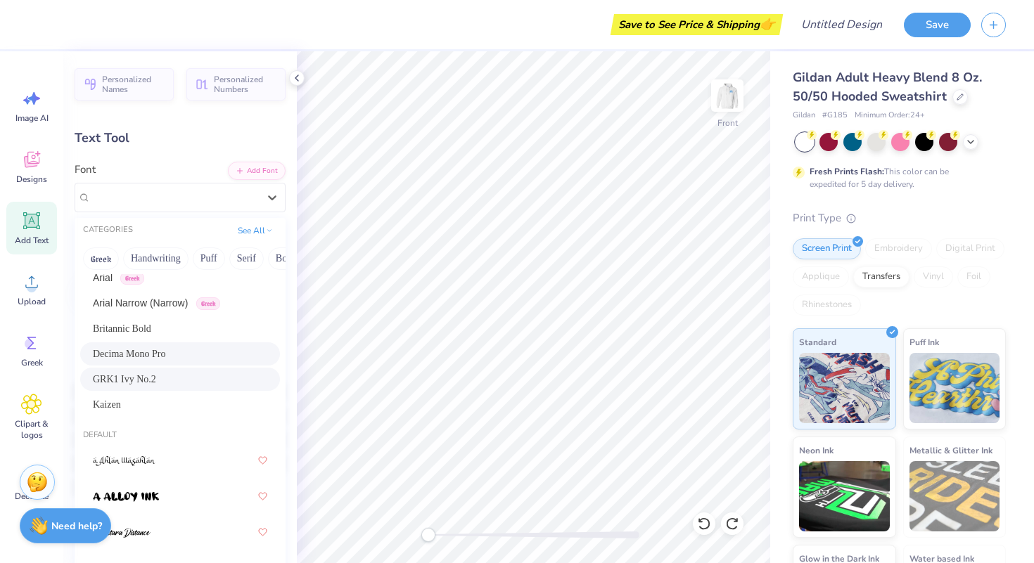
scroll to position [36, 0]
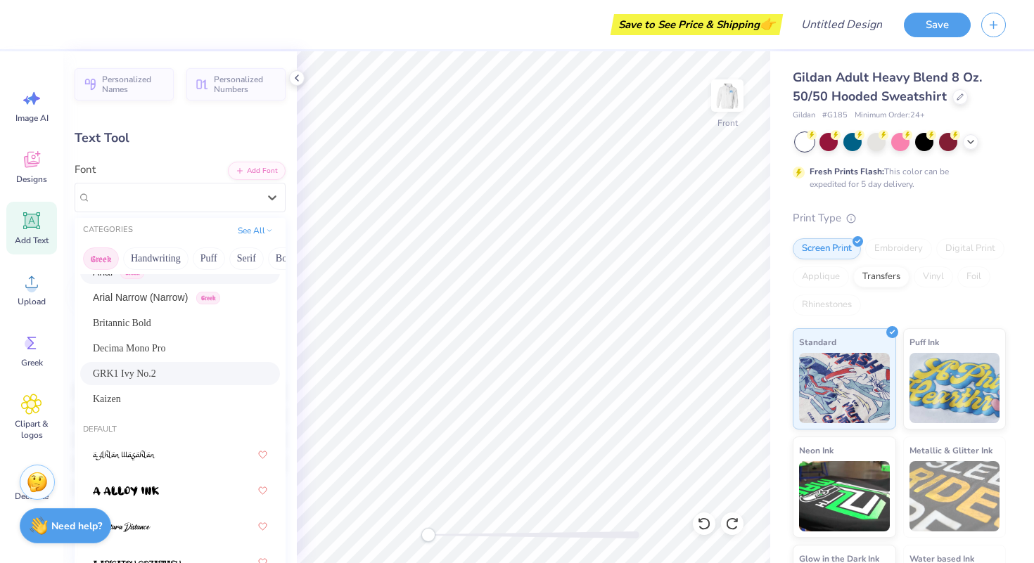
click at [108, 255] on button "Greek" at bounding box center [101, 259] width 36 height 23
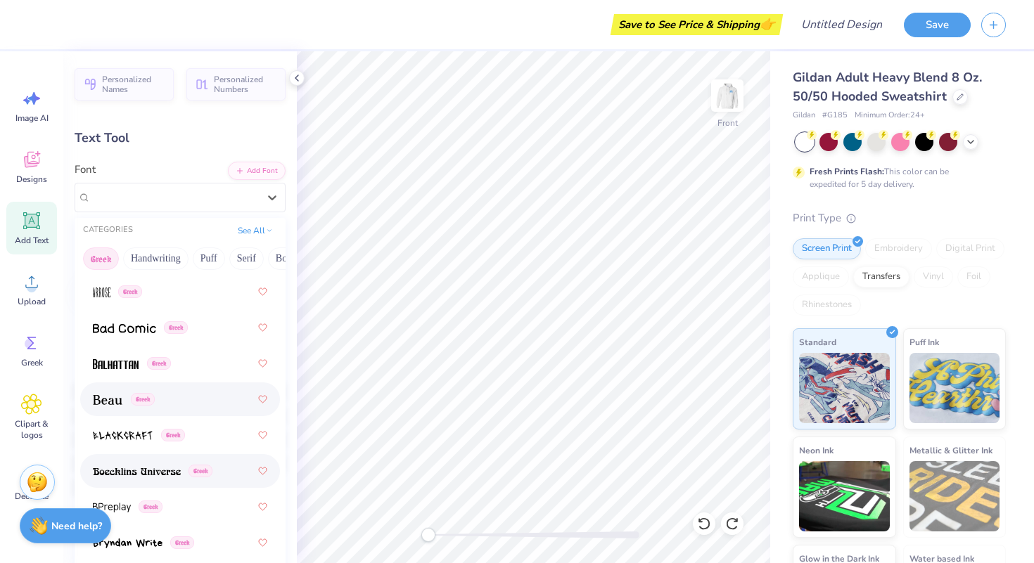
scroll to position [165, 0]
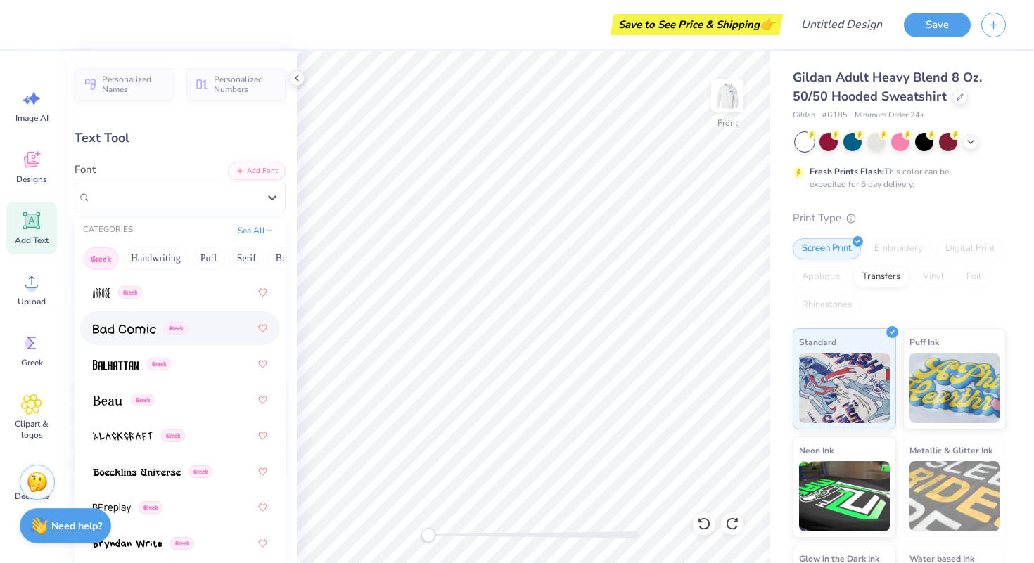
click at [124, 323] on span at bounding box center [124, 328] width 63 height 15
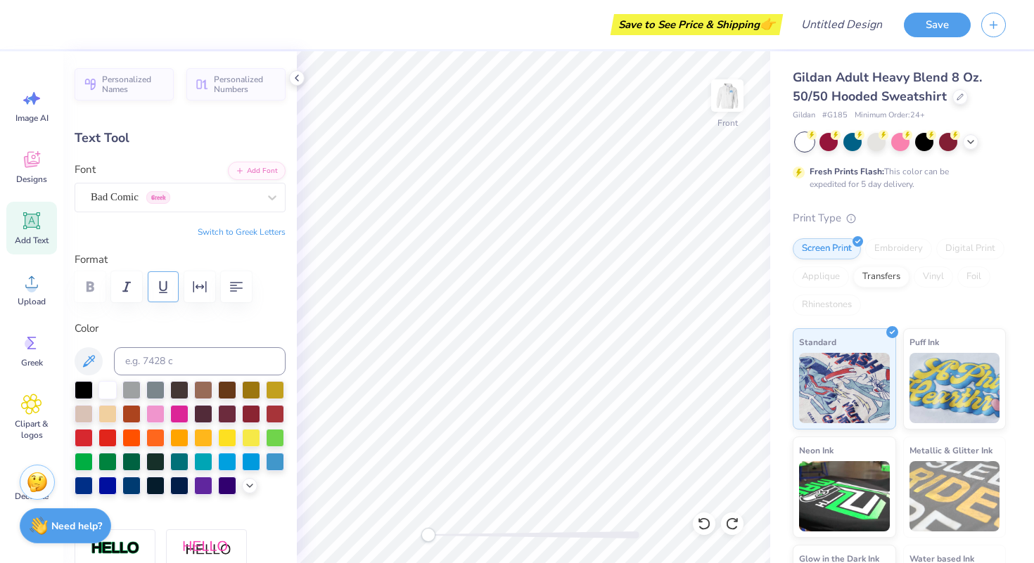
type textarea "aK"
click at [34, 350] on icon at bounding box center [31, 343] width 21 height 21
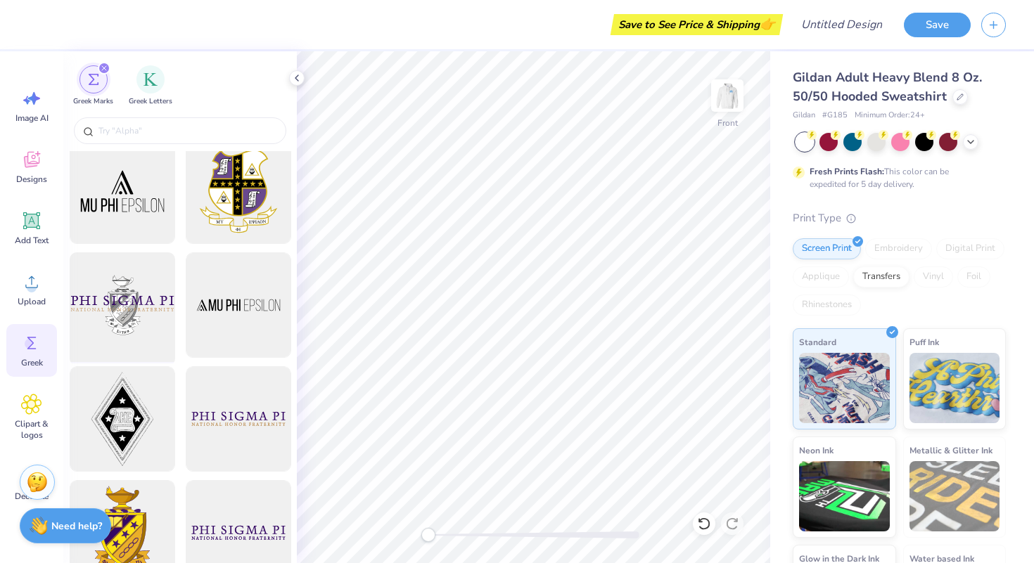
scroll to position [157, 0]
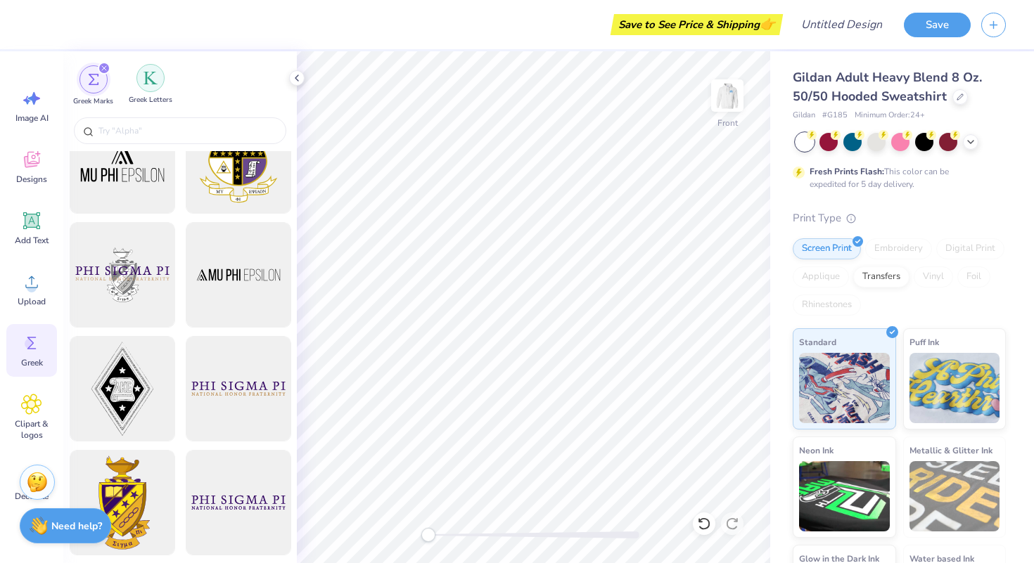
click at [150, 74] on img "filter for Greek Letters" at bounding box center [150, 78] width 14 height 14
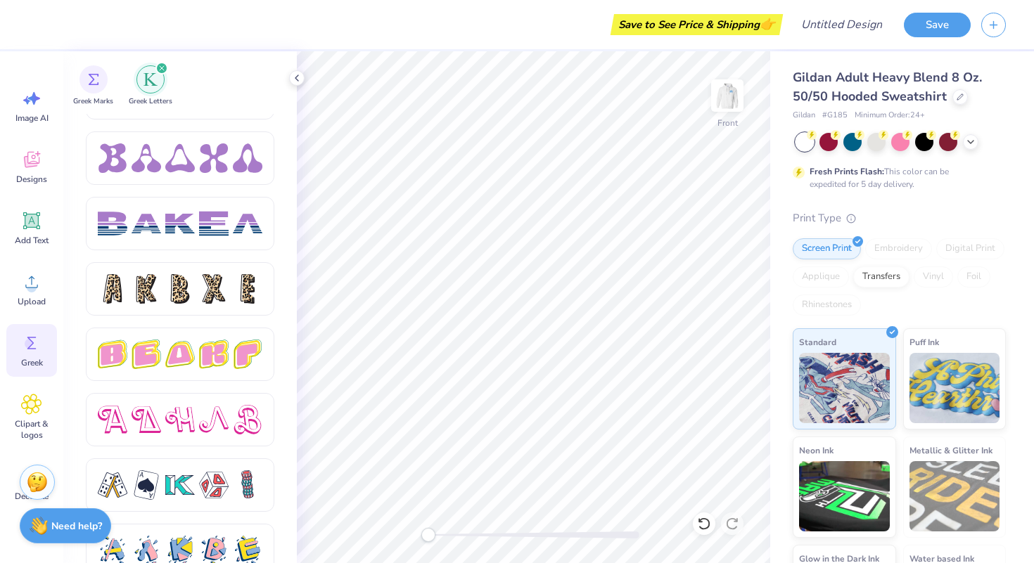
scroll to position [2210, 0]
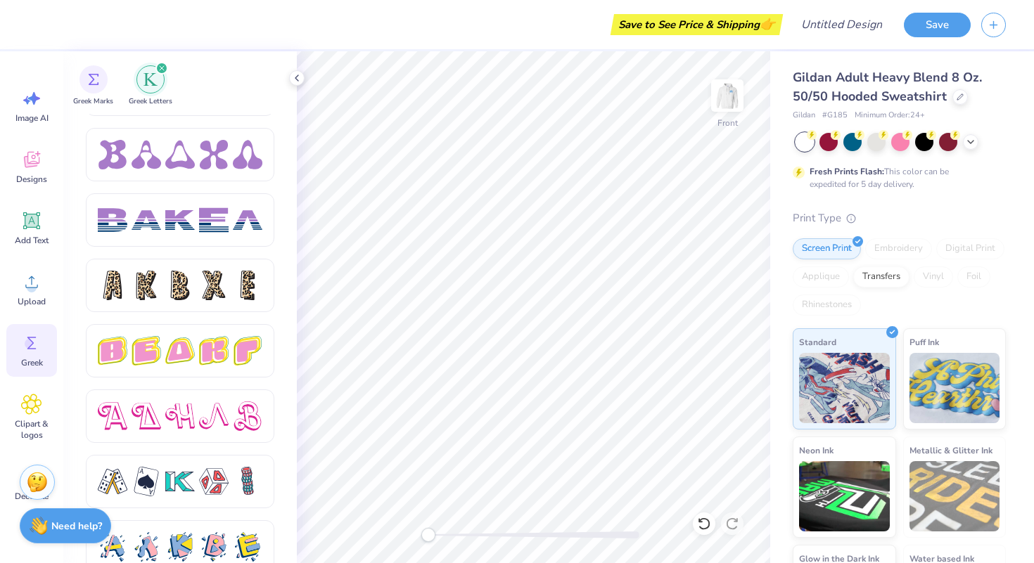
paste textarea "F"
type textarea "a"
paste textarea "aKDF"
type textarea "a"
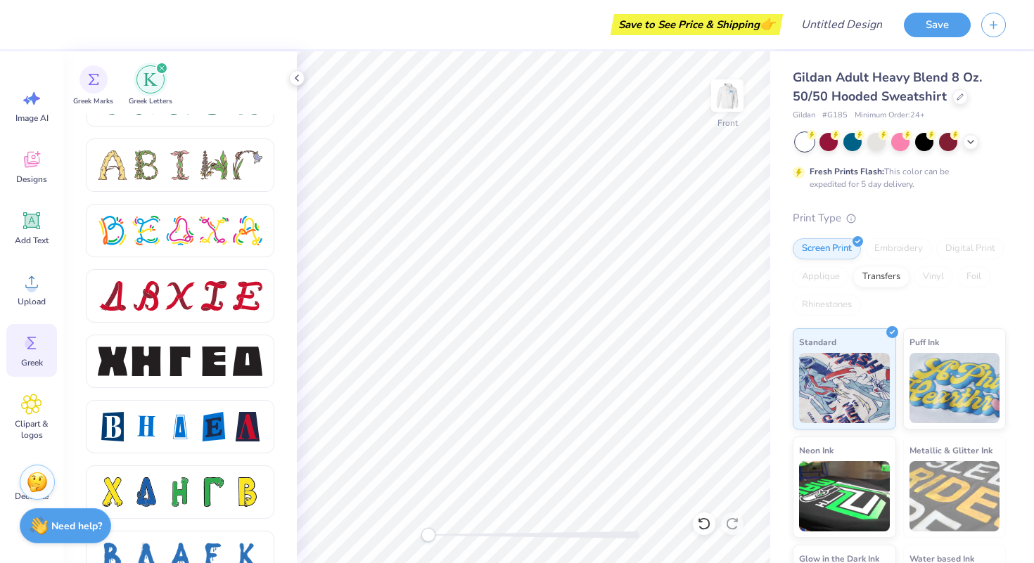
scroll to position [1515, 0]
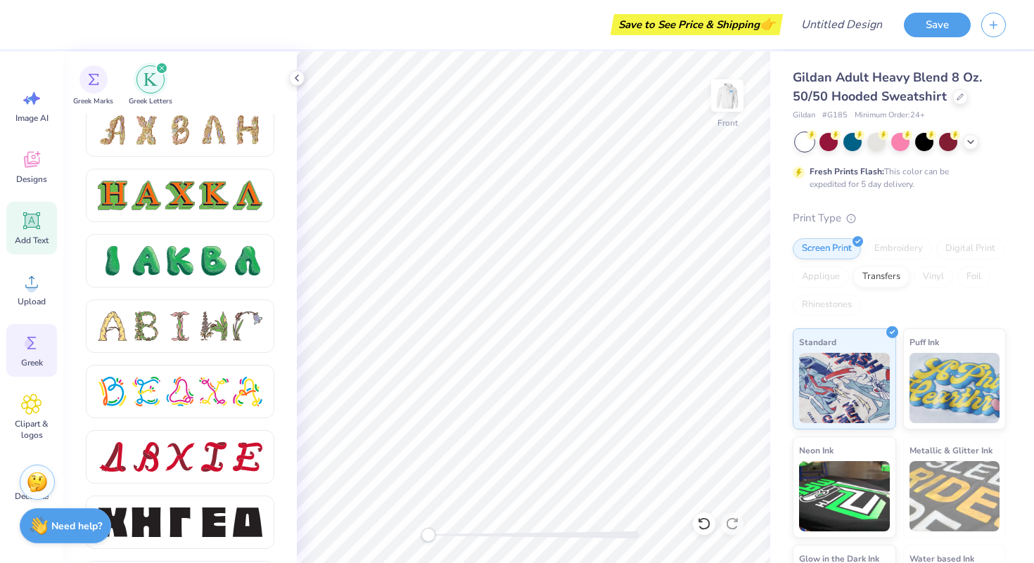
click at [26, 215] on icon at bounding box center [31, 220] width 17 height 17
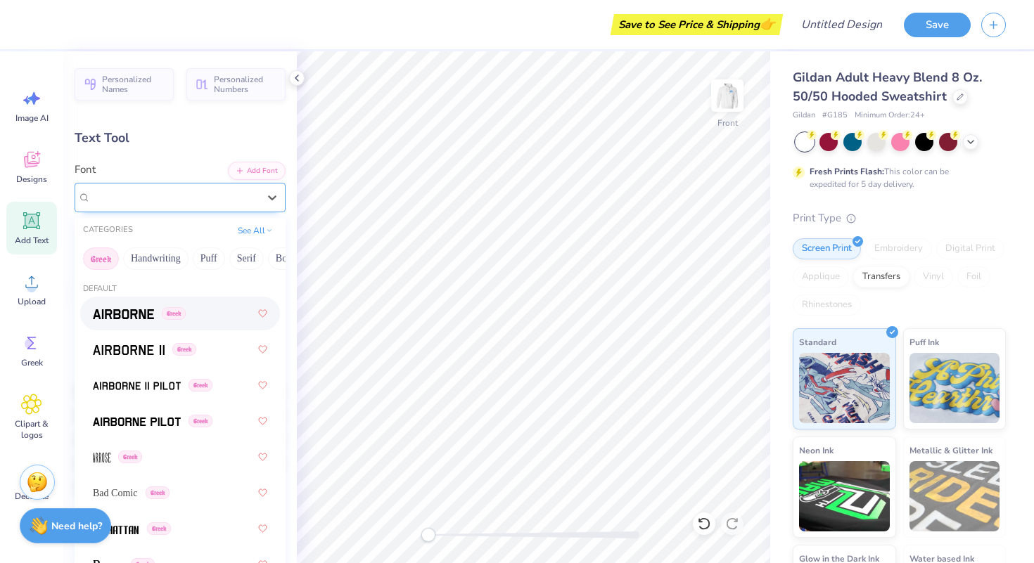
click at [167, 203] on div "Super Dream" at bounding box center [174, 197] width 170 height 22
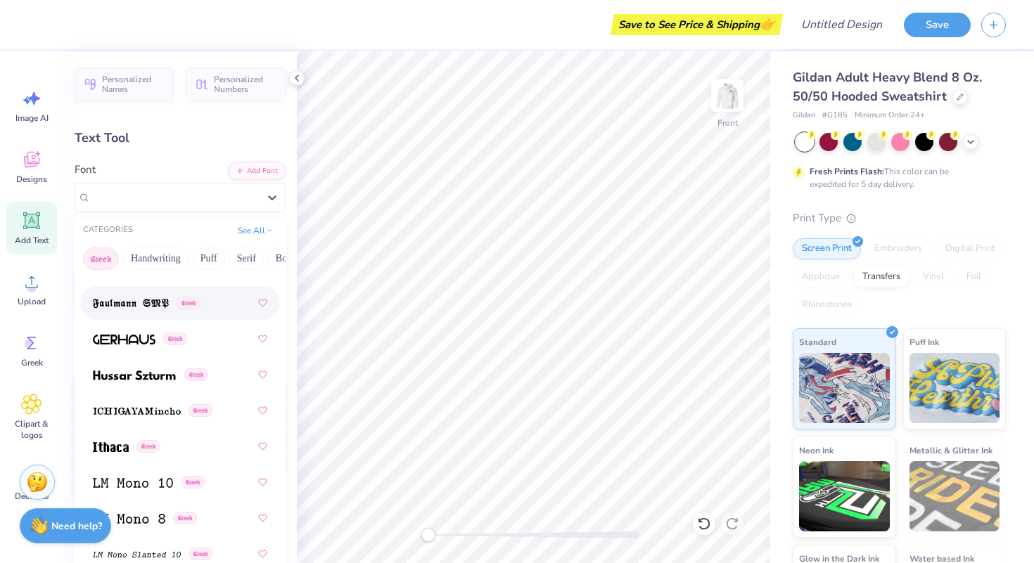
scroll to position [726, 0]
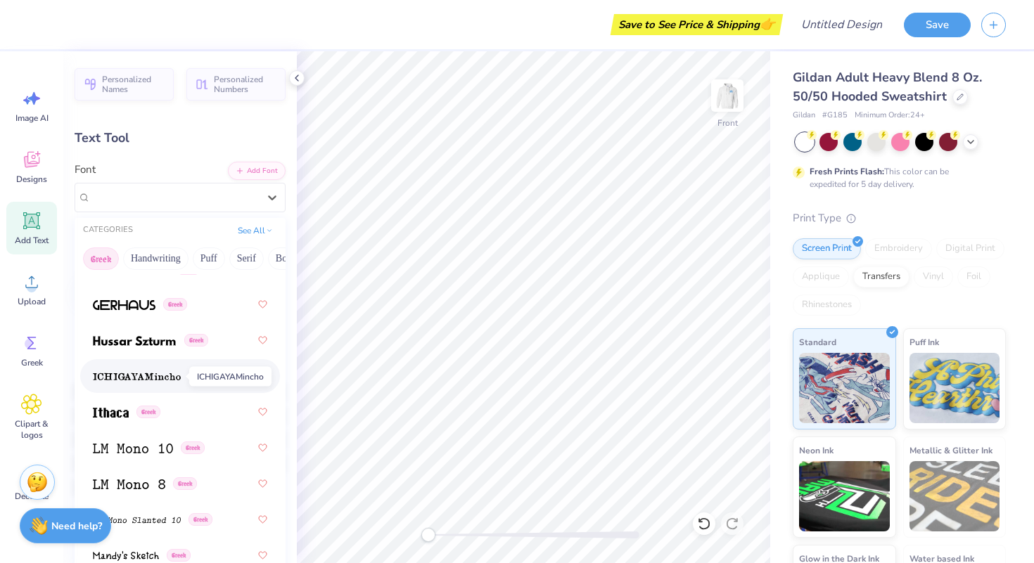
click at [162, 380] on img at bounding box center [137, 377] width 88 height 10
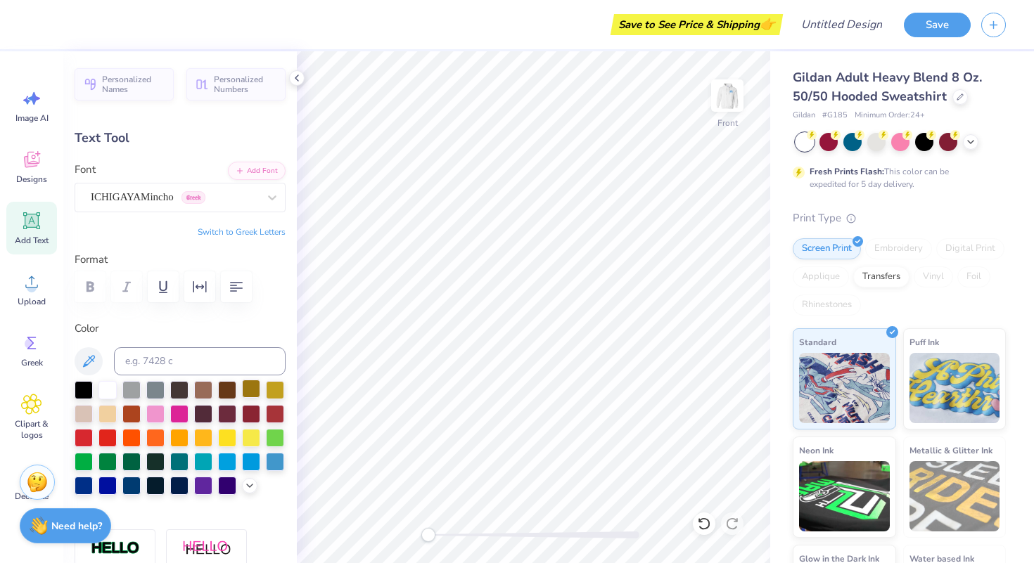
scroll to position [0, 0]
type textarea "aKDF"
click at [108, 197] on div "ICHIGAYAMincho Greek" at bounding box center [174, 197] width 170 height 22
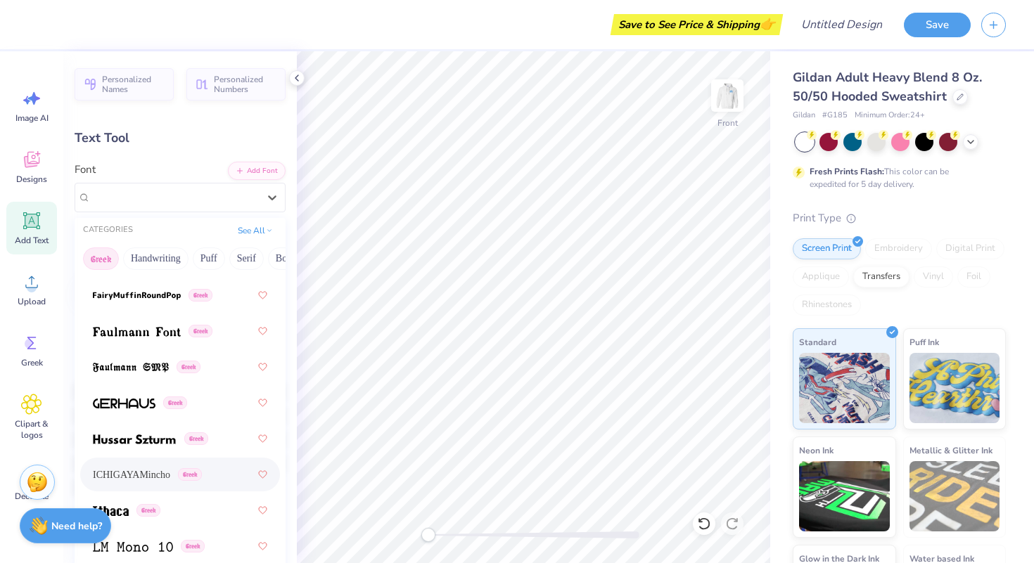
scroll to position [629, 0]
click at [164, 436] on img at bounding box center [134, 438] width 83 height 10
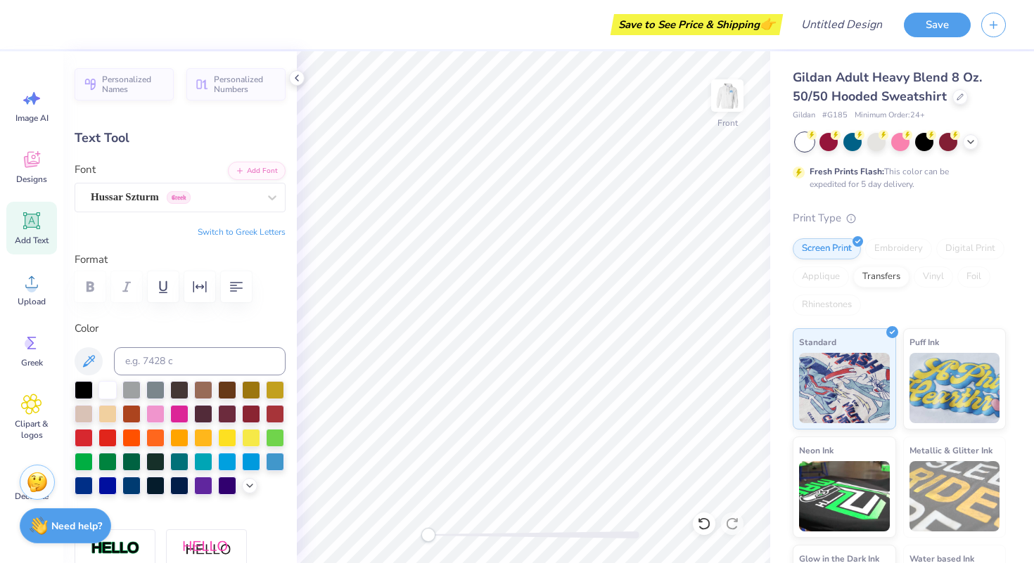
paste textarea "AKDF"
type textarea "AKDF"
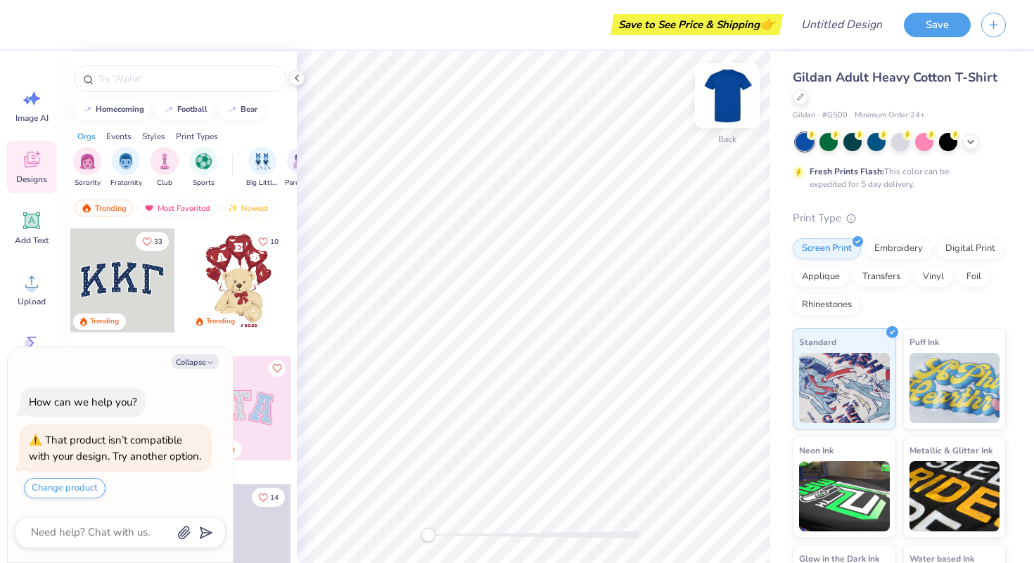
click at [725, 108] on img at bounding box center [727, 96] width 56 height 56
click at [726, 85] on img at bounding box center [727, 96] width 56 height 56
type textarea "x"
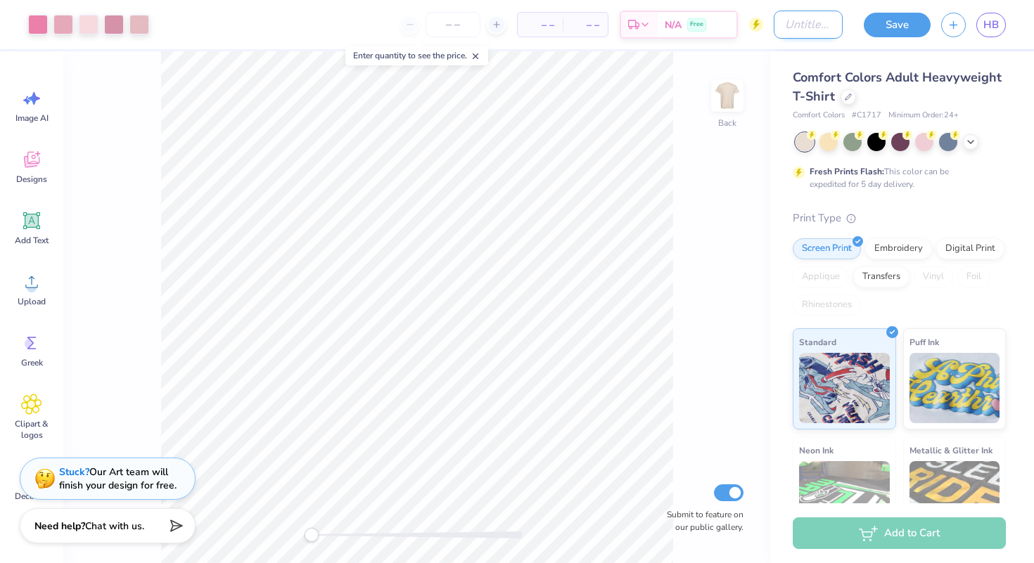
click at [796, 28] on input "Design Title" at bounding box center [808, 25] width 69 height 28
type input "aKDPhi BCA"
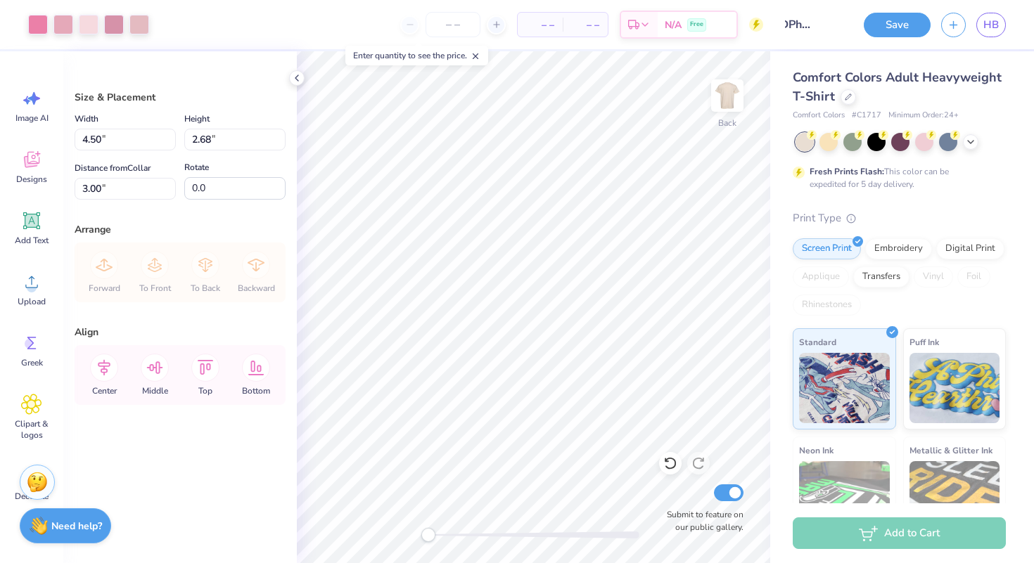
scroll to position [0, 0]
click at [442, 22] on input "number" at bounding box center [452, 24] width 55 height 25
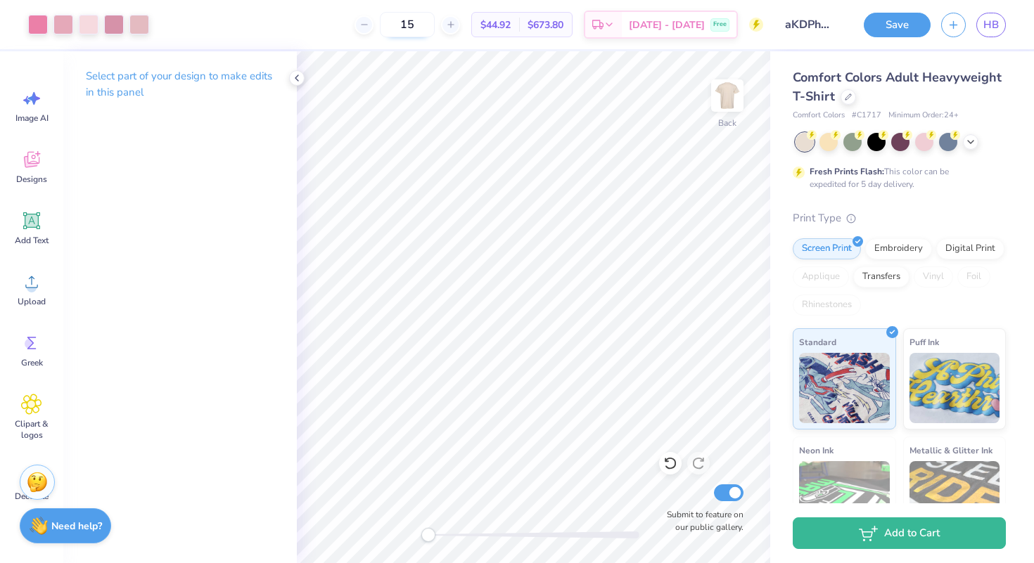
click at [435, 26] on input "15" at bounding box center [407, 24] width 55 height 25
type input "1"
type input "20"
click at [724, 95] on img at bounding box center [727, 96] width 56 height 56
click at [724, 95] on img at bounding box center [727, 96] width 28 height 28
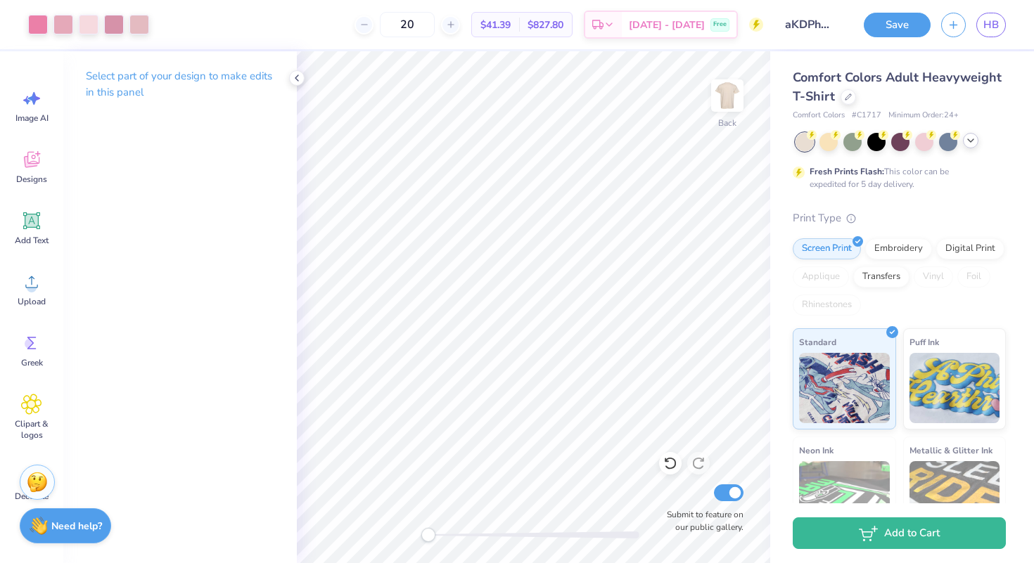
click at [974, 142] on icon at bounding box center [970, 140] width 11 height 11
